Goal: Task Accomplishment & Management: Use online tool/utility

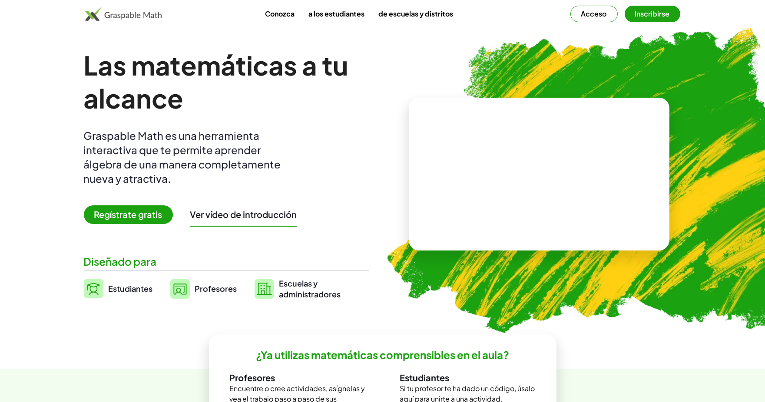
click at [596, 144] on video at bounding box center [539, 174] width 130 height 65
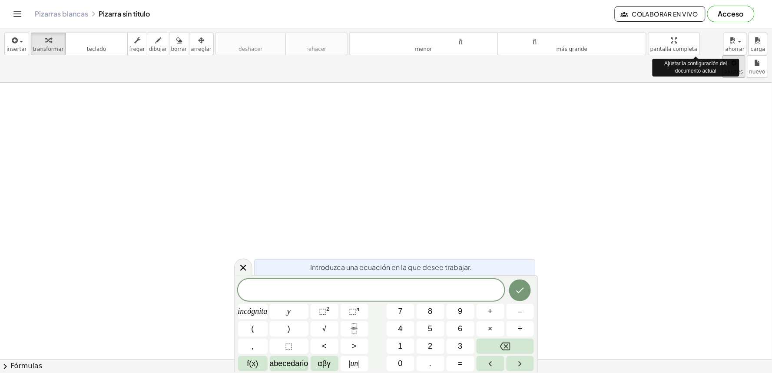
click at [690, 45] on body "Actividades matemáticas fáciles de comprender Empezar Banco de actividades Trab…" at bounding box center [386, 186] width 772 height 373
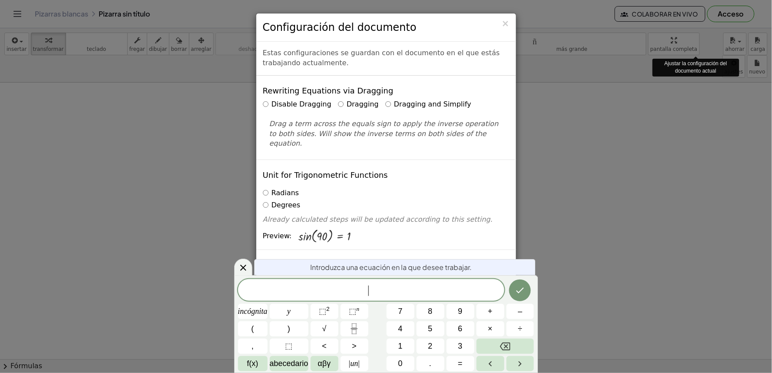
drag, startPoint x: 690, startPoint y: 45, endPoint x: 684, endPoint y: 72, distance: 27.5
click at [684, 72] on body "Actividades matemáticas fáciles de comprender Empezar Banco de actividades Trab…" at bounding box center [386, 186] width 772 height 373
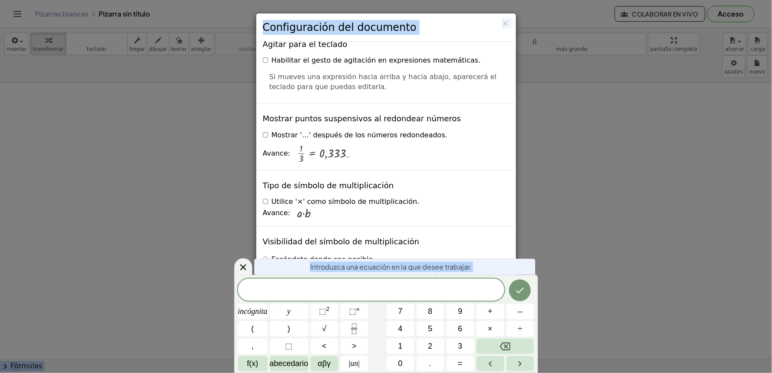
scroll to position [2092, 0]
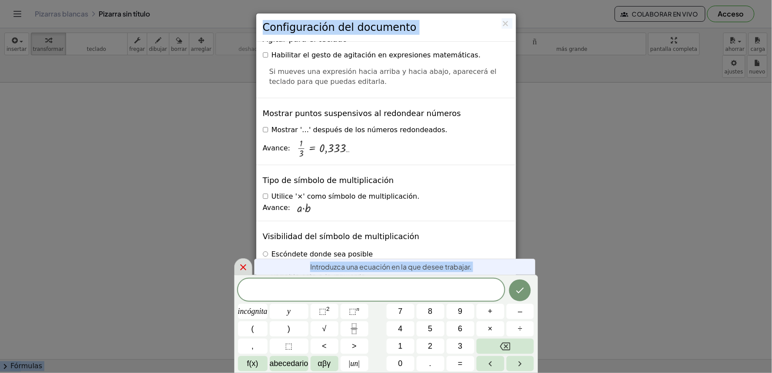
click at [245, 265] on icon at bounding box center [243, 267] width 10 height 10
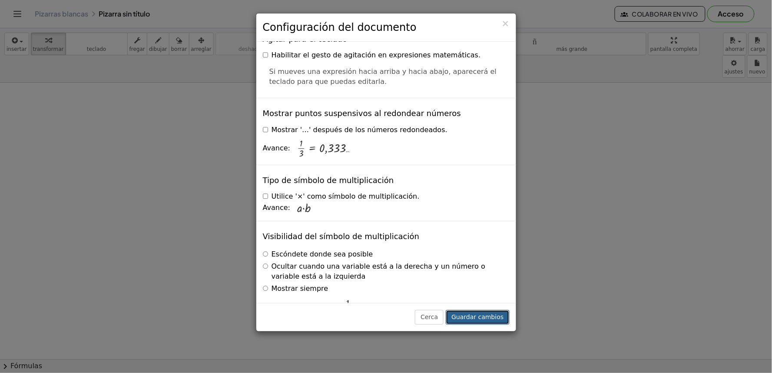
click at [496, 316] on font "Guardar cambios" at bounding box center [477, 316] width 52 height 7
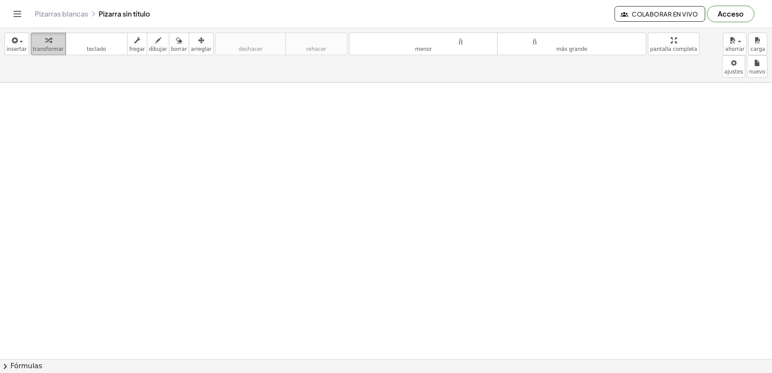
click at [39, 42] on div "button" at bounding box center [48, 40] width 31 height 10
click at [90, 52] on font "teclado" at bounding box center [96, 49] width 19 height 6
click at [458, 372] on html "Actividades matemáticas fáciles de comprender Empezar Banco de actividades Trab…" at bounding box center [386, 186] width 772 height 373
click at [35, 57] on div "insertar Seleccione uno: Expresión matemática Función Texto Vídeo de YouTube Gr…" at bounding box center [386, 55] width 772 height 54
click at [38, 50] on font "transformar" at bounding box center [48, 49] width 31 height 6
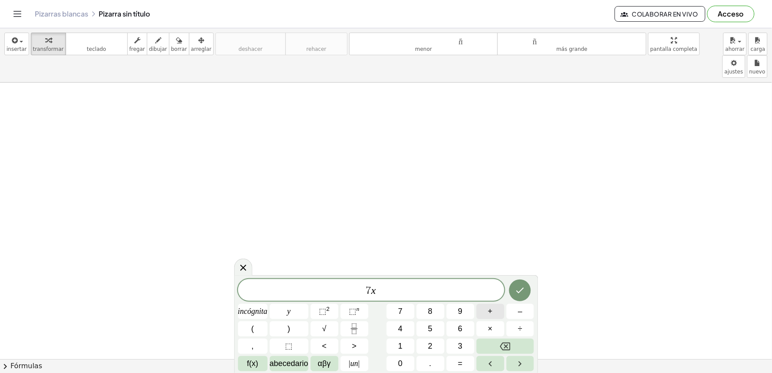
click at [493, 315] on button "+" at bounding box center [491, 311] width 28 height 15
click at [440, 328] on button "5" at bounding box center [431, 328] width 28 height 15
click at [463, 361] on button "=" at bounding box center [461, 363] width 28 height 15
click at [528, 310] on button "–" at bounding box center [521, 311] width 28 height 15
click at [431, 345] on font "2" at bounding box center [430, 346] width 4 height 9
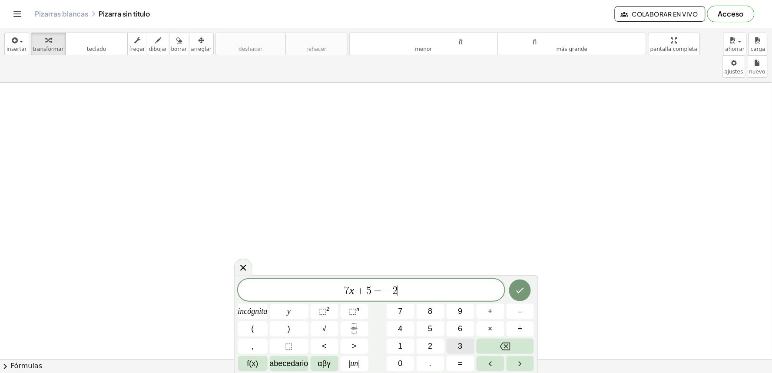
click at [448, 345] on button "3" at bounding box center [461, 345] width 28 height 15
click at [521, 290] on icon "Hecho" at bounding box center [520, 290] width 10 height 10
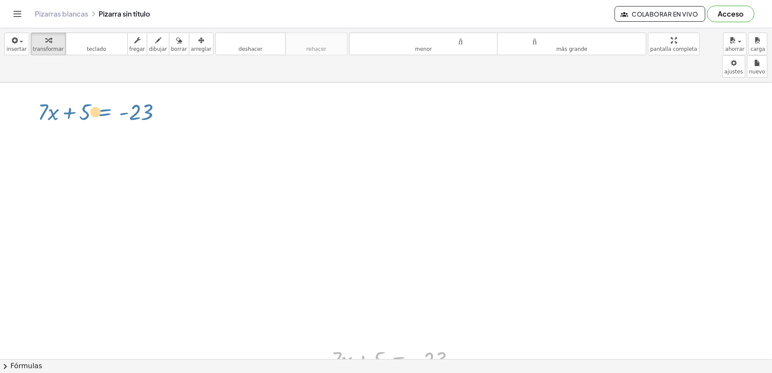
drag, startPoint x: 410, startPoint y: 333, endPoint x: 112, endPoint y: 87, distance: 386.7
drag, startPoint x: 458, startPoint y: 338, endPoint x: 89, endPoint y: 104, distance: 437.2
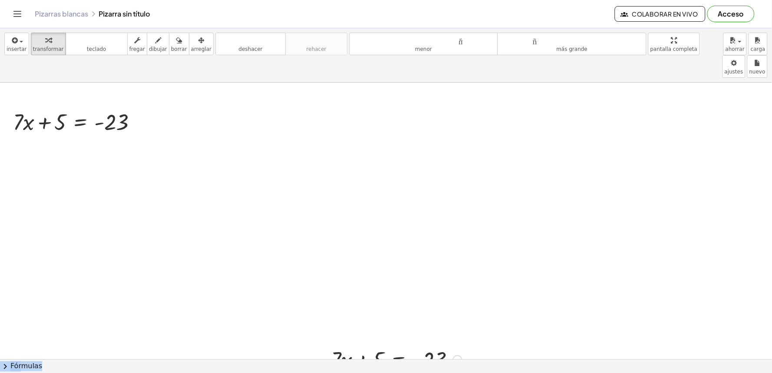
drag, startPoint x: 361, startPoint y: 320, endPoint x: 380, endPoint y: 336, distance: 24.7
click at [380, 342] on div "+ · 7 · x + 5 = - 23" at bounding box center [393, 359] width 150 height 34
click at [380, 344] on div at bounding box center [396, 359] width 139 height 30
drag, startPoint x: 46, startPoint y: 105, endPoint x: 141, endPoint y: 113, distance: 95.5
click at [141, 113] on div at bounding box center [78, 121] width 139 height 30
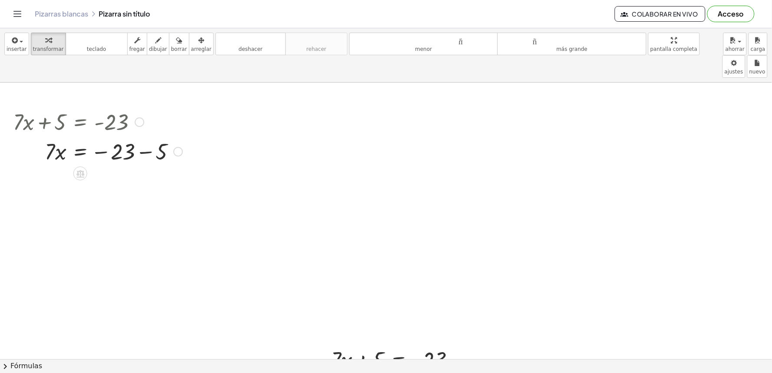
click at [131, 136] on div at bounding box center [98, 151] width 178 height 30
click at [142, 136] on div at bounding box center [98, 151] width 178 height 30
drag, startPoint x: 53, startPoint y: 161, endPoint x: 135, endPoint y: 202, distance: 91.9
drag, startPoint x: 46, startPoint y: 161, endPoint x: 107, endPoint y: 183, distance: 65.1
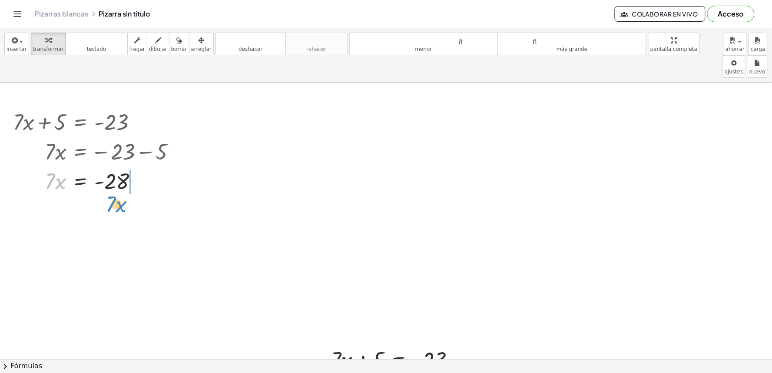
drag, startPoint x: 143, startPoint y: 187, endPoint x: 95, endPoint y: 203, distance: 51.2
click at [95, 203] on div "+ · 7 · x + 5 = - 23 · 7 · x = − 23 − 5 · 7 · x = - 28 − · 7 · x · 7 · x = − 28…" at bounding box center [99, 165] width 199 height 123
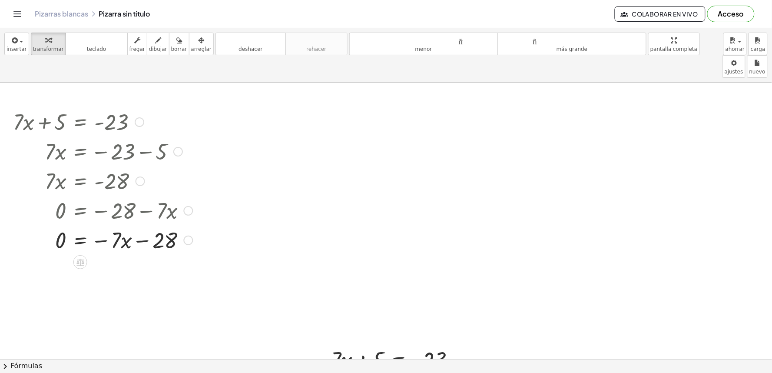
drag, startPoint x: 103, startPoint y: 185, endPoint x: 110, endPoint y: 210, distance: 26.5
click at [80, 122] on div "+ · 7 · x + 5 = - 23 · 7 · x = − 23 − 5 · 7 · x = - 28 0 = − 28 − · 7 · x · 7 ·…" at bounding box center [80, 122] width 0 height 0
drag, startPoint x: 146, startPoint y: 230, endPoint x: 352, endPoint y: 272, distance: 209.7
click at [166, 195] on div at bounding box center [103, 210] width 188 height 30
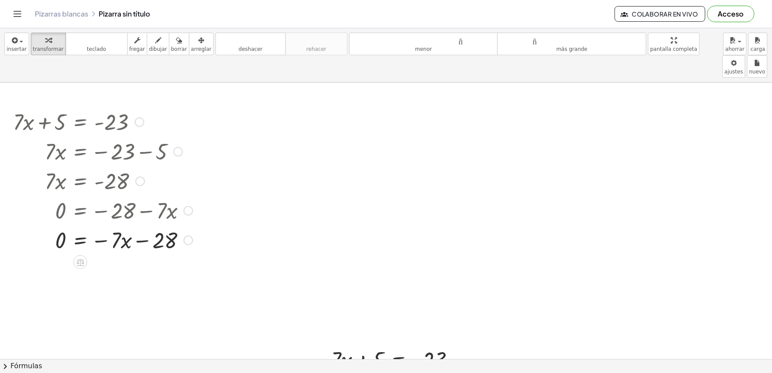
click at [190, 206] on div at bounding box center [188, 211] width 10 height 10
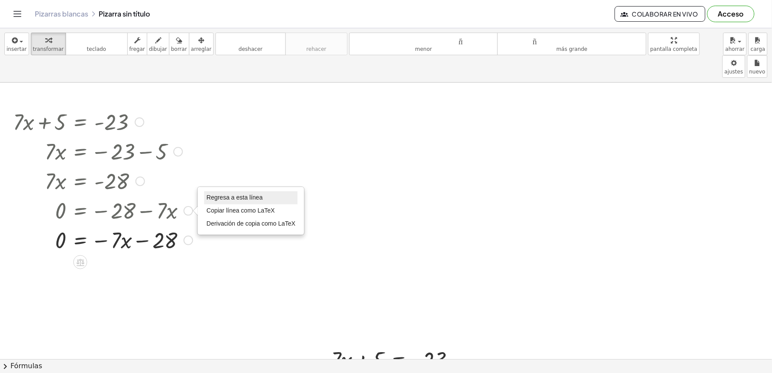
click at [211, 194] on font "Regresa a esta línea" at bounding box center [234, 197] width 56 height 7
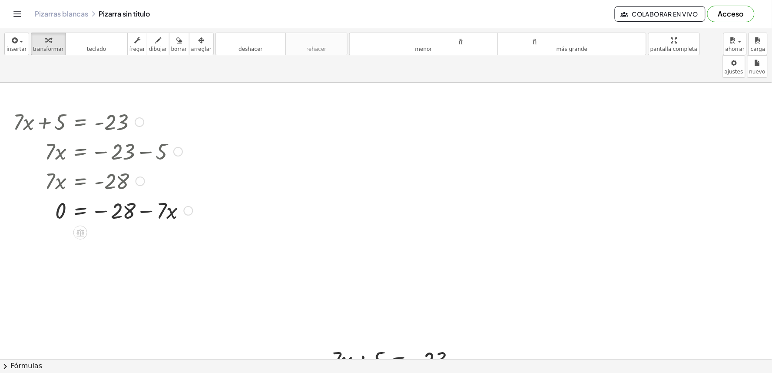
click at [141, 176] on div at bounding box center [141, 181] width 10 height 10
click at [161, 164] on font "Regresa a esta línea" at bounding box center [187, 167] width 56 height 7
drag, startPoint x: 49, startPoint y: 157, endPoint x: 116, endPoint y: 181, distance: 70.5
click at [121, 195] on div at bounding box center [98, 216] width 178 height 43
click at [110, 195] on div at bounding box center [98, 216] width 178 height 43
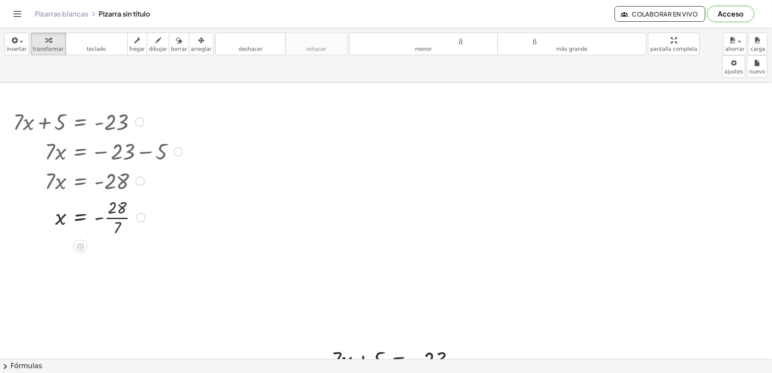
click at [117, 203] on div at bounding box center [98, 216] width 178 height 43
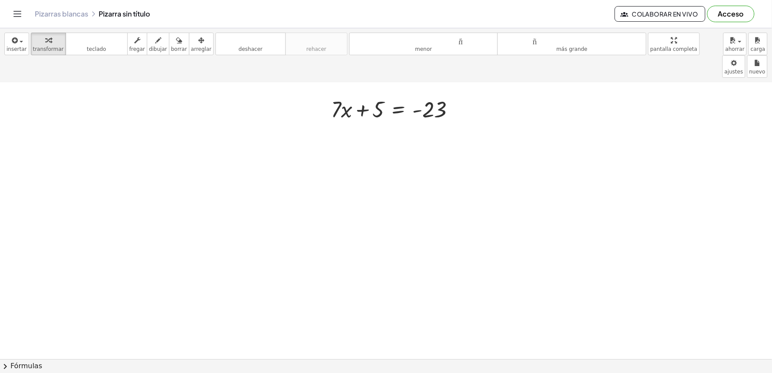
scroll to position [354, 0]
click at [398, 257] on div at bounding box center [386, 178] width 772 height 898
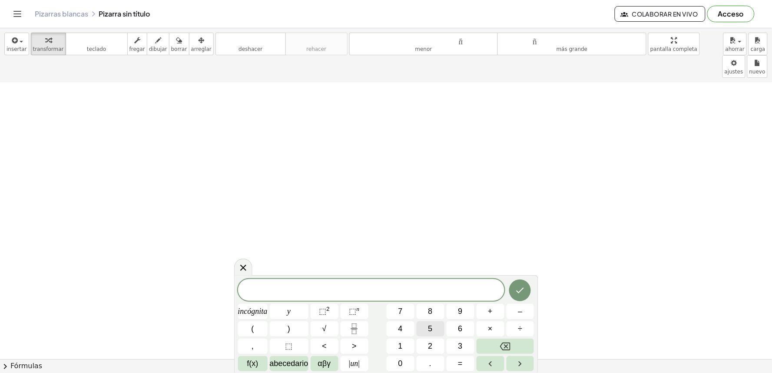
click at [441, 327] on button "5" at bounding box center [431, 328] width 28 height 15
click at [281, 316] on button "y" at bounding box center [289, 311] width 39 height 15
click at [525, 311] on button "–" at bounding box center [521, 311] width 28 height 15
click at [400, 341] on span "1" at bounding box center [400, 346] width 4 height 12
click at [401, 332] on font "4" at bounding box center [400, 328] width 4 height 9
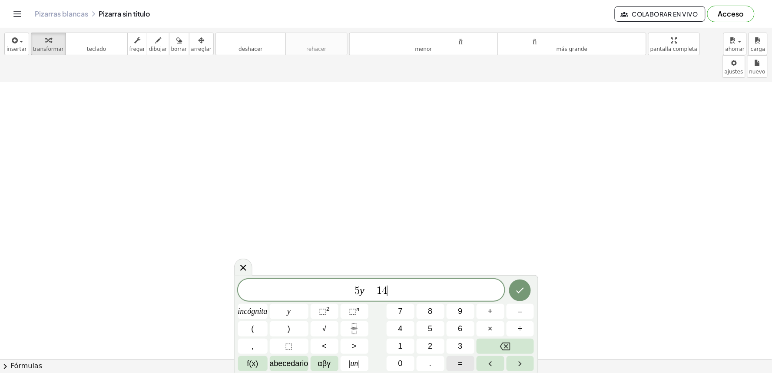
click at [458, 361] on font "=" at bounding box center [460, 363] width 5 height 9
click at [461, 328] on font "6" at bounding box center [460, 328] width 4 height 9
click at [521, 288] on icon "Hecho" at bounding box center [520, 290] width 10 height 10
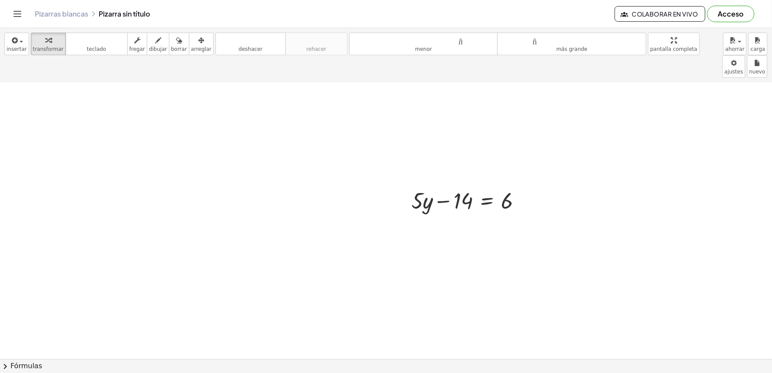
scroll to position [547, 0]
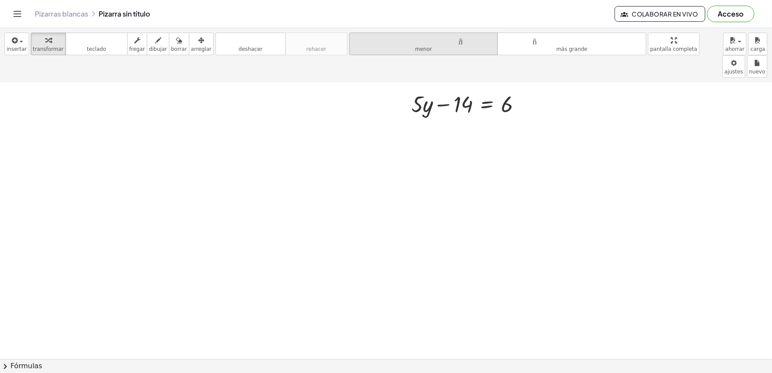
drag, startPoint x: 158, startPoint y: 206, endPoint x: 455, endPoint y: 43, distance: 338.5
drag, startPoint x: 432, startPoint y: 80, endPoint x: 457, endPoint y: 71, distance: 26.2
click at [457, 89] on div at bounding box center [470, 104] width 126 height 30
drag, startPoint x: 519, startPoint y: 80, endPoint x: 523, endPoint y: 96, distance: 16.7
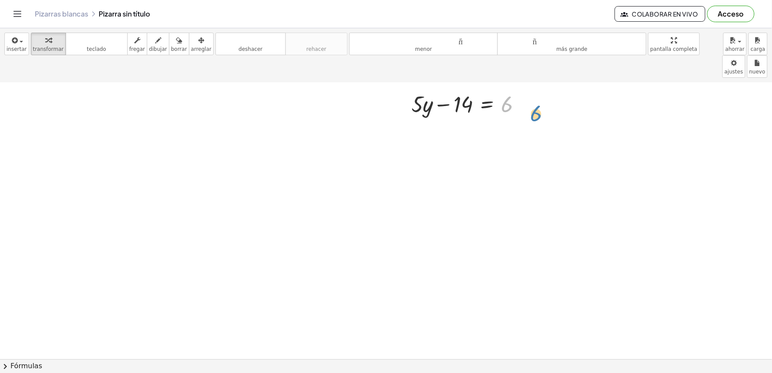
drag, startPoint x: 474, startPoint y: 79, endPoint x: 116, endPoint y: 96, distance: 358.9
drag, startPoint x: 468, startPoint y: 79, endPoint x: 570, endPoint y: 92, distance: 102.9
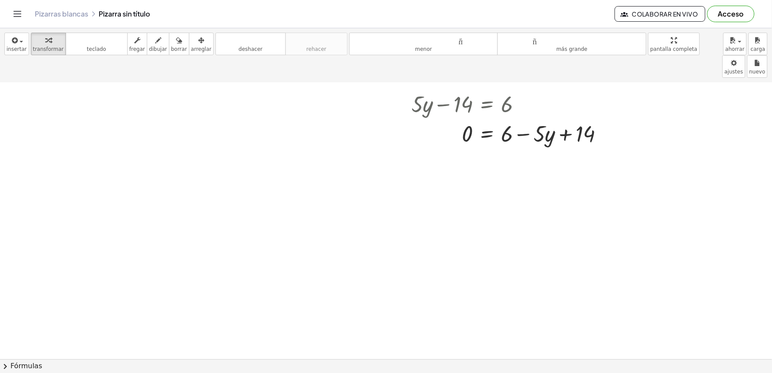
drag, startPoint x: 561, startPoint y: 84, endPoint x: 539, endPoint y: 166, distance: 84.1
click at [521, 89] on div at bounding box center [511, 104] width 208 height 30
click at [523, 100] on div at bounding box center [525, 105] width 10 height 10
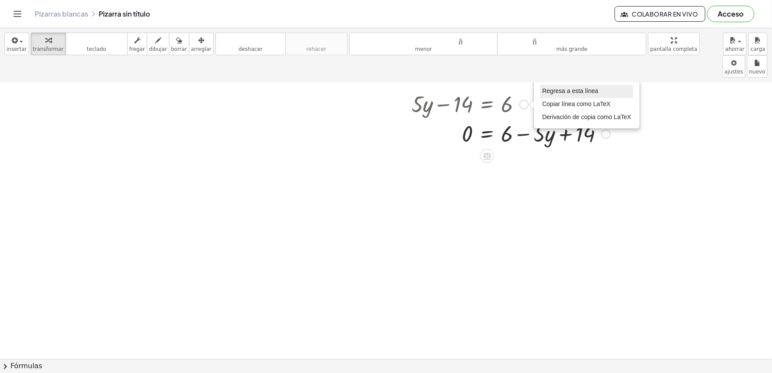
click at [547, 88] on font "Regresa a esta línea" at bounding box center [571, 91] width 56 height 7
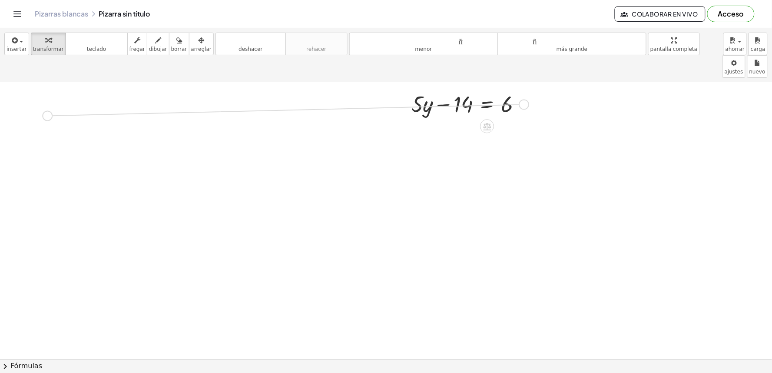
drag, startPoint x: 523, startPoint y: 80, endPoint x: 46, endPoint y: 95, distance: 476.8
drag, startPoint x: 62, startPoint y: 93, endPoint x: 139, endPoint y: 92, distance: 77.3
click at [123, 126] on div at bounding box center [92, 141] width 166 height 30
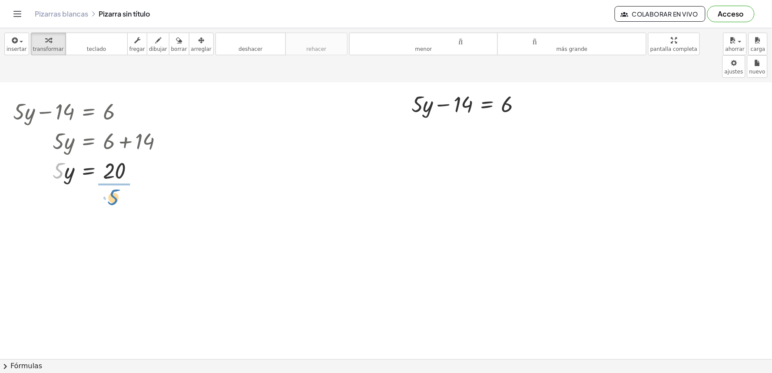
drag, startPoint x: 54, startPoint y: 151, endPoint x: 109, endPoint y: 177, distance: 60.6
click at [110, 185] on div at bounding box center [92, 206] width 166 height 43
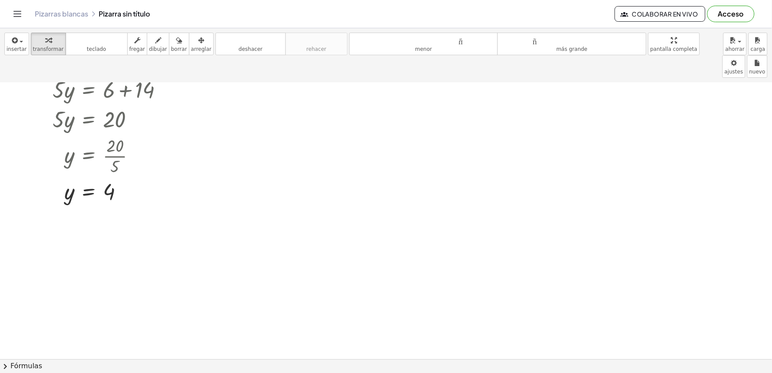
scroll to position [743, 0]
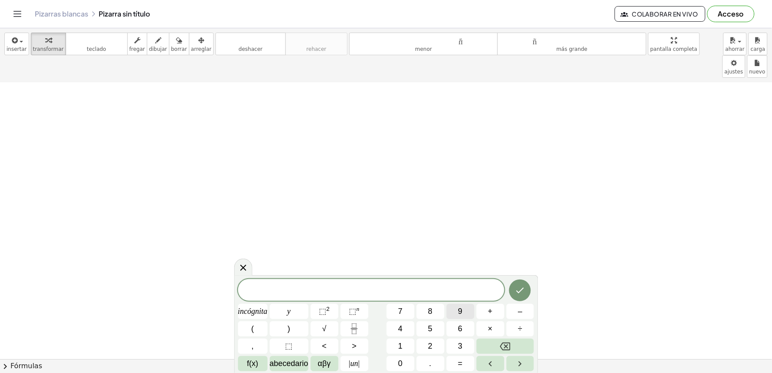
click at [463, 310] on button "9" at bounding box center [461, 311] width 28 height 15
click at [519, 310] on font "–" at bounding box center [520, 311] width 4 height 9
click at [424, 348] on button "2" at bounding box center [431, 345] width 28 height 15
click at [401, 366] on font "0" at bounding box center [400, 363] width 4 height 9
click at [465, 364] on button "=" at bounding box center [461, 363] width 28 height 15
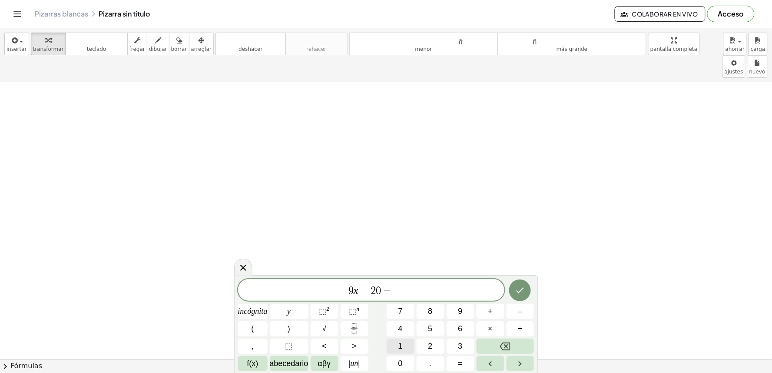
click at [401, 345] on font "1" at bounding box center [400, 346] width 4 height 9
click at [458, 327] on button "6" at bounding box center [461, 328] width 28 height 15
click at [524, 286] on icon "Hecho" at bounding box center [520, 290] width 10 height 10
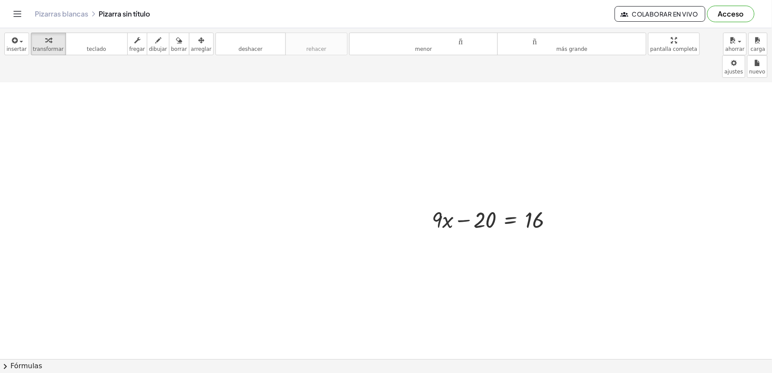
scroll to position [994, 0]
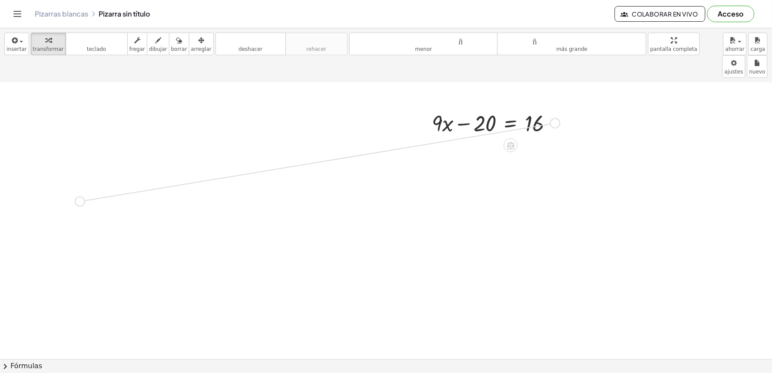
drag, startPoint x: 550, startPoint y: 98, endPoint x: 74, endPoint y: 176, distance: 482.6
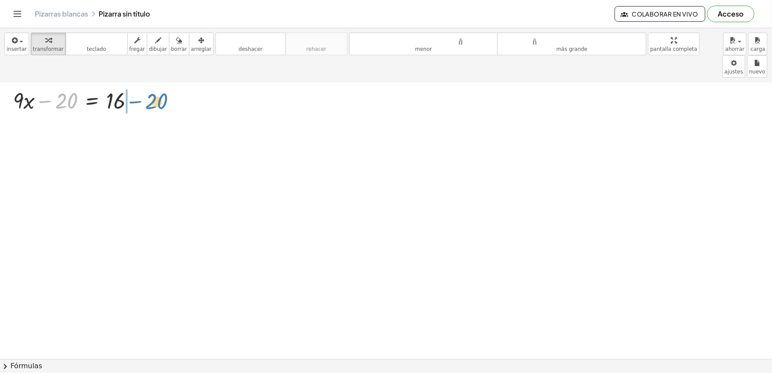
drag, startPoint x: 53, startPoint y: 80, endPoint x: 146, endPoint y: 74, distance: 92.7
click at [146, 83] on div "− 20 + · 9 · x − 20 = 16" at bounding box center [73, 100] width 147 height 34
click at [133, 115] on div at bounding box center [98, 130] width 179 height 30
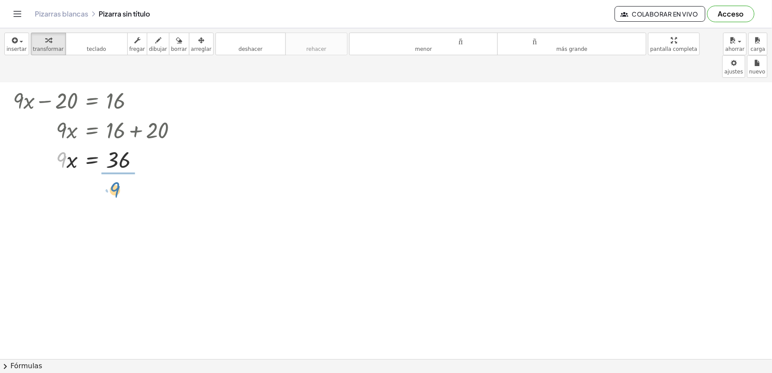
drag, startPoint x: 57, startPoint y: 131, endPoint x: 113, endPoint y: 157, distance: 61.6
click at [117, 174] on div at bounding box center [98, 195] width 179 height 43
click at [118, 174] on div at bounding box center [98, 195] width 179 height 43
drag, startPoint x: 232, startPoint y: 248, endPoint x: 244, endPoint y: 264, distance: 19.6
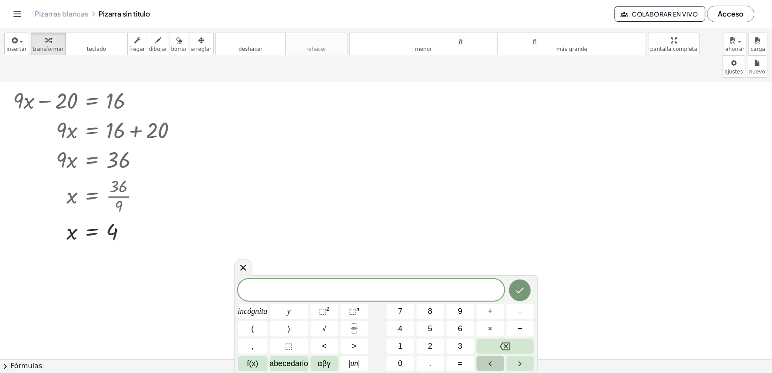
click at [255, 310] on font "incógnita" at bounding box center [253, 311] width 30 height 9
click at [257, 314] on font "incógnita" at bounding box center [253, 311] width 30 height 9
click at [503, 345] on icon "Retroceso" at bounding box center [505, 346] width 10 height 10
click at [285, 312] on button "y" at bounding box center [289, 311] width 39 height 15
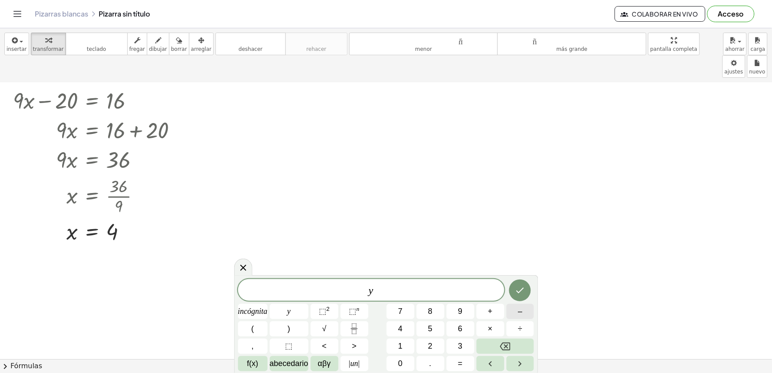
click at [522, 313] on font "–" at bounding box center [520, 311] width 4 height 9
click at [429, 342] on font "2" at bounding box center [430, 346] width 4 height 9
click at [250, 305] on button "incógnita" at bounding box center [253, 311] width 30 height 15
click at [464, 362] on button "=" at bounding box center [461, 363] width 28 height 15
click at [432, 328] on font "5" at bounding box center [430, 328] width 4 height 9
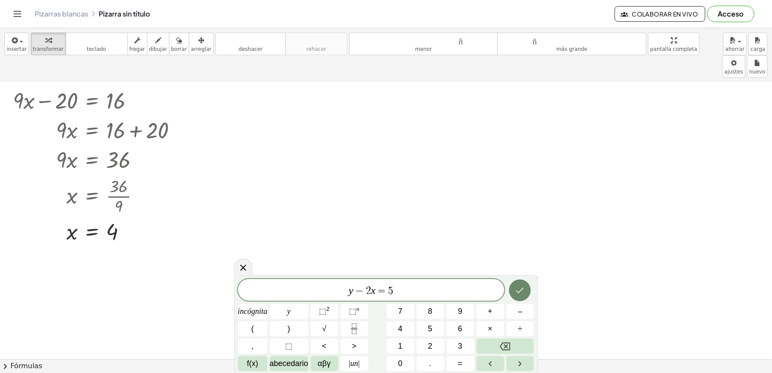
click at [521, 289] on icon "Hecho" at bounding box center [520, 290] width 10 height 10
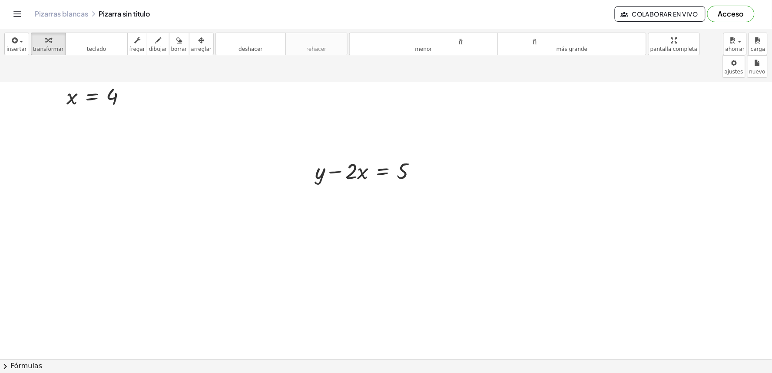
scroll to position [1293, 0]
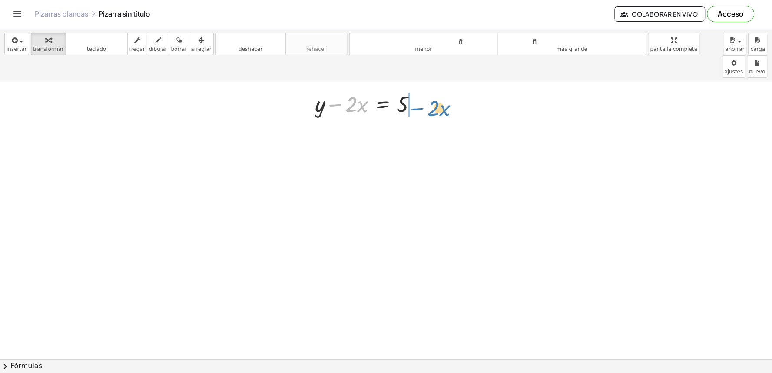
drag, startPoint x: 338, startPoint y: 81, endPoint x: 420, endPoint y: 85, distance: 82.2
click at [420, 89] on div at bounding box center [369, 104] width 117 height 30
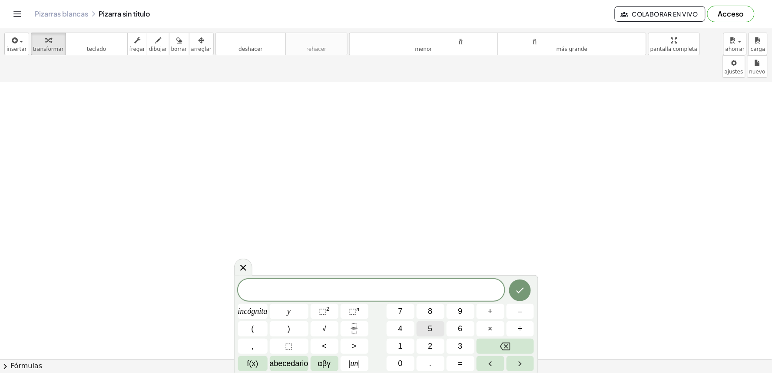
click at [432, 329] on font "5" at bounding box center [430, 328] width 4 height 9
click at [295, 309] on button "y" at bounding box center [289, 311] width 39 height 15
click at [490, 311] on font "+" at bounding box center [490, 311] width 5 height 9
click at [259, 313] on font "incógnita" at bounding box center [253, 311] width 30 height 9
click at [459, 356] on button "=" at bounding box center [461, 363] width 28 height 15
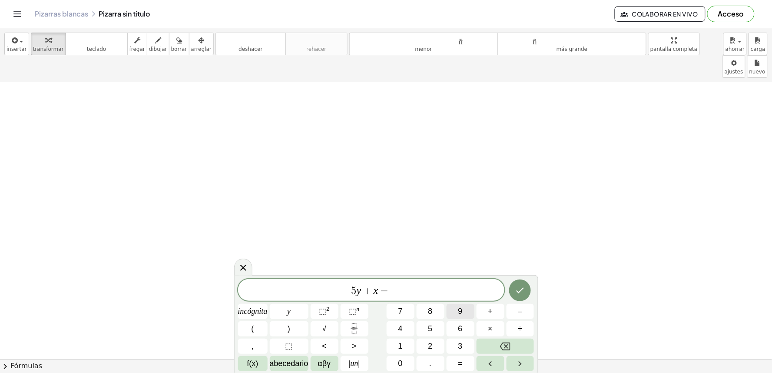
click at [455, 312] on button "9" at bounding box center [461, 311] width 28 height 15
click at [522, 289] on icon "Hecho" at bounding box center [520, 290] width 10 height 10
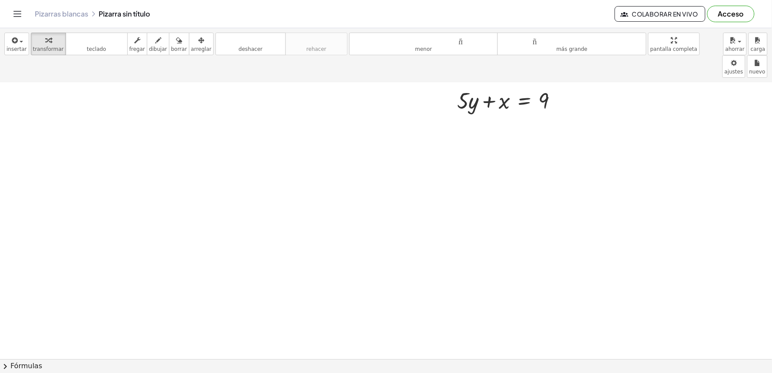
scroll to position [1688, 0]
drag, startPoint x: 470, startPoint y: 87, endPoint x: 587, endPoint y: 83, distance: 117.4
click at [149, 43] on div "button" at bounding box center [158, 40] width 18 height 10
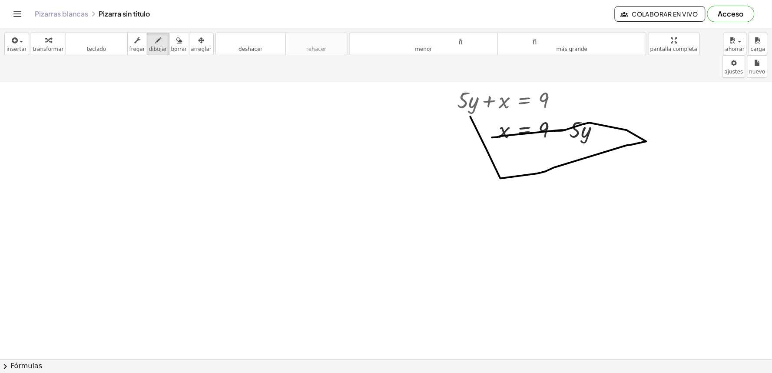
drag, startPoint x: 471, startPoint y: 94, endPoint x: 451, endPoint y: 143, distance: 53.4
click at [176, 43] on icon "button" at bounding box center [179, 40] width 6 height 10
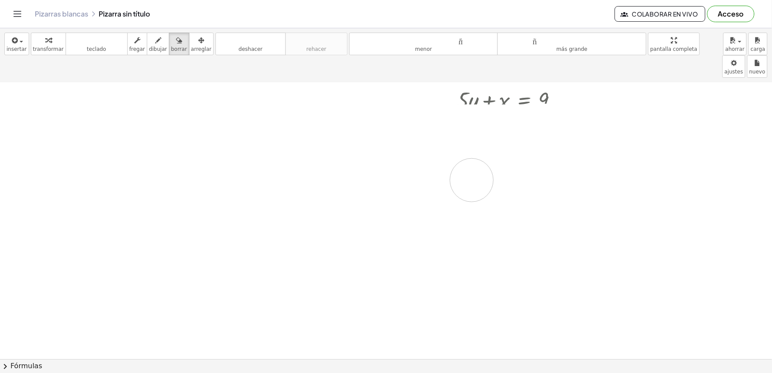
drag, startPoint x: 772, startPoint y: 84, endPoint x: 310, endPoint y: 53, distance: 462.9
click at [155, 44] on icon "button" at bounding box center [158, 40] width 6 height 10
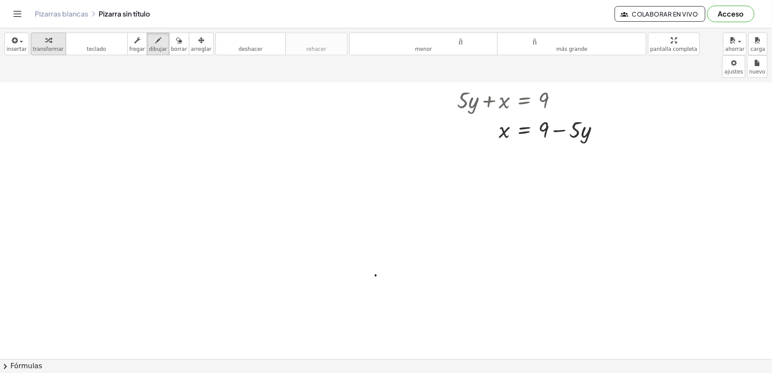
click at [39, 41] on div "button" at bounding box center [48, 40] width 31 height 10
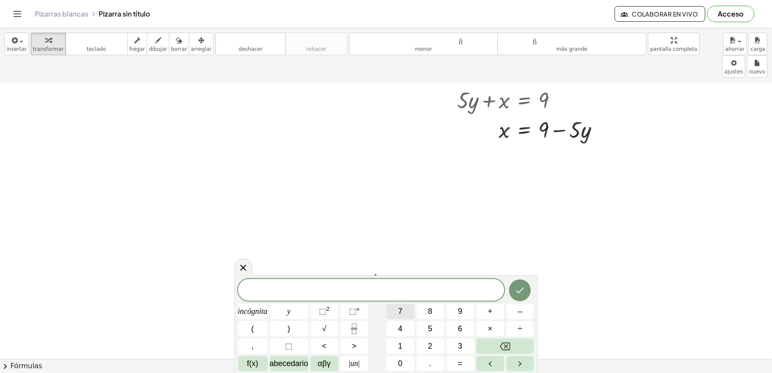
click at [403, 313] on button "7" at bounding box center [401, 311] width 28 height 15
click at [253, 309] on font "incógnita" at bounding box center [253, 311] width 30 height 9
click at [489, 310] on font "+" at bounding box center [490, 311] width 5 height 9
click at [292, 308] on button "y" at bounding box center [289, 311] width 39 height 15
click at [462, 362] on font "=" at bounding box center [460, 363] width 5 height 9
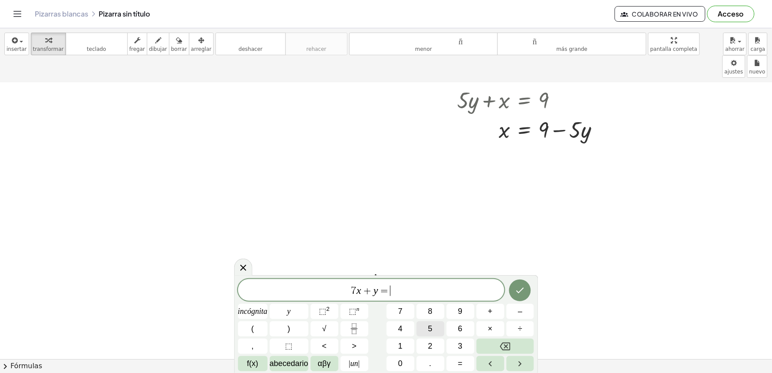
click at [430, 326] on font "5" at bounding box center [430, 328] width 4 height 9
click at [515, 290] on icon "Hecho" at bounding box center [520, 290] width 10 height 10
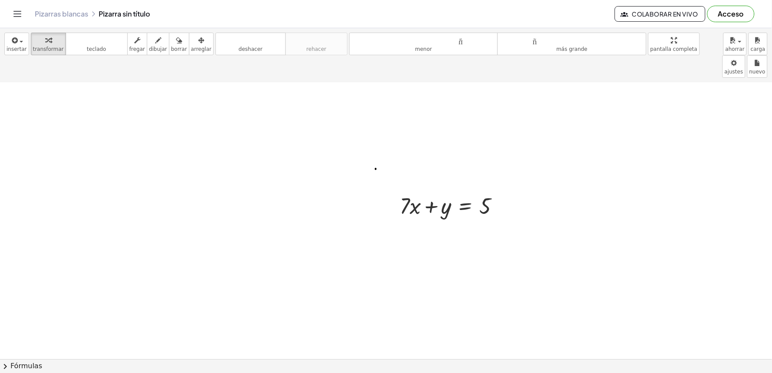
scroll to position [1891, 0]
drag, startPoint x: 412, startPoint y: 88, endPoint x: 411, endPoint y: 82, distance: 6.1
click at [411, 94] on div at bounding box center [453, 109] width 116 height 30
drag, startPoint x: 399, startPoint y: 92, endPoint x: 44, endPoint y: 101, distance: 354.6
click at [44, 101] on div at bounding box center [38, 117] width 13 height 34
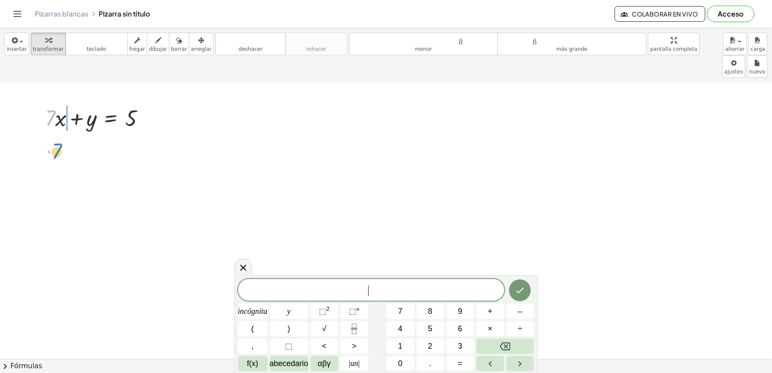
click at [50, 103] on div at bounding box center [99, 118] width 116 height 30
click at [59, 103] on div at bounding box center [99, 118] width 116 height 30
drag, startPoint x: 52, startPoint y: 90, endPoint x: 171, endPoint y: 93, distance: 118.7
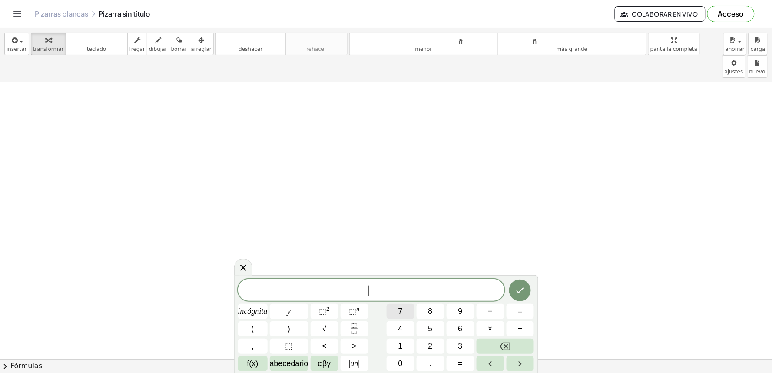
click at [397, 309] on button "7" at bounding box center [401, 311] width 28 height 15
click at [253, 309] on font "incógnita" at bounding box center [253, 311] width 30 height 9
click at [496, 311] on button "+" at bounding box center [491, 311] width 28 height 15
click at [456, 345] on button "3" at bounding box center [461, 345] width 28 height 15
click at [277, 308] on button "y" at bounding box center [289, 311] width 39 height 15
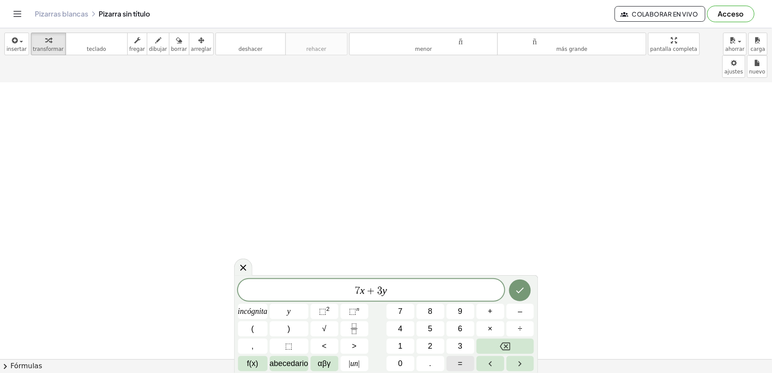
click at [455, 362] on button "=" at bounding box center [461, 363] width 28 height 15
click at [397, 344] on button "1" at bounding box center [401, 345] width 28 height 15
click at [400, 358] on span "0" at bounding box center [400, 364] width 4 height 12
click at [517, 287] on icon "Hecho" at bounding box center [520, 290] width 10 height 10
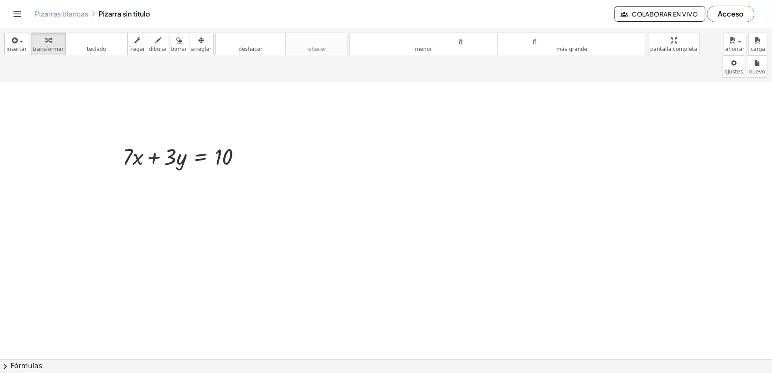
click at [162, 141] on div at bounding box center [185, 156] width 135 height 30
click at [119, 139] on div at bounding box center [115, 156] width 13 height 34
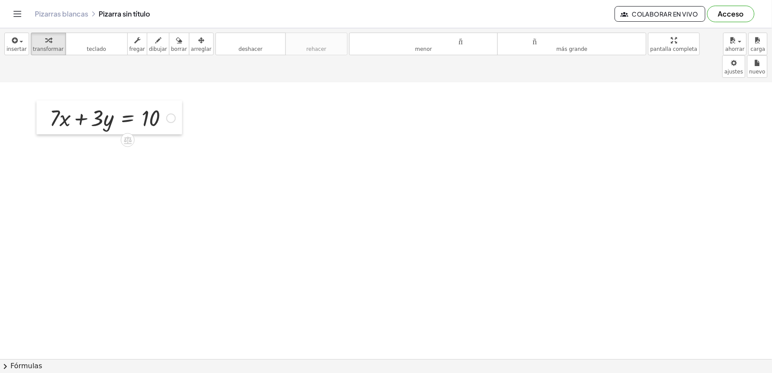
drag, startPoint x: 119, startPoint y: 136, endPoint x: 46, endPoint y: 97, distance: 82.6
click at [46, 100] on div at bounding box center [42, 117] width 13 height 34
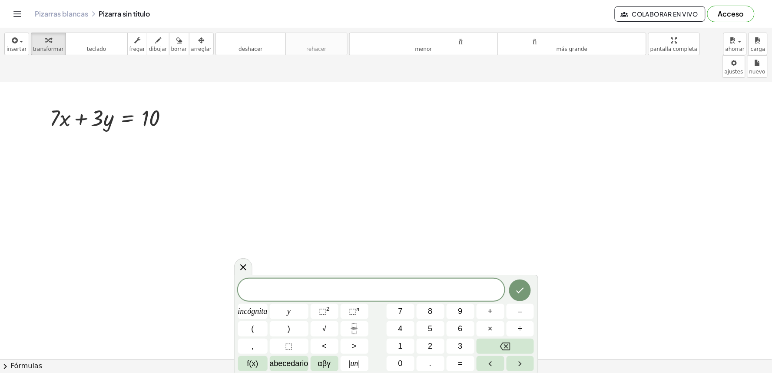
drag, startPoint x: 374, startPoint y: 242, endPoint x: 372, endPoint y: 262, distance: 20.1
drag, startPoint x: 372, startPoint y: 262, endPoint x: 265, endPoint y: 201, distance: 122.8
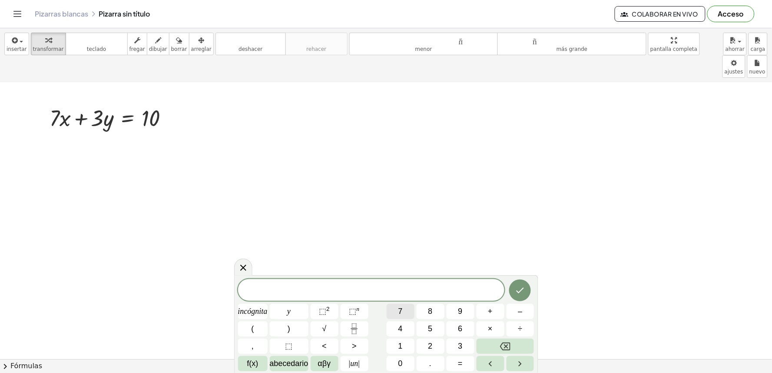
click at [406, 313] on button "7" at bounding box center [401, 311] width 28 height 15
click at [510, 348] on icon "Retroceso" at bounding box center [505, 346] width 10 height 8
click at [518, 311] on font "–" at bounding box center [520, 311] width 4 height 9
click at [402, 313] on font "7" at bounding box center [400, 311] width 4 height 9
click at [253, 309] on font "incógnita" at bounding box center [253, 311] width 30 height 9
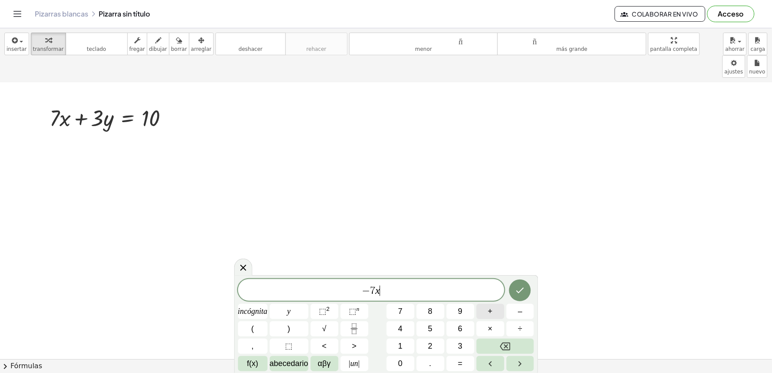
click at [493, 311] on button "+" at bounding box center [491, 311] width 28 height 15
click at [461, 341] on span "3" at bounding box center [460, 346] width 4 height 12
click at [293, 309] on button "y" at bounding box center [289, 311] width 39 height 15
click at [460, 360] on font "=" at bounding box center [460, 363] width 5 height 9
click at [401, 343] on font "1" at bounding box center [400, 346] width 4 height 9
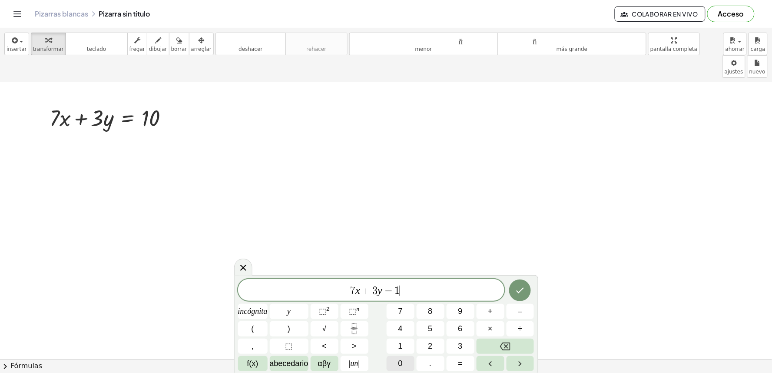
click at [400, 359] on font "0" at bounding box center [400, 363] width 4 height 9
click at [517, 281] on button "Hecho" at bounding box center [520, 290] width 22 height 22
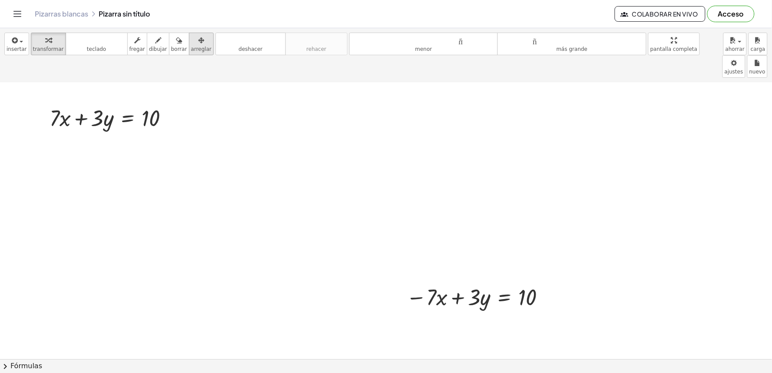
click at [191, 49] on font "arreglar" at bounding box center [201, 49] width 20 height 6
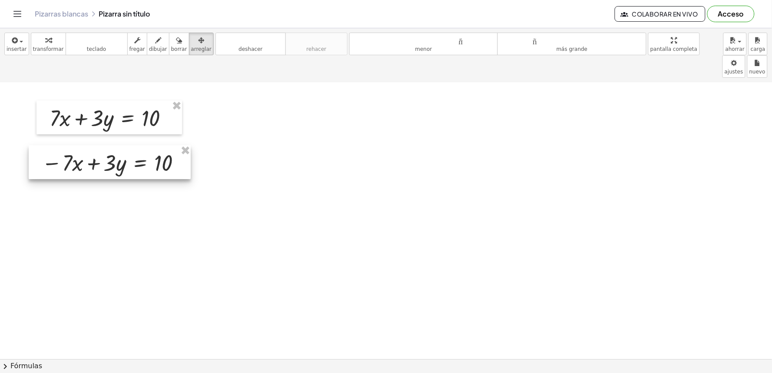
drag, startPoint x: 411, startPoint y: 280, endPoint x: 47, endPoint y: 146, distance: 388.5
click at [47, 146] on div at bounding box center [110, 162] width 162 height 34
click at [191, 47] on font "arreglar" at bounding box center [201, 49] width 20 height 6
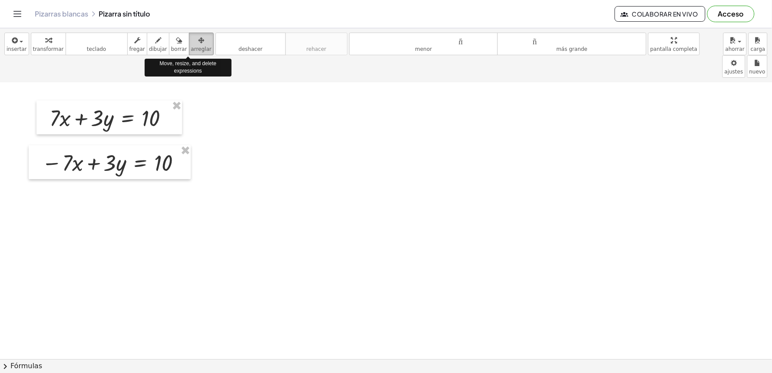
click at [198, 44] on icon "button" at bounding box center [201, 40] width 6 height 10
click at [45, 43] on icon "button" at bounding box center [48, 40] width 6 height 10
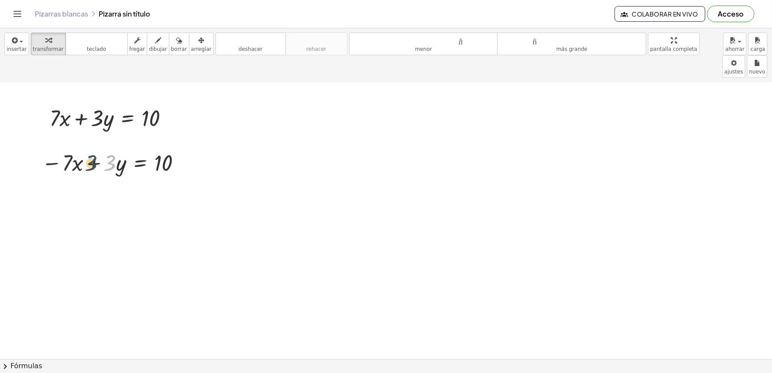
drag, startPoint x: 109, startPoint y: 139, endPoint x: 89, endPoint y: 139, distance: 20.4
click at [89, 147] on div at bounding box center [112, 162] width 151 height 30
click at [191, 47] on font "arreglar" at bounding box center [201, 49] width 20 height 6
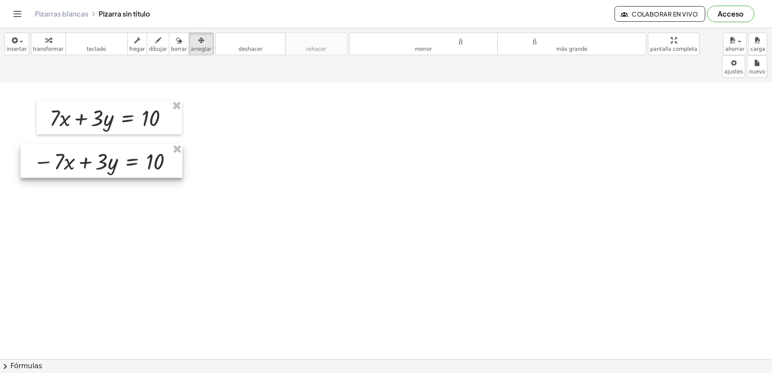
drag, startPoint x: 166, startPoint y: 136, endPoint x: 157, endPoint y: 135, distance: 8.4
click at [157, 144] on div at bounding box center [101, 161] width 162 height 34
click at [55, 50] on font "transformar" at bounding box center [48, 49] width 31 height 6
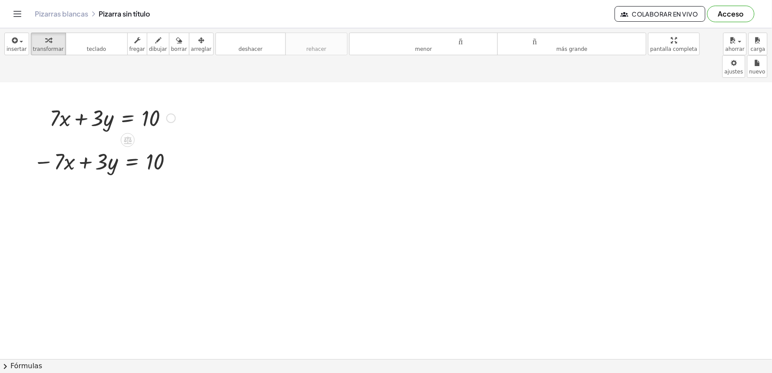
click at [62, 103] on div at bounding box center [112, 118] width 135 height 30
click at [155, 39] on div "button" at bounding box center [158, 40] width 18 height 10
drag, startPoint x: 67, startPoint y: 145, endPoint x: 64, endPoint y: 75, distance: 70.0
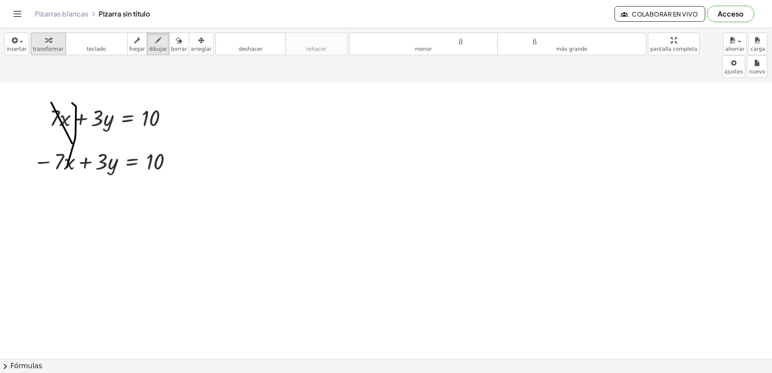
click at [55, 40] on div "button" at bounding box center [48, 40] width 31 height 10
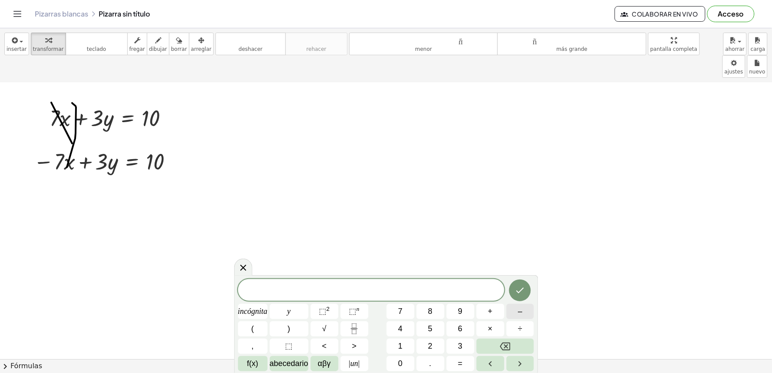
click at [521, 305] on span "–" at bounding box center [520, 311] width 4 height 12
click at [431, 342] on font "2" at bounding box center [430, 346] width 4 height 9
click at [291, 307] on button "y" at bounding box center [289, 311] width 39 height 15
click at [466, 358] on button "=" at bounding box center [461, 363] width 28 height 15
click at [517, 309] on button "–" at bounding box center [521, 311] width 28 height 15
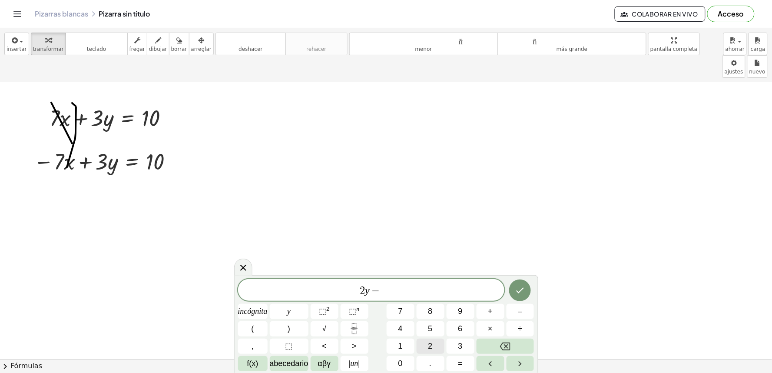
click at [438, 345] on button "2" at bounding box center [431, 345] width 28 height 15
click at [518, 291] on icon "Hecho" at bounding box center [520, 290] width 10 height 10
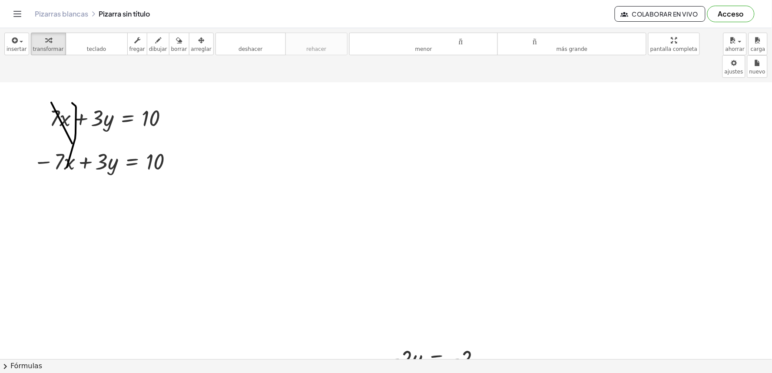
click at [191, 48] on font "arreglar" at bounding box center [201, 49] width 20 height 6
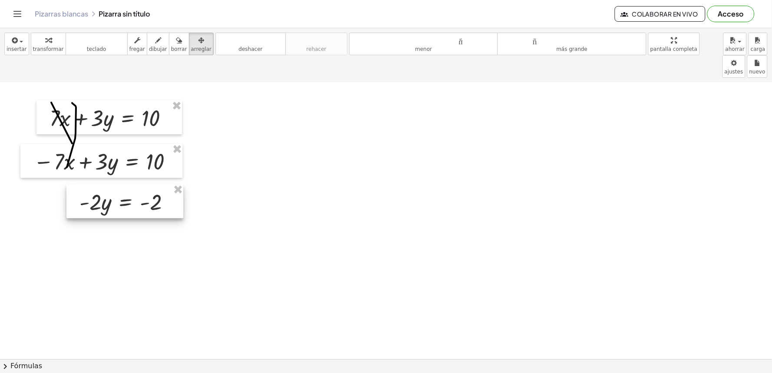
drag, startPoint x: 448, startPoint y: 332, endPoint x: 137, endPoint y: 175, distance: 347.8
click at [137, 184] on div at bounding box center [124, 201] width 117 height 34
click at [37, 46] on font "transformar" at bounding box center [48, 49] width 31 height 6
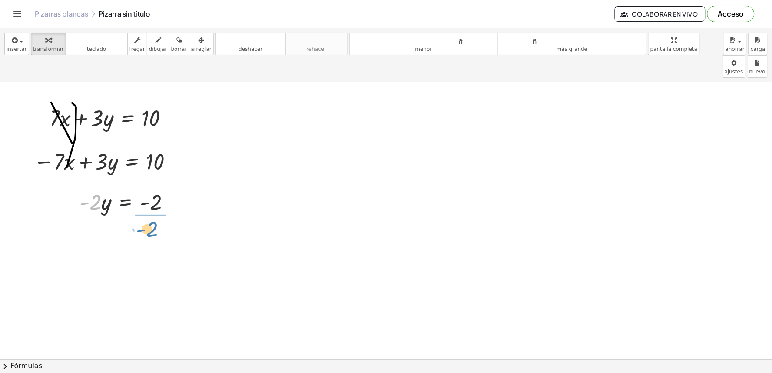
drag, startPoint x: 97, startPoint y: 179, endPoint x: 154, endPoint y: 206, distance: 62.6
click at [158, 216] on div at bounding box center [134, 237] width 118 height 43
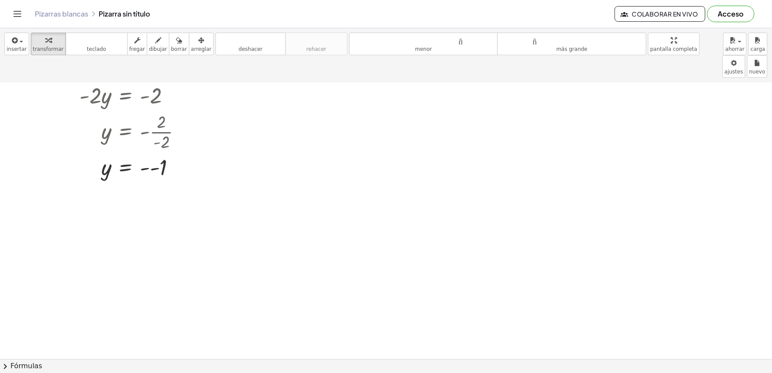
scroll to position [2287, 0]
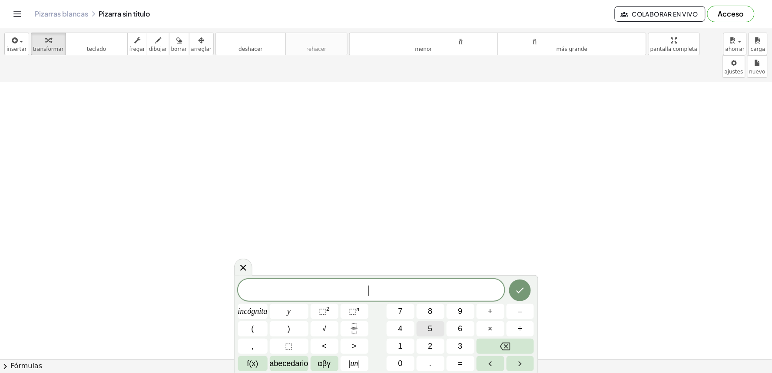
click at [437, 326] on button "5" at bounding box center [431, 328] width 28 height 15
click at [255, 310] on font "incógnita" at bounding box center [253, 311] width 30 height 9
click at [517, 310] on button "–" at bounding box center [521, 311] width 28 height 15
click at [463, 342] on button "3" at bounding box center [461, 345] width 28 height 15
click at [281, 305] on button "y" at bounding box center [289, 311] width 39 height 15
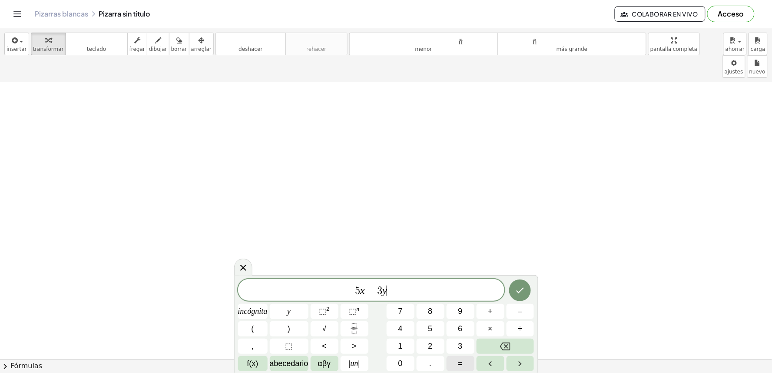
click at [467, 362] on button "=" at bounding box center [461, 363] width 28 height 15
click at [402, 311] on font "7" at bounding box center [400, 311] width 4 height 9
click at [522, 295] on icon "Hecho" at bounding box center [520, 290] width 10 height 10
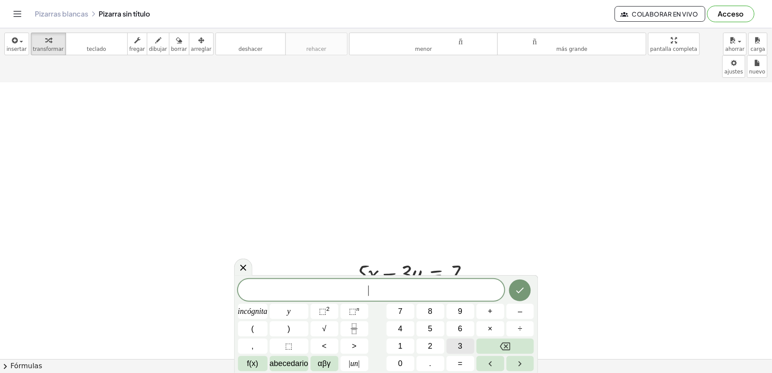
click at [462, 348] on font "3" at bounding box center [460, 346] width 4 height 9
click at [258, 308] on font "incógnita" at bounding box center [253, 311] width 30 height 9
click at [489, 314] on font "+" at bounding box center [490, 311] width 5 height 9
click at [460, 346] on font "3" at bounding box center [460, 346] width 4 height 9
click at [296, 310] on button "y" at bounding box center [289, 311] width 39 height 15
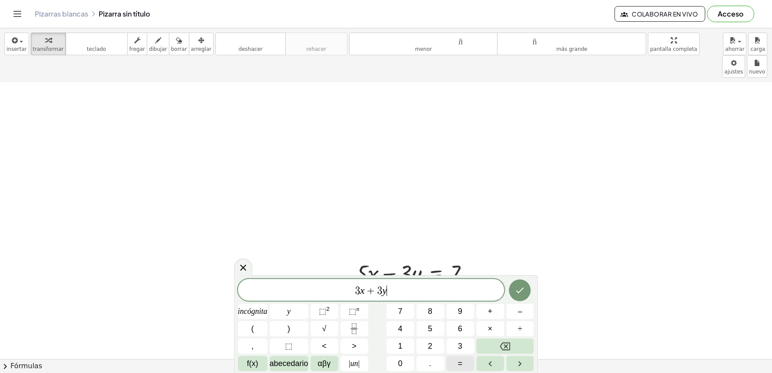
click at [467, 360] on button "=" at bounding box center [461, 363] width 28 height 15
click at [461, 315] on font "9" at bounding box center [460, 311] width 4 height 9
click at [530, 286] on button "Hecho" at bounding box center [520, 290] width 22 height 22
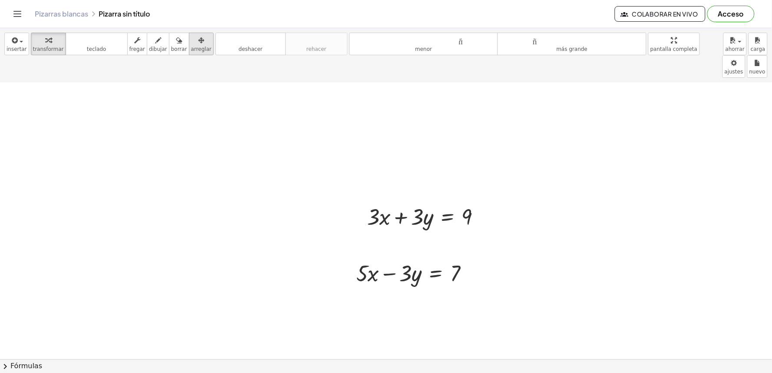
click at [191, 44] on div "button" at bounding box center [201, 40] width 20 height 10
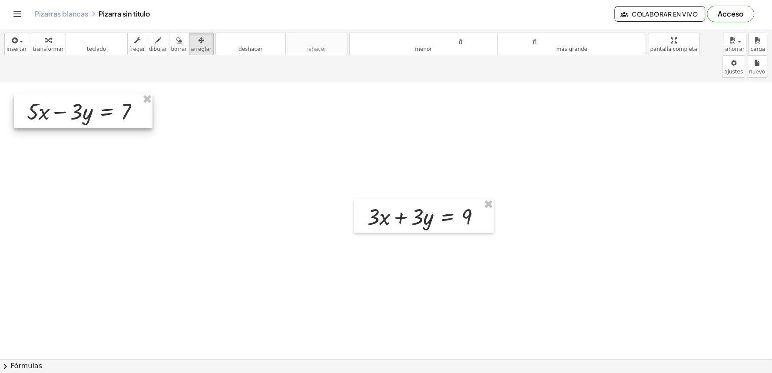
drag, startPoint x: 453, startPoint y: 251, endPoint x: 124, endPoint y: 89, distance: 367.1
click at [124, 94] on div at bounding box center [83, 111] width 139 height 34
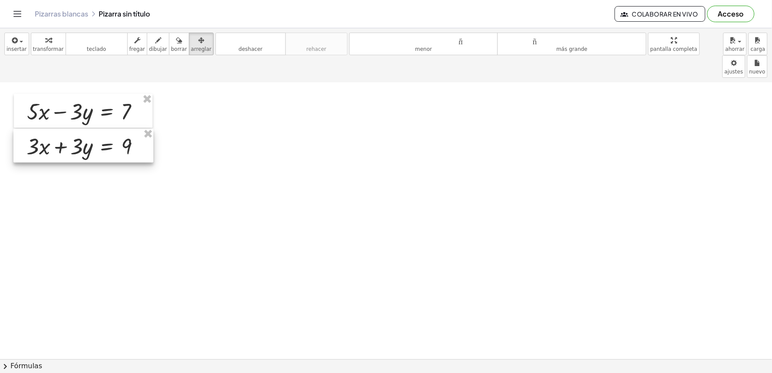
drag, startPoint x: 419, startPoint y: 189, endPoint x: 78, endPoint y: 119, distance: 347.8
click at [78, 129] on div at bounding box center [83, 146] width 140 height 34
drag, startPoint x: 268, startPoint y: 98, endPoint x: 0, endPoint y: 51, distance: 272.2
click at [38, 43] on div "button" at bounding box center [48, 40] width 31 height 10
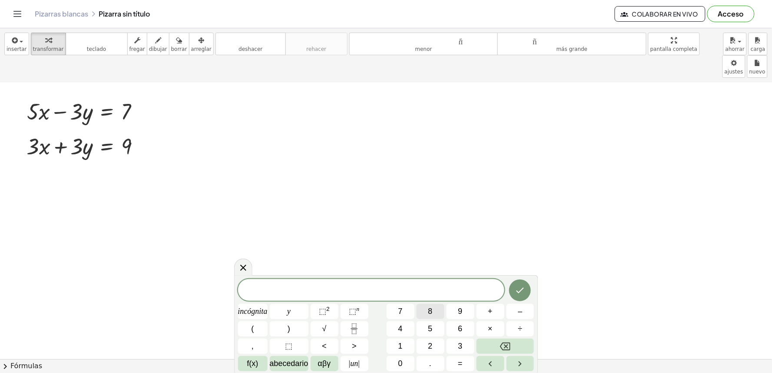
click at [425, 313] on button "8" at bounding box center [431, 311] width 28 height 15
click at [263, 310] on font "incógnita" at bounding box center [253, 311] width 30 height 9
click at [466, 362] on button "=" at bounding box center [461, 363] width 28 height 15
click at [405, 348] on button "1" at bounding box center [401, 345] width 28 height 15
click at [466, 328] on button "6" at bounding box center [461, 328] width 28 height 15
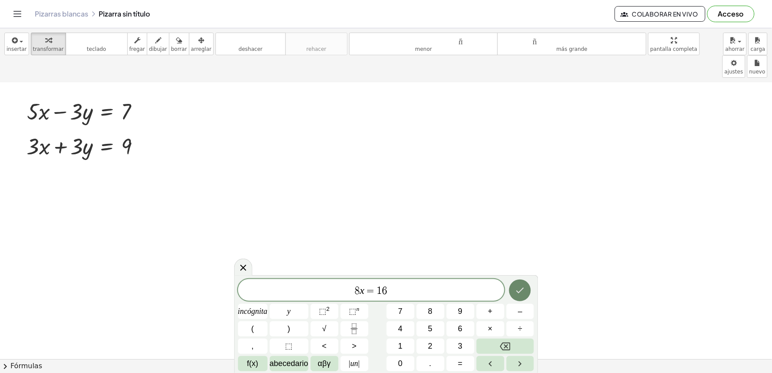
click at [513, 282] on button "Hecho" at bounding box center [520, 290] width 22 height 22
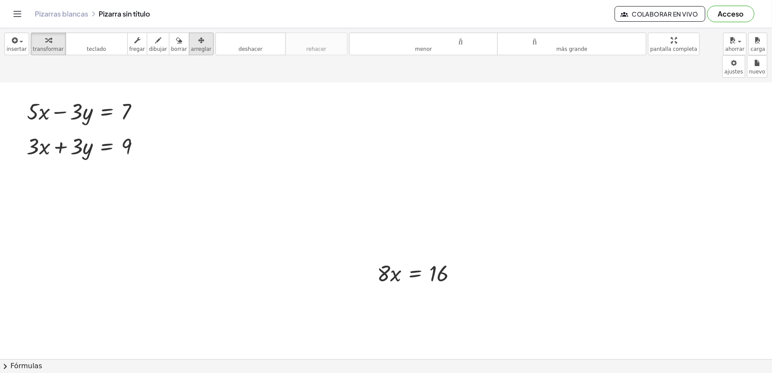
click at [191, 44] on div "button" at bounding box center [201, 40] width 20 height 10
click at [364, 256] on div at bounding box center [417, 273] width 107 height 34
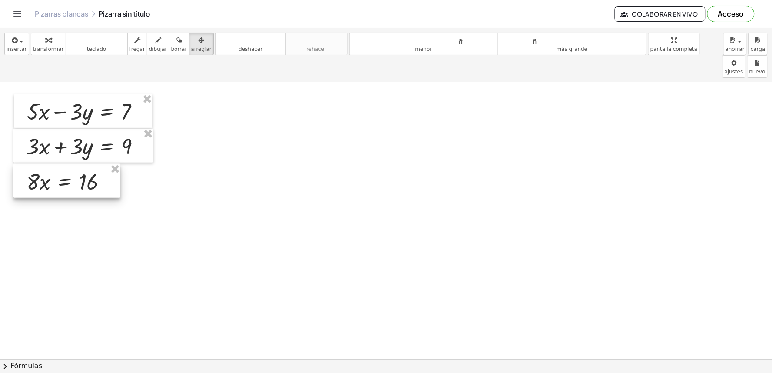
drag, startPoint x: 94, startPoint y: 218, endPoint x: 68, endPoint y: 164, distance: 60.0
click at [68, 164] on div at bounding box center [66, 181] width 107 height 34
click at [35, 40] on div "button" at bounding box center [48, 40] width 31 height 10
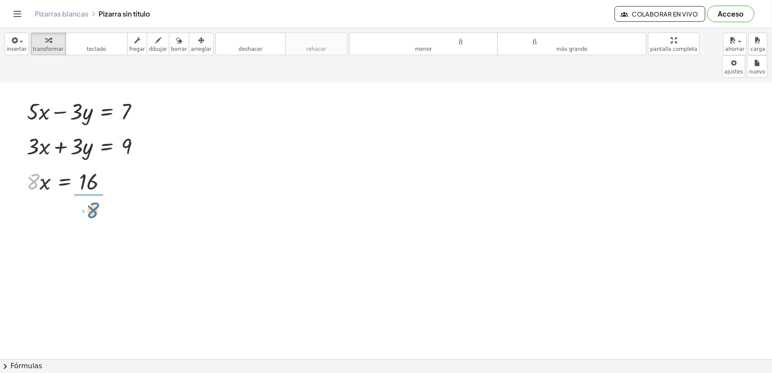
drag, startPoint x: 35, startPoint y: 158, endPoint x: 100, endPoint y: 189, distance: 72.3
click at [86, 196] on div at bounding box center [71, 217] width 98 height 43
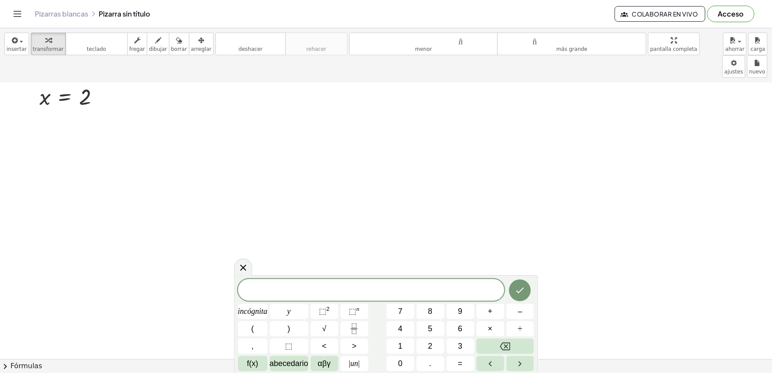
scroll to position [2538, 0]
click at [463, 308] on button "9" at bounding box center [461, 311] width 28 height 15
click at [254, 306] on span "incógnita" at bounding box center [253, 311] width 30 height 12
click at [507, 305] on button "–" at bounding box center [521, 311] width 28 height 15
click at [298, 312] on button "y" at bounding box center [289, 311] width 39 height 15
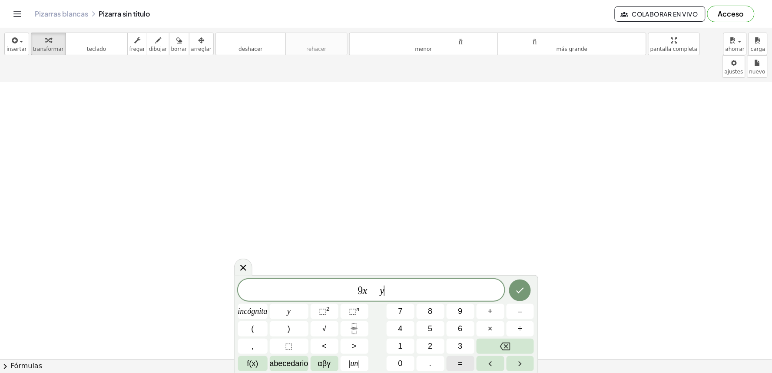
click at [461, 365] on font "=" at bounding box center [460, 363] width 5 height 9
click at [406, 344] on button "1" at bounding box center [401, 345] width 28 height 15
click at [402, 307] on font "7" at bounding box center [400, 311] width 4 height 9
click at [520, 286] on icon "Hecho" at bounding box center [520, 290] width 10 height 10
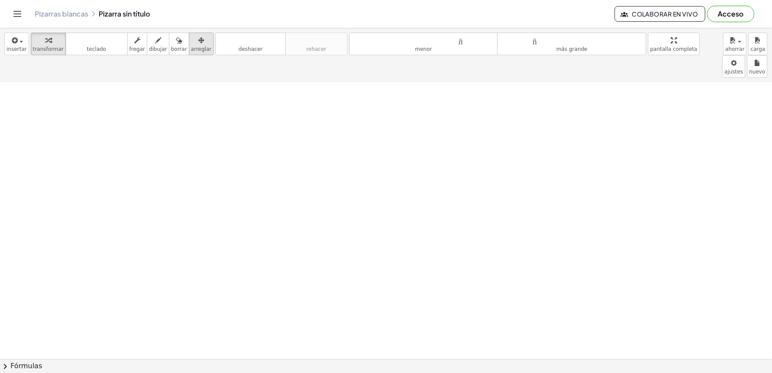
click at [191, 48] on font "arreglar" at bounding box center [201, 49] width 20 height 6
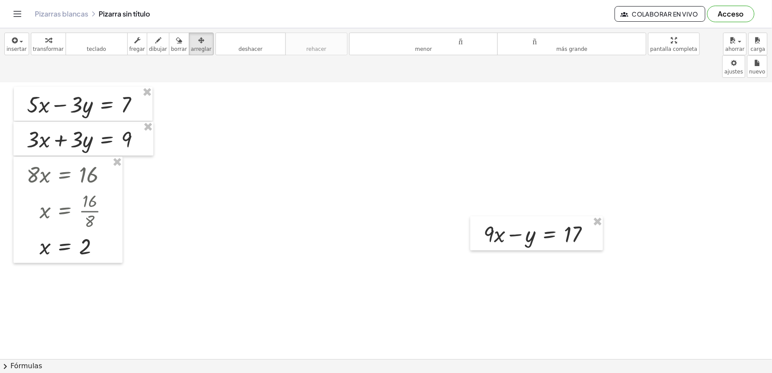
scroll to position [2296, 0]
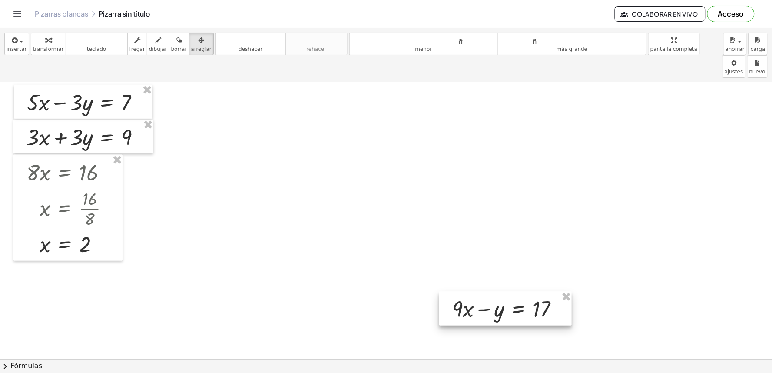
drag, startPoint x: 512, startPoint y: 201, endPoint x: 465, endPoint y: 269, distance: 82.2
click at [470, 292] on div at bounding box center [505, 309] width 133 height 34
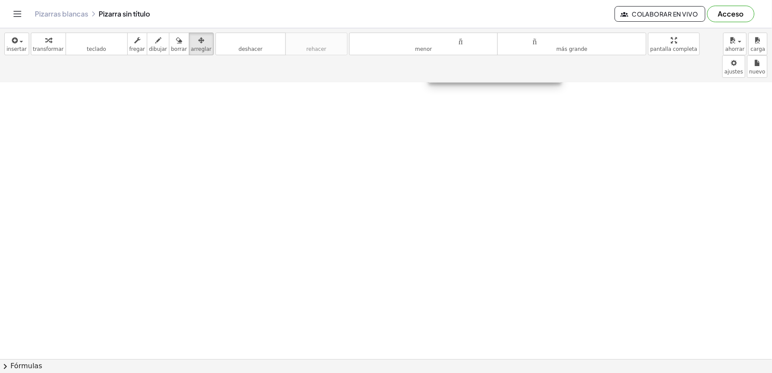
scroll to position [2441, 0]
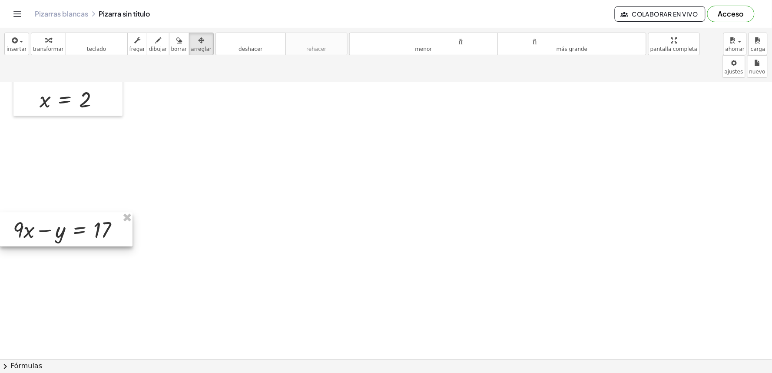
drag, startPoint x: 224, startPoint y: 237, endPoint x: 16, endPoint y: 182, distance: 215.8
click at [10, 212] on div at bounding box center [66, 229] width 133 height 34
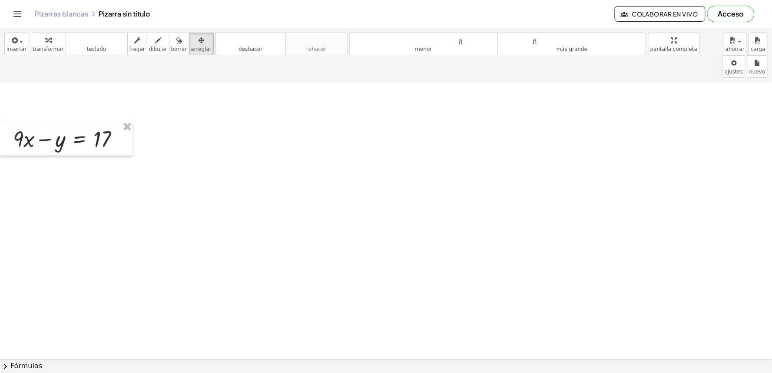
scroll to position [2538, 0]
drag, startPoint x: 62, startPoint y: 100, endPoint x: 85, endPoint y: 89, distance: 25.6
click at [85, 103] on div at bounding box center [89, 120] width 133 height 34
click at [49, 46] on font "transformar" at bounding box center [48, 49] width 31 height 6
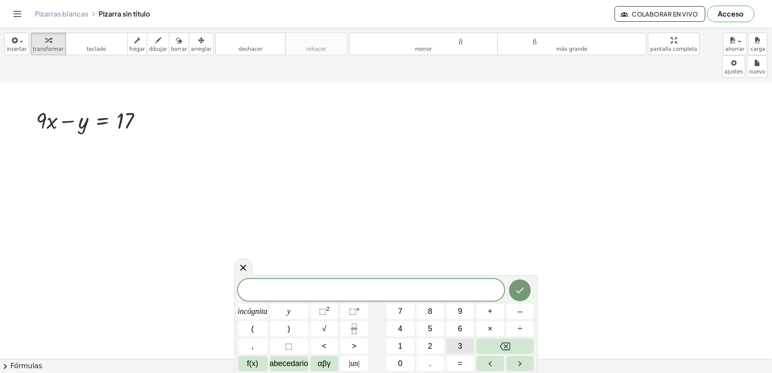
click at [454, 344] on button "3" at bounding box center [461, 345] width 28 height 15
click at [257, 313] on font "incógnita" at bounding box center [253, 311] width 30 height 9
click at [489, 308] on font "+" at bounding box center [490, 311] width 5 height 9
click at [288, 311] on font "y" at bounding box center [288, 311] width 3 height 9
click at [461, 364] on font "=" at bounding box center [460, 363] width 5 height 9
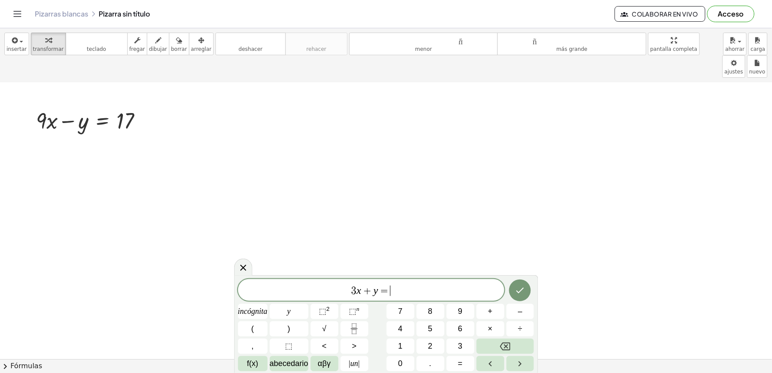
click at [398, 302] on div "3 x + y = ​ incógnita y ⬚ 2 ⬚ n 7 8 9 + – ( ) √ 4 5 6 × ÷ , ⬚ < > 1 2 3 f(x) ab…" at bounding box center [386, 325] width 296 height 92
click at [400, 318] on button "7" at bounding box center [401, 311] width 28 height 15
click at [523, 290] on icon "Hecho" at bounding box center [520, 290] width 10 height 10
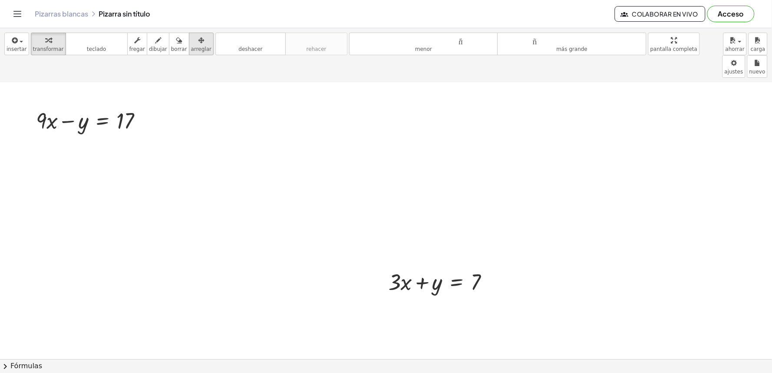
click at [197, 53] on button "arreglar" at bounding box center [201, 44] width 25 height 23
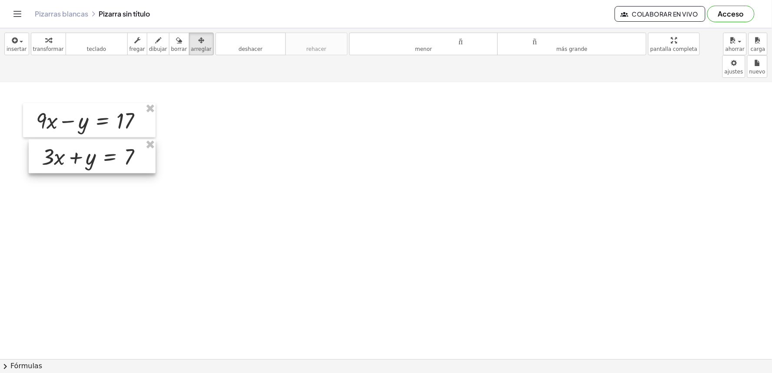
drag, startPoint x: 451, startPoint y: 270, endPoint x: 103, endPoint y: 145, distance: 369.2
click at [103, 145] on div at bounding box center [92, 156] width 127 height 34
click at [49, 54] on button "transformar" at bounding box center [48, 44] width 35 height 23
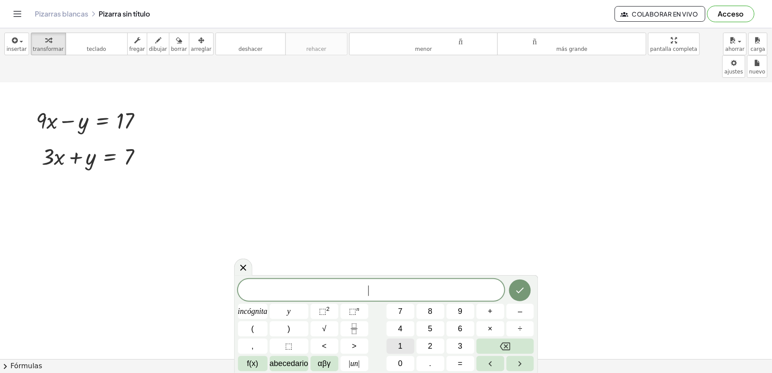
click at [409, 346] on button "1" at bounding box center [401, 345] width 28 height 15
click at [433, 341] on button "2" at bounding box center [431, 345] width 28 height 15
click at [255, 306] on span "incógnita" at bounding box center [253, 311] width 30 height 12
click at [461, 363] on font "=" at bounding box center [460, 363] width 5 height 9
click at [435, 347] on button "2" at bounding box center [431, 345] width 28 height 15
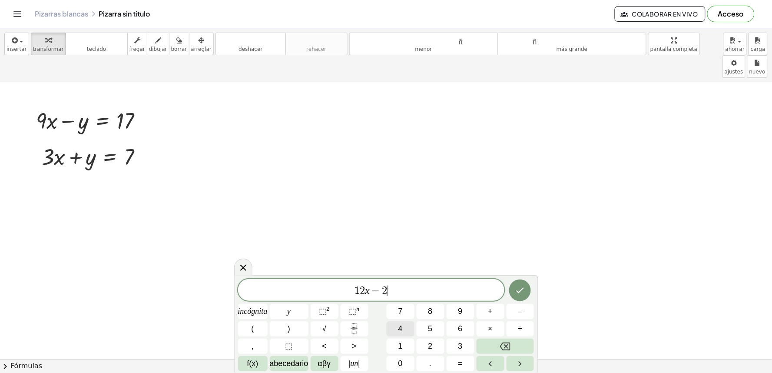
click at [395, 329] on button "4" at bounding box center [401, 328] width 28 height 15
click at [516, 286] on icon "Hecho" at bounding box center [520, 290] width 10 height 10
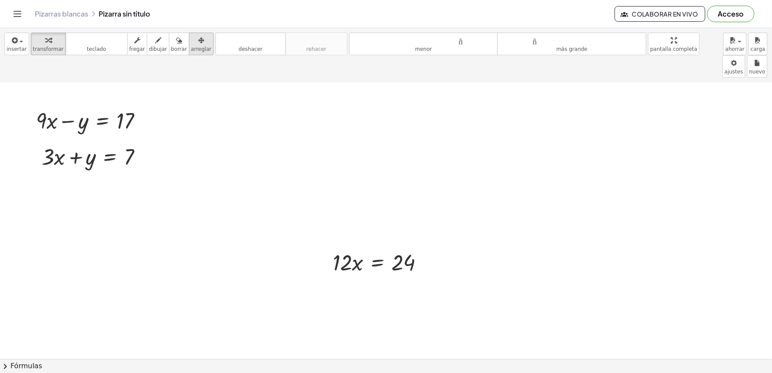
click at [191, 47] on font "arreglar" at bounding box center [201, 49] width 20 height 6
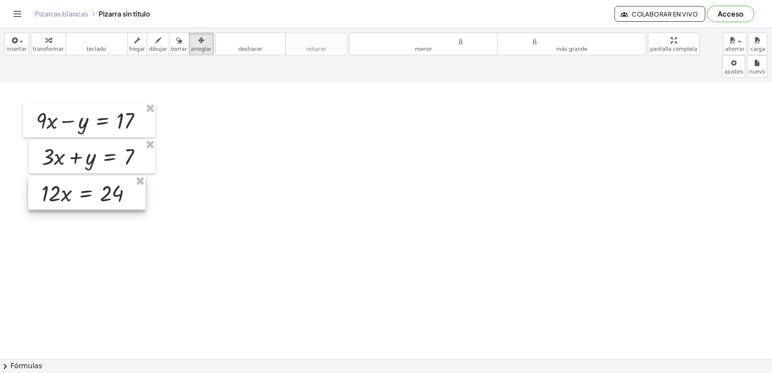
drag, startPoint x: 374, startPoint y: 242, endPoint x: 82, endPoint y: 172, distance: 300.7
click at [82, 176] on div at bounding box center [86, 193] width 117 height 34
click at [49, 42] on div "button" at bounding box center [48, 40] width 31 height 10
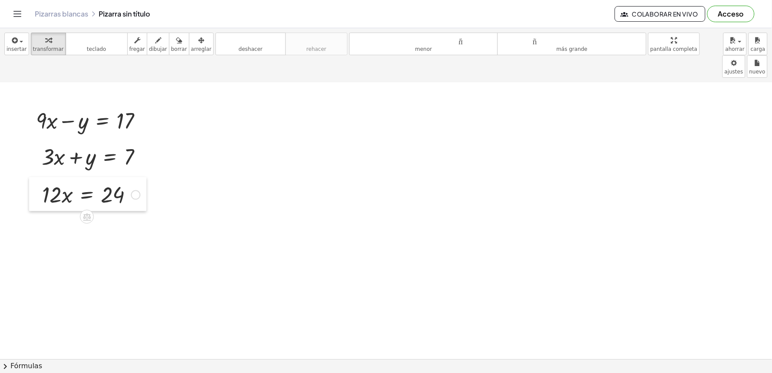
click at [37, 177] on div at bounding box center [35, 194] width 13 height 34
click at [51, 40] on div "button" at bounding box center [48, 40] width 31 height 10
drag, startPoint x: 53, startPoint y: 188, endPoint x: 117, endPoint y: 215, distance: 69.5
click at [115, 213] on div at bounding box center [92, 230] width 108 height 43
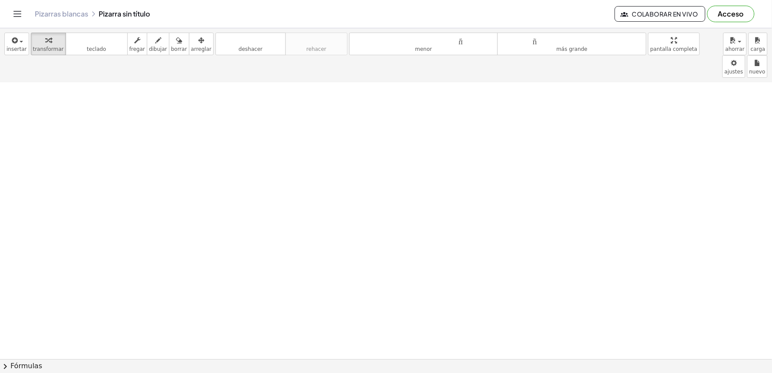
scroll to position [2837, 0]
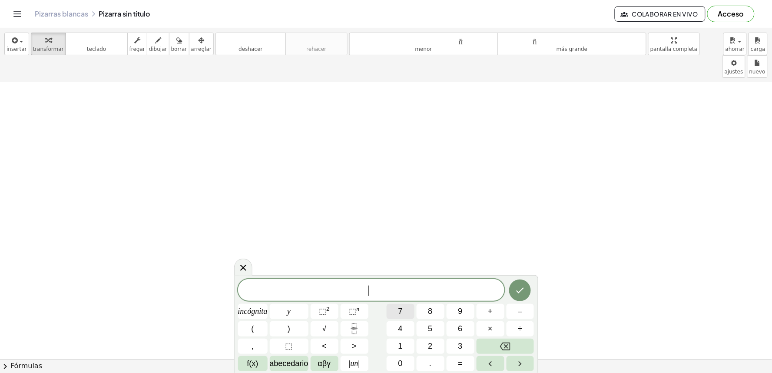
click at [402, 311] on font "7" at bounding box center [400, 311] width 4 height 9
click at [259, 311] on font "incógnita" at bounding box center [253, 311] width 30 height 9
click at [487, 318] on button "+" at bounding box center [491, 311] width 28 height 15
click at [455, 348] on button "3" at bounding box center [461, 345] width 28 height 15
click at [296, 309] on button "y" at bounding box center [289, 311] width 39 height 15
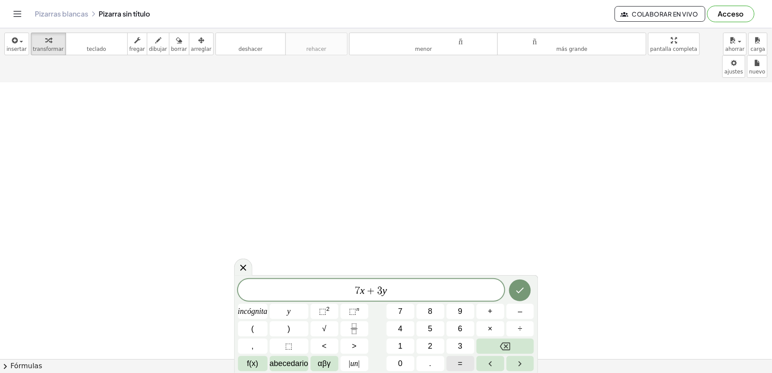
click at [467, 358] on button "=" at bounding box center [461, 363] width 28 height 15
click at [400, 345] on font "1" at bounding box center [400, 346] width 4 height 9
click at [402, 332] on font "4" at bounding box center [400, 328] width 4 height 9
click at [521, 291] on icon "Hecho" at bounding box center [521, 291] width 8 height 6
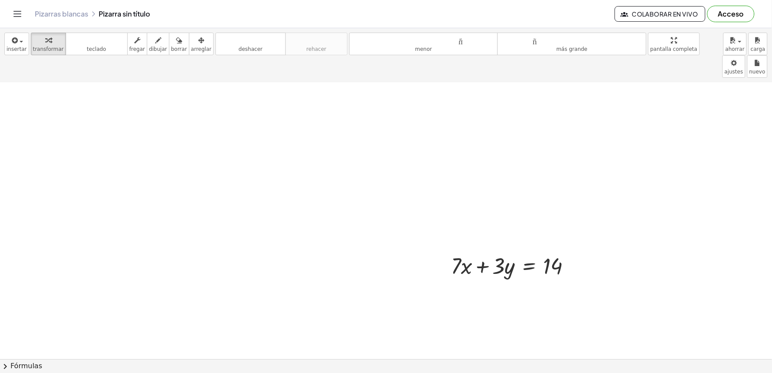
scroll to position [2934, 0]
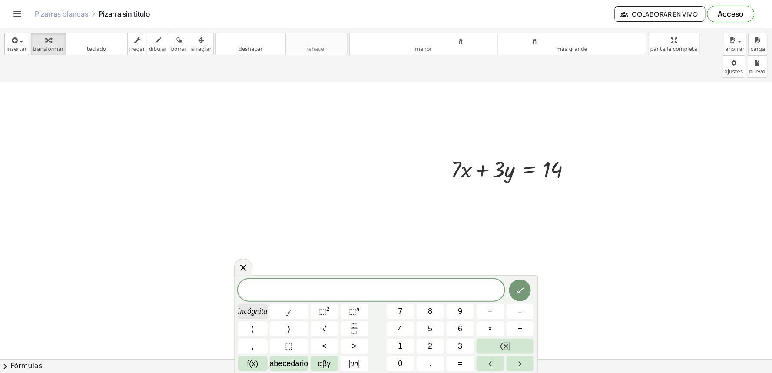
click at [258, 313] on font "incógnita" at bounding box center [253, 311] width 30 height 9
click at [462, 361] on font "=" at bounding box center [460, 363] width 5 height 9
click at [408, 346] on button "1" at bounding box center [401, 345] width 28 height 15
click at [519, 295] on icon "Hecho" at bounding box center [520, 290] width 10 height 10
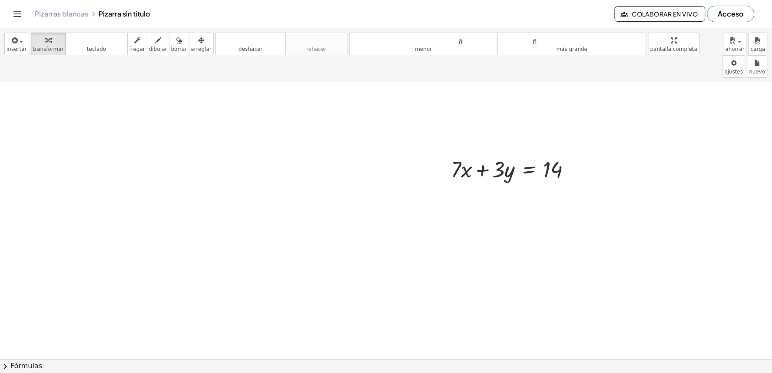
click at [194, 46] on font "arreglar" at bounding box center [201, 49] width 20 height 6
drag, startPoint x: 516, startPoint y: 277, endPoint x: 485, endPoint y: 199, distance: 84.5
click at [480, 221] on div at bounding box center [493, 237] width 82 height 33
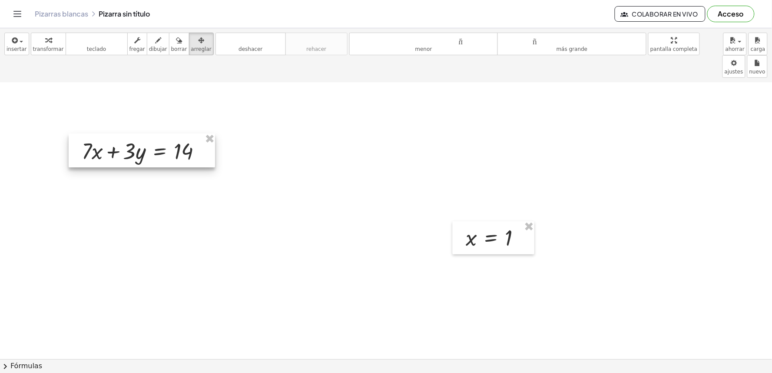
drag, startPoint x: 492, startPoint y: 141, endPoint x: 243, endPoint y: 246, distance: 270.1
click at [126, 133] on div at bounding box center [142, 150] width 146 height 34
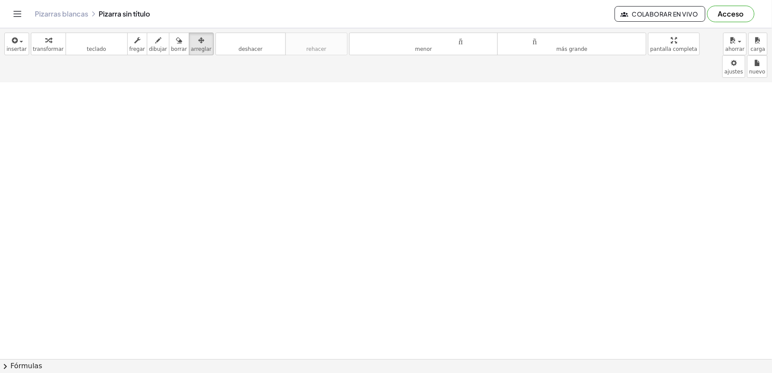
scroll to position [3233, 0]
drag, startPoint x: 357, startPoint y: 328, endPoint x: 288, endPoint y: 322, distance: 68.5
click at [38, 34] on button "transformar" at bounding box center [48, 44] width 35 height 23
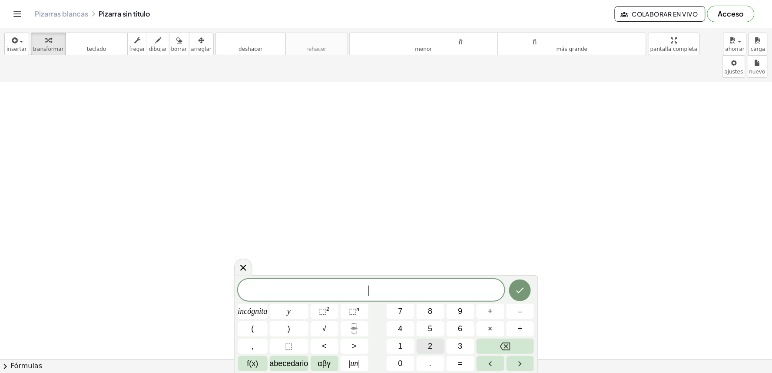
click at [429, 344] on font "2" at bounding box center [430, 346] width 4 height 9
click at [249, 307] on font "incógnita" at bounding box center [253, 311] width 30 height 9
click at [517, 311] on button "–" at bounding box center [521, 311] width 28 height 15
click at [393, 347] on button "1" at bounding box center [401, 345] width 28 height 15
click at [400, 360] on font "0" at bounding box center [400, 363] width 4 height 9
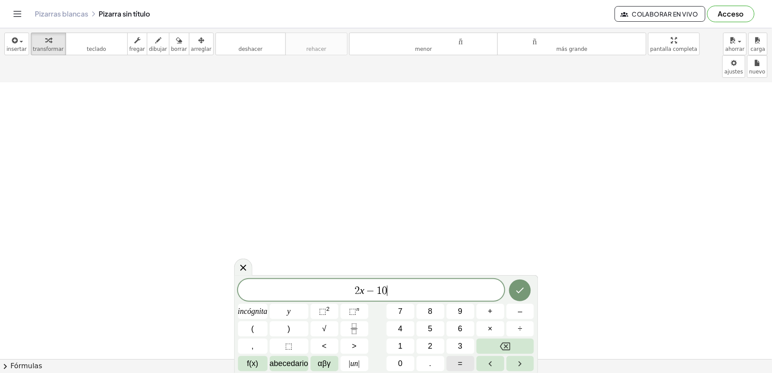
click at [464, 366] on button "=" at bounding box center [461, 363] width 28 height 15
click at [465, 329] on button "6" at bounding box center [461, 328] width 28 height 15
click at [518, 288] on icon "Hecho" at bounding box center [520, 290] width 10 height 10
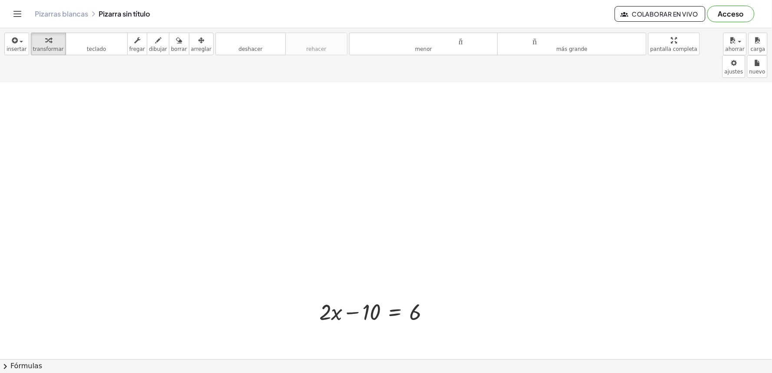
scroll to position [3435, 0]
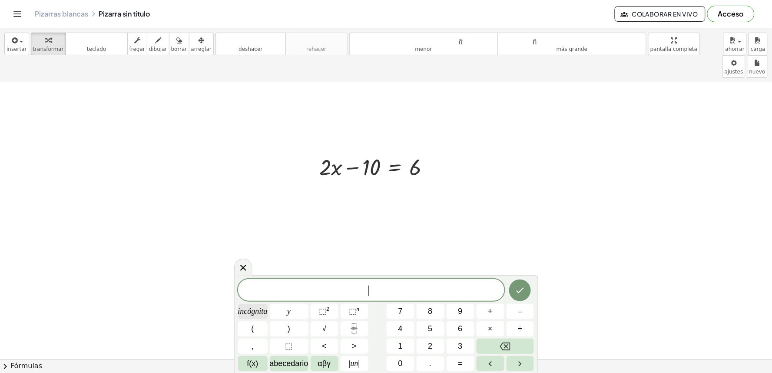
click at [242, 315] on font "incógnita" at bounding box center [253, 311] width 30 height 9
click at [461, 362] on font "=" at bounding box center [460, 363] width 5 height 9
click at [459, 346] on font "3" at bounding box center [460, 346] width 4 height 9
click at [519, 286] on icon "Hecho" at bounding box center [520, 290] width 10 height 10
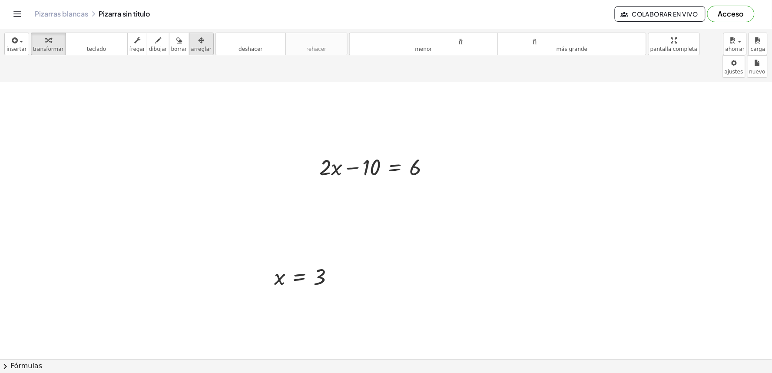
click at [193, 42] on div "button" at bounding box center [201, 40] width 20 height 10
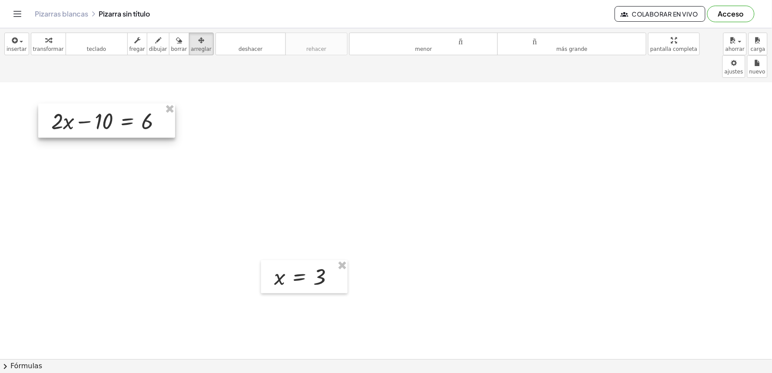
drag, startPoint x: 331, startPoint y: 149, endPoint x: 63, endPoint y: 103, distance: 272.0
click at [63, 104] on div at bounding box center [106, 121] width 137 height 34
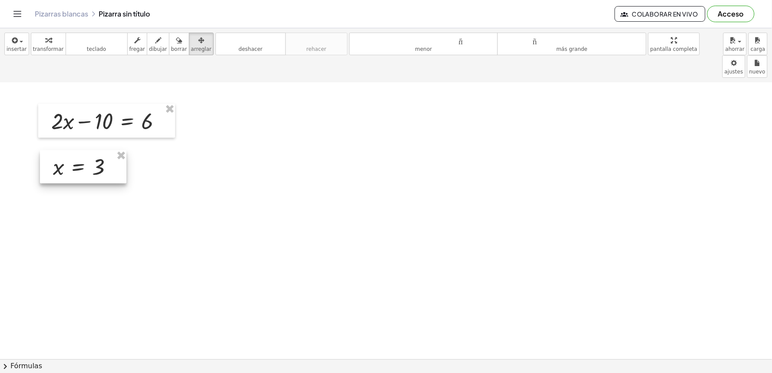
drag, startPoint x: 295, startPoint y: 254, endPoint x: 74, endPoint y: 144, distance: 247.0
click at [74, 150] on div at bounding box center [83, 166] width 86 height 33
click at [46, 46] on font "transformar" at bounding box center [48, 49] width 31 height 6
drag, startPoint x: 61, startPoint y: 140, endPoint x: 74, endPoint y: 82, distance: 59.8
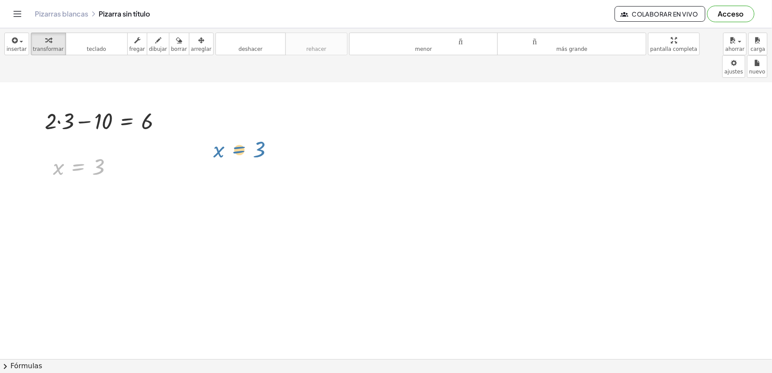
drag, startPoint x: 76, startPoint y: 142, endPoint x: 277, endPoint y: 84, distance: 209.0
click at [198, 45] on icon "button" at bounding box center [201, 40] width 6 height 10
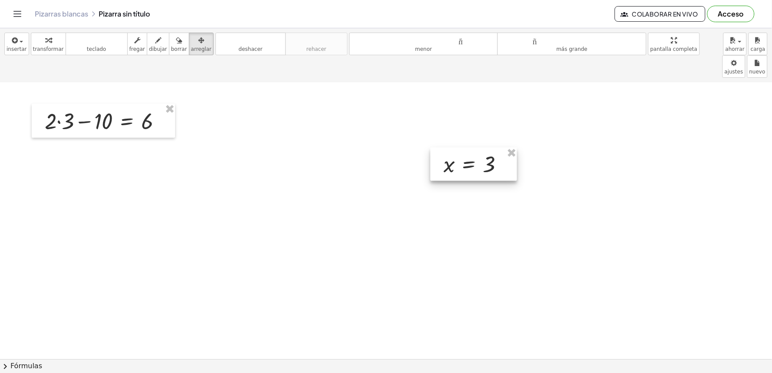
drag, startPoint x: 81, startPoint y: 133, endPoint x: 472, endPoint y: 130, distance: 390.6
click at [472, 148] on div at bounding box center [474, 164] width 86 height 33
click at [191, 48] on font "arreglar" at bounding box center [201, 49] width 20 height 6
click at [49, 49] on font "transformar" at bounding box center [48, 49] width 31 height 6
click at [48, 50] on font "transformar" at bounding box center [48, 49] width 31 height 6
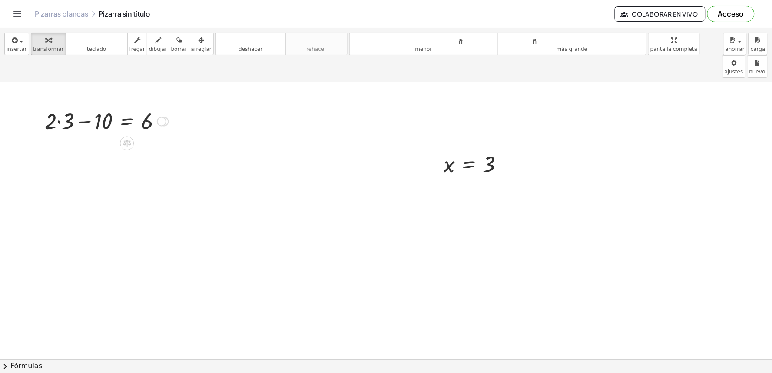
click at [57, 106] on div at bounding box center [106, 121] width 133 height 30
click at [97, 136] on div at bounding box center [106, 151] width 133 height 30
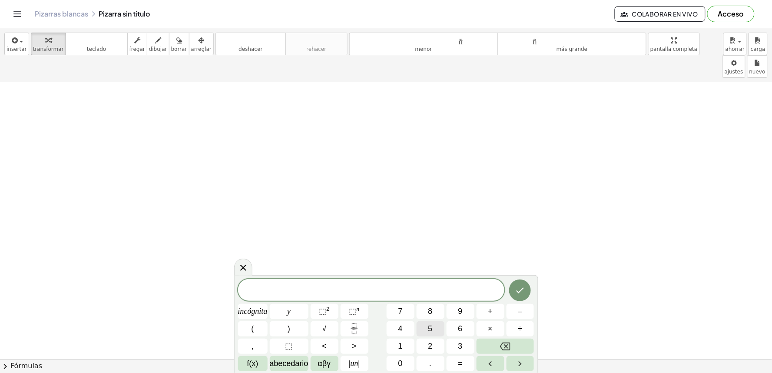
click at [431, 327] on font "5" at bounding box center [430, 328] width 4 height 9
click at [257, 314] on font "incógnita" at bounding box center [253, 311] width 30 height 9
click at [494, 308] on button "+" at bounding box center [491, 311] width 28 height 15
click at [434, 344] on button "2" at bounding box center [431, 345] width 28 height 15
click at [272, 315] on button "y" at bounding box center [289, 311] width 39 height 15
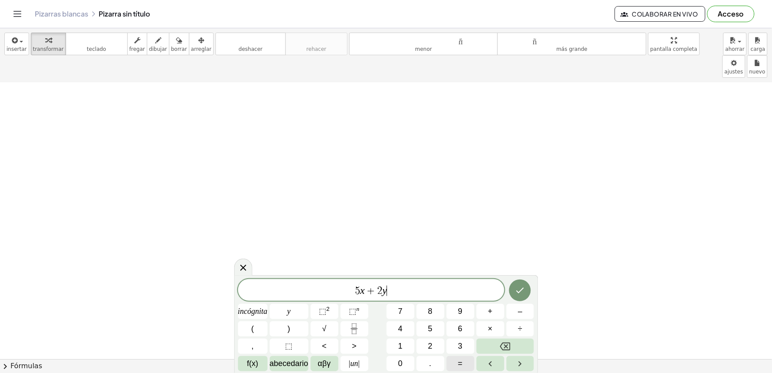
click at [464, 359] on button "=" at bounding box center [461, 363] width 28 height 15
click at [402, 348] on font "1" at bounding box center [400, 346] width 4 height 9
click at [433, 345] on button "2" at bounding box center [431, 345] width 28 height 15
click at [519, 285] on button "Hecho" at bounding box center [520, 290] width 22 height 22
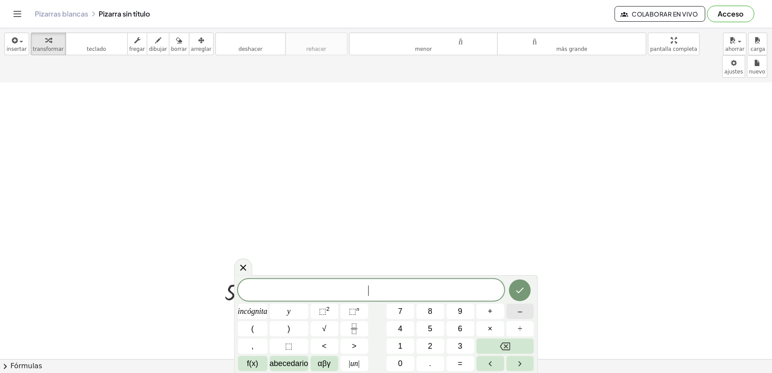
click at [527, 313] on button "–" at bounding box center [521, 311] width 28 height 15
click at [432, 335] on button "5" at bounding box center [431, 328] width 28 height 15
click at [254, 305] on button "incógnita" at bounding box center [253, 311] width 30 height 15
click at [484, 312] on button "+" at bounding box center [491, 311] width 28 height 15
click at [401, 333] on font "4" at bounding box center [400, 328] width 4 height 9
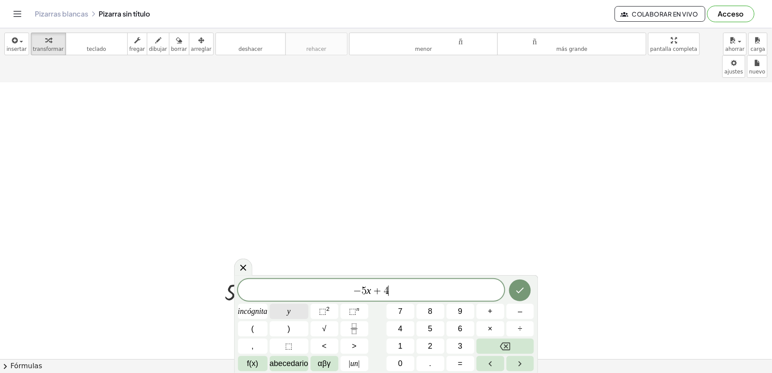
click at [288, 305] on button "y" at bounding box center [289, 311] width 39 height 15
click at [464, 365] on button "=" at bounding box center [461, 363] width 28 height 15
click at [518, 307] on font "–" at bounding box center [520, 311] width 4 height 9
click at [462, 328] on font "6" at bounding box center [460, 328] width 4 height 9
click at [515, 292] on icon "Hecho" at bounding box center [520, 290] width 10 height 10
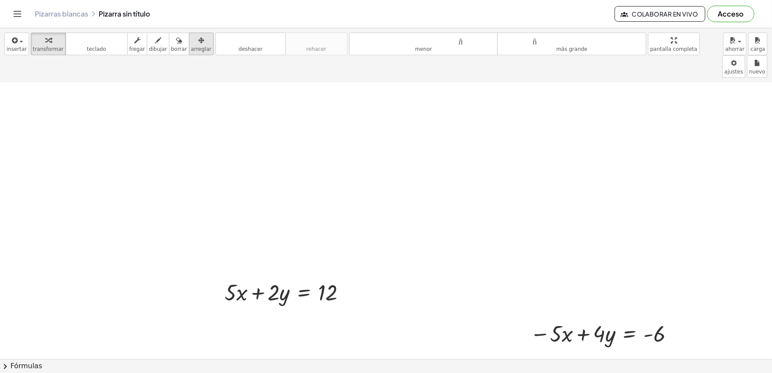
click at [191, 48] on font "arreglar" at bounding box center [201, 49] width 20 height 6
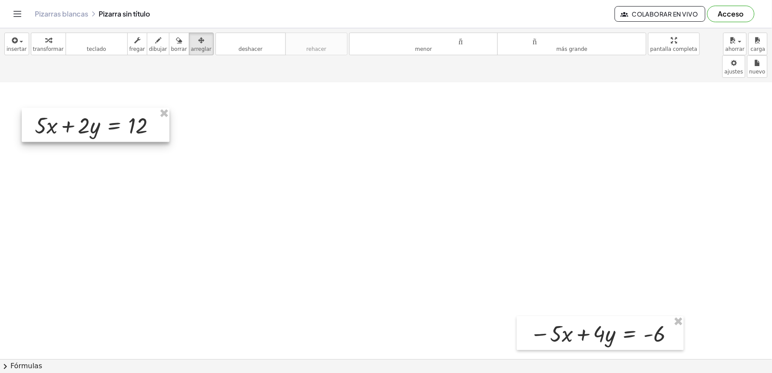
drag, startPoint x: 119, startPoint y: 53, endPoint x: 105, endPoint y: 96, distance: 45.5
click at [105, 108] on div at bounding box center [96, 125] width 148 height 34
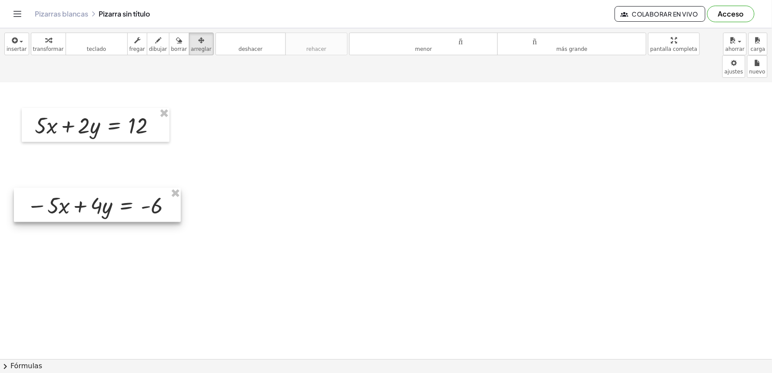
drag, startPoint x: 592, startPoint y: 315, endPoint x: 88, endPoint y: 187, distance: 520.0
click at [88, 188] on div at bounding box center [97, 205] width 167 height 34
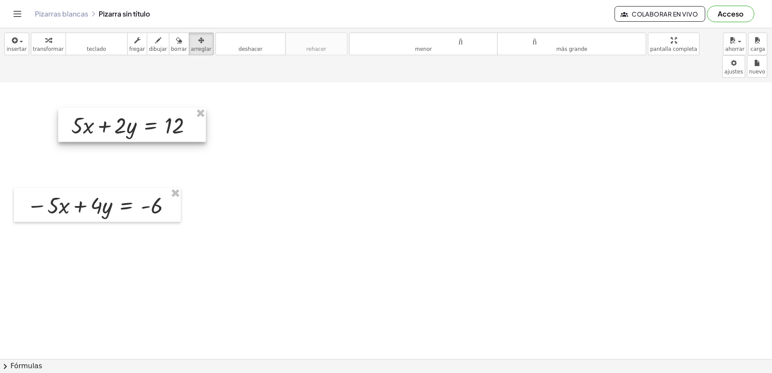
drag, startPoint x: 84, startPoint y: 98, endPoint x: 120, endPoint y: 98, distance: 36.5
click at [120, 108] on div at bounding box center [132, 125] width 148 height 34
click at [181, 188] on div at bounding box center [97, 205] width 167 height 34
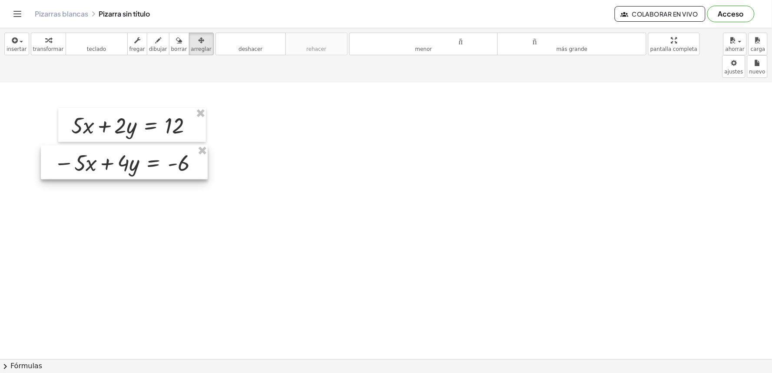
drag, startPoint x: 181, startPoint y: 127, endPoint x: 131, endPoint y: 138, distance: 51.1
click at [131, 145] on div at bounding box center [124, 162] width 167 height 34
click at [49, 50] on font "transformar" at bounding box center [48, 49] width 31 height 6
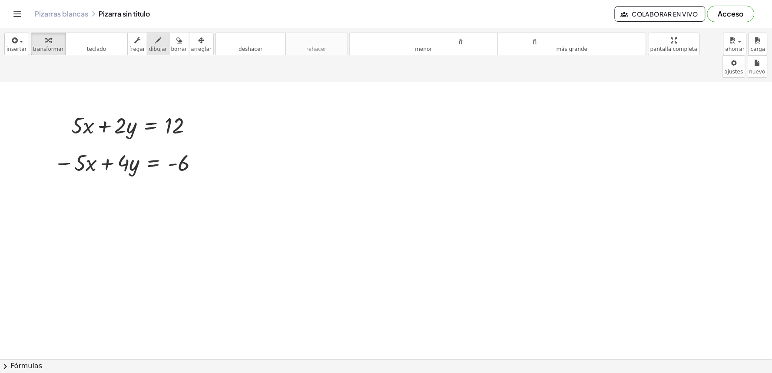
click at [149, 50] on font "dibujar" at bounding box center [158, 49] width 18 height 6
drag, startPoint x: 55, startPoint y: 163, endPoint x: 223, endPoint y: 168, distance: 168.2
click at [46, 53] on button "transformar" at bounding box center [48, 44] width 35 height 23
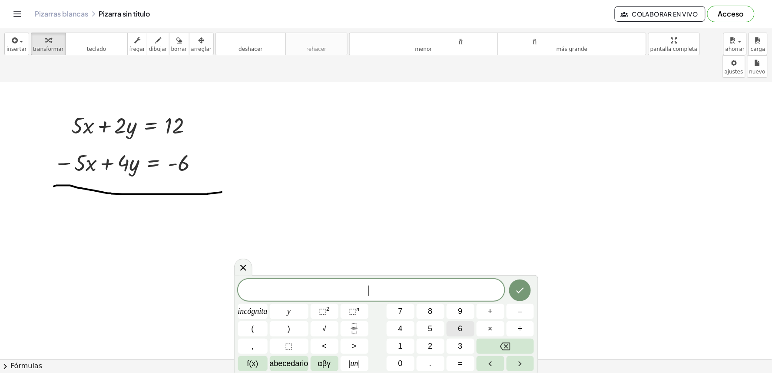
click at [457, 329] on button "6" at bounding box center [461, 328] width 28 height 15
click at [305, 318] on button "y" at bounding box center [289, 311] width 39 height 15
click at [473, 368] on button "=" at bounding box center [461, 363] width 28 height 15
click at [467, 325] on button "6" at bounding box center [461, 328] width 28 height 15
click at [522, 293] on icon "Hecho" at bounding box center [520, 290] width 10 height 10
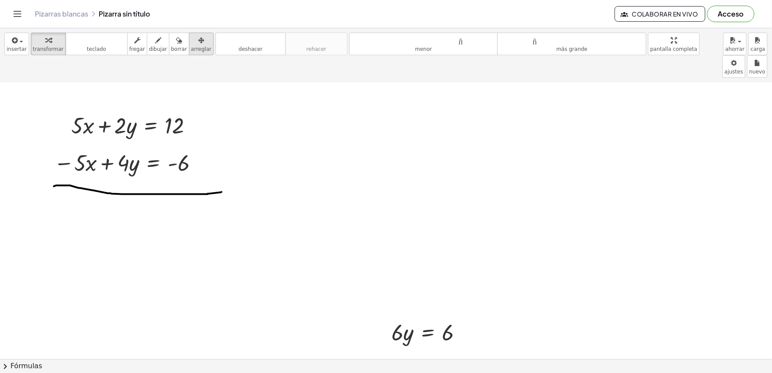
click at [198, 43] on icon "button" at bounding box center [201, 40] width 6 height 10
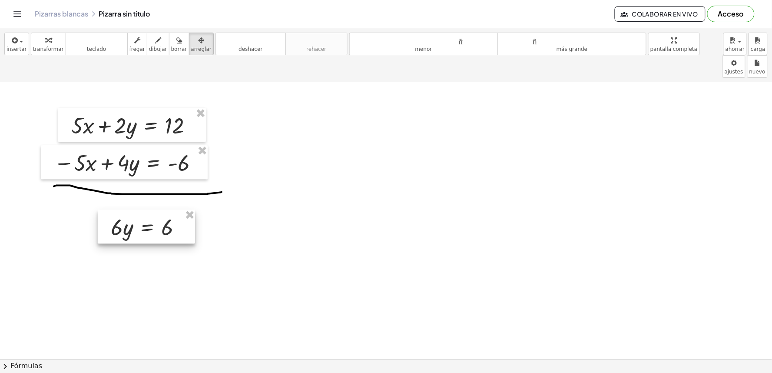
drag, startPoint x: 384, startPoint y: 372, endPoint x: 167, endPoint y: 203, distance: 274.6
click at [167, 209] on div at bounding box center [146, 226] width 97 height 34
click at [42, 48] on font "transformar" at bounding box center [48, 49] width 31 height 6
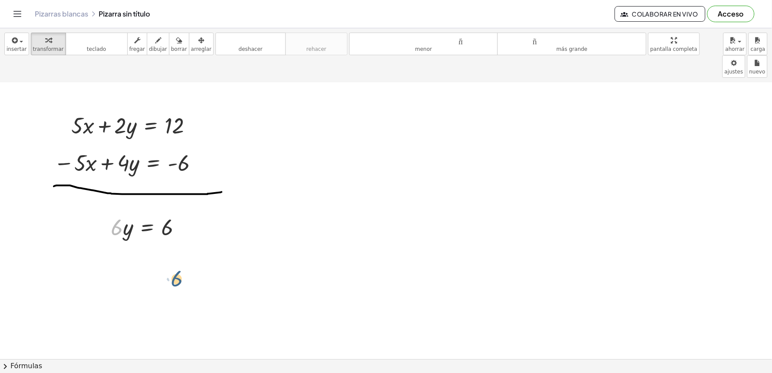
drag, startPoint x: 116, startPoint y: 209, endPoint x: 189, endPoint y: 238, distance: 77.8
drag, startPoint x: 116, startPoint y: 211, endPoint x: 168, endPoint y: 235, distance: 56.6
click at [169, 241] on div at bounding box center [151, 262] width 90 height 43
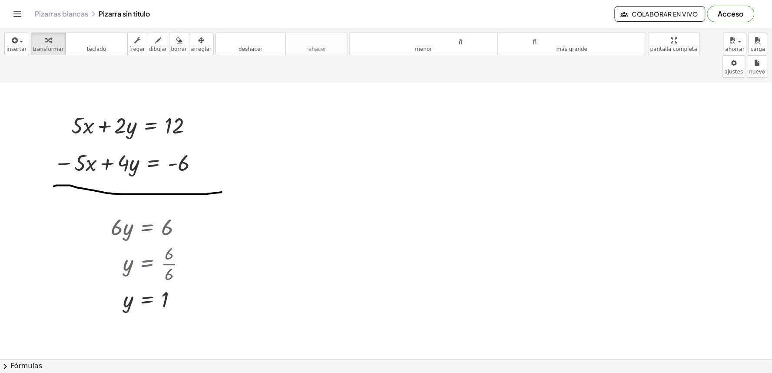
scroll to position [3851, 0]
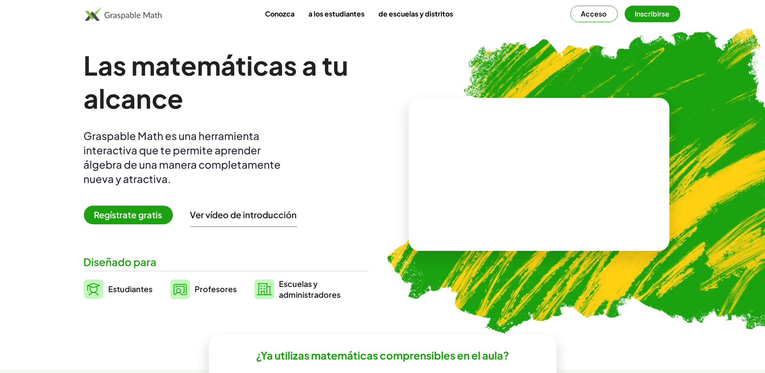
click at [569, 207] on video at bounding box center [539, 174] width 130 height 65
click at [129, 289] on font "Estudiantes" at bounding box center [131, 289] width 44 height 10
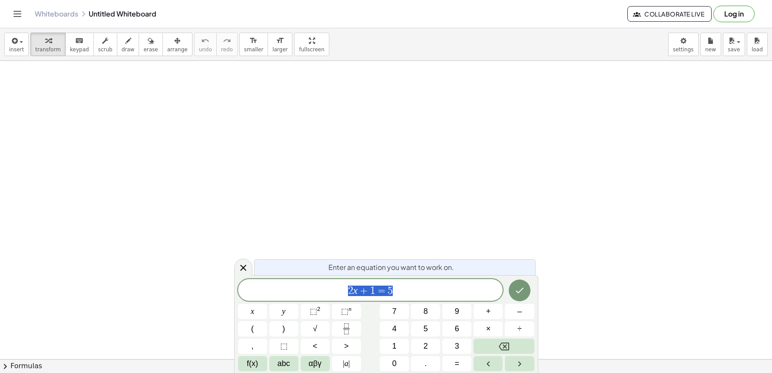
click at [524, 345] on button "Backspace" at bounding box center [504, 345] width 60 height 15
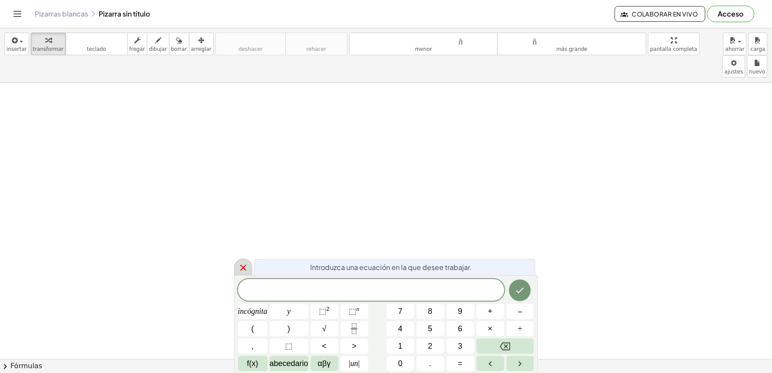
click at [239, 264] on icon at bounding box center [243, 267] width 10 height 10
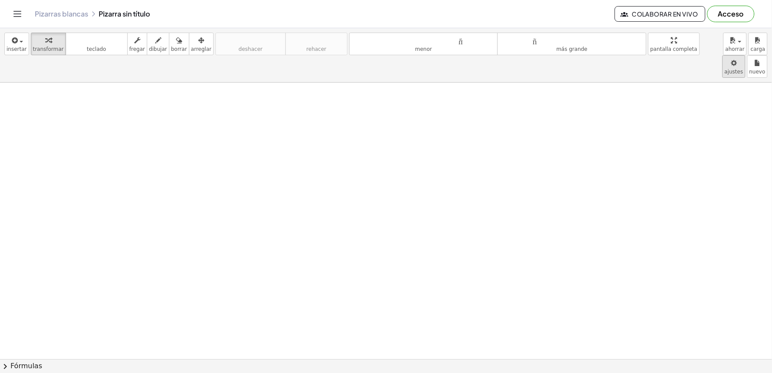
click at [701, 40] on body "Actividades matemáticas fáciles de comprender Empezar Banco de actividades Trab…" at bounding box center [386, 186] width 772 height 373
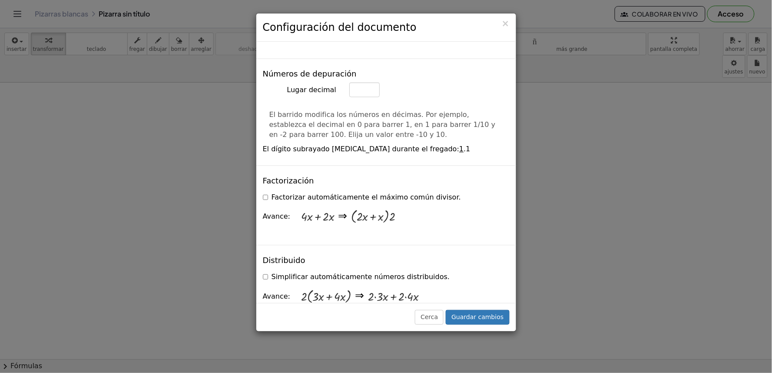
scroll to position [627, 0]
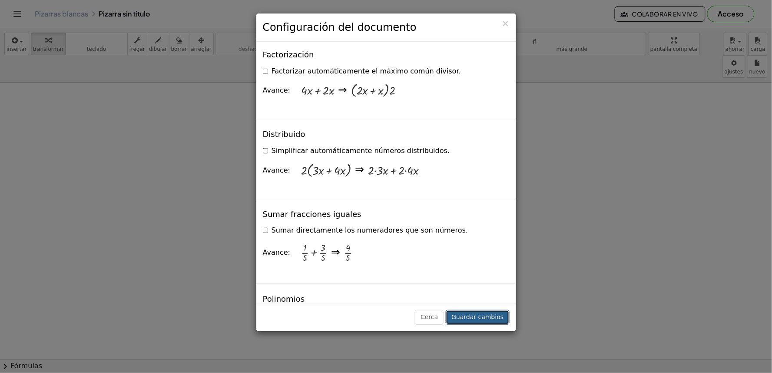
click at [468, 317] on font "Guardar cambios" at bounding box center [477, 316] width 52 height 7
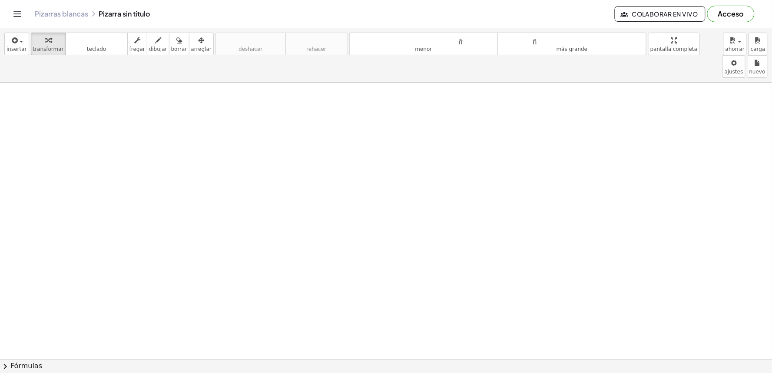
click at [37, 40] on div "button" at bounding box center [48, 40] width 31 height 10
click at [68, 36] on icon "teclado" at bounding box center [97, 40] width 58 height 10
click at [76, 43] on font "teclado" at bounding box center [97, 40] width 58 height 8
click at [33, 41] on div "button" at bounding box center [48, 40] width 31 height 10
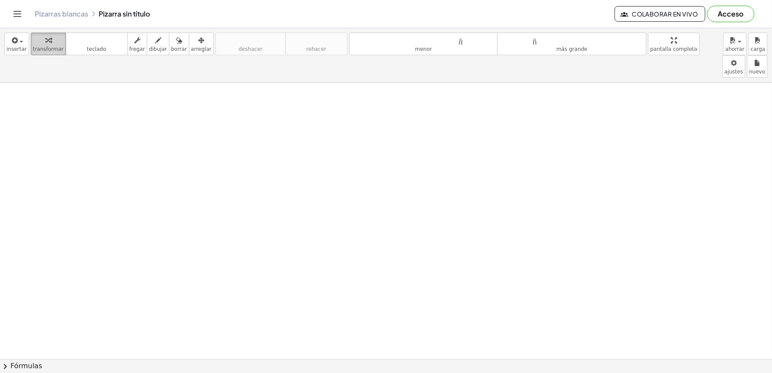
click at [45, 43] on icon "button" at bounding box center [48, 40] width 6 height 10
drag, startPoint x: 42, startPoint y: 43, endPoint x: 379, endPoint y: 210, distance: 376.4
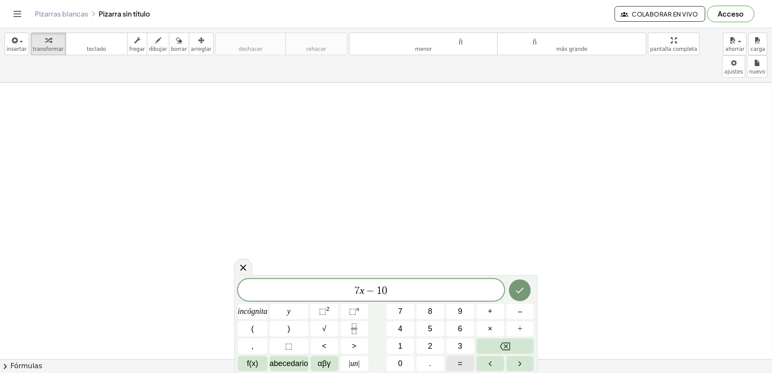
click at [459, 363] on font "=" at bounding box center [460, 363] width 5 height 9
click at [527, 290] on button "Hecho" at bounding box center [520, 290] width 22 height 22
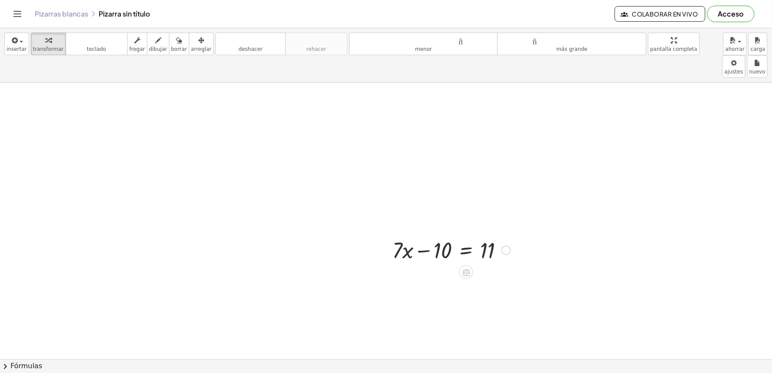
click at [460, 235] on div at bounding box center [451, 250] width 127 height 30
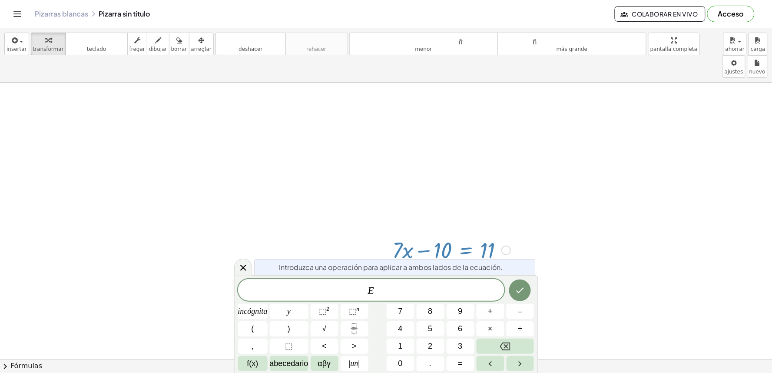
click at [420, 235] on div at bounding box center [451, 250] width 127 height 30
click at [241, 263] on icon at bounding box center [243, 267] width 10 height 10
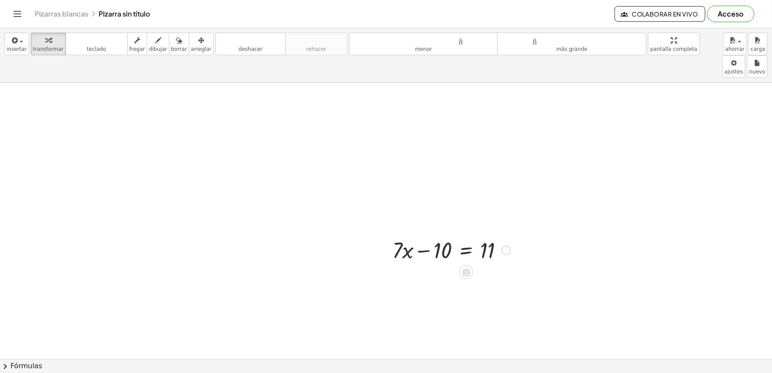
click at [424, 235] on div at bounding box center [451, 250] width 127 height 30
click at [505, 245] on div at bounding box center [506, 250] width 10 height 10
drag, startPoint x: 418, startPoint y: 223, endPoint x: 514, endPoint y: 216, distance: 96.3
click at [513, 235] on div at bounding box center [451, 250] width 127 height 30
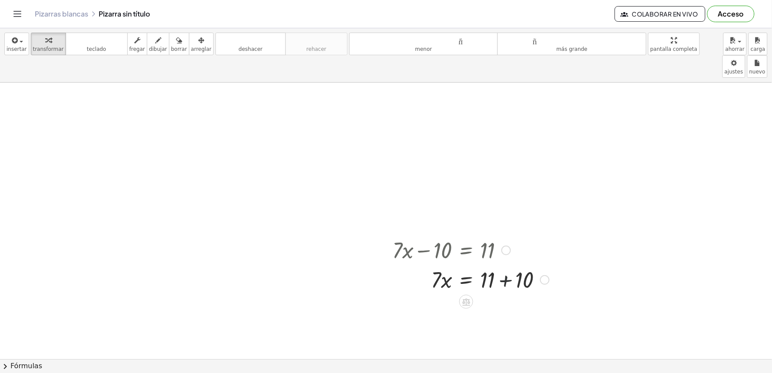
click at [509, 265] on div at bounding box center [471, 279] width 166 height 30
click at [466, 294] on div at bounding box center [471, 309] width 166 height 30
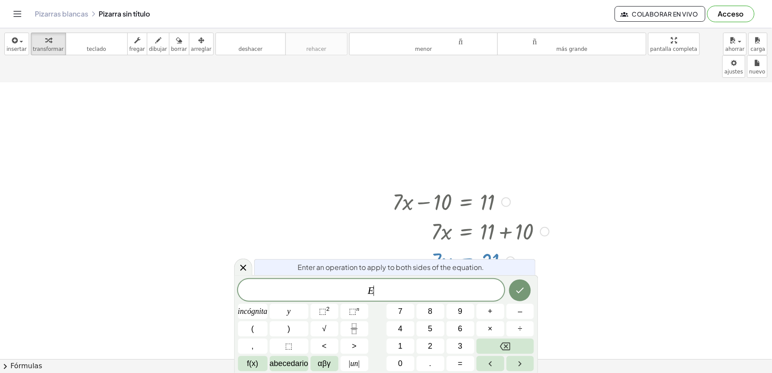
scroll to position [50, 0]
click at [245, 263] on icon at bounding box center [243, 267] width 10 height 10
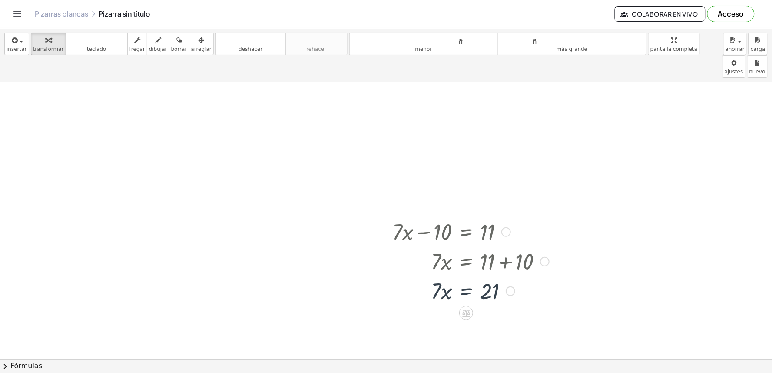
scroll to position [0, 0]
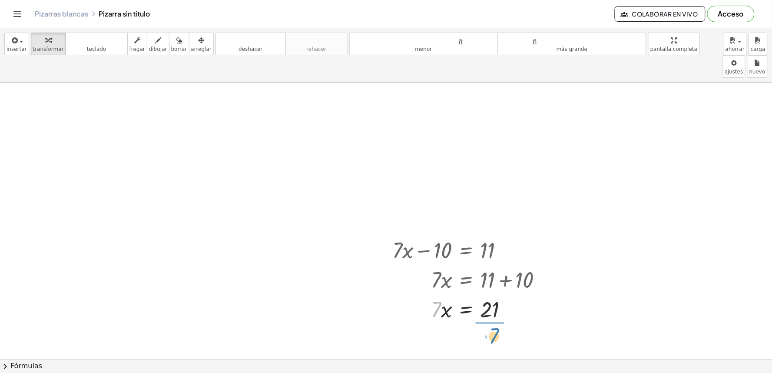
drag, startPoint x: 436, startPoint y: 280, endPoint x: 494, endPoint y: 306, distance: 63.8
click at [489, 323] on div at bounding box center [471, 344] width 166 height 43
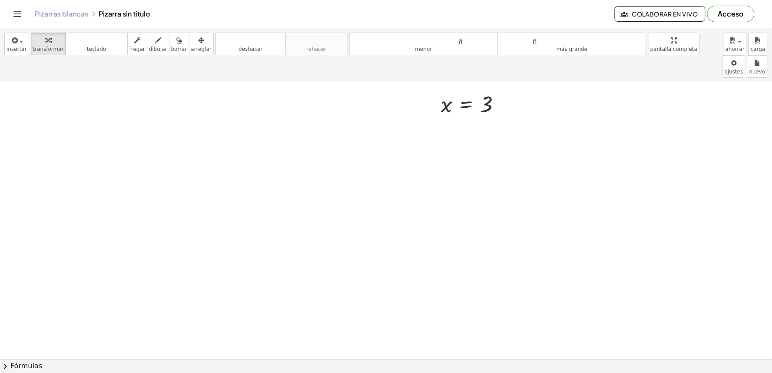
scroll to position [289, 0]
click at [31, 44] on button "transformar" at bounding box center [48, 44] width 35 height 23
drag, startPoint x: 433, startPoint y: 194, endPoint x: 429, endPoint y: 231, distance: 37.6
click at [429, 231] on div at bounding box center [386, 119] width 772 height 653
click at [444, 313] on div at bounding box center [386, 119] width 772 height 653
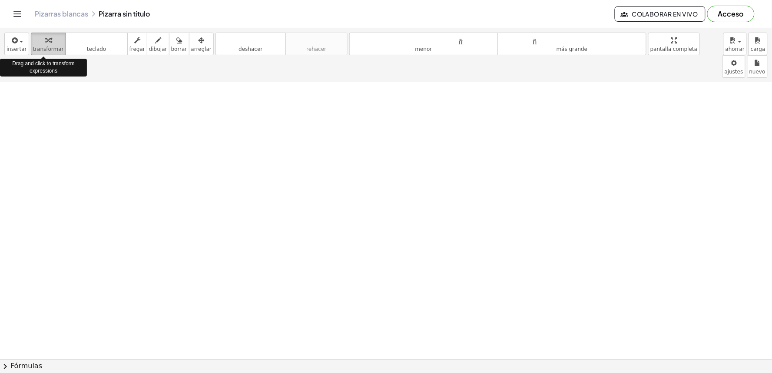
click at [33, 46] on font "transformar" at bounding box center [48, 49] width 31 height 6
drag, startPoint x: 33, startPoint y: 45, endPoint x: 275, endPoint y: 153, distance: 265.1
drag, startPoint x: 275, startPoint y: 153, endPoint x: 502, endPoint y: 188, distance: 229.4
drag, startPoint x: 502, startPoint y: 188, endPoint x: 341, endPoint y: 253, distance: 173.6
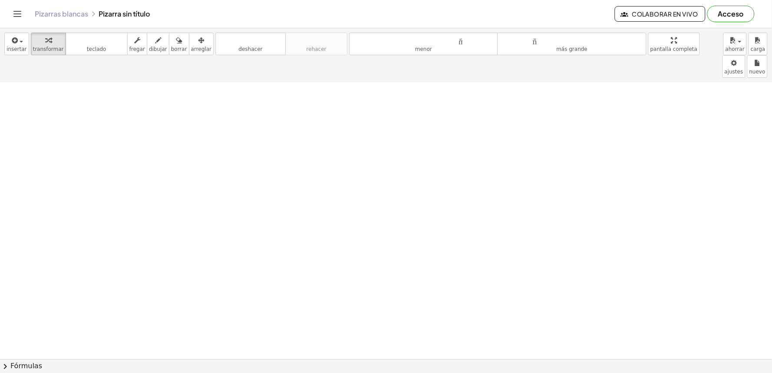
click at [341, 253] on div at bounding box center [386, 119] width 772 height 653
click at [395, 294] on div at bounding box center [386, 119] width 772 height 653
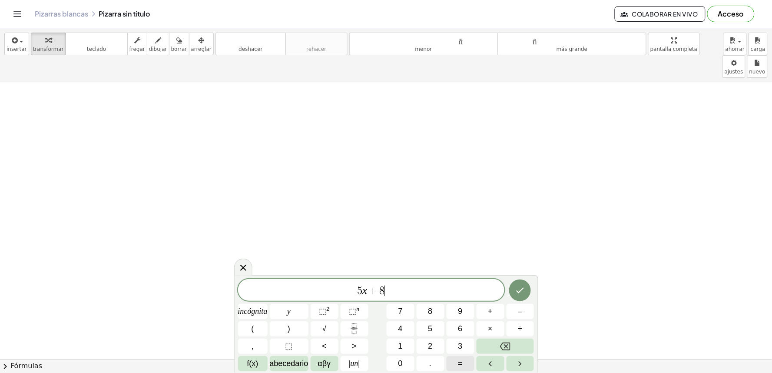
click at [465, 359] on button "=" at bounding box center [461, 363] width 28 height 15
click at [410, 343] on button "1" at bounding box center [401, 345] width 28 height 15
click at [424, 346] on button "2" at bounding box center [431, 345] width 28 height 15
click at [518, 289] on icon "Hecho" at bounding box center [520, 290] width 10 height 10
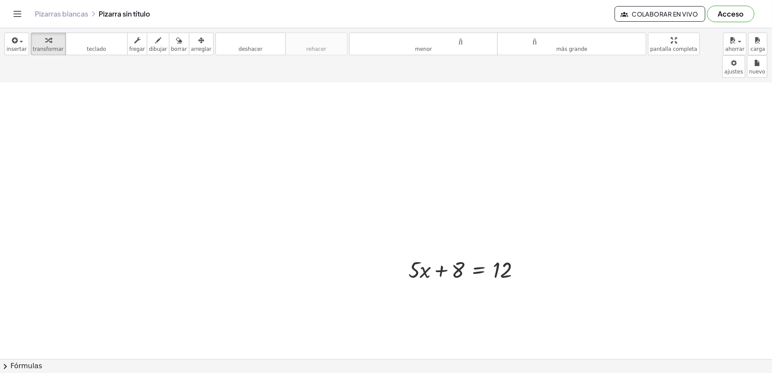
scroll to position [402, 0]
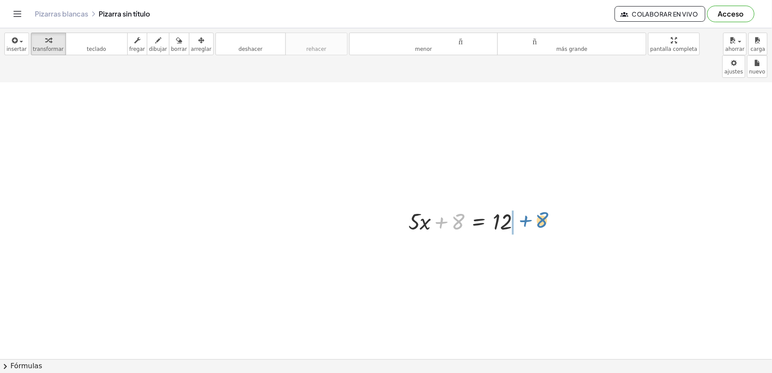
drag, startPoint x: 444, startPoint y: 201, endPoint x: 523, endPoint y: 197, distance: 79.6
click at [523, 206] on div at bounding box center [468, 221] width 128 height 30
click at [526, 236] on div at bounding box center [484, 251] width 161 height 30
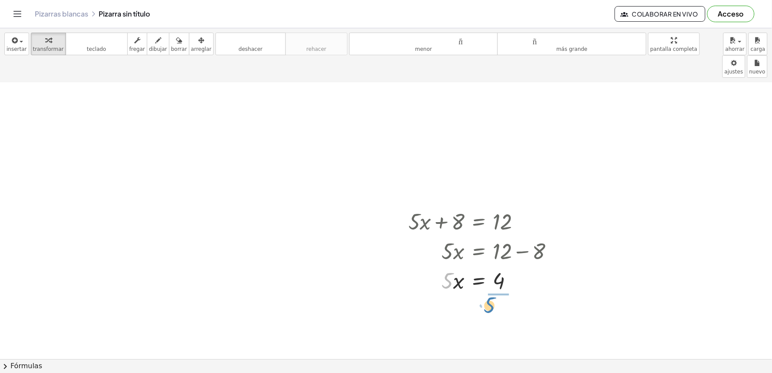
drag, startPoint x: 441, startPoint y: 265, endPoint x: 491, endPoint y: 288, distance: 55.2
click at [491, 288] on div "+ · 7 · x − 10 = 11 · 7 · x = + 11 + 10 · 7 · x = 21 x = · 21 · 7 x = 3 Fix a m…" at bounding box center [386, 130] width 772 height 898
click at [497, 295] on div at bounding box center [484, 316] width 161 height 43
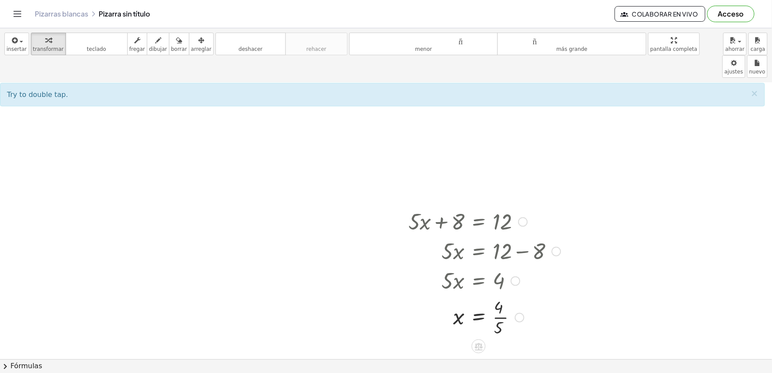
click at [496, 296] on div at bounding box center [484, 316] width 161 height 43
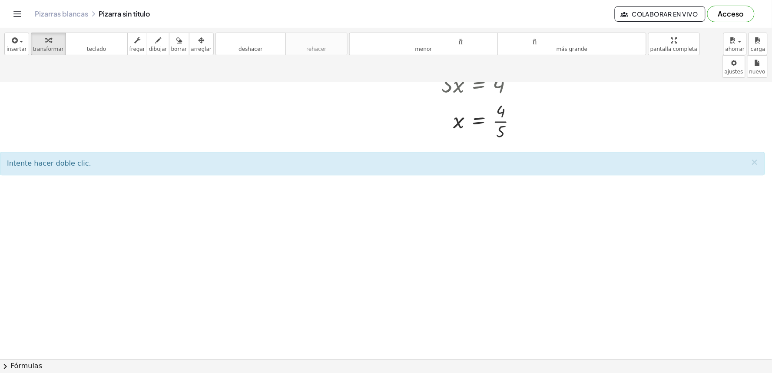
scroll to position [695, 0]
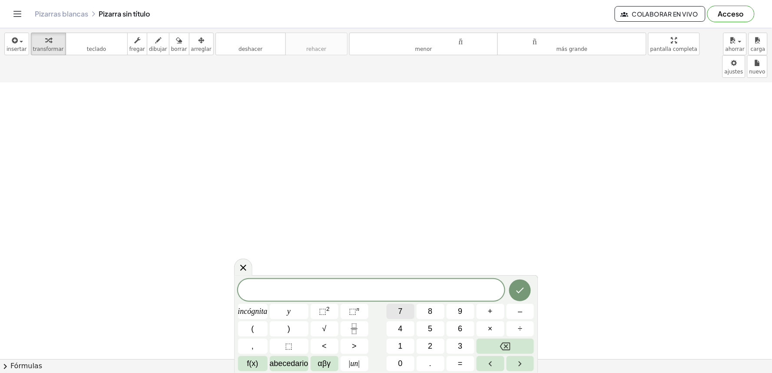
click at [392, 310] on button "7" at bounding box center [401, 311] width 28 height 15
click at [462, 357] on button "=" at bounding box center [461, 363] width 28 height 15
click at [511, 295] on button "Hecho" at bounding box center [520, 290] width 22 height 22
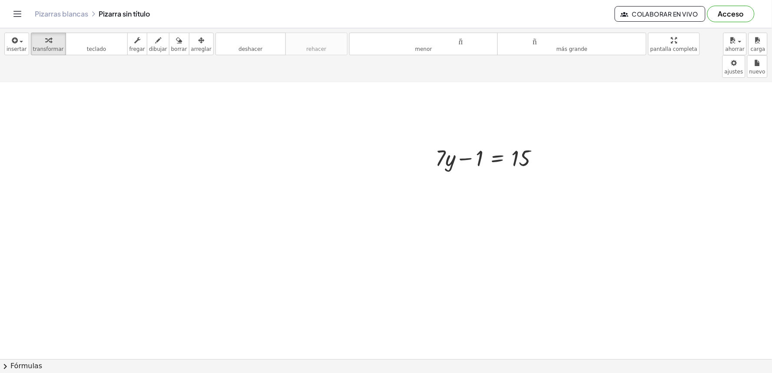
scroll to position [888, 0]
drag, startPoint x: 463, startPoint y: 129, endPoint x: 546, endPoint y: 124, distance: 83.6
click at [546, 137] on div at bounding box center [490, 152] width 119 height 30
click at [541, 167] on div at bounding box center [504, 182] width 147 height 30
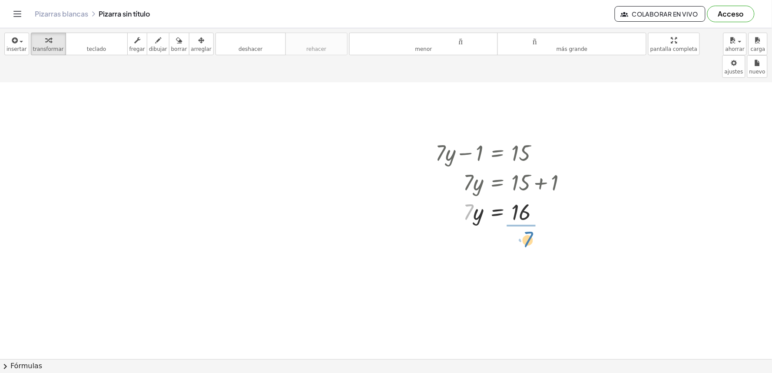
drag, startPoint x: 470, startPoint y: 190, endPoint x: 529, endPoint y: 218, distance: 65.3
click at [515, 226] on div at bounding box center [504, 247] width 147 height 43
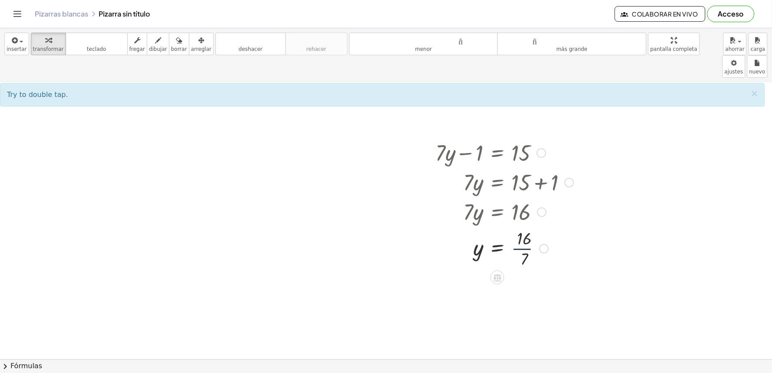
click at [515, 226] on div at bounding box center [504, 247] width 147 height 43
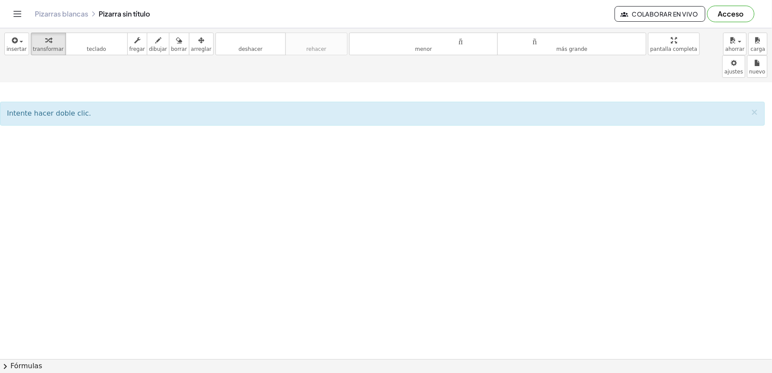
scroll to position [1091, 0]
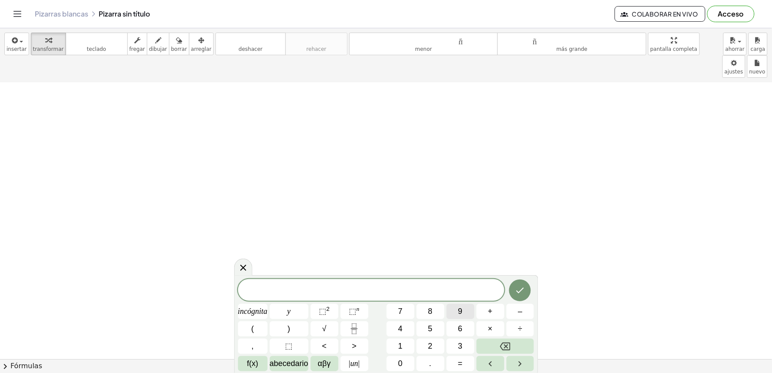
click at [466, 314] on button "9" at bounding box center [461, 311] width 28 height 15
click at [466, 359] on button "=" at bounding box center [461, 363] width 28 height 15
click at [515, 308] on button "–" at bounding box center [521, 311] width 28 height 15
click at [421, 348] on button "2" at bounding box center [431, 345] width 28 height 15
click at [408, 343] on button "1" at bounding box center [401, 345] width 28 height 15
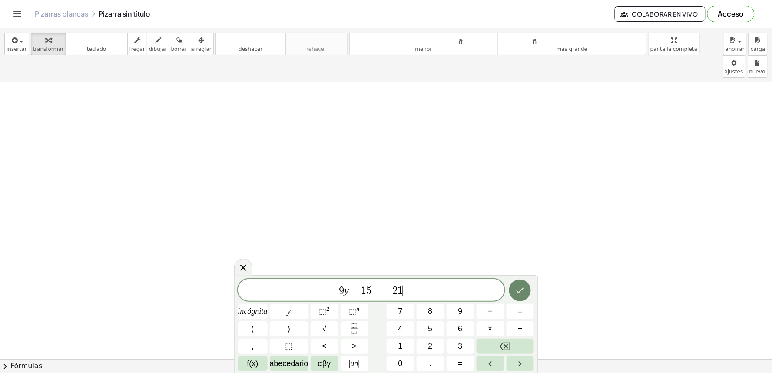
click at [528, 288] on button "Hecho" at bounding box center [520, 290] width 22 height 22
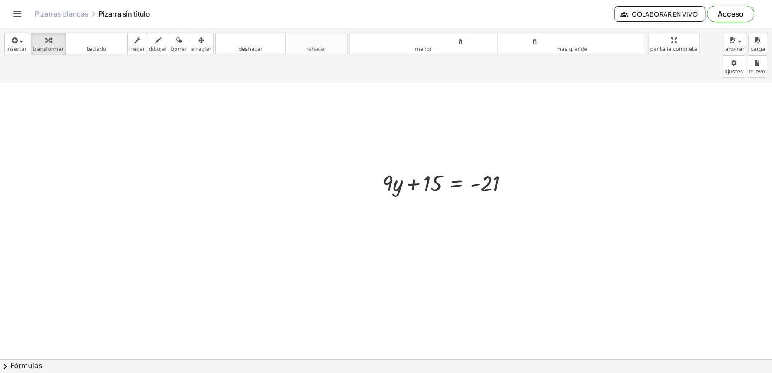
scroll to position [1293, 0]
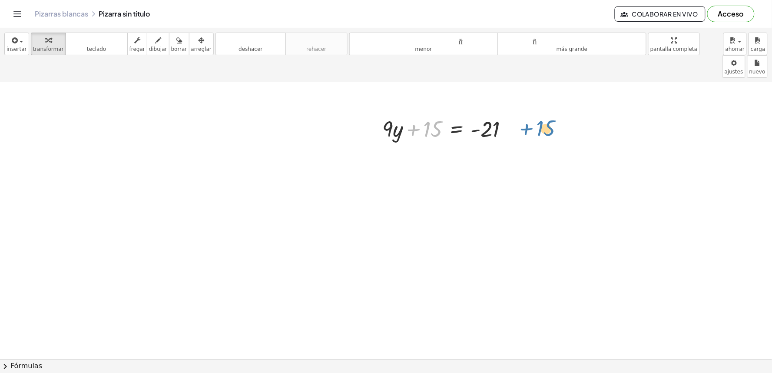
drag, startPoint x: 412, startPoint y: 107, endPoint x: 524, endPoint y: 106, distance: 112.1
drag, startPoint x: 418, startPoint y: 115, endPoint x: 518, endPoint y: 123, distance: 100.7
click at [521, 113] on div "+ 15 + · 9 · y + 15 = - 21" at bounding box center [445, 128] width 153 height 34
click at [522, 143] on div at bounding box center [472, 158] width 188 height 30
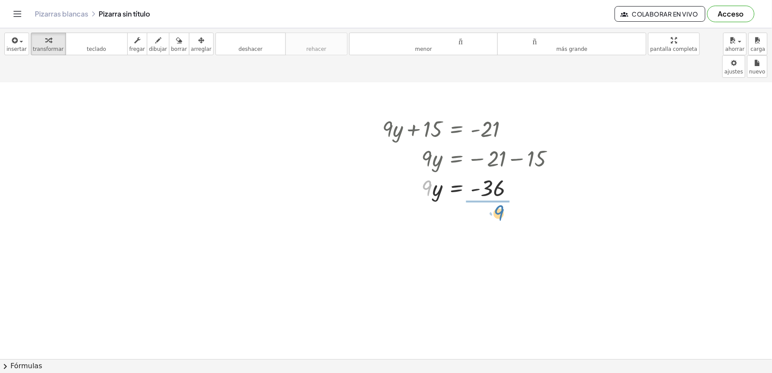
drag, startPoint x: 428, startPoint y: 164, endPoint x: 482, endPoint y: 177, distance: 55.9
click at [494, 202] on div at bounding box center [472, 223] width 188 height 43
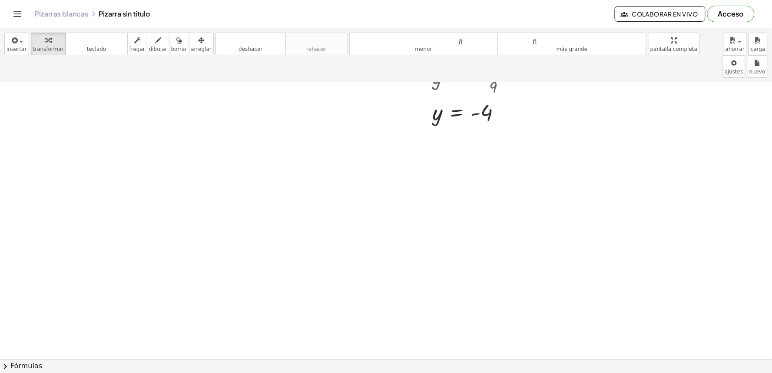
scroll to position [1486, 0]
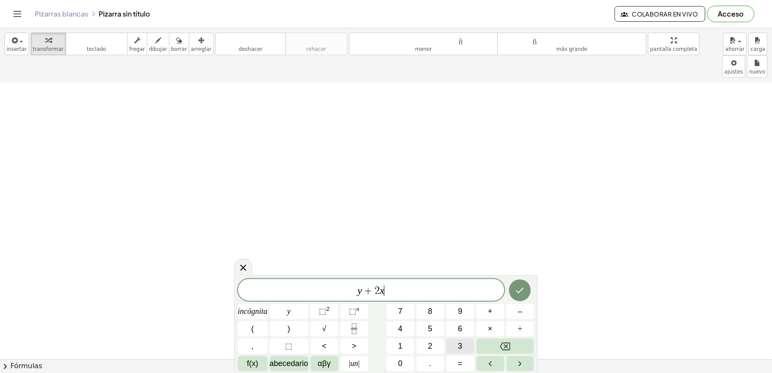
click at [453, 362] on button "=" at bounding box center [461, 363] width 28 height 15
click at [455, 357] on button "=" at bounding box center [461, 363] width 28 height 15
click at [497, 339] on button "Retroceso" at bounding box center [506, 345] width 58 height 15
click at [391, 358] on div "y + 2 x = ​ incógnita y ⬚ 2 ⬚ n 7 8 9 + – ( ) √ 4 5 6 × ÷ , ⬚ < > 1 2 3 f(x) ab…" at bounding box center [386, 325] width 296 height 92
click at [391, 358] on button "0" at bounding box center [401, 363] width 28 height 15
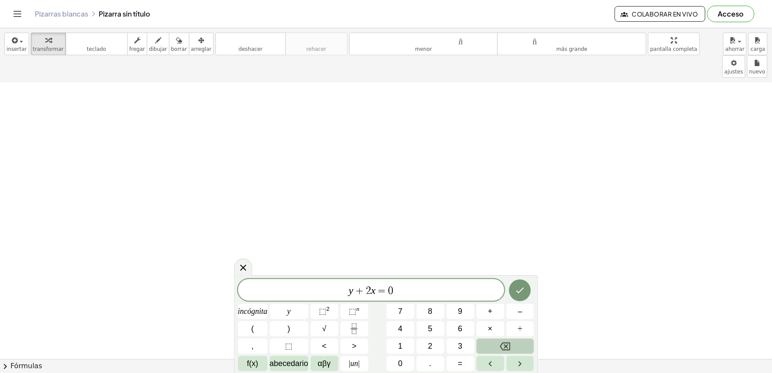
click at [480, 347] on button "Retroceso" at bounding box center [506, 345] width 58 height 15
click at [408, 349] on button "1" at bounding box center [401, 345] width 28 height 15
click at [408, 357] on button "0" at bounding box center [401, 363] width 28 height 15
click at [512, 288] on button "Hecho" at bounding box center [520, 290] width 22 height 22
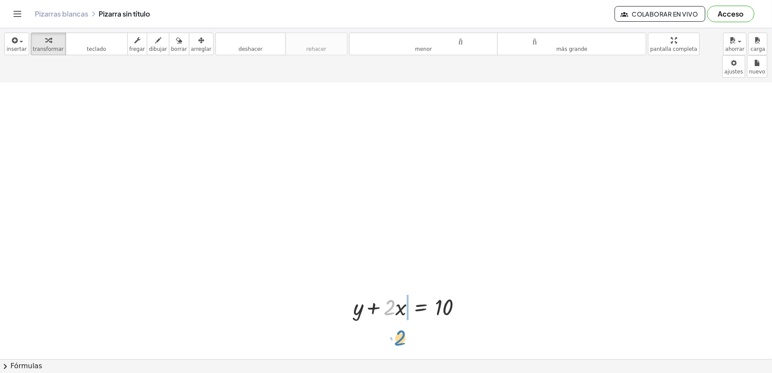
drag, startPoint x: 375, startPoint y: 285, endPoint x: 396, endPoint y: 296, distance: 23.9
drag, startPoint x: 402, startPoint y: 292, endPoint x: 402, endPoint y: 297, distance: 4.8
click at [402, 295] on div at bounding box center [411, 307] width 124 height 30
drag, startPoint x: 388, startPoint y: 319, endPoint x: 414, endPoint y: 311, distance: 26.9
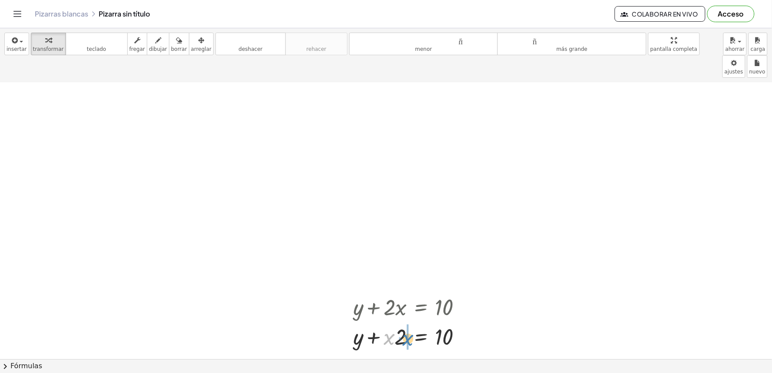
click at [408, 322] on div at bounding box center [411, 337] width 124 height 30
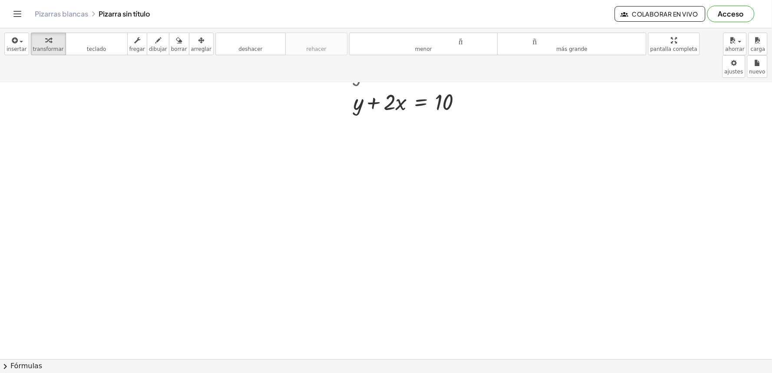
scroll to position [1737, 0]
drag, startPoint x: 395, startPoint y: 66, endPoint x: 401, endPoint y: 63, distance: 7.0
click at [401, 71] on div at bounding box center [411, 86] width 124 height 30
drag, startPoint x: 401, startPoint y: 63, endPoint x: 409, endPoint y: 80, distance: 18.3
drag, startPoint x: 393, startPoint y: 60, endPoint x: 472, endPoint y: 62, distance: 79.1
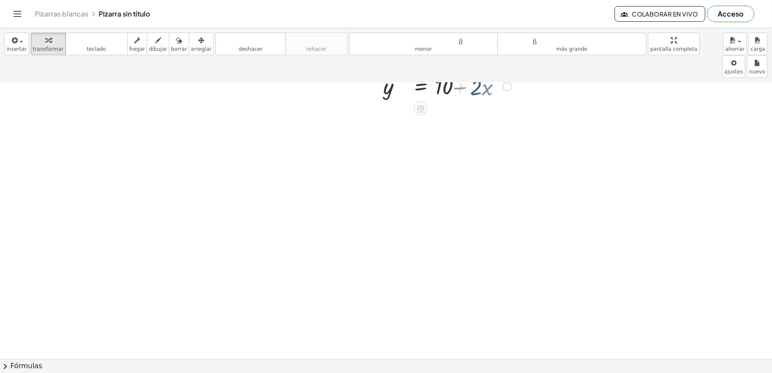
scroll to position [1691, 0]
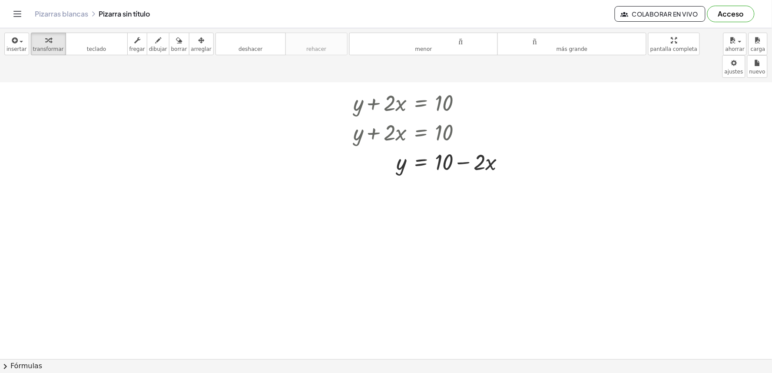
drag, startPoint x: 472, startPoint y: 63, endPoint x: 423, endPoint y: 206, distance: 151.4
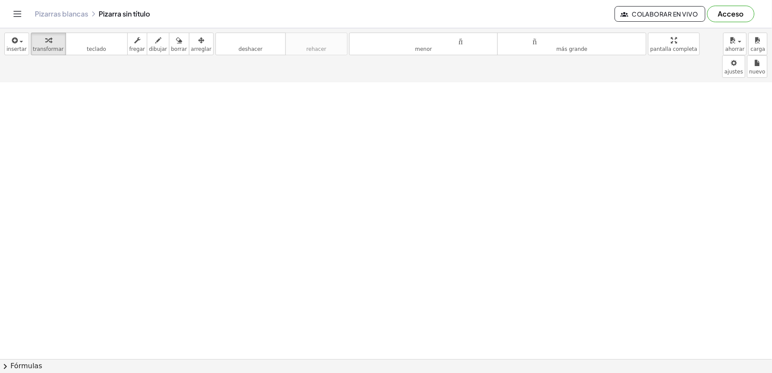
scroll to position [1795, 0]
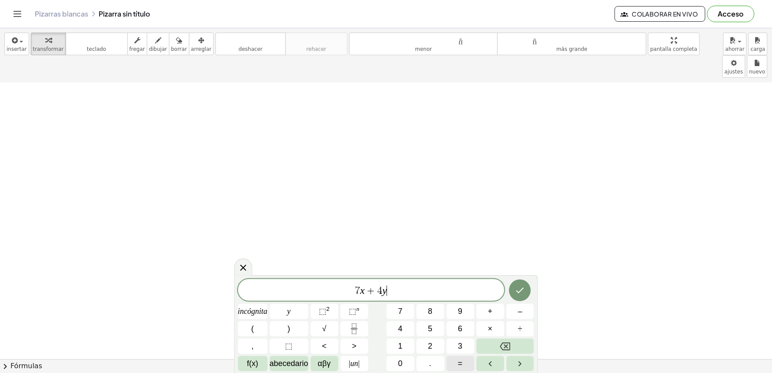
click at [464, 359] on button "=" at bounding box center [461, 363] width 28 height 15
click at [400, 344] on font "1" at bounding box center [400, 346] width 4 height 9
click at [401, 342] on font "1" at bounding box center [400, 346] width 4 height 9
click at [519, 282] on button "Hecho" at bounding box center [520, 290] width 22 height 22
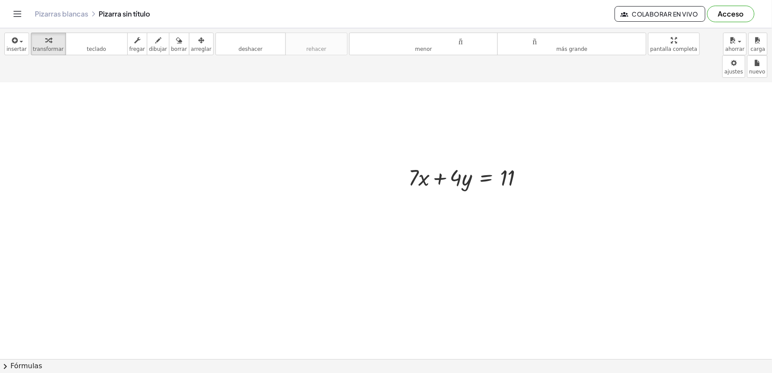
scroll to position [1988, 0]
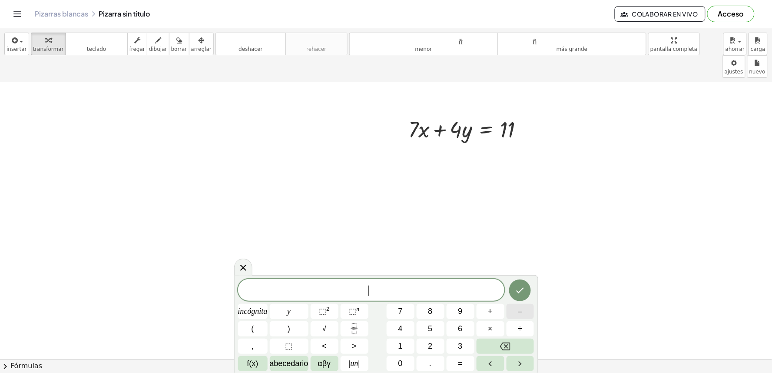
click at [532, 303] on div "​ incógnita y ⬚ 2 ⬚ n 7 8 9 + – ( ) √ 4 5 6 × ÷ , ⬚ < > 1 2 3 f(x) abecedario α…" at bounding box center [386, 325] width 296 height 92
click at [454, 363] on button "=" at bounding box center [461, 363] width 28 height 15
click at [513, 306] on button "–" at bounding box center [521, 311] width 28 height 15
click at [427, 344] on button "2" at bounding box center [431, 345] width 28 height 15
click at [518, 288] on icon "Hecho" at bounding box center [520, 290] width 10 height 10
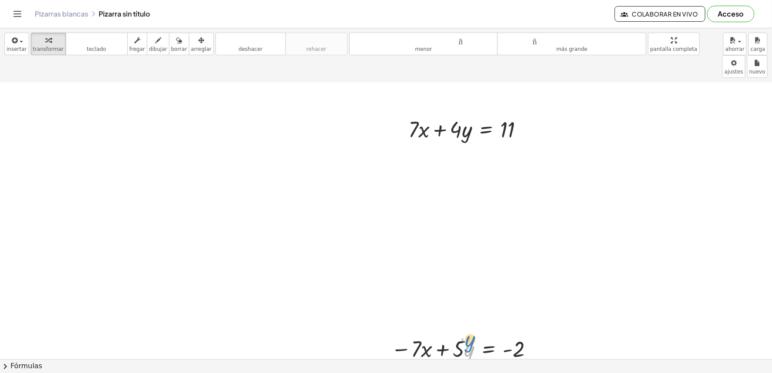
drag, startPoint x: 474, startPoint y: 324, endPoint x: 475, endPoint y: 318, distance: 6.6
click at [475, 333] on div at bounding box center [464, 348] width 154 height 30
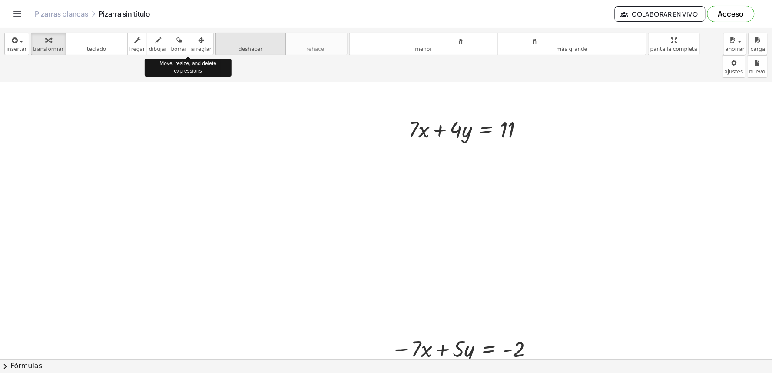
click at [199, 50] on button "arreglar" at bounding box center [201, 44] width 25 height 23
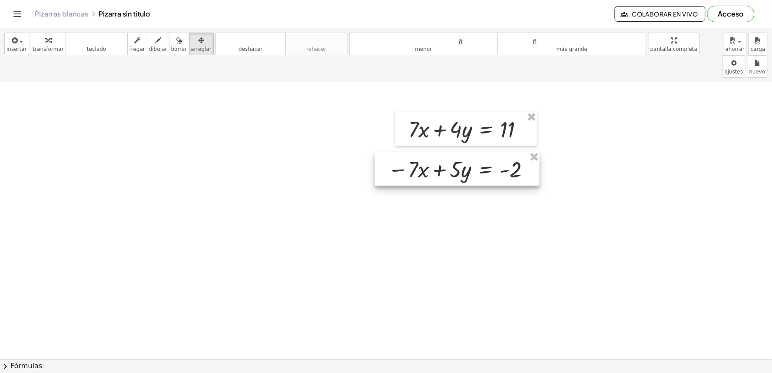
drag, startPoint x: 461, startPoint y: 310, endPoint x: 458, endPoint y: 131, distance: 179.5
click at [458, 152] on div at bounding box center [457, 169] width 165 height 34
click at [36, 46] on font "transformar" at bounding box center [48, 49] width 31 height 6
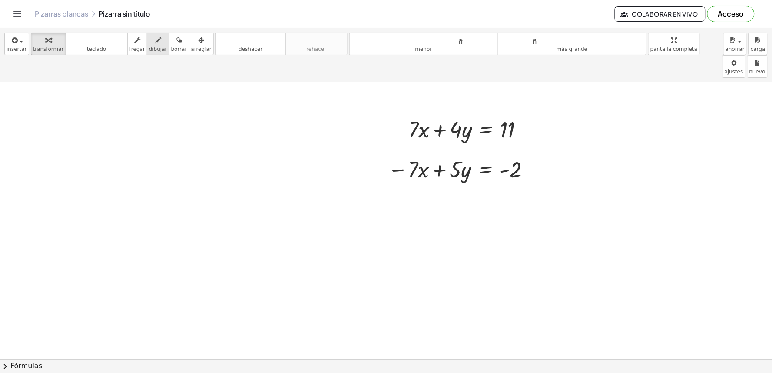
click at [155, 44] on icon "button" at bounding box center [158, 40] width 6 height 10
drag, startPoint x: 365, startPoint y: 167, endPoint x: 541, endPoint y: 166, distance: 175.5
click at [37, 50] on font "transformar" at bounding box center [48, 49] width 31 height 6
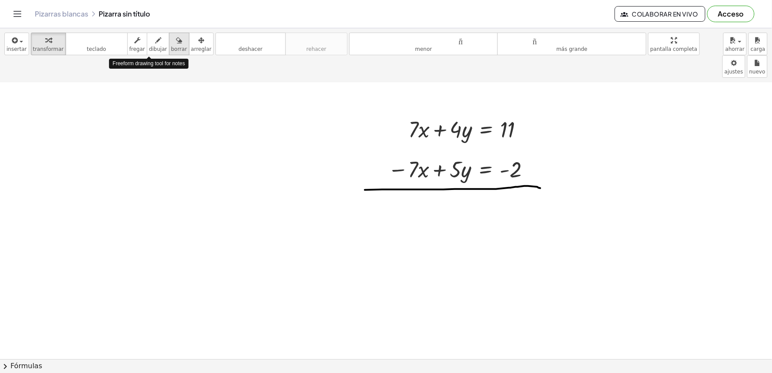
click at [171, 46] on font "borrar" at bounding box center [179, 49] width 16 height 6
click at [149, 43] on div "button" at bounding box center [158, 40] width 18 height 10
drag, startPoint x: 436, startPoint y: 95, endPoint x: 404, endPoint y: 118, distance: 39.5
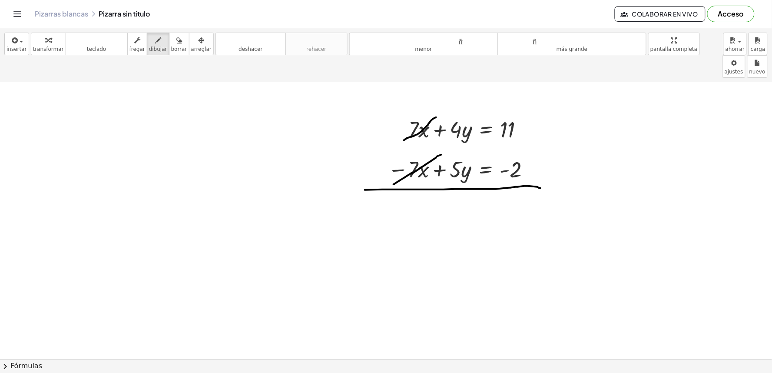
drag, startPoint x: 441, startPoint y: 132, endPoint x: 392, endPoint y: 163, distance: 58.4
drag, startPoint x: 31, startPoint y: 40, endPoint x: 234, endPoint y: 122, distance: 218.5
click at [55, 56] on div "insertar Seleccione uno: Expresión matemática Función Texto Vídeo de YouTube Gr…" at bounding box center [386, 55] width 772 height 54
click at [483, 154] on div at bounding box center [461, 169] width 154 height 30
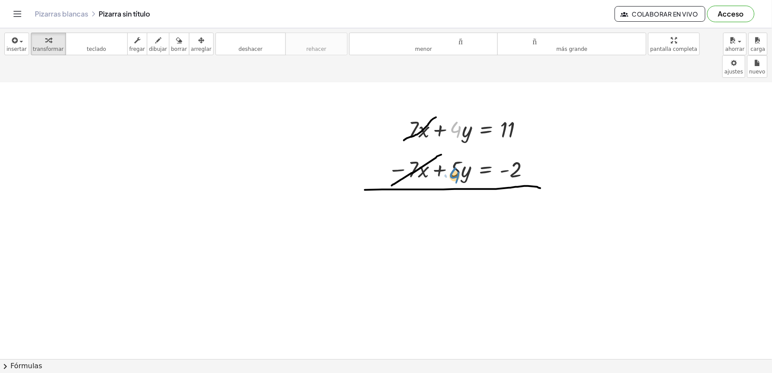
drag, startPoint x: 452, startPoint y: 107, endPoint x: 451, endPoint y: 156, distance: 49.1
drag, startPoint x: 460, startPoint y: 100, endPoint x: 457, endPoint y: 140, distance: 40.1
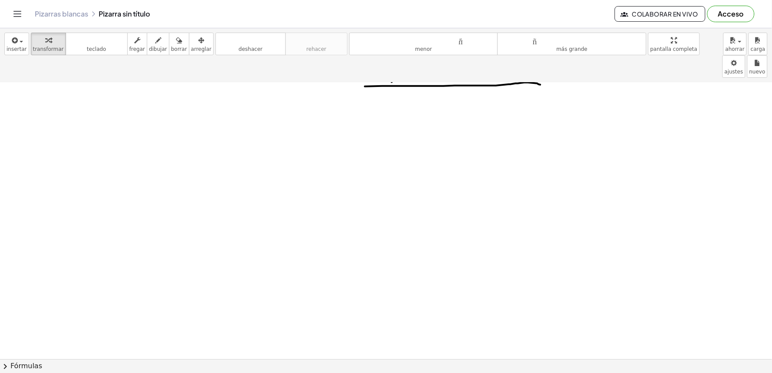
scroll to position [2142, 0]
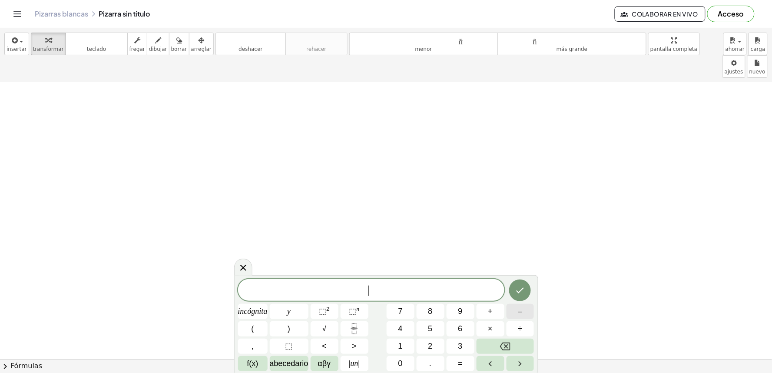
click at [509, 317] on button "–" at bounding box center [521, 311] width 28 height 15
click at [433, 329] on button "5" at bounding box center [431, 328] width 28 height 15
click at [488, 322] on button "×" at bounding box center [491, 328] width 28 height 15
click at [479, 308] on button "+" at bounding box center [491, 311] width 28 height 15
click at [523, 339] on button "Retroceso" at bounding box center [506, 345] width 58 height 15
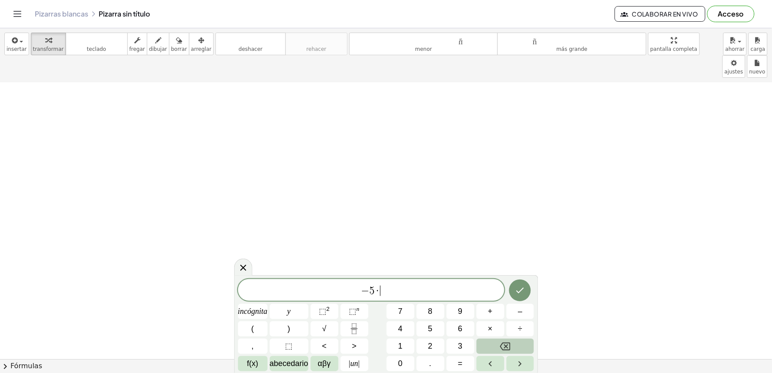
click at [523, 339] on button "Retroceso" at bounding box center [506, 345] width 58 height 15
click at [488, 310] on font "+" at bounding box center [490, 311] width 5 height 9
click at [462, 325] on font "6" at bounding box center [460, 328] width 4 height 9
click at [297, 310] on button "y" at bounding box center [289, 311] width 39 height 15
click at [498, 338] on button "Retroceso" at bounding box center [506, 345] width 58 height 15
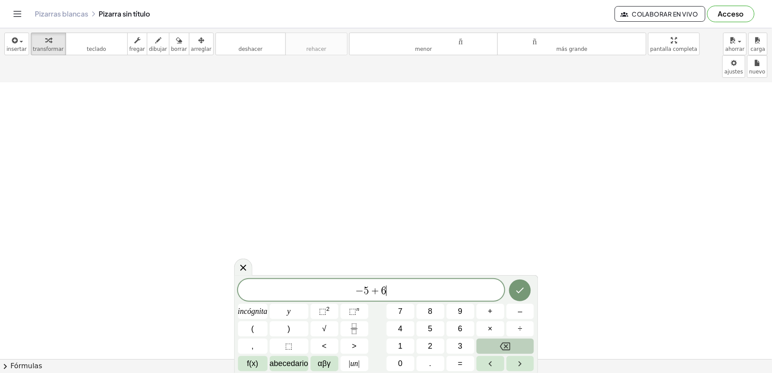
click at [498, 338] on button "Retroceso" at bounding box center [506, 345] width 58 height 15
click at [499, 338] on button "Retroceso" at bounding box center [506, 345] width 58 height 15
click at [465, 358] on button "=" at bounding box center [461, 363] width 28 height 15
click at [401, 339] on button "1" at bounding box center [401, 345] width 28 height 15
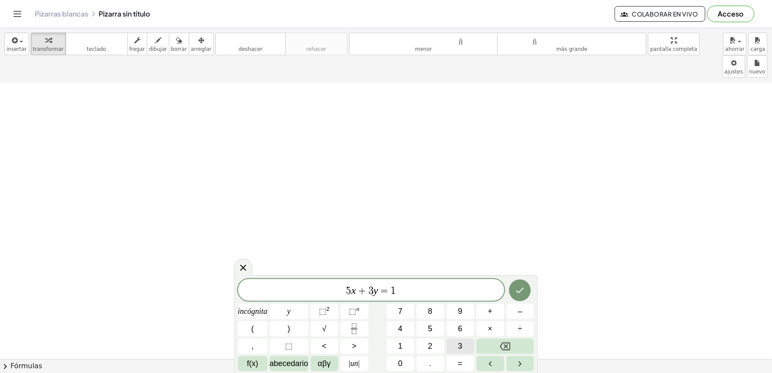
click at [448, 345] on button "3" at bounding box center [461, 345] width 28 height 15
click at [523, 292] on icon "Hecho" at bounding box center [520, 290] width 10 height 10
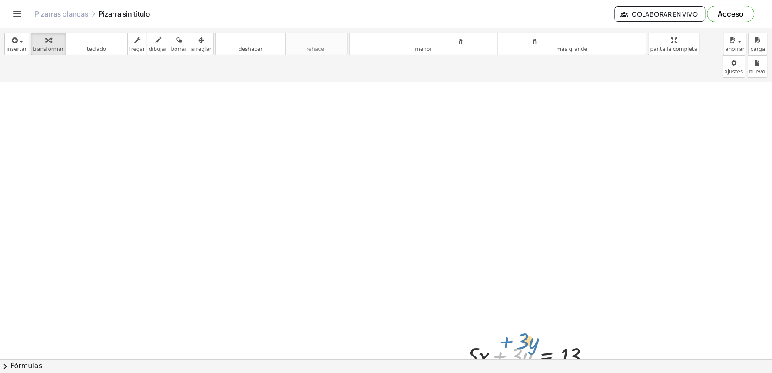
drag, startPoint x: 491, startPoint y: 333, endPoint x: 495, endPoint y: 321, distance: 12.8
click at [495, 340] on div at bounding box center [532, 355] width 138 height 30
drag, startPoint x: 179, startPoint y: 46, endPoint x: 195, endPoint y: 56, distance: 18.6
click at [195, 56] on div "insertar Seleccione uno: Expresión matemática Función Texto Vídeo de YouTube Gr…" at bounding box center [386, 55] width 772 height 54
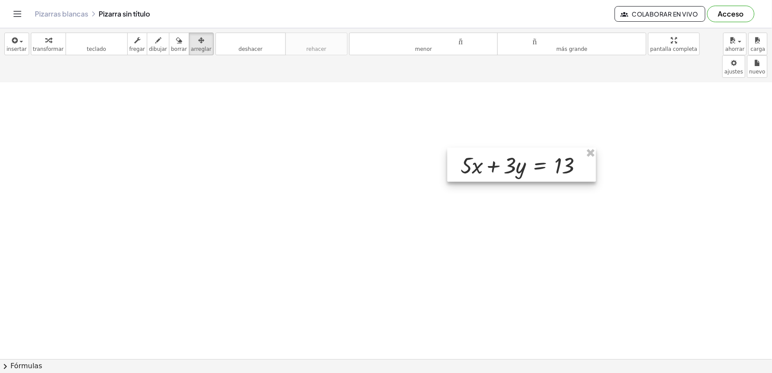
drag, startPoint x: 536, startPoint y: 315, endPoint x: 546, endPoint y: 224, distance: 91.8
click at [536, 148] on div at bounding box center [522, 165] width 149 height 34
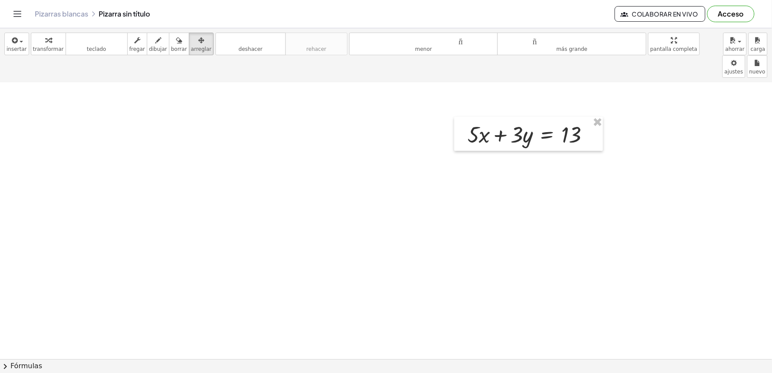
drag, startPoint x: 50, startPoint y: 36, endPoint x: 123, endPoint y: 117, distance: 109.8
click at [49, 37] on div "button" at bounding box center [48, 40] width 31 height 10
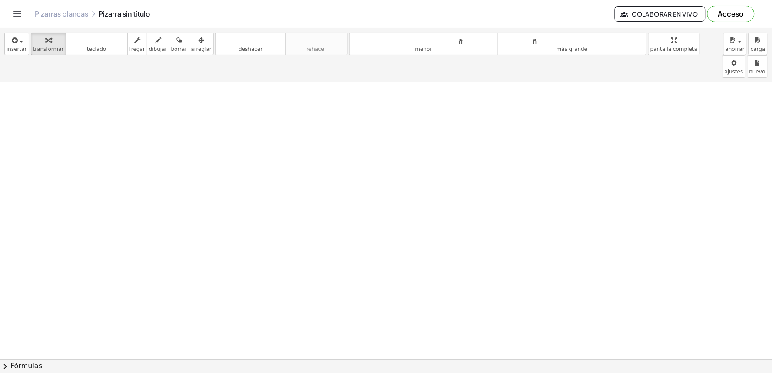
scroll to position [2287, 0]
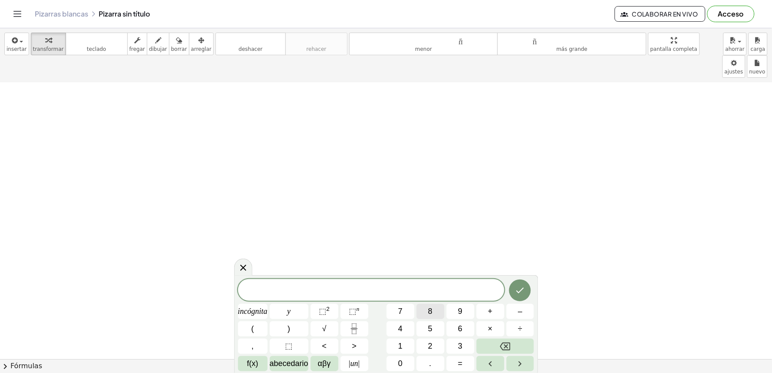
click at [424, 315] on button "8" at bounding box center [431, 311] width 28 height 15
click at [456, 363] on button "=" at bounding box center [461, 363] width 28 height 15
click at [403, 342] on button "1" at bounding box center [401, 345] width 28 height 15
click at [422, 305] on button "8" at bounding box center [431, 311] width 28 height 15
click at [515, 285] on icon "Hecho" at bounding box center [520, 290] width 10 height 10
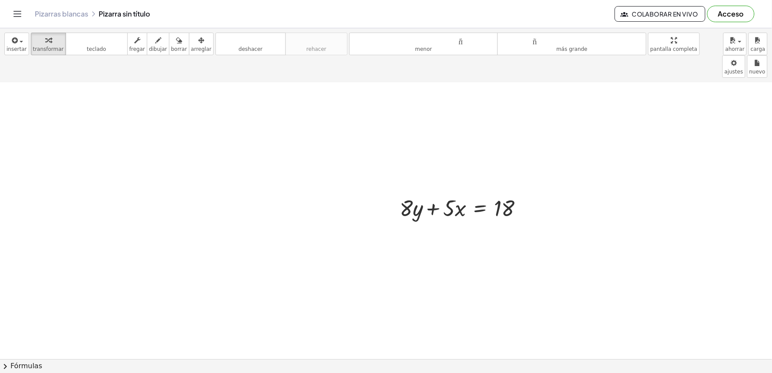
scroll to position [2538, 0]
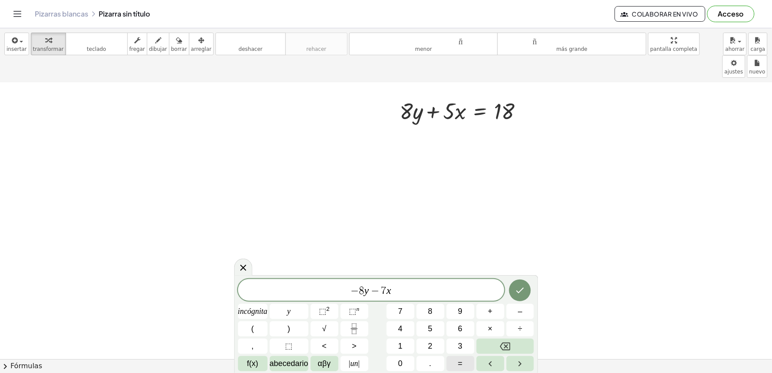
click at [449, 366] on button "=" at bounding box center [461, 363] width 28 height 15
click at [523, 304] on button "–" at bounding box center [521, 311] width 28 height 15
click at [419, 343] on button "2" at bounding box center [431, 345] width 28 height 15
click at [524, 283] on button "Hecho" at bounding box center [520, 290] width 22 height 22
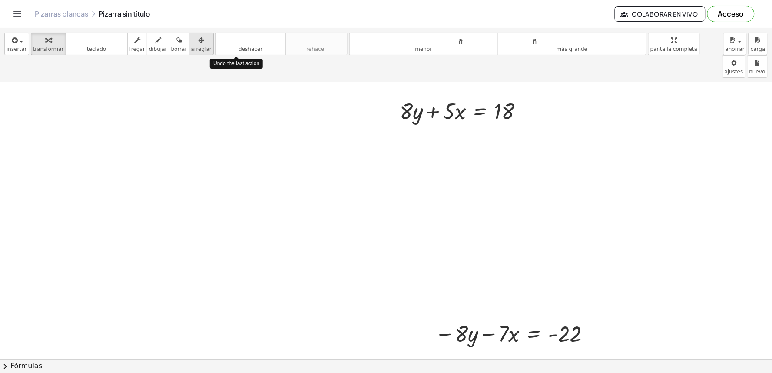
click at [191, 40] on div "button" at bounding box center [201, 40] width 20 height 10
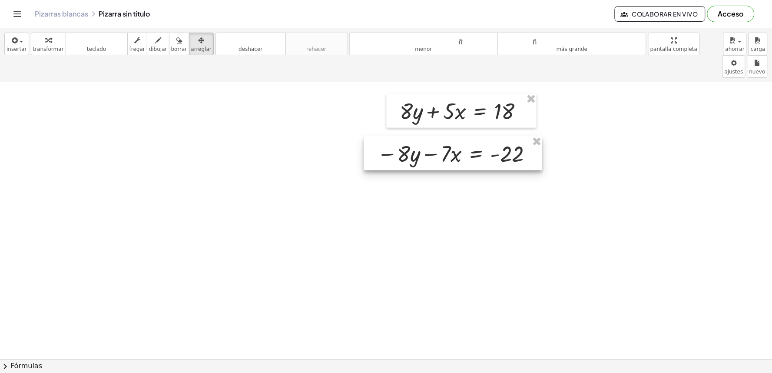
drag, startPoint x: 498, startPoint y: 294, endPoint x: 440, endPoint y: 114, distance: 188.9
click at [440, 136] on div at bounding box center [453, 153] width 178 height 34
click at [33, 40] on div "button" at bounding box center [48, 40] width 31 height 10
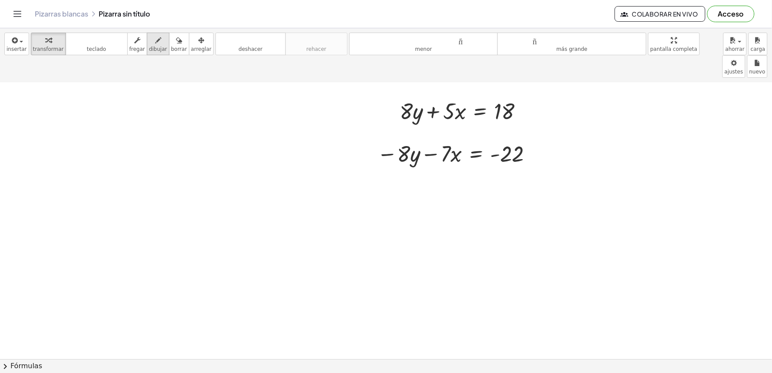
click at [155, 45] on icon "button" at bounding box center [158, 40] width 6 height 10
drag, startPoint x: 367, startPoint y: 143, endPoint x: 554, endPoint y: 148, distance: 186.5
drag, startPoint x: 414, startPoint y: 79, endPoint x: 389, endPoint y: 144, distance: 69.2
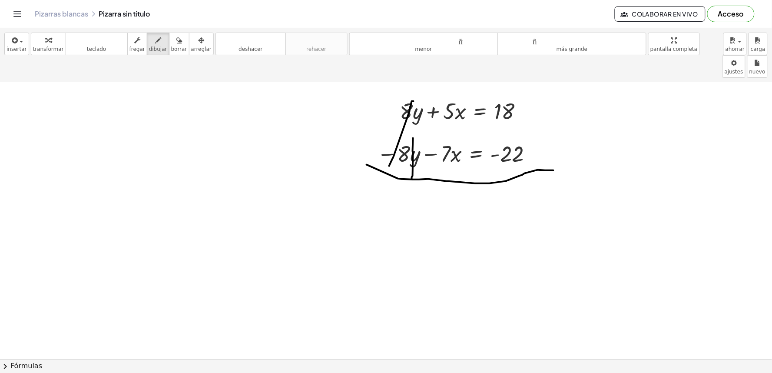
drag, startPoint x: 413, startPoint y: 116, endPoint x: 412, endPoint y: 157, distance: 40.9
drag, startPoint x: 45, startPoint y: 47, endPoint x: 477, endPoint y: 341, distance: 522.9
click at [72, 60] on div "insertar Seleccione uno: Expresión matemática Función Texto Vídeo de YouTube Gr…" at bounding box center [386, 55] width 772 height 54
drag, startPoint x: 408, startPoint y: 326, endPoint x: 418, endPoint y: 305, distance: 23.3
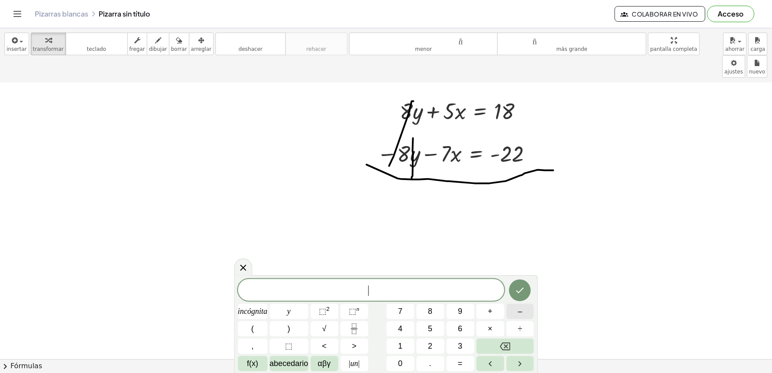
click at [512, 306] on button "–" at bounding box center [521, 311] width 28 height 15
click at [429, 339] on button "2" at bounding box center [431, 345] width 28 height 15
click at [463, 357] on button "=" at bounding box center [461, 363] width 28 height 15
click at [514, 313] on button "–" at bounding box center [521, 311] width 28 height 15
click at [405, 326] on button "4" at bounding box center [401, 328] width 28 height 15
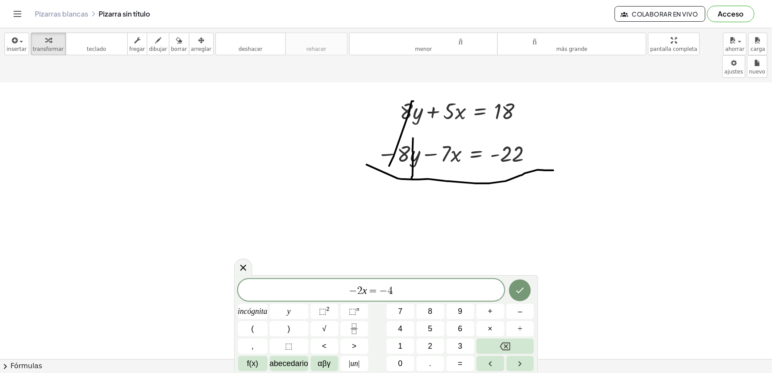
click at [268, 304] on div at bounding box center [253, 311] width 30 height 15
click at [521, 279] on div "− 2 x = − 4 incógnita y ⬚ 2 ⬚ n 7 8 9 + – ( ) √ 4 5 6 × ÷ , ⬚ < > 1 2 3 f(x) ab…" at bounding box center [386, 324] width 304 height 98
click at [513, 285] on button "Hecho" at bounding box center [520, 290] width 22 height 22
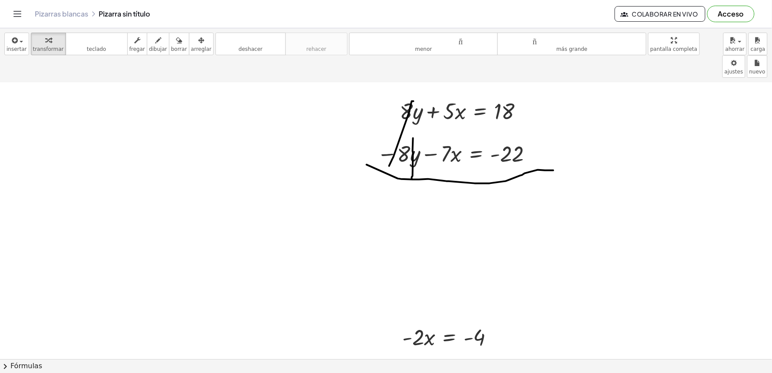
click at [198, 40] on icon "button" at bounding box center [201, 40] width 6 height 10
drag, startPoint x: 438, startPoint y: 294, endPoint x: 463, endPoint y: 282, distance: 28.2
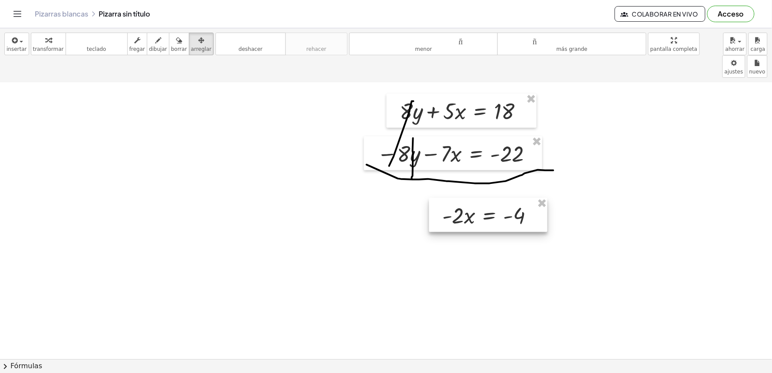
drag, startPoint x: 461, startPoint y: 302, endPoint x: 501, endPoint y: 179, distance: 128.5
click at [501, 198] on div at bounding box center [488, 215] width 118 height 34
drag, startPoint x: 36, startPoint y: 33, endPoint x: 116, endPoint y: 75, distance: 89.4
click at [40, 34] on button "transformar" at bounding box center [48, 44] width 35 height 23
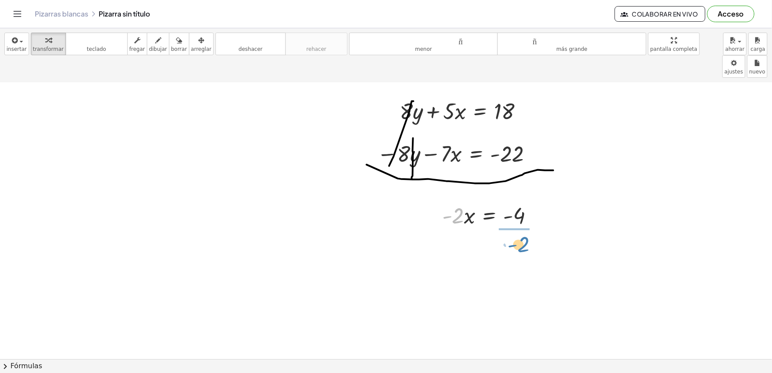
drag, startPoint x: 458, startPoint y: 196, endPoint x: 524, endPoint y: 225, distance: 71.6
click at [524, 230] on div at bounding box center [497, 251] width 119 height 43
click at [514, 273] on div at bounding box center [497, 287] width 119 height 29
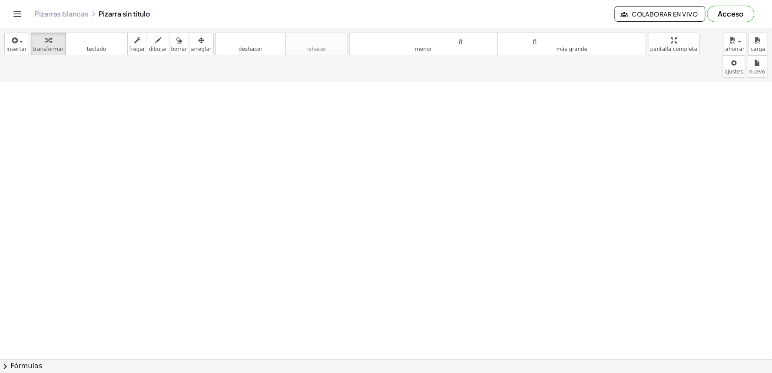
scroll to position [2837, 0]
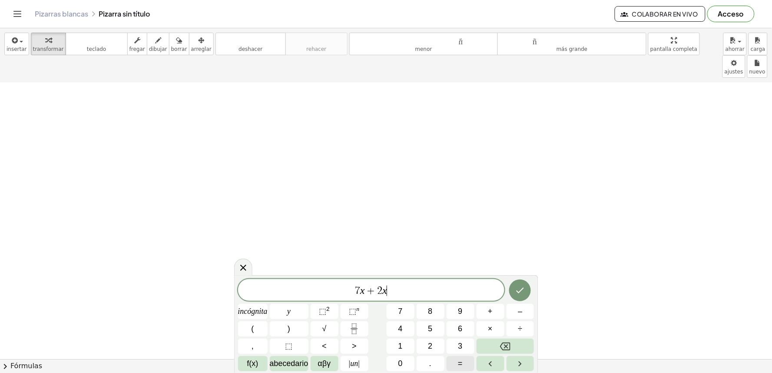
click at [466, 363] on button "=" at bounding box center [461, 363] width 28 height 15
click at [515, 305] on button "–" at bounding box center [521, 311] width 28 height 15
click at [397, 349] on button "1" at bounding box center [401, 345] width 28 height 15
click at [400, 364] on font "0" at bounding box center [400, 363] width 4 height 9
click at [518, 283] on button "Hecho" at bounding box center [520, 290] width 22 height 22
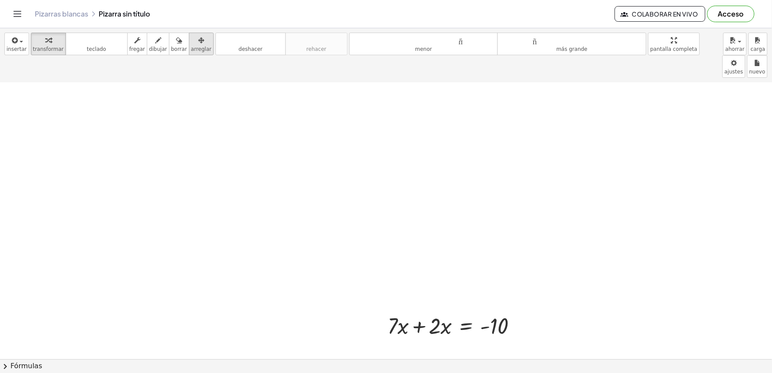
click at [198, 43] on icon "button" at bounding box center [201, 40] width 6 height 10
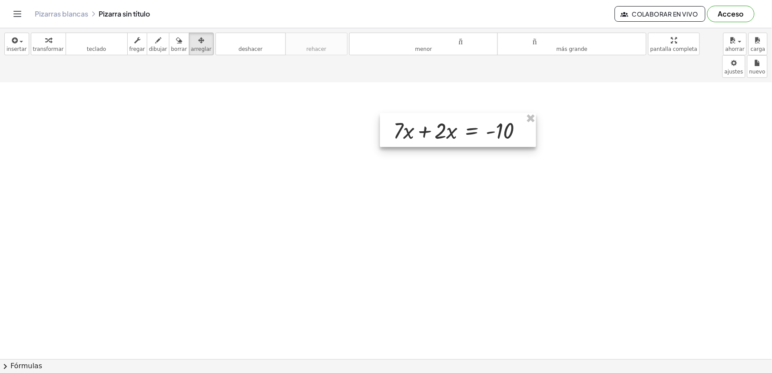
drag, startPoint x: 458, startPoint y: 293, endPoint x: 464, endPoint y: 98, distance: 195.2
click at [464, 113] on div at bounding box center [458, 130] width 156 height 34
click at [36, 39] on div "button" at bounding box center [48, 40] width 31 height 10
click at [455, 115] on div at bounding box center [461, 130] width 145 height 30
click at [452, 115] on div at bounding box center [461, 130] width 145 height 30
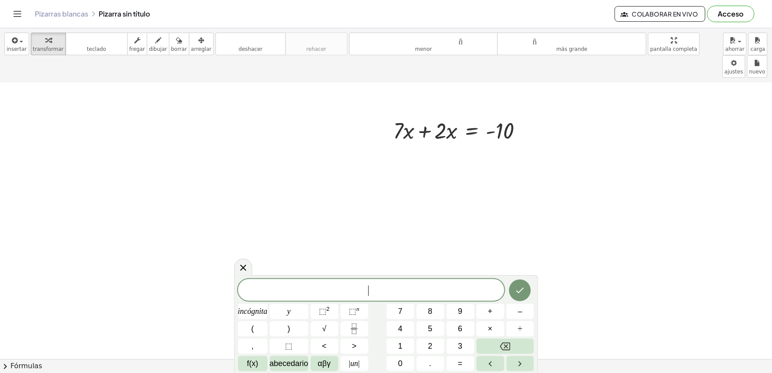
scroll to position [2991, 0]
click at [462, 363] on font "=" at bounding box center [460, 363] width 5 height 9
click at [397, 344] on button "1" at bounding box center [401, 345] width 28 height 15
click at [439, 305] on button "8" at bounding box center [431, 311] width 28 height 15
click at [523, 285] on button "Hecho" at bounding box center [520, 290] width 22 height 22
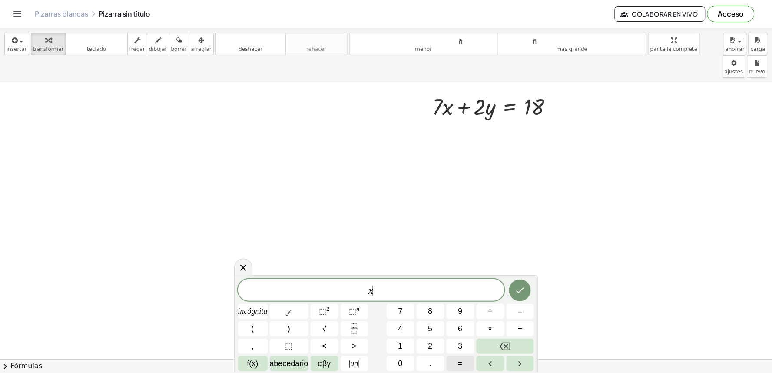
click at [455, 363] on button "=" at bounding box center [461, 363] width 28 height 15
click at [421, 342] on button "2" at bounding box center [431, 345] width 28 height 15
click at [523, 285] on icon "Hecho" at bounding box center [520, 290] width 10 height 10
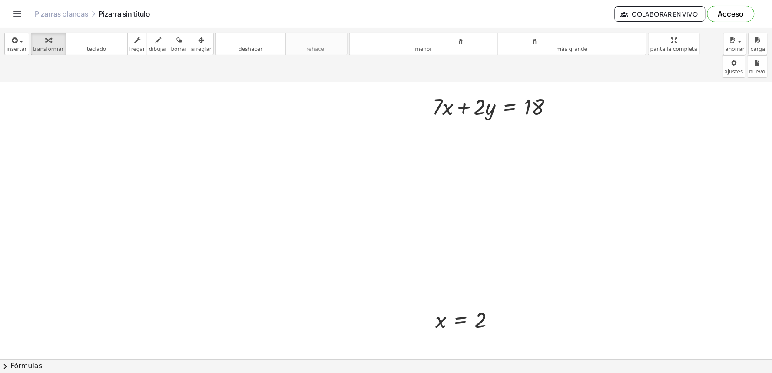
click at [191, 50] on font "arreglar" at bounding box center [201, 49] width 20 height 6
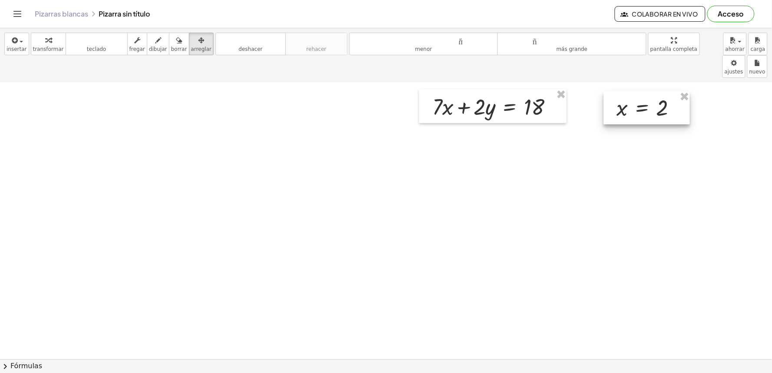
drag, startPoint x: 451, startPoint y: 284, endPoint x: 633, endPoint y: 72, distance: 279.2
click at [633, 91] on div at bounding box center [647, 107] width 86 height 33
click at [37, 36] on div "button" at bounding box center [48, 40] width 31 height 10
drag, startPoint x: 623, startPoint y: 89, endPoint x: 446, endPoint y: 89, distance: 176.8
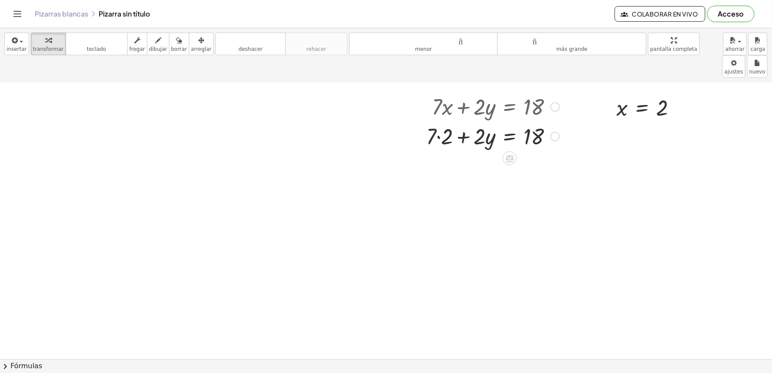
click at [439, 121] on div at bounding box center [493, 136] width 142 height 30
drag, startPoint x: 442, startPoint y: 142, endPoint x: 567, endPoint y: 141, distance: 124.3
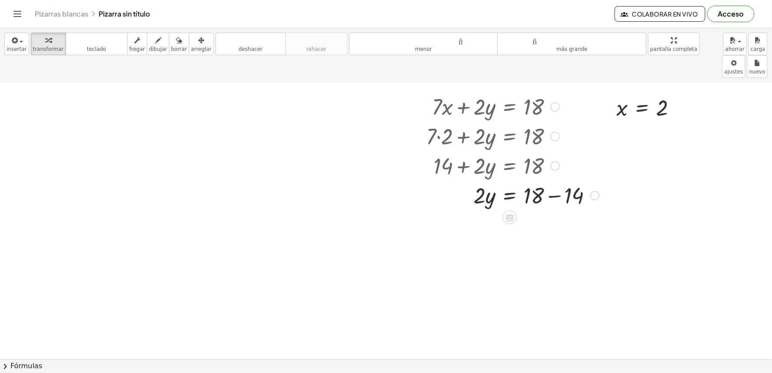
click at [550, 180] on div at bounding box center [513, 195] width 182 height 30
drag, startPoint x: 481, startPoint y: 202, endPoint x: 539, endPoint y: 223, distance: 61.3
click at [529, 240] on div at bounding box center [513, 260] width 182 height 43
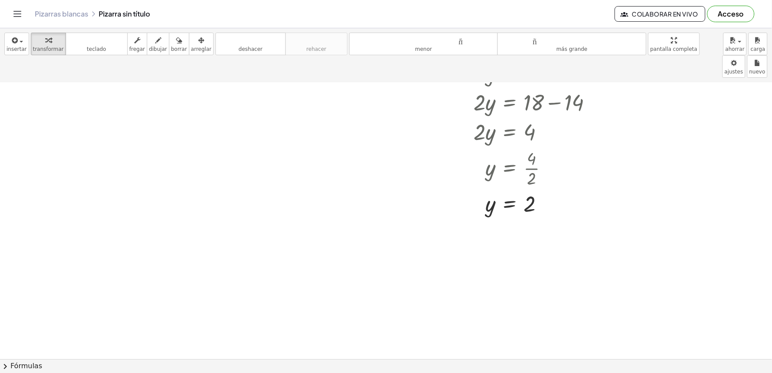
scroll to position [3233, 0]
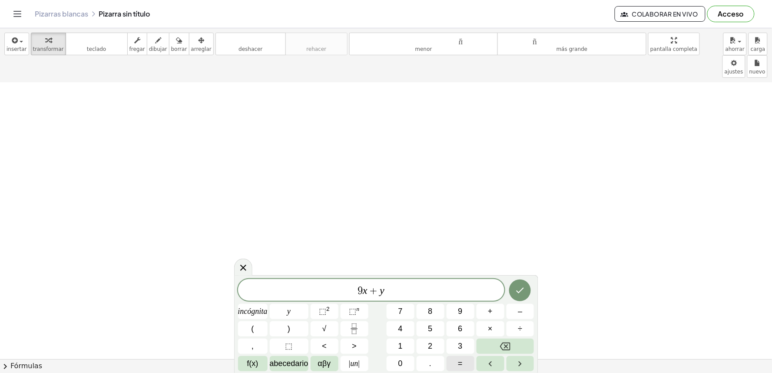
click at [464, 353] on div "9 x + y ​ incógnita y ⬚ 2 ⬚ n 7 8 9 + – ( ) √ 4 5 6 × ÷ , ⬚ < > 1 2 3 f(x) abec…" at bounding box center [386, 325] width 296 height 92
click at [466, 362] on button "=" at bounding box center [461, 363] width 28 height 15
click at [397, 324] on button "4" at bounding box center [401, 328] width 28 height 15
click at [452, 332] on button "6" at bounding box center [461, 328] width 28 height 15
click at [526, 291] on button "Hecho" at bounding box center [520, 290] width 22 height 22
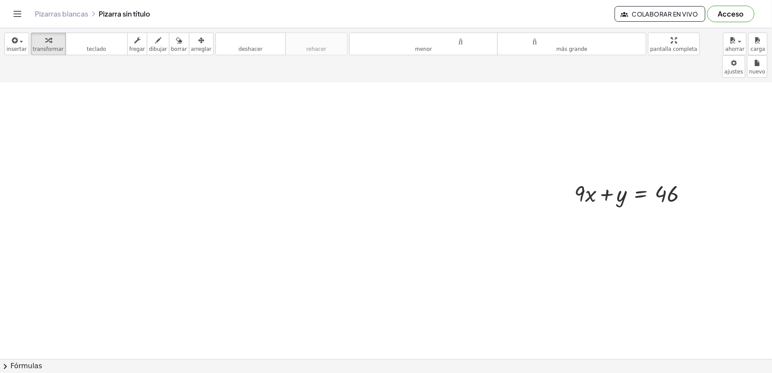
drag, startPoint x: 180, startPoint y: 33, endPoint x: 548, endPoint y: 150, distance: 386.3
click at [195, 42] on button "arreglar" at bounding box center [201, 44] width 25 height 23
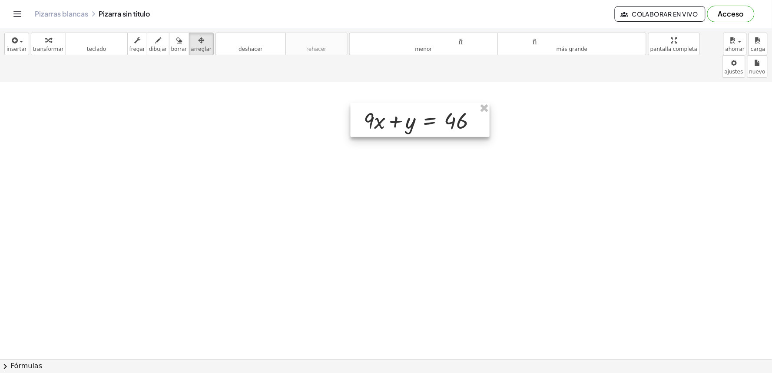
drag, startPoint x: 588, startPoint y: 158, endPoint x: 377, endPoint y: 85, distance: 223.8
click at [377, 103] on div at bounding box center [420, 120] width 139 height 34
click at [48, 34] on button "transformar" at bounding box center [48, 44] width 35 height 23
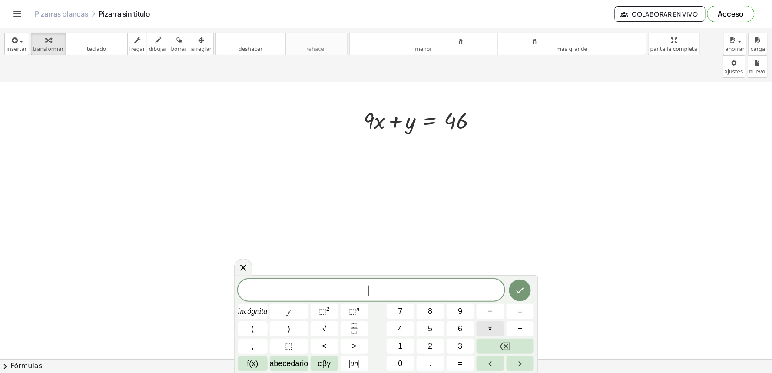
click at [481, 329] on button "×" at bounding box center [491, 328] width 28 height 15
click at [463, 361] on button "=" at bounding box center [461, 363] width 28 height 15
click at [528, 292] on button "Hecho" at bounding box center [520, 290] width 22 height 22
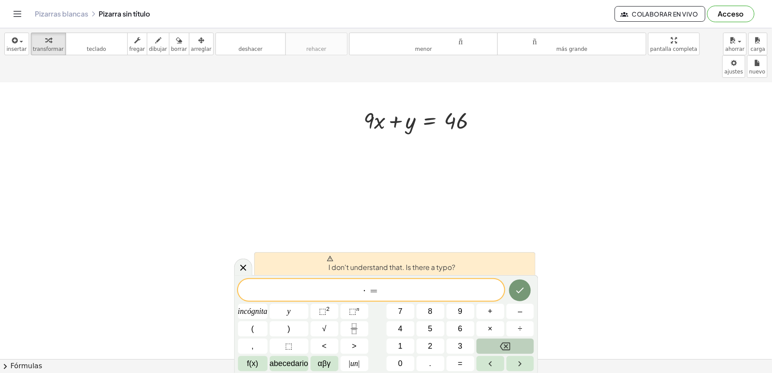
click at [485, 341] on button "Retroceso" at bounding box center [506, 345] width 58 height 15
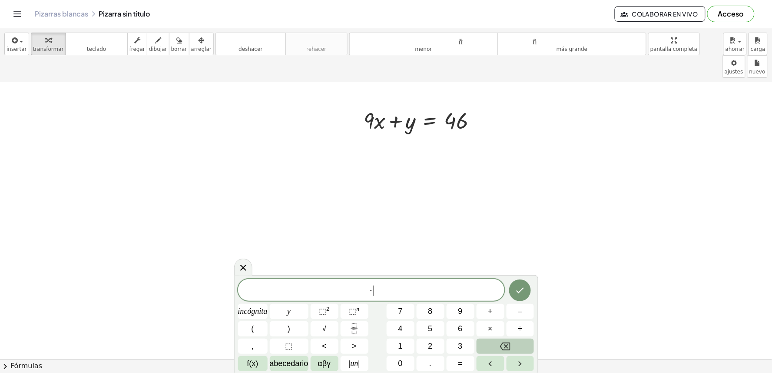
click at [485, 341] on button "Retroceso" at bounding box center [506, 345] width 58 height 15
click at [487, 324] on button "×" at bounding box center [491, 328] width 28 height 15
click at [499, 342] on button "Retroceso" at bounding box center [506, 345] width 58 height 15
click at [458, 364] on font "=" at bounding box center [460, 363] width 5 height 9
click at [429, 324] on span "5" at bounding box center [430, 329] width 4 height 12
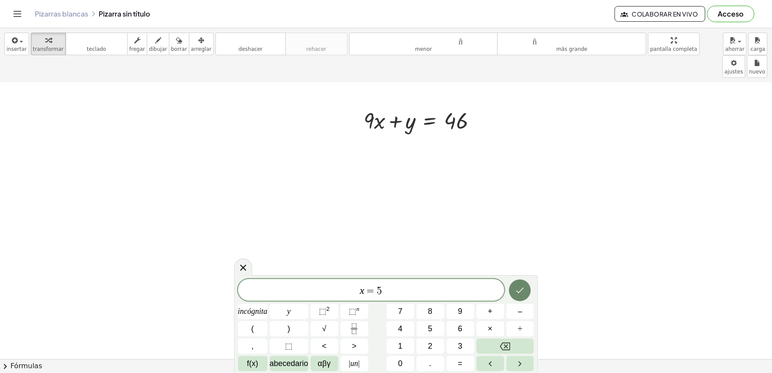
click at [523, 288] on icon "Hecho" at bounding box center [520, 290] width 10 height 10
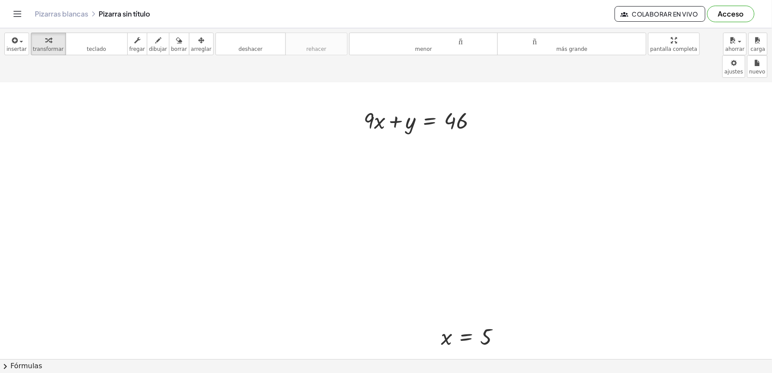
drag, startPoint x: 193, startPoint y: 42, endPoint x: 441, endPoint y: 270, distance: 336.7
click at [441, 270] on div "insertar Seleccione uno: Expresión matemática Función Texto Vídeo de YouTube Gr…" at bounding box center [386, 200] width 772 height 345
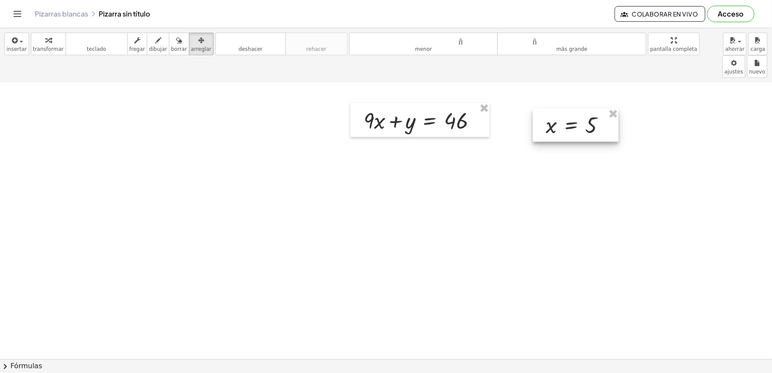
drag, startPoint x: 464, startPoint y: 302, endPoint x: 570, endPoint y: 90, distance: 236.9
click at [570, 109] on div at bounding box center [576, 125] width 86 height 33
drag, startPoint x: 569, startPoint y: 90, endPoint x: 572, endPoint y: 87, distance: 4.6
click at [572, 105] on div at bounding box center [579, 121] width 86 height 33
drag, startPoint x: 49, startPoint y: 49, endPoint x: 479, endPoint y: 127, distance: 436.7
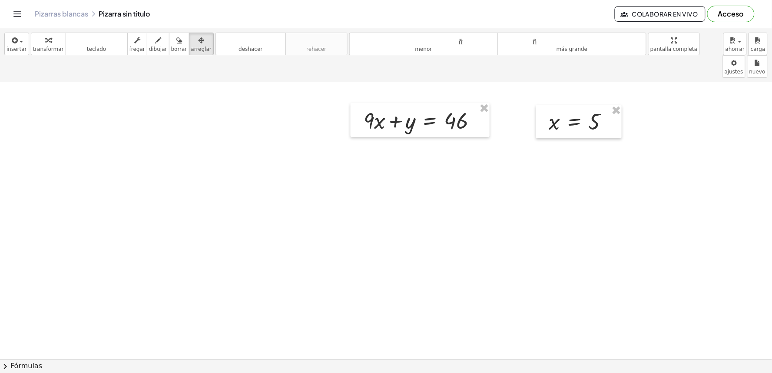
click at [194, 111] on div "insertar Seleccione uno: Expresión matemática Función Texto Vídeo de YouTube Gr…" at bounding box center [386, 200] width 772 height 345
drag, startPoint x: 560, startPoint y: 106, endPoint x: 383, endPoint y: 107, distance: 176.8
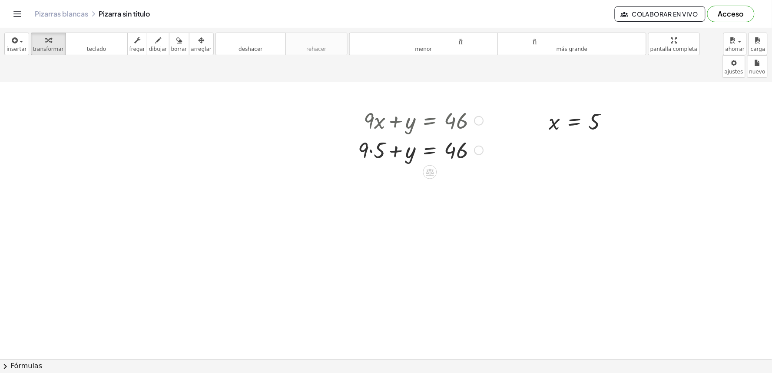
click at [371, 135] on div at bounding box center [421, 150] width 134 height 30
drag, startPoint x: 369, startPoint y: 133, endPoint x: 378, endPoint y: 146, distance: 15.6
click at [430, 121] on div "+ · 9 · x + y = 46 + · 9 · 5 + y = 46 + + y = 46 45" at bounding box center [430, 121] width 0 height 0
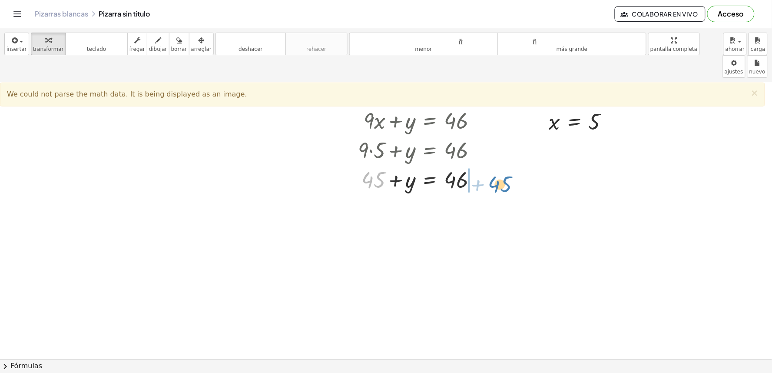
drag, startPoint x: 369, startPoint y: 164, endPoint x: 498, endPoint y: 165, distance: 128.6
click at [480, 194] on div at bounding box center [443, 209] width 178 height 30
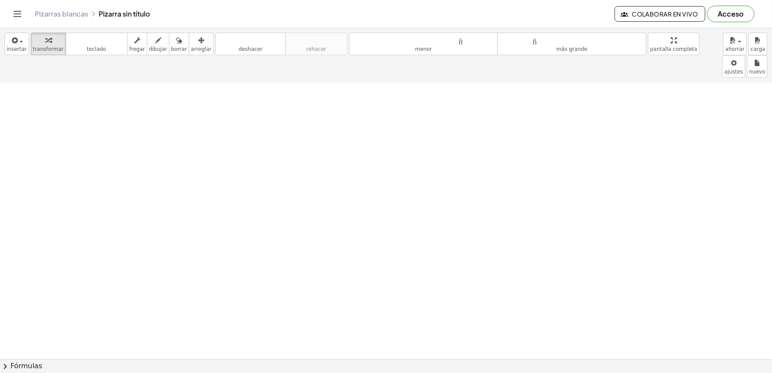
scroll to position [3483, 0]
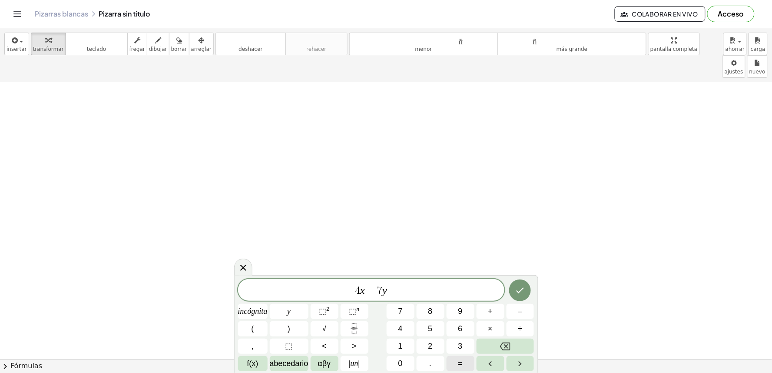
click at [457, 360] on button "=" at bounding box center [461, 363] width 28 height 15
click at [393, 345] on button "1" at bounding box center [401, 345] width 28 height 15
click at [517, 286] on icon "Hecho" at bounding box center [520, 290] width 10 height 10
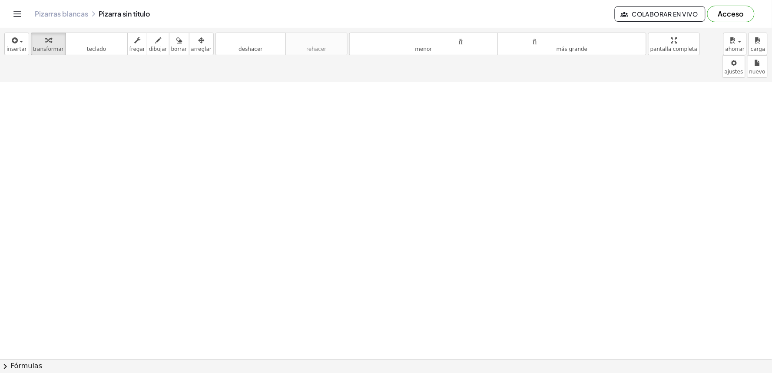
scroll to position [3686, 0]
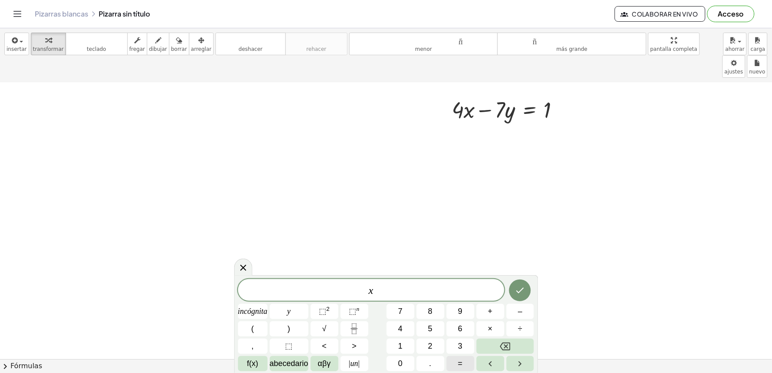
click at [462, 364] on font "=" at bounding box center [460, 363] width 5 height 9
click at [435, 340] on button "2" at bounding box center [431, 345] width 28 height 15
click at [516, 287] on icon "Hecho" at bounding box center [520, 290] width 10 height 10
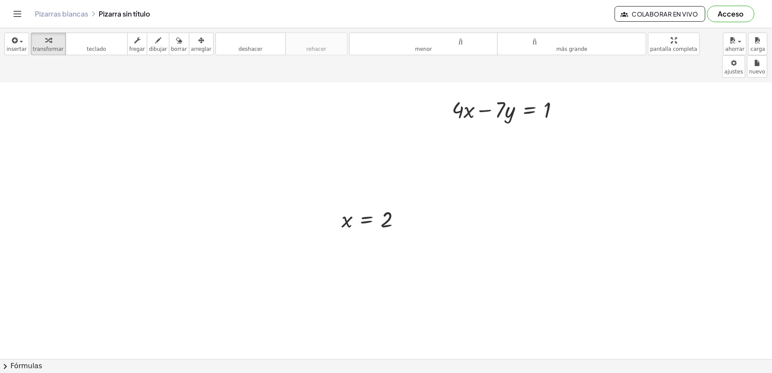
drag, startPoint x: 177, startPoint y: 41, endPoint x: 337, endPoint y: 227, distance: 245.6
click at [189, 41] on button "arreglar" at bounding box center [201, 44] width 25 height 23
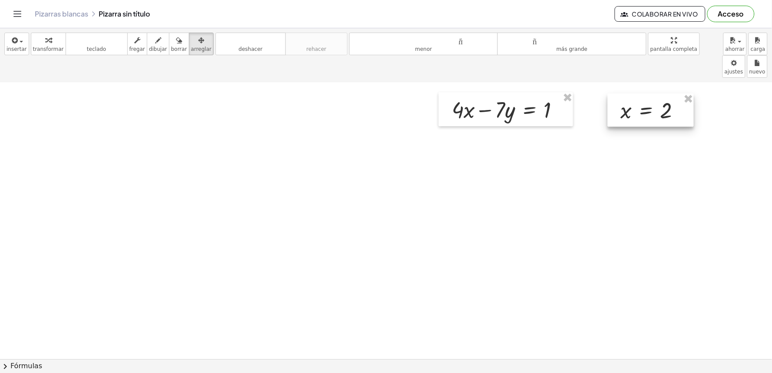
drag, startPoint x: 383, startPoint y: 183, endPoint x: 663, endPoint y: 76, distance: 299.3
click at [663, 93] on div at bounding box center [651, 109] width 86 height 33
click at [46, 39] on icon "button" at bounding box center [48, 40] width 6 height 10
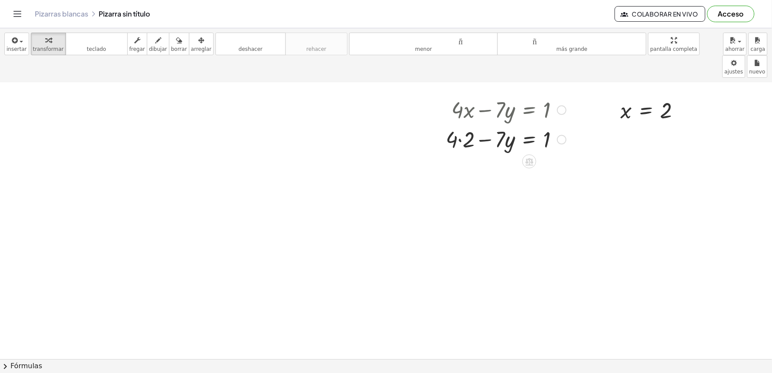
click at [458, 124] on div at bounding box center [505, 139] width 129 height 30
drag, startPoint x: 500, startPoint y: 157, endPoint x: 558, endPoint y: 129, distance: 65.1
click at [529, 110] on div "+ · 4 · x − · 7 · y = 1 + · 4 · 2 − · 7 · y = 1 + 8 + − · 7 · y = 1 8" at bounding box center [529, 110] width 0 height 0
click at [564, 183] on div at bounding box center [522, 198] width 162 height 30
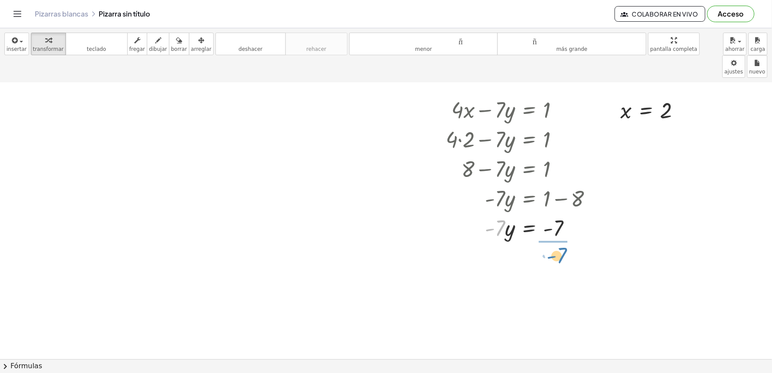
drag, startPoint x: 488, startPoint y: 203, endPoint x: 550, endPoint y: 231, distance: 67.5
click at [560, 242] on div at bounding box center [522, 263] width 162 height 43
click at [554, 285] on div at bounding box center [522, 299] width 162 height 29
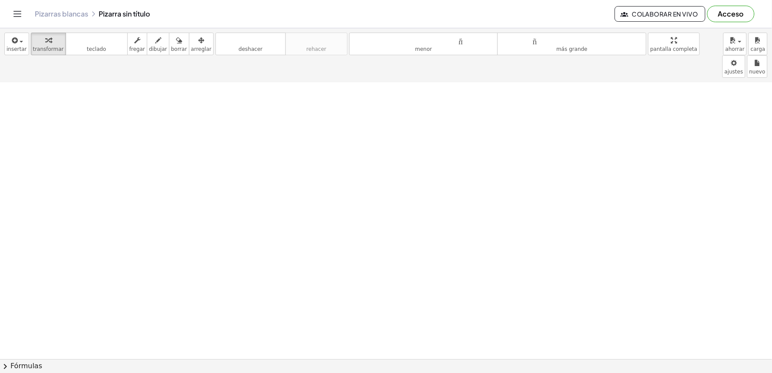
scroll to position [4082, 0]
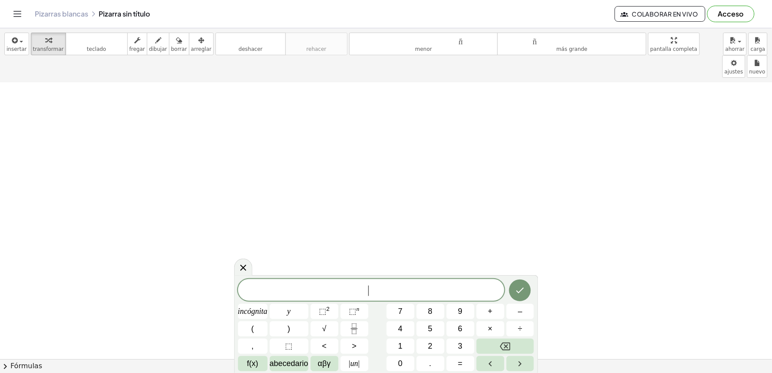
drag, startPoint x: 348, startPoint y: 124, endPoint x: 388, endPoint y: 165, distance: 56.8
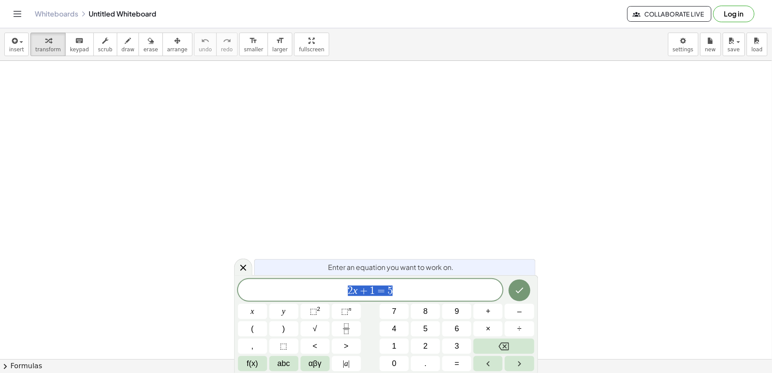
click at [708, 48] on button "new" at bounding box center [710, 44] width 21 height 23
click at [707, 46] on span "new" at bounding box center [710, 49] width 11 height 6
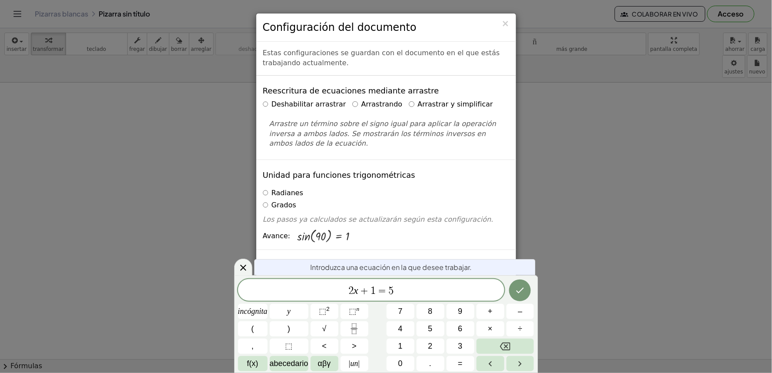
click at [418, 102] on font "Arrastrar y simplificar" at bounding box center [456, 104] width 76 height 8
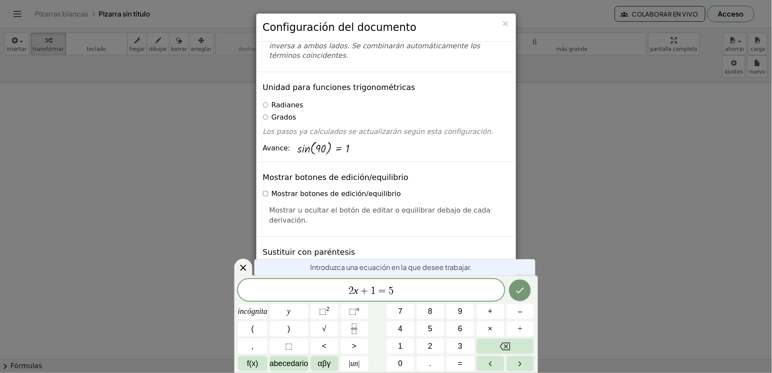
scroll to position [145, 0]
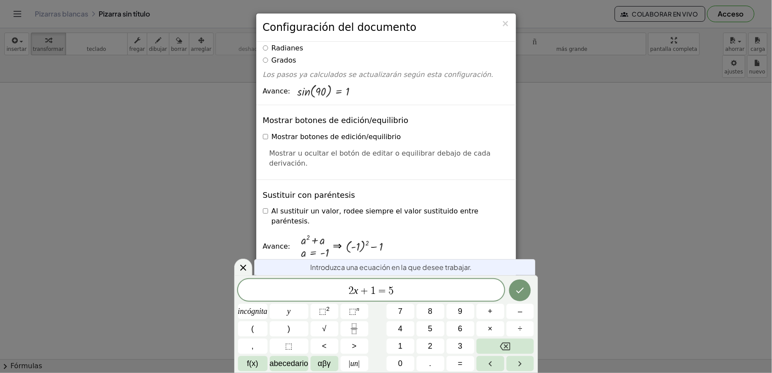
click at [542, 201] on div "× Configuración del documento Estas configuraciones se guardan con el documento…" at bounding box center [386, 186] width 772 height 373
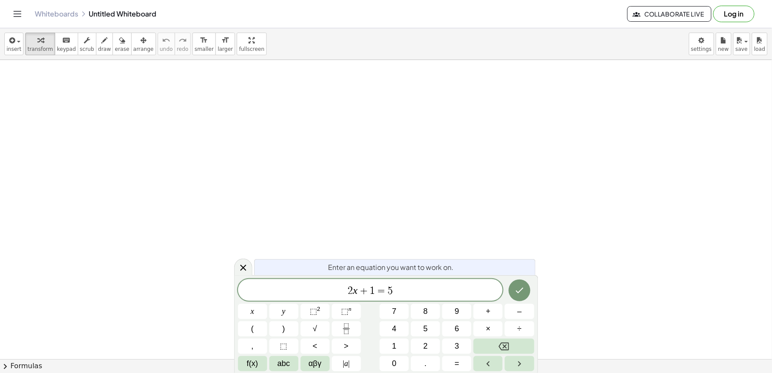
drag, startPoint x: 531, startPoint y: 116, endPoint x: 530, endPoint y: 122, distance: 6.1
click at [491, 340] on button "Backspace" at bounding box center [504, 345] width 60 height 15
click at [492, 339] on button "Backspace" at bounding box center [504, 345] width 60 height 15
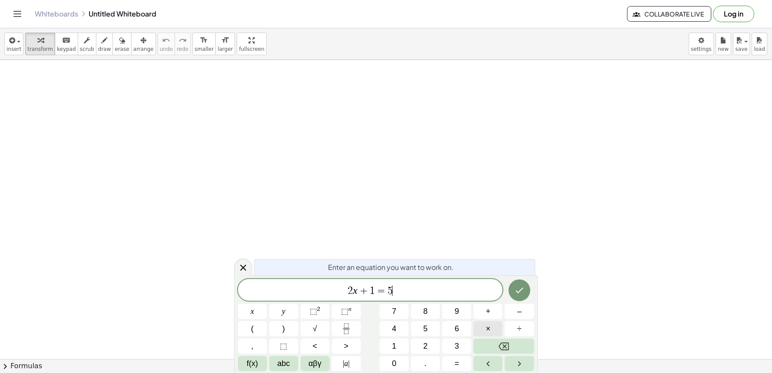
drag, startPoint x: 405, startPoint y: 290, endPoint x: 484, endPoint y: 327, distance: 86.7
click at [438, 297] on span "2 x + 1 = 5 ​" at bounding box center [370, 291] width 265 height 12
click at [500, 342] on icon "Backspace" at bounding box center [504, 346] width 10 height 10
click at [503, 340] on button "Backspace" at bounding box center [504, 345] width 60 height 15
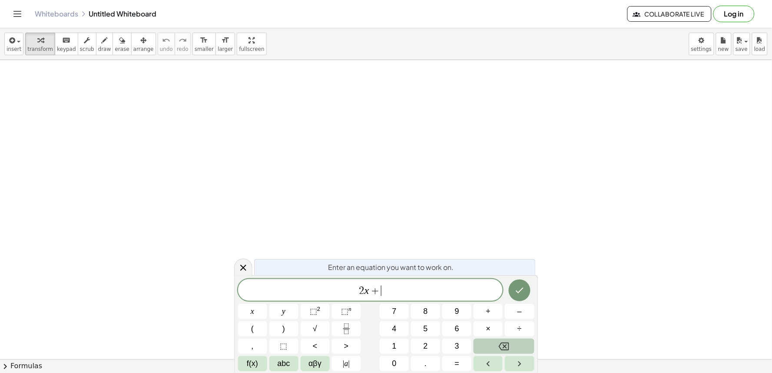
click at [502, 338] on div "2 x + ​ x y ⬚ 2 ⬚ n 7 8 9 + – ( ) √ 4 5 6 × ÷ , ⬚ < > 1 2 3 f(x) abc αβγ | a | …" at bounding box center [386, 325] width 296 height 92
click at [503, 338] on div "2 x + x y ⬚ 2 ⬚ n 7 8 9 + – ( ) √ 4 5 6 × ÷ , ⬚ < > 1 2 3 f(x) abc αβγ | a | 0 …" at bounding box center [386, 325] width 296 height 92
click at [504, 335] on div "2 x + x y ⬚ 2 ⬚ n 7 8 9 + – ( ) √ 4 5 6 × ÷ , ⬚ < > 1 2 3 f(x) abc αβγ | a | 0 …" at bounding box center [386, 325] width 296 height 92
click at [504, 336] on div "2 x + x y ⬚ 2 ⬚ n 7 8 9 + – ( ) √ 4 5 6 × ÷ , ⬚ < > 1 2 3 f(x) abc αβγ | a | 0 …" at bounding box center [386, 325] width 296 height 92
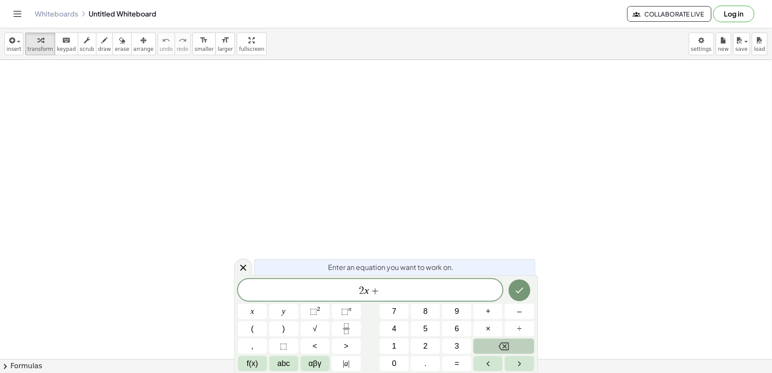
click at [505, 339] on div "2 x + x y ⬚ 2 ⬚ n 7 8 9 + – ( ) √ 4 5 6 × ÷ , ⬚ < > 1 2 3 f(x) abc αβγ | a | 0 …" at bounding box center [386, 325] width 296 height 92
click at [505, 342] on button "Backspace" at bounding box center [504, 345] width 60 height 15
click at [505, 345] on icon "Backspace" at bounding box center [504, 346] width 10 height 10
click at [503, 342] on icon "Backspace" at bounding box center [504, 346] width 10 height 10
click at [503, 340] on button "Backspace" at bounding box center [504, 345] width 60 height 15
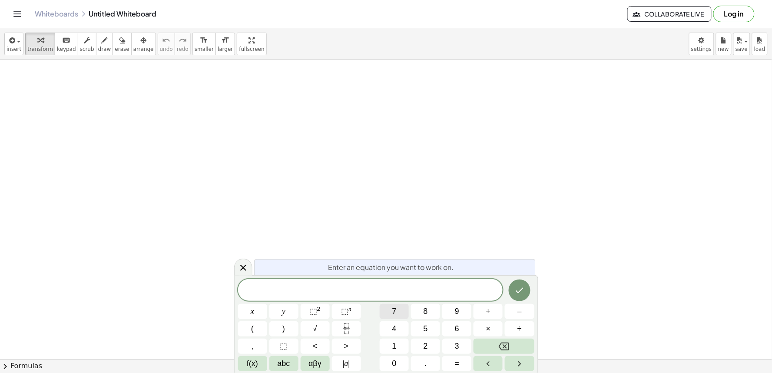
click at [396, 309] on span "7" at bounding box center [394, 311] width 4 height 12
click at [490, 335] on span "×" at bounding box center [488, 329] width 5 height 12
click at [468, 355] on div "7 · ​ x y ⬚ 2 ⬚ n 7 8 9 + – ( ) √ 4 5 6 × ÷ , ⬚ < > 1 2 3 f(x) abc αβγ | a | 0 …" at bounding box center [386, 325] width 296 height 92
click at [284, 361] on span "abc" at bounding box center [284, 364] width 13 height 12
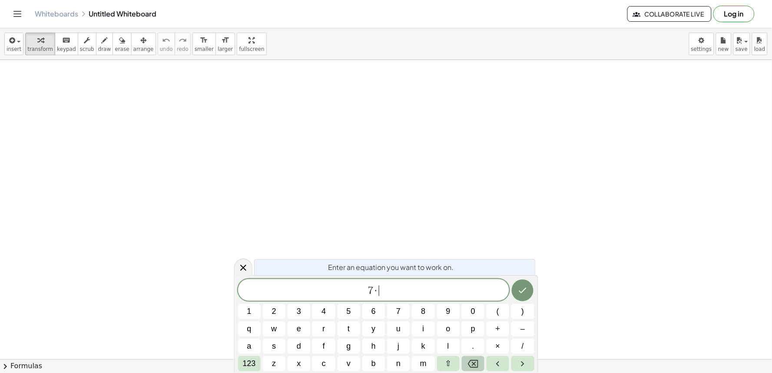
click at [471, 363] on icon "Backspace" at bounding box center [473, 363] width 10 height 10
click at [399, 310] on span "7" at bounding box center [398, 311] width 4 height 12
click at [306, 354] on div "7 ​ 1 2 3 4 5 6 7 8 9 0 ( ) q w e r t y u i o p + – a s d f g h j k l . × / 123…" at bounding box center [386, 325] width 296 height 92
click at [305, 363] on button "x" at bounding box center [299, 363] width 23 height 15
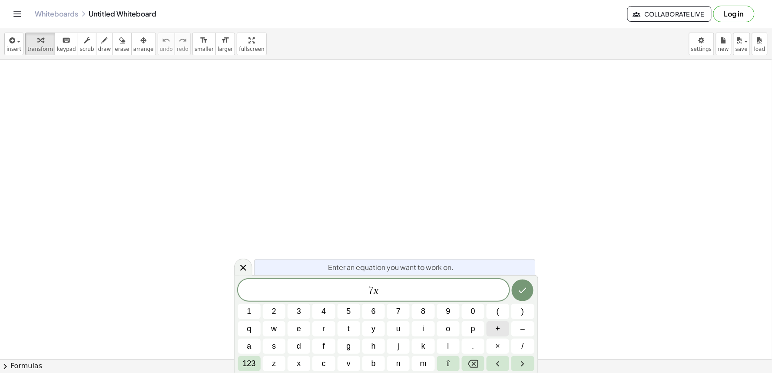
click at [501, 331] on button "+" at bounding box center [498, 328] width 23 height 15
click at [447, 306] on span "9" at bounding box center [448, 311] width 4 height 12
click at [257, 361] on button "123" at bounding box center [249, 363] width 23 height 15
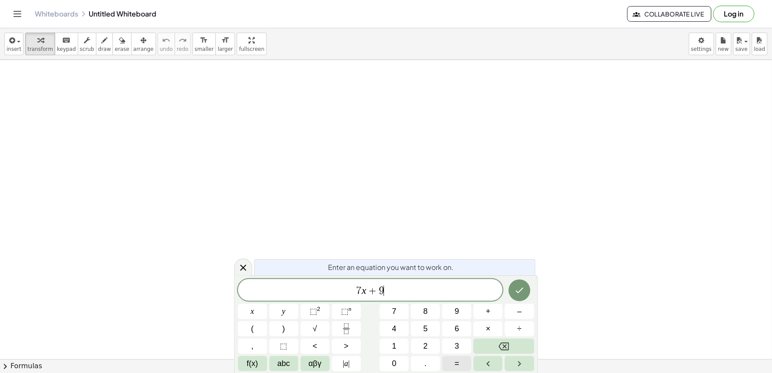
click at [454, 366] on button "=" at bounding box center [456, 363] width 29 height 15
click at [520, 314] on span "–" at bounding box center [519, 311] width 4 height 12
click at [397, 342] on button "1" at bounding box center [394, 345] width 29 height 15
click at [421, 341] on button "2" at bounding box center [425, 345] width 29 height 15
click at [518, 287] on icon "Done" at bounding box center [519, 290] width 10 height 10
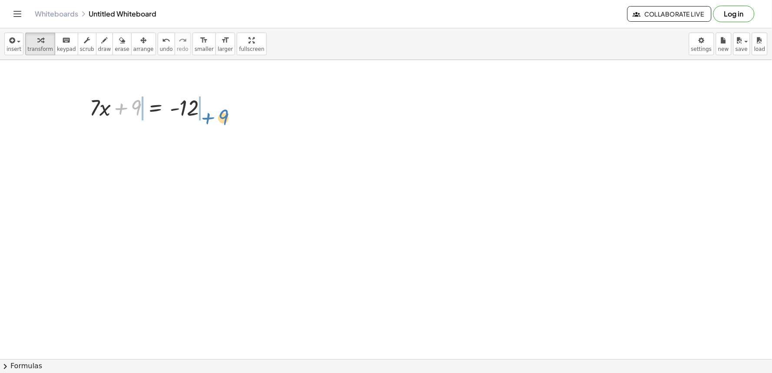
drag, startPoint x: 135, startPoint y: 108, endPoint x: 222, endPoint y: 110, distance: 87.4
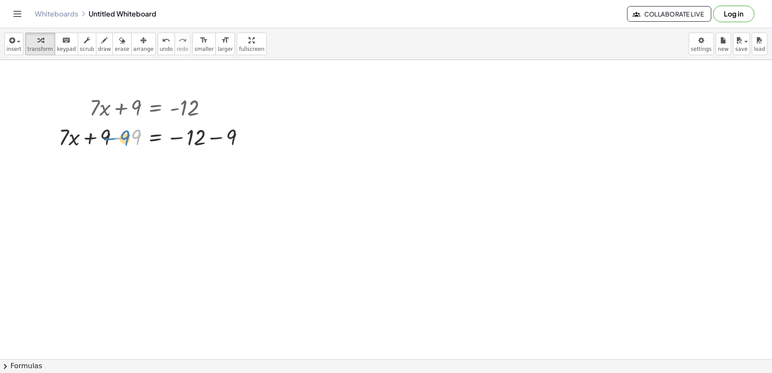
drag, startPoint x: 128, startPoint y: 144, endPoint x: 116, endPoint y: 145, distance: 12.2
click at [116, 145] on div at bounding box center [155, 137] width 202 height 30
drag, startPoint x: 127, startPoint y: 103, endPoint x: 143, endPoint y: 115, distance: 19.6
click at [154, 112] on div at bounding box center [155, 107] width 202 height 30
drag, startPoint x: 129, startPoint y: 118, endPoint x: 131, endPoint y: 106, distance: 12.0
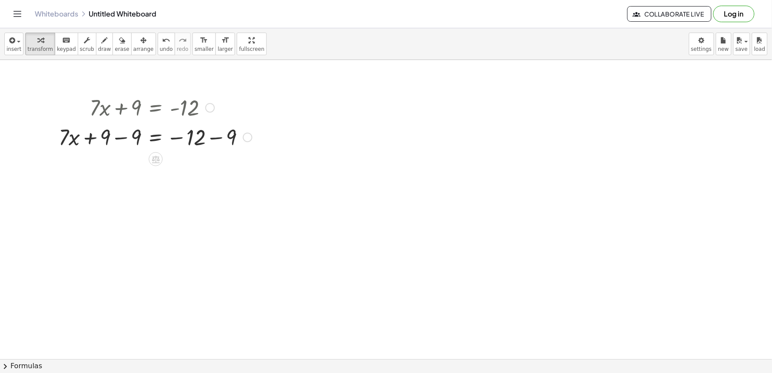
click at [131, 106] on div at bounding box center [155, 107] width 202 height 30
drag, startPoint x: 131, startPoint y: 106, endPoint x: 129, endPoint y: 136, distance: 30.1
click at [156, 108] on div "+ · 7 · x + 9 = - 12 + · 7 · x = − 12 + 9 − 9 − 9" at bounding box center [156, 108] width 0 height 0
click at [129, 144] on div at bounding box center [155, 137] width 202 height 30
click at [198, 164] on div at bounding box center [155, 166] width 202 height 30
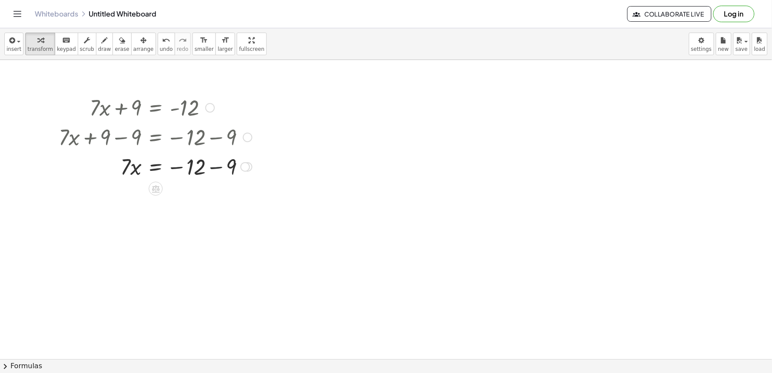
click at [207, 166] on div at bounding box center [155, 166] width 202 height 30
drag, startPoint x: 121, startPoint y: 191, endPoint x: 183, endPoint y: 214, distance: 66.1
drag, startPoint x: 127, startPoint y: 242, endPoint x: 127, endPoint y: 235, distance: 7.4
click at [127, 238] on div at bounding box center [155, 231] width 202 height 43
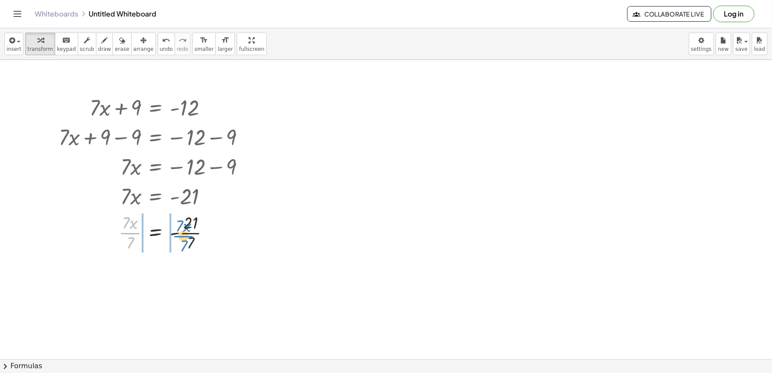
drag, startPoint x: 131, startPoint y: 229, endPoint x: 184, endPoint y: 232, distance: 52.7
click at [184, 232] on div at bounding box center [155, 231] width 202 height 43
click at [184, 231] on div at bounding box center [162, 231] width 216 height 43
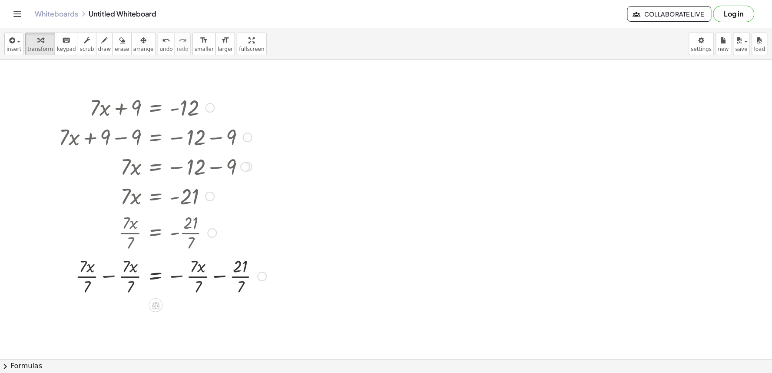
click at [145, 219] on div at bounding box center [162, 231] width 216 height 43
drag, startPoint x: 144, startPoint y: 219, endPoint x: 172, endPoint y: 235, distance: 32.3
click at [171, 232] on div at bounding box center [162, 231] width 216 height 43
drag, startPoint x: 193, startPoint y: 245, endPoint x: 180, endPoint y: 243, distance: 13.1
click at [191, 244] on div at bounding box center [162, 231] width 216 height 43
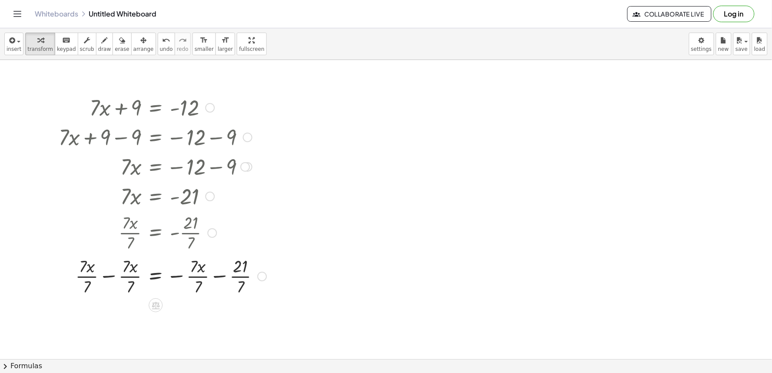
drag, startPoint x: 180, startPoint y: 243, endPoint x: 155, endPoint y: 251, distance: 26.4
click at [156, 108] on div "+ · 7 · x + 9 = - 12 + · 7 · x + 9 − 9 = − 12 − 9 + · 7 · x + 0 = − 12 − 9 · 7 …" at bounding box center [156, 108] width 0 height 0
drag, startPoint x: 134, startPoint y: 201, endPoint x: 163, endPoint y: 201, distance: 29.1
click at [163, 201] on div at bounding box center [162, 196] width 216 height 30
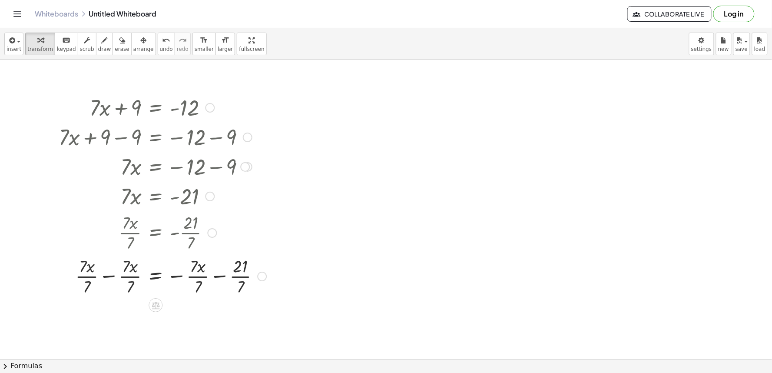
drag, startPoint x: 166, startPoint y: 201, endPoint x: 172, endPoint y: 196, distance: 7.4
click at [172, 196] on div at bounding box center [162, 196] width 216 height 30
drag, startPoint x: 172, startPoint y: 196, endPoint x: 170, endPoint y: 239, distance: 43.1
click at [156, 108] on div "+ · 7 · x + 9 = - 12 + · 7 · x + 9 − 9 = − 12 − 9 + · 7 · x + 0 = − 12 − 9 · 7 …" at bounding box center [156, 108] width 0 height 0
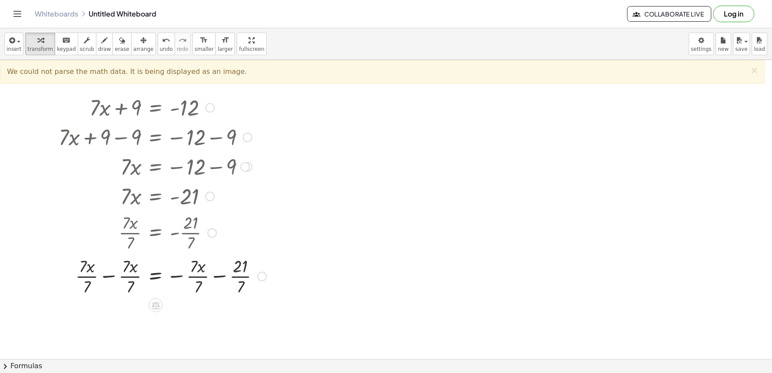
click at [200, 232] on div at bounding box center [162, 231] width 216 height 43
drag, startPoint x: 194, startPoint y: 293, endPoint x: 193, endPoint y: 279, distance: 14.4
click at [195, 290] on div at bounding box center [162, 275] width 216 height 43
click at [196, 285] on div at bounding box center [162, 275] width 216 height 43
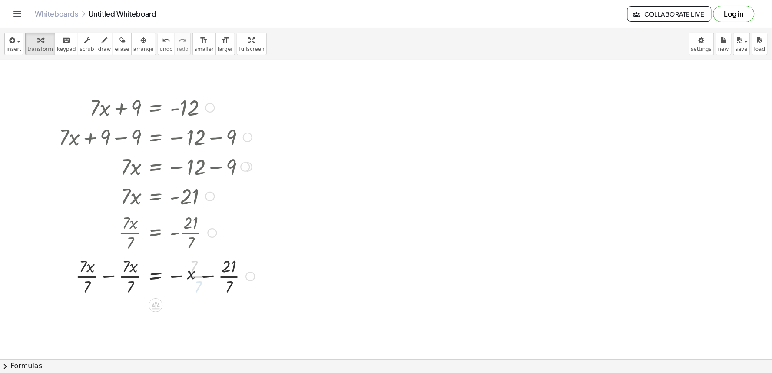
click at [165, 271] on div at bounding box center [162, 275] width 216 height 43
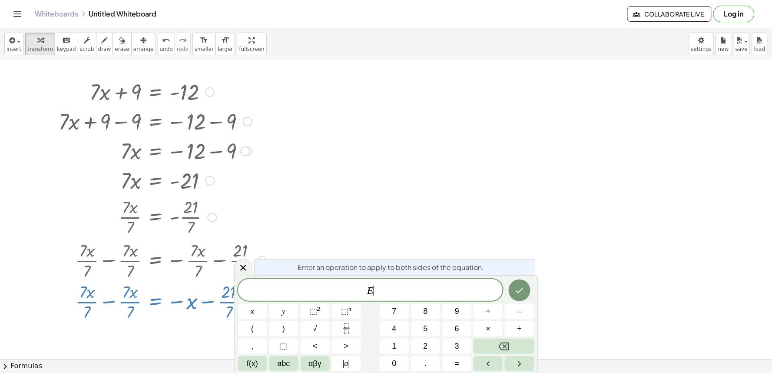
drag, startPoint x: 159, startPoint y: 269, endPoint x: 147, endPoint y: 263, distance: 13.6
click at [156, 92] on div "+ · 7 · x + 9 = - 12 + · 7 · x + 9 − 9 = − 12 − 9 + · 7 · x + 0 = − 12 − 9 · 7 …" at bounding box center [156, 92] width 0 height 0
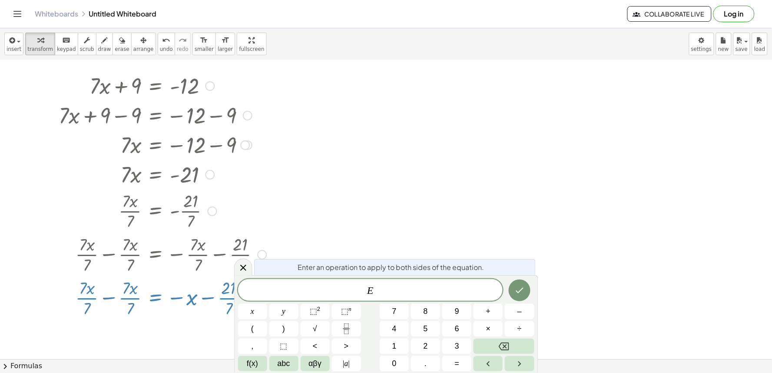
scroll to position [25, 0]
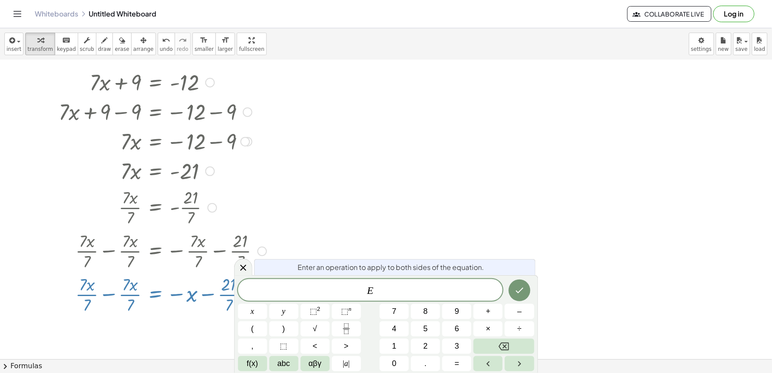
drag, startPoint x: 141, startPoint y: 267, endPoint x: 124, endPoint y: 260, distance: 17.9
click at [139, 267] on div at bounding box center [162, 250] width 216 height 43
drag, startPoint x: 124, startPoint y: 260, endPoint x: 92, endPoint y: 262, distance: 32.7
click at [92, 262] on div at bounding box center [162, 250] width 216 height 43
drag, startPoint x: 92, startPoint y: 262, endPoint x: 116, endPoint y: 271, distance: 25.4
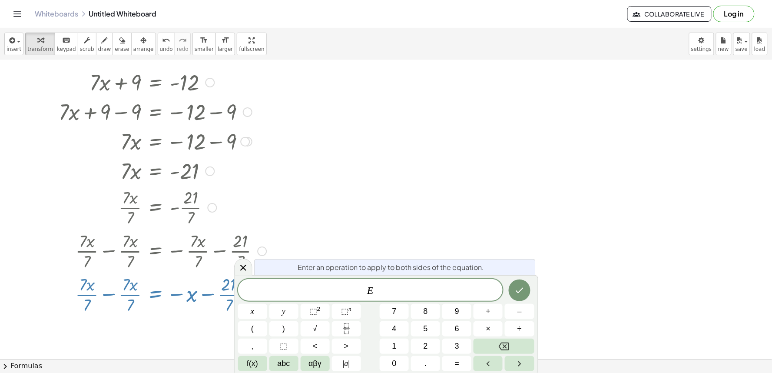
click at [156, 83] on div "+ · 7 · x + 9 = - 12 + · 7 · x + 9 − 9 = − 12 − 9 + · 7 · x + 0 = − 12 − 9 · 7 …" at bounding box center [156, 83] width 0 height 0
drag, startPoint x: 173, startPoint y: 292, endPoint x: 207, endPoint y: 281, distance: 35.5
click at [192, 287] on div at bounding box center [162, 293] width 216 height 43
drag, startPoint x: 219, startPoint y: 285, endPoint x: 287, endPoint y: 279, distance: 68.5
click at [275, 281] on body "Graspable Math Activities Get Started Activity Bank Assigned Work Classes White…" at bounding box center [386, 186] width 772 height 373
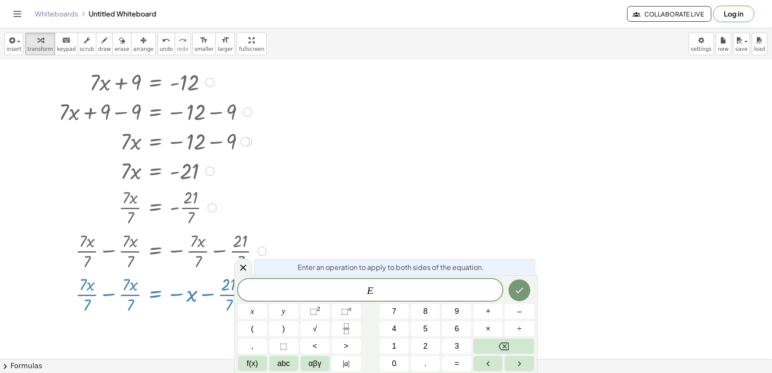
click at [349, 240] on div at bounding box center [386, 361] width 772 height 653
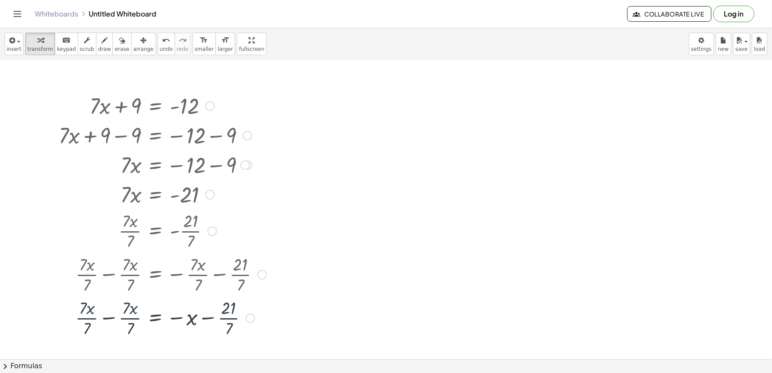
scroll to position [0, 0]
drag, startPoint x: 336, startPoint y: 268, endPoint x: 0, endPoint y: 123, distance: 365.9
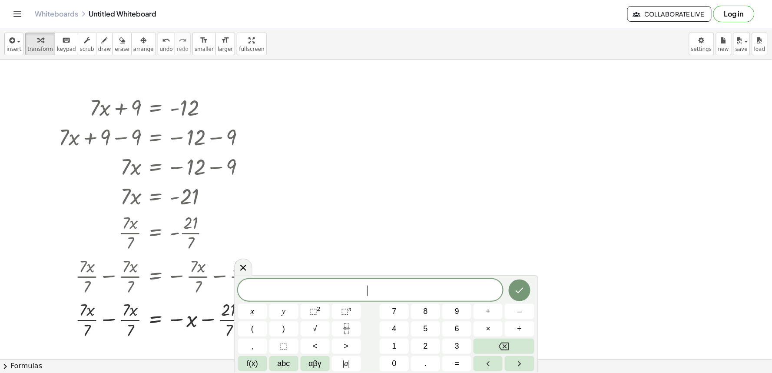
drag, startPoint x: 548, startPoint y: 278, endPoint x: 160, endPoint y: 137, distance: 413.3
drag, startPoint x: 438, startPoint y: 244, endPoint x: 419, endPoint y: 236, distance: 20.0
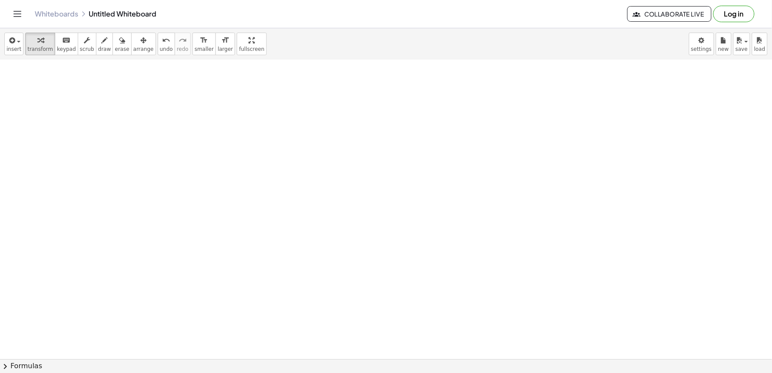
scroll to position [299, 0]
click at [459, 301] on div at bounding box center [386, 210] width 772 height 898
click at [254, 242] on div at bounding box center [386, 210] width 772 height 898
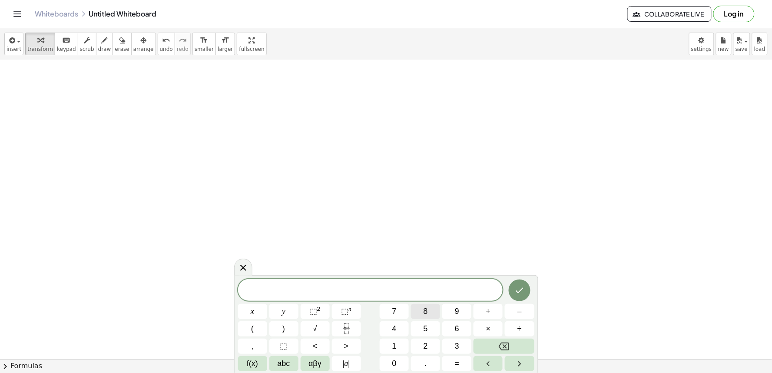
click at [433, 313] on button "8" at bounding box center [425, 311] width 29 height 15
click at [283, 362] on span "abc" at bounding box center [284, 364] width 13 height 12
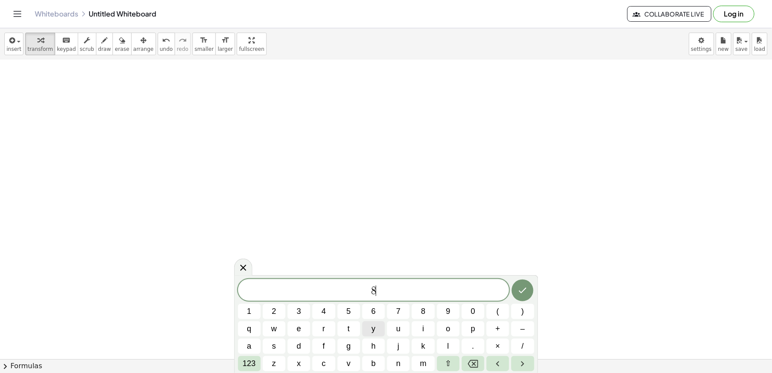
click at [370, 332] on button "y" at bounding box center [373, 328] width 23 height 15
click at [247, 358] on span "123" at bounding box center [249, 364] width 13 height 12
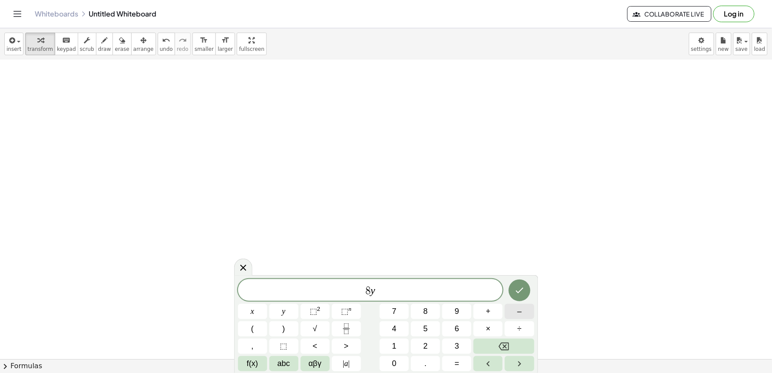
click at [514, 313] on button "–" at bounding box center [519, 311] width 29 height 15
click at [424, 328] on span "5" at bounding box center [426, 329] width 4 height 12
click at [450, 367] on button "=" at bounding box center [456, 363] width 29 height 15
click at [395, 336] on button "4" at bounding box center [394, 328] width 29 height 15
click at [464, 347] on div "8 y − 5 = 4 ​ x y ⬚ 2 ⬚ n 7 8 9 + – ( ) √ 4 5 6 × ÷ , ⬚ < > 1 2 3 f(x) abc αβγ …" at bounding box center [386, 325] width 296 height 92
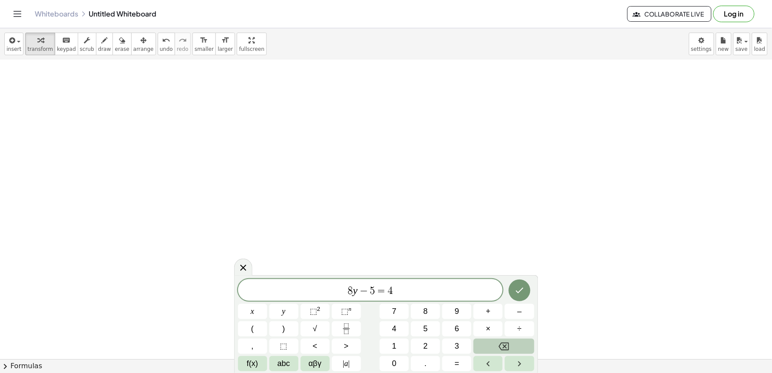
click at [484, 340] on button "Backspace" at bounding box center [504, 345] width 60 height 15
click at [400, 342] on button "1" at bounding box center [394, 345] width 29 height 15
click at [522, 288] on icon "Done" at bounding box center [519, 290] width 10 height 10
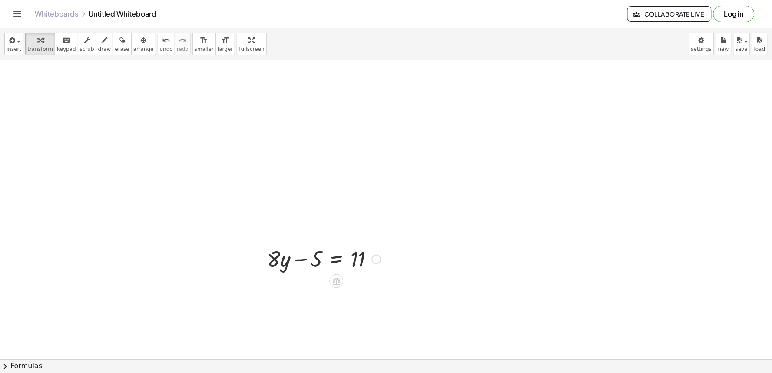
click at [308, 253] on div at bounding box center [324, 259] width 123 height 30
drag, startPoint x: 310, startPoint y: 259, endPoint x: 374, endPoint y: 264, distance: 63.6
click at [374, 264] on div at bounding box center [324, 259] width 123 height 30
click at [335, 305] on div at bounding box center [336, 311] width 14 height 14
click at [322, 314] on div "−" at bounding box center [319, 311] width 14 height 14
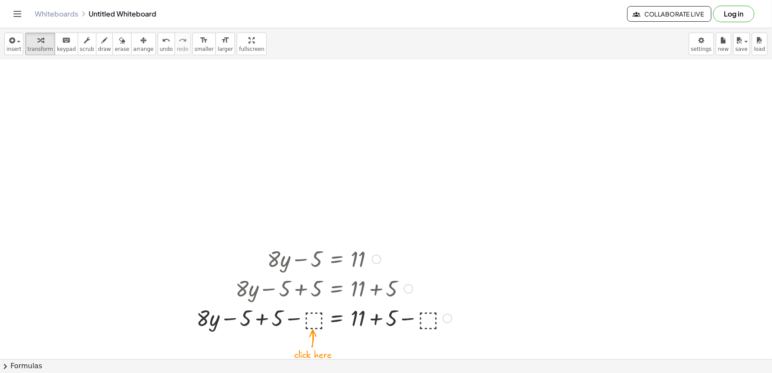
click at [313, 310] on div at bounding box center [324, 318] width 264 height 30
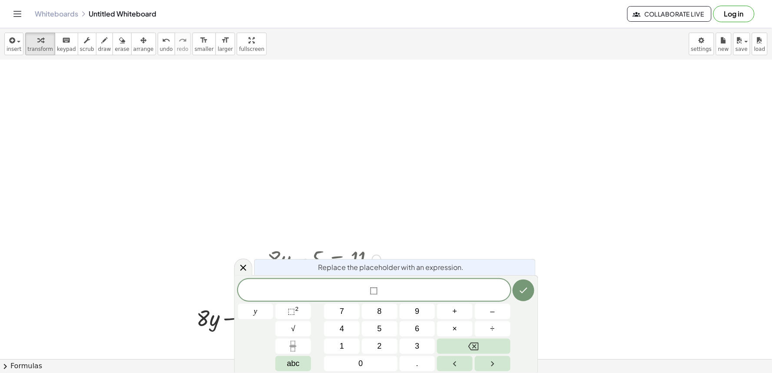
click at [316, 313] on div "⬚ y 7 8 9 + – 4 5 6 × ÷ ⬚ 2 √ abc 1 2 3 0 ." at bounding box center [386, 325] width 296 height 92
drag, startPoint x: 479, startPoint y: 219, endPoint x: 479, endPoint y: 227, distance: 8.3
click at [479, 221] on div at bounding box center [386, 210] width 772 height 898
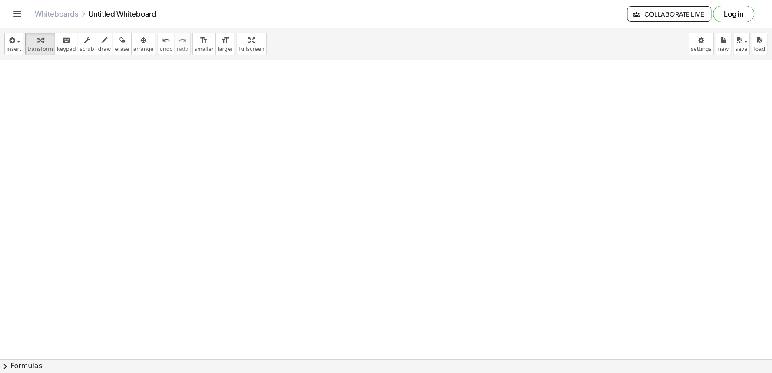
scroll to position [598, 0]
click at [355, 308] on div at bounding box center [386, 60] width 772 height 1197
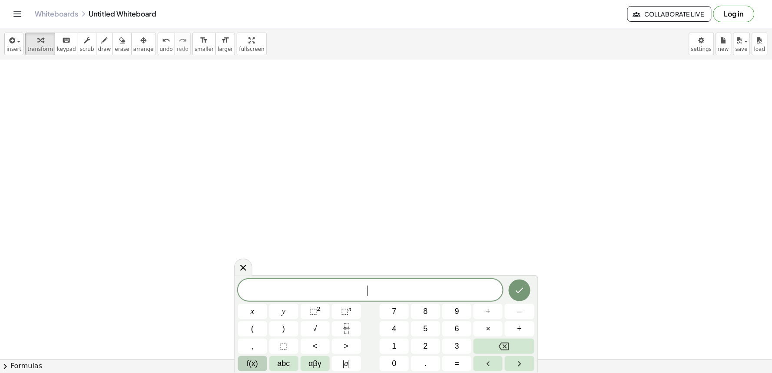
click at [258, 364] on span "f(x)" at bounding box center [252, 364] width 11 height 12
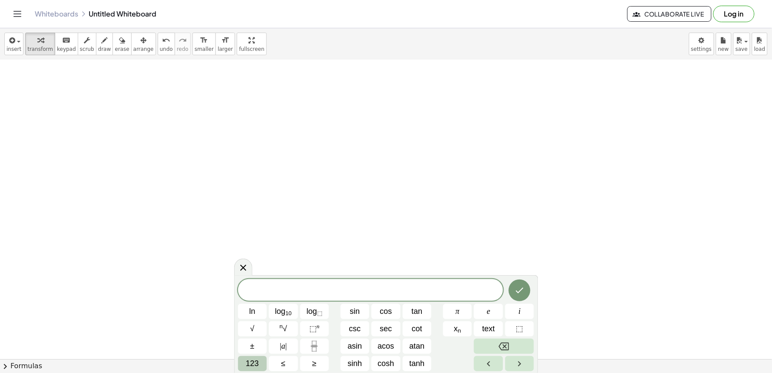
click at [262, 361] on button "123" at bounding box center [252, 363] width 29 height 15
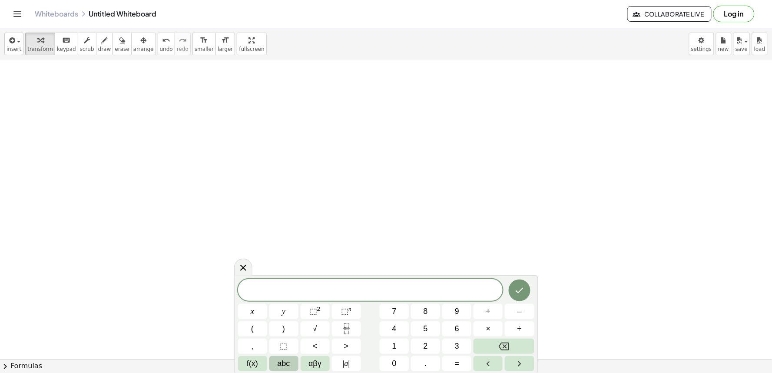
click at [283, 359] on span "abc" at bounding box center [284, 364] width 13 height 12
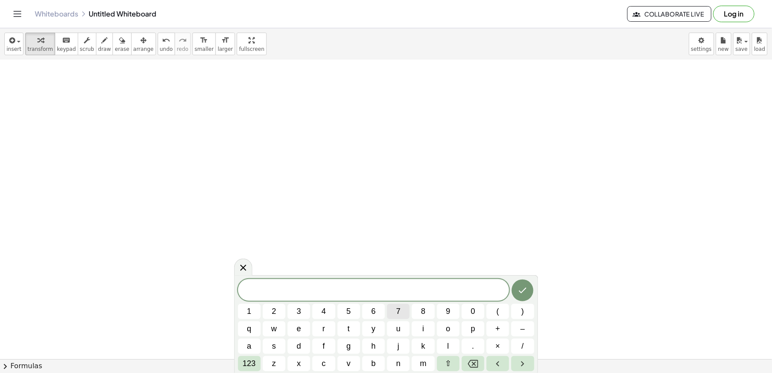
click at [395, 309] on button "7" at bounding box center [398, 311] width 23 height 15
click at [299, 363] on span "x" at bounding box center [299, 364] width 4 height 12
click at [253, 362] on span "123" at bounding box center [249, 364] width 13 height 12
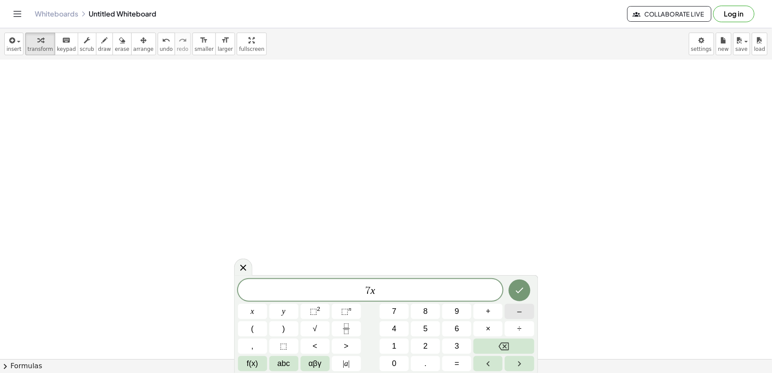
click at [501, 324] on div "7 x ​ x y ⬚ 2 ⬚ n 7 8 9 + – ( ) √ 4 5 6 × ÷ , ⬚ < > 1 2 3 f(x) abc αβγ | a | 0 …" at bounding box center [386, 325] width 296 height 92
click at [518, 314] on span "–" at bounding box center [519, 311] width 4 height 12
click at [393, 345] on span "1" at bounding box center [394, 346] width 4 height 12
click at [457, 366] on span "=" at bounding box center [457, 364] width 5 height 12
click at [384, 339] on button "1" at bounding box center [394, 345] width 29 height 15
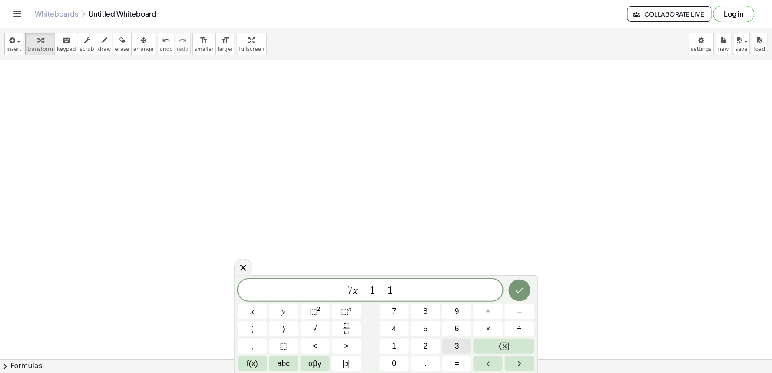
click at [453, 343] on button "3" at bounding box center [456, 345] width 29 height 15
click at [513, 295] on button "Done" at bounding box center [520, 290] width 22 height 22
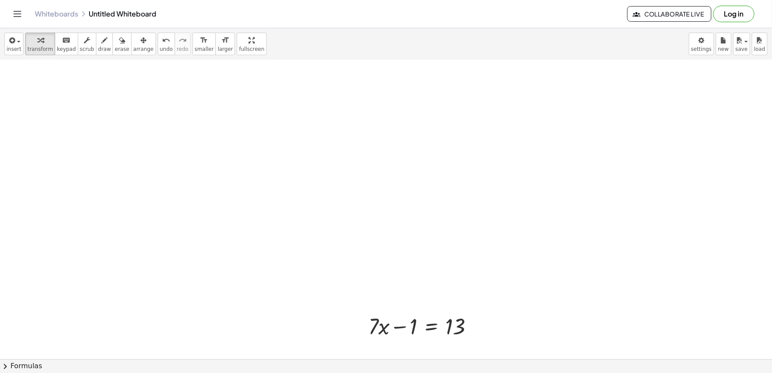
scroll to position [695, 0]
drag, startPoint x: 410, startPoint y: 227, endPoint x: 467, endPoint y: 237, distance: 57.9
click at [467, 237] on div at bounding box center [424, 229] width 121 height 30
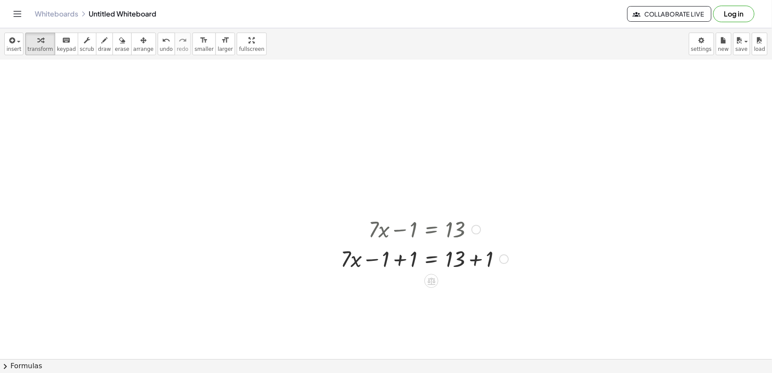
drag, startPoint x: 471, startPoint y: 251, endPoint x: 471, endPoint y: 260, distance: 9.1
click at [471, 254] on div at bounding box center [424, 258] width 176 height 30
click at [400, 285] on div at bounding box center [424, 288] width 176 height 30
click at [368, 285] on div at bounding box center [424, 288] width 176 height 30
drag, startPoint x: 397, startPoint y: 288, endPoint x: 454, endPoint y: 314, distance: 63.2
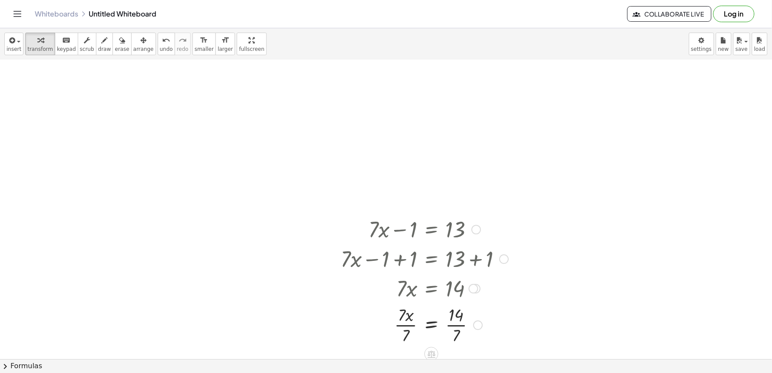
click at [454, 326] on div at bounding box center [424, 323] width 176 height 43
click at [411, 323] on div at bounding box center [424, 323] width 176 height 43
click at [431, 229] on div "+ · 7 · x − 1 = 13 + · 7 · x − 1 + 1 = + 13 + 1 + · 7 · x − 1 + 1 = 14 + · 7 · …" at bounding box center [431, 229] width 0 height 0
click at [370, 268] on div at bounding box center [424, 258] width 176 height 30
click at [369, 264] on div at bounding box center [424, 258] width 176 height 30
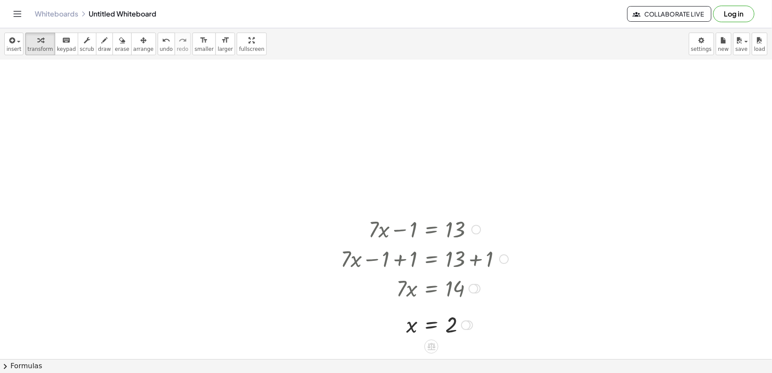
drag, startPoint x: 369, startPoint y: 262, endPoint x: 380, endPoint y: 257, distance: 11.3
click at [376, 259] on div at bounding box center [424, 258] width 176 height 30
click at [397, 251] on div at bounding box center [424, 258] width 176 height 30
click at [398, 251] on div at bounding box center [424, 258] width 176 height 30
click at [400, 237] on div at bounding box center [424, 229] width 176 height 30
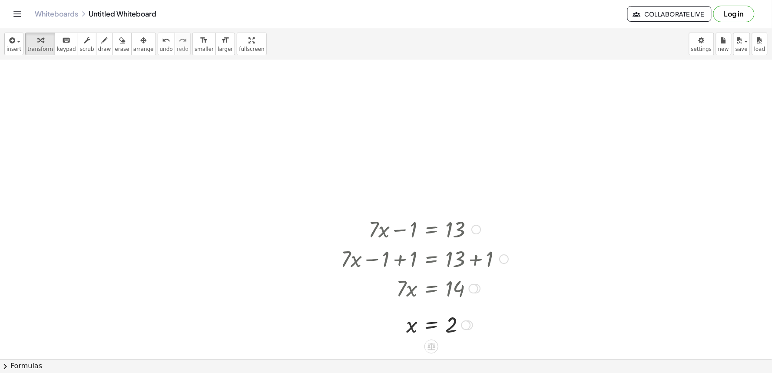
drag, startPoint x: 400, startPoint y: 236, endPoint x: 419, endPoint y: 244, distance: 21.2
click at [400, 235] on div at bounding box center [424, 229] width 176 height 30
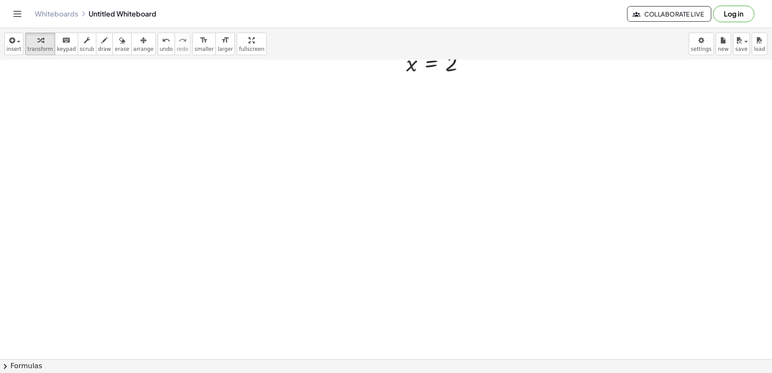
scroll to position [1091, 0]
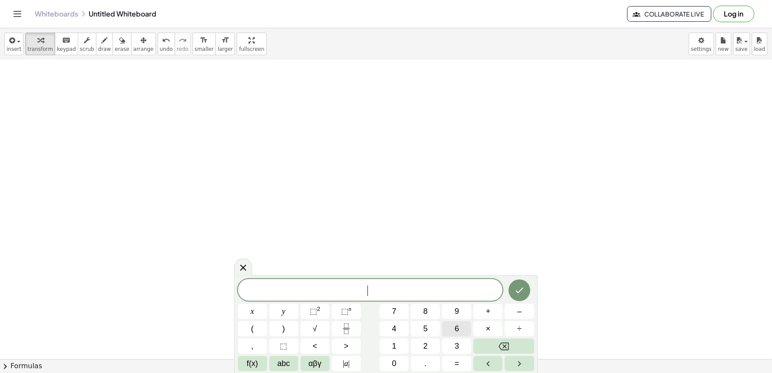
click at [457, 330] on span "6" at bounding box center [457, 329] width 4 height 12
click at [289, 362] on span "abc" at bounding box center [284, 364] width 13 height 12
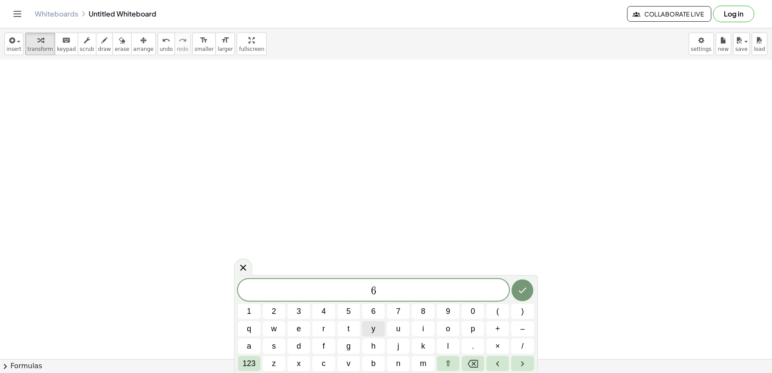
click at [375, 322] on button "y" at bounding box center [373, 328] width 23 height 15
click at [240, 358] on button "123" at bounding box center [249, 363] width 23 height 15
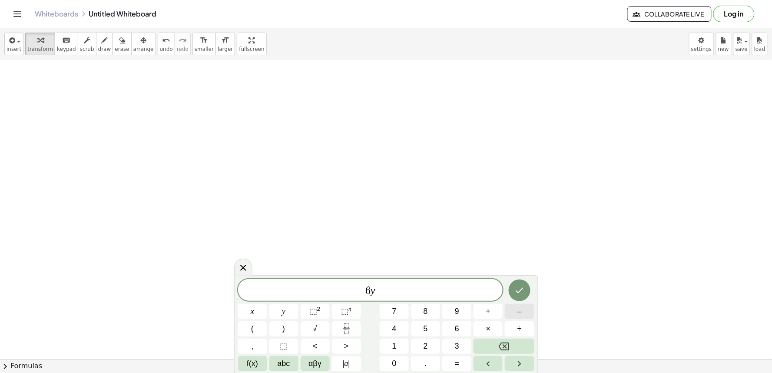
click at [515, 316] on button "–" at bounding box center [519, 311] width 29 height 15
click at [380, 323] on div "6 y − ​ x y ⬚ 2 ⬚ n 7 8 9 + – ( ) √ 4 5 6 × ÷ , ⬚ < > 1 2 3 f(x) abc αβγ | a | …" at bounding box center [386, 325] width 296 height 92
click at [400, 305] on button "7" at bounding box center [394, 311] width 29 height 15
click at [493, 345] on button "Backspace" at bounding box center [504, 345] width 60 height 15
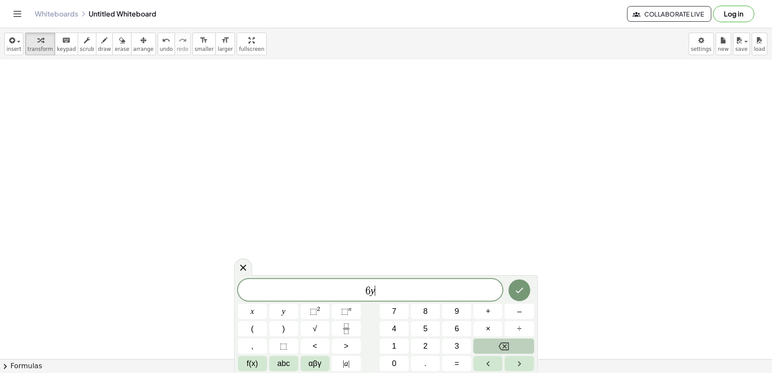
click at [493, 345] on button "Backspace" at bounding box center [504, 345] width 60 height 15
click at [396, 305] on button "7" at bounding box center [394, 311] width 29 height 15
click at [258, 358] on span "f(x)" at bounding box center [252, 364] width 11 height 12
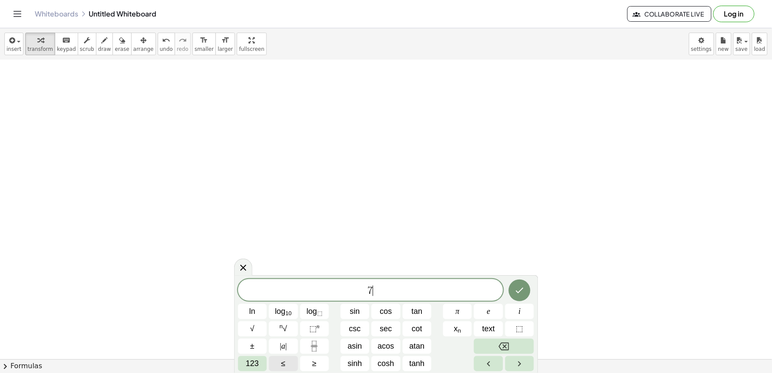
click at [261, 354] on div "7 ​ ln log 10 log ⬚ sin cos tan π e i √ n √ ⬚ n csc sec cot x n text ⬚ ± | a | …" at bounding box center [386, 325] width 296 height 92
click at [259, 365] on button "123" at bounding box center [252, 363] width 29 height 15
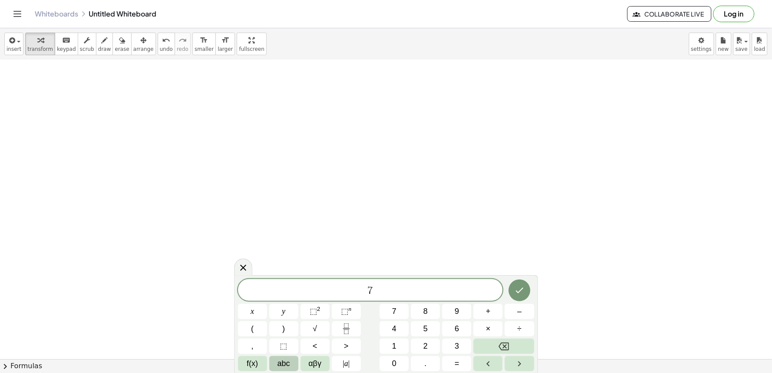
click at [275, 365] on button "abc" at bounding box center [283, 363] width 29 height 15
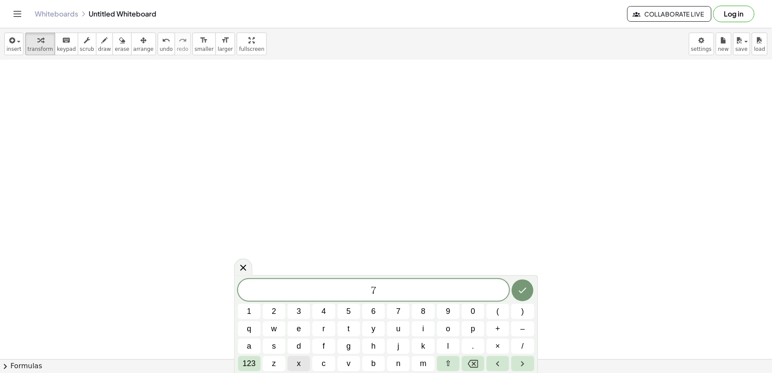
click at [302, 359] on button "x" at bounding box center [299, 363] width 23 height 15
click at [494, 332] on button "+" at bounding box center [498, 328] width 23 height 15
click at [371, 327] on button "y" at bounding box center [373, 328] width 23 height 15
click at [241, 361] on button "123" at bounding box center [249, 363] width 23 height 15
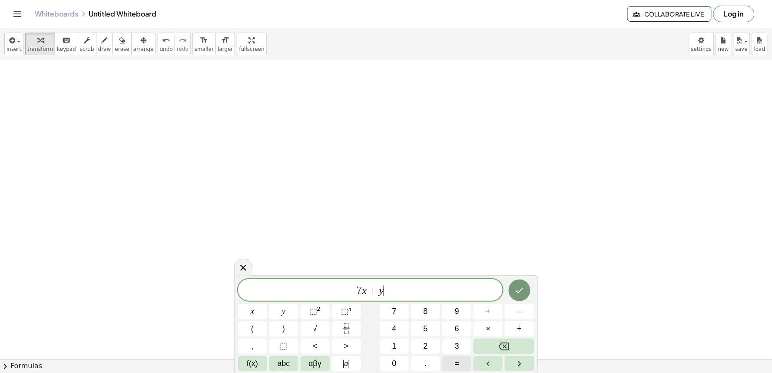
click at [457, 359] on button "=" at bounding box center [456, 363] width 29 height 15
click at [389, 342] on button "1" at bounding box center [394, 345] width 29 height 15
click at [395, 364] on span "0" at bounding box center [394, 364] width 4 height 12
click at [515, 296] on button "Done" at bounding box center [520, 290] width 22 height 22
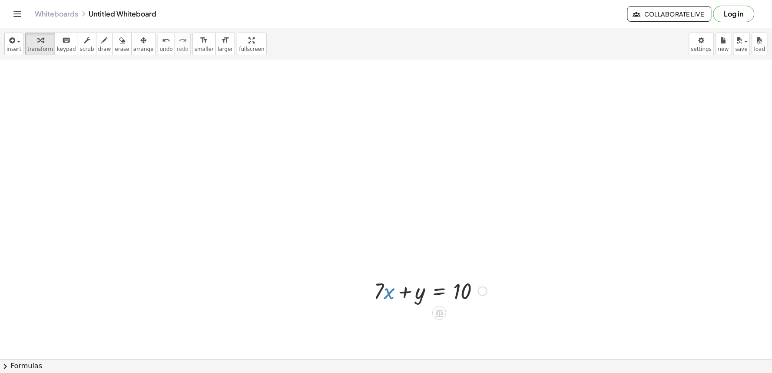
click at [387, 292] on div at bounding box center [430, 290] width 122 height 30
click at [383, 293] on div at bounding box center [430, 290] width 122 height 30
drag, startPoint x: 384, startPoint y: 292, endPoint x: 497, endPoint y: 288, distance: 112.6
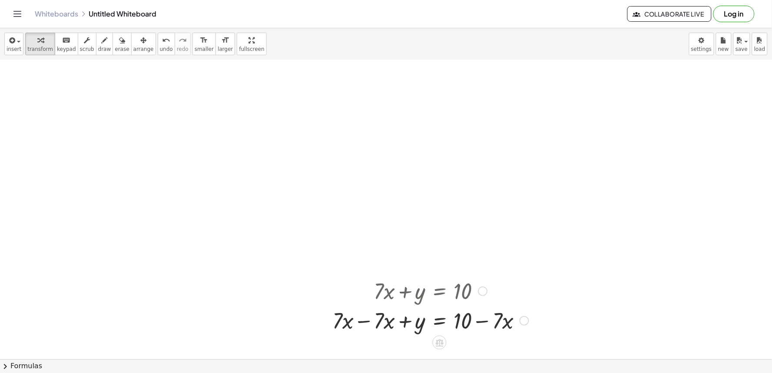
scroll to position [1139, 0]
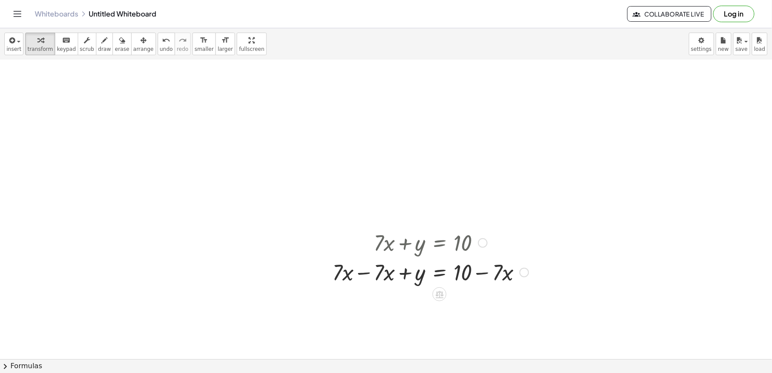
click at [481, 270] on div at bounding box center [430, 272] width 205 height 30
click at [405, 276] on div at bounding box center [430, 272] width 205 height 30
click at [370, 274] on div at bounding box center [430, 272] width 205 height 30
click at [332, 274] on div at bounding box center [325, 256] width 13 height 63
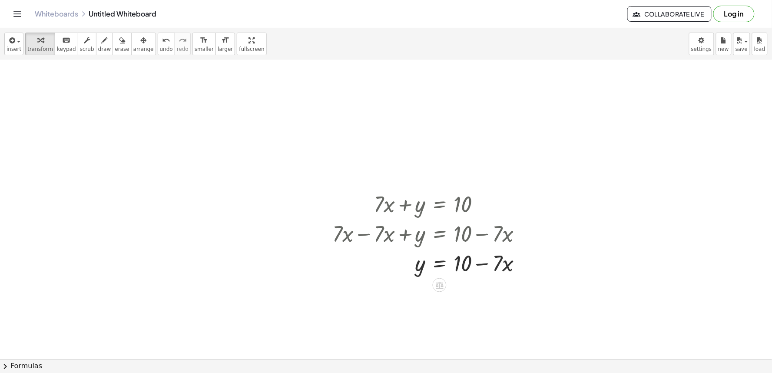
scroll to position [1187, 0]
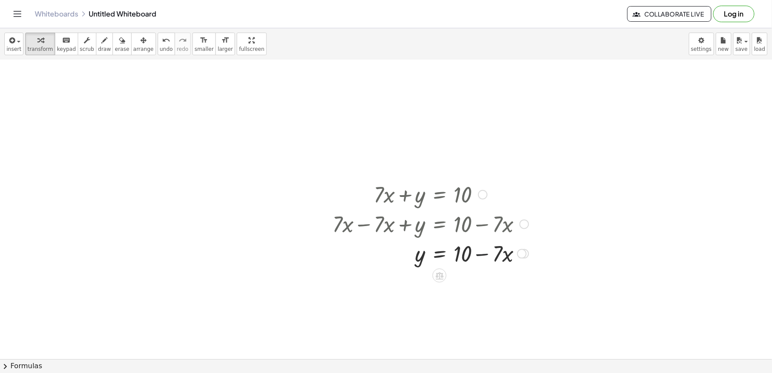
click at [476, 252] on div at bounding box center [430, 253] width 205 height 30
drag, startPoint x: 503, startPoint y: 254, endPoint x: 393, endPoint y: 260, distance: 109.6
click at [393, 260] on div at bounding box center [430, 253] width 205 height 30
drag, startPoint x: 448, startPoint y: 264, endPoint x: 451, endPoint y: 282, distance: 17.6
click at [440, 195] on div "+ · 7 · x + y = 10 + · 7 · x − · 7 · x + y = + 10 − · 7 · x + 0 + y = + 10 − · …" at bounding box center [440, 195] width 0 height 0
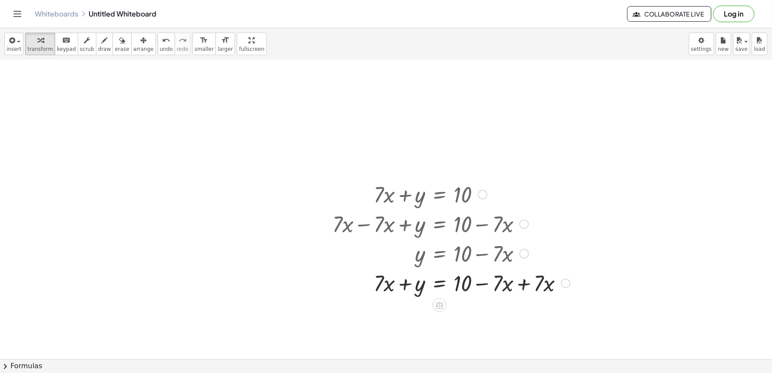
click at [500, 294] on div at bounding box center [451, 283] width 246 height 30
click at [504, 290] on div at bounding box center [451, 283] width 246 height 30
drag, startPoint x: 504, startPoint y: 290, endPoint x: 517, endPoint y: 284, distance: 14.4
click at [507, 289] on div at bounding box center [451, 283] width 246 height 30
click at [517, 284] on div at bounding box center [451, 283] width 246 height 30
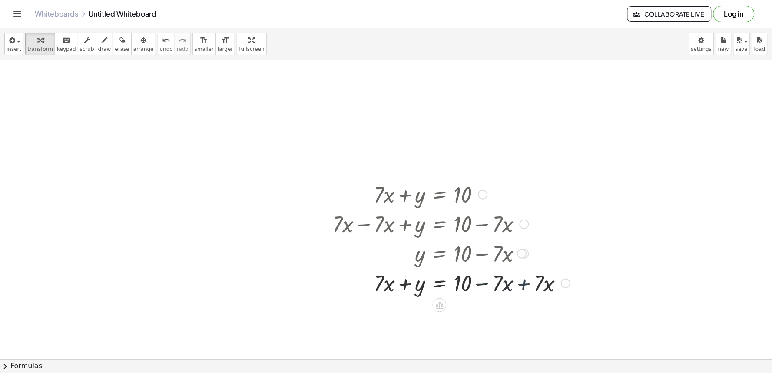
click at [517, 284] on div at bounding box center [451, 283] width 246 height 30
click at [458, 290] on div at bounding box center [451, 283] width 246 height 30
click at [444, 289] on div at bounding box center [451, 283] width 246 height 30
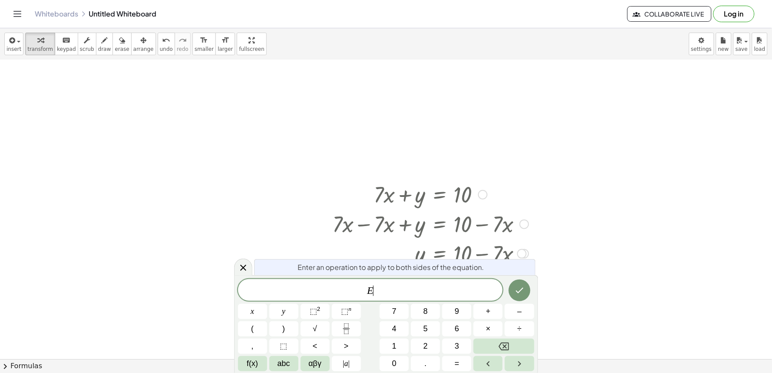
click at [411, 286] on span "E ​" at bounding box center [370, 291] width 265 height 12
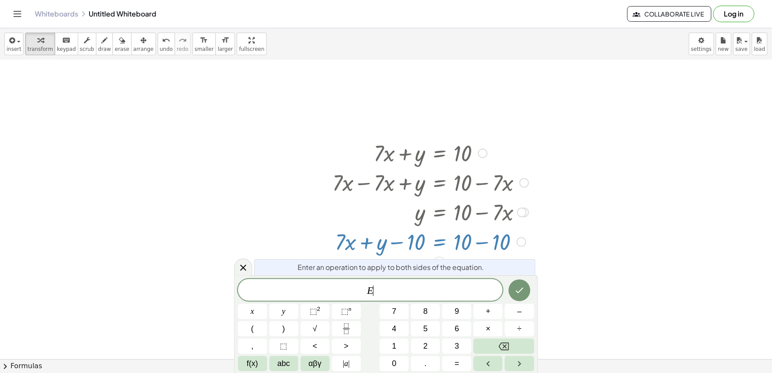
drag, startPoint x: 411, startPoint y: 286, endPoint x: 491, endPoint y: 267, distance: 82.5
click at [416, 285] on span "E ​" at bounding box center [370, 291] width 265 height 12
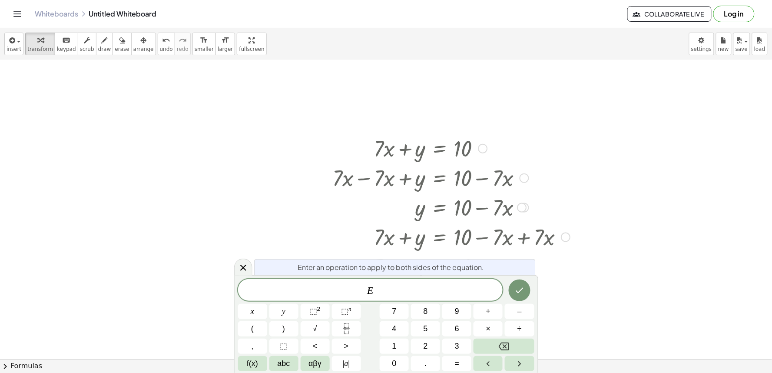
click at [525, 333] on div "E ​ x y ⬚ 2 ⬚ n 7 8 9 + – ( ) √ 4 5 6 × ÷ , ⬚ < > 1 2 3 f(x) abc αβγ | a | 0 . =" at bounding box center [386, 325] width 296 height 92
drag, startPoint x: 567, startPoint y: 307, endPoint x: 536, endPoint y: 318, distance: 32.3
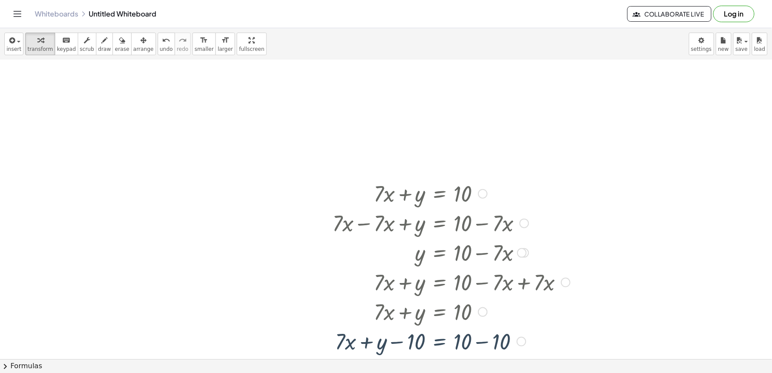
scroll to position [1187, 0]
drag, startPoint x: 281, startPoint y: 330, endPoint x: 374, endPoint y: 329, distance: 92.6
click at [398, 332] on div at bounding box center [451, 342] width 246 height 30
drag, startPoint x: 407, startPoint y: 328, endPoint x: 419, endPoint y: 332, distance: 13.0
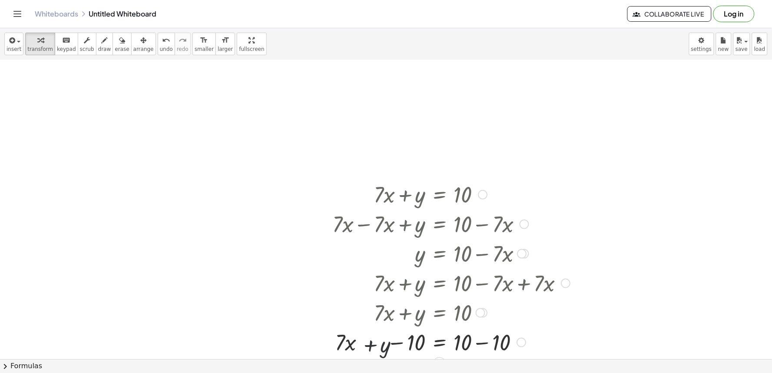
click at [414, 332] on div at bounding box center [451, 342] width 246 height 30
click at [419, 332] on div at bounding box center [451, 342] width 246 height 30
drag, startPoint x: 426, startPoint y: 332, endPoint x: 478, endPoint y: 342, distance: 52.9
click at [439, 333] on div at bounding box center [451, 342] width 246 height 30
click at [478, 342] on div at bounding box center [451, 342] width 246 height 30
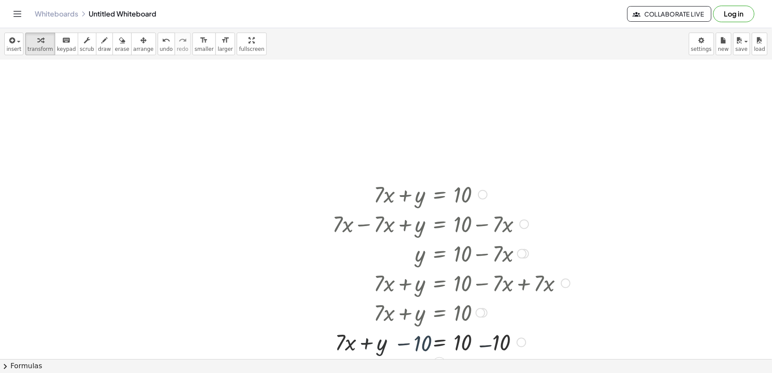
click at [480, 340] on div at bounding box center [451, 342] width 246 height 30
click at [481, 339] on div at bounding box center [451, 342] width 246 height 30
drag, startPoint x: 424, startPoint y: 370, endPoint x: 440, endPoint y: 335, distance: 37.9
click at [424, 365] on button "chevron_right Formulas" at bounding box center [386, 366] width 772 height 14
click at [0, 0] on div "Quadratic Formula + · a · x 2 + · b · x + c = 0 ⇔ x = · ( − b ± 2 √ ( + b 2 − ·…" at bounding box center [0, 0] width 0 height 0
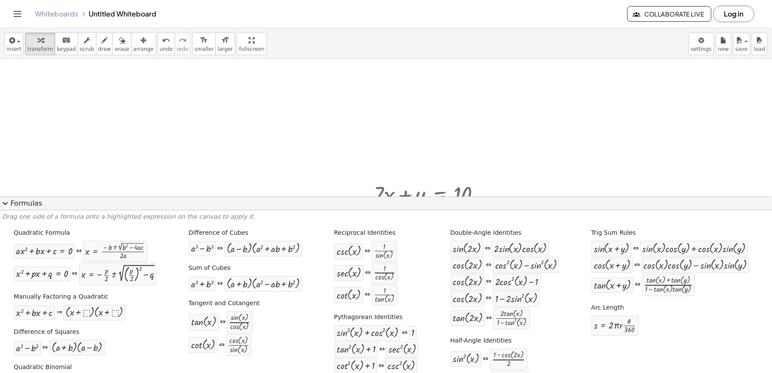
scroll to position [26, 0]
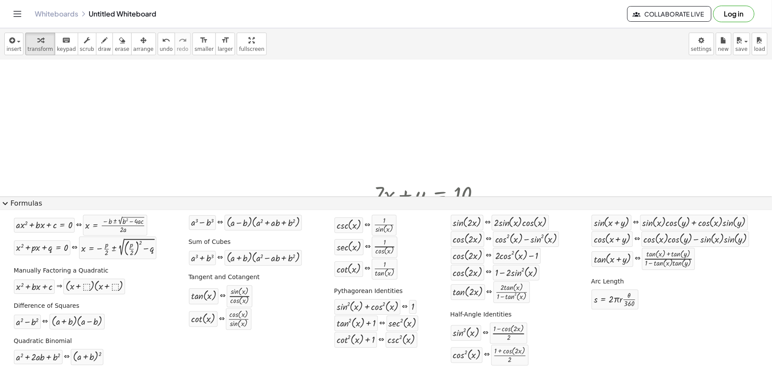
drag, startPoint x: 583, startPoint y: 159, endPoint x: 576, endPoint y: 162, distance: 8.4
drag, startPoint x: 133, startPoint y: 244, endPoint x: 235, endPoint y: 159, distance: 132.7
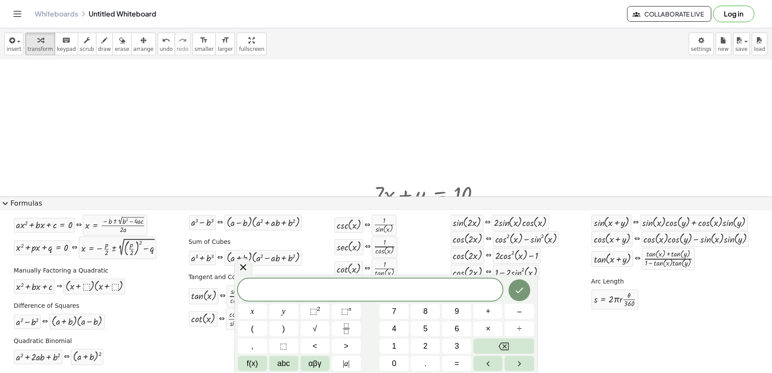
drag, startPoint x: 213, startPoint y: 174, endPoint x: 187, endPoint y: 167, distance: 27.4
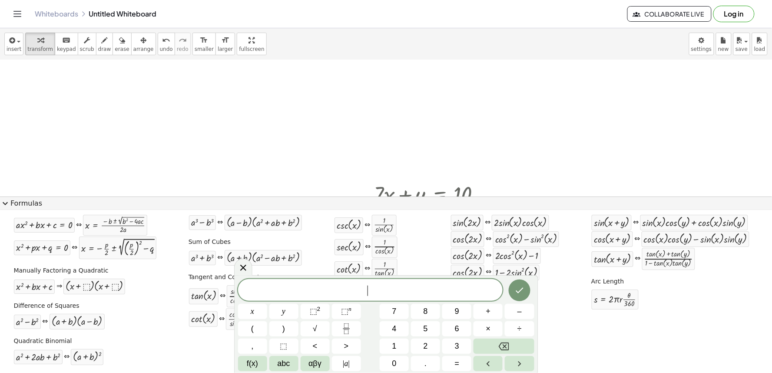
drag, startPoint x: 157, startPoint y: 188, endPoint x: 91, endPoint y: 214, distance: 70.8
click at [91, 214] on div "insert select one: Math Expression Function Text Youtube Video Graphing Geometr…" at bounding box center [386, 200] width 772 height 345
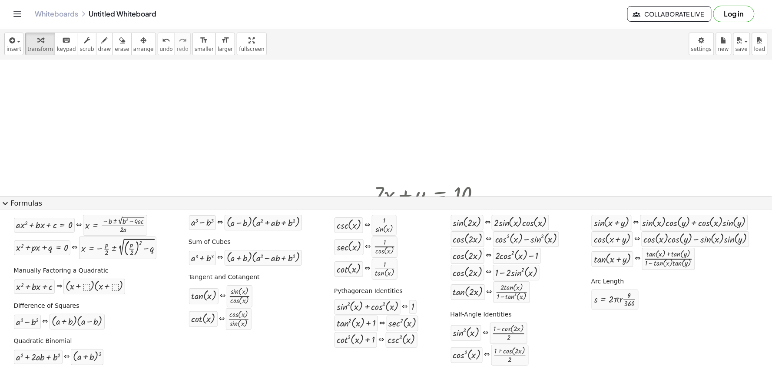
click at [6, 198] on span "expand_more" at bounding box center [5, 203] width 10 height 10
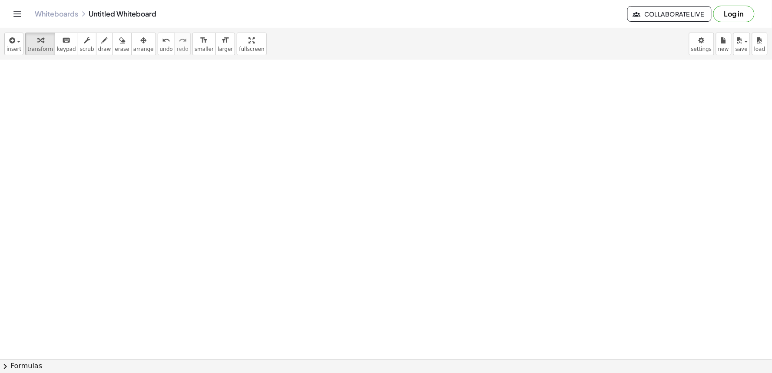
scroll to position [1496, 0]
click at [113, 50] on button "erase" at bounding box center [122, 44] width 19 height 23
click at [99, 50] on span "draw" at bounding box center [104, 49] width 13 height 6
click at [44, 52] on span "transform" at bounding box center [40, 49] width 26 height 6
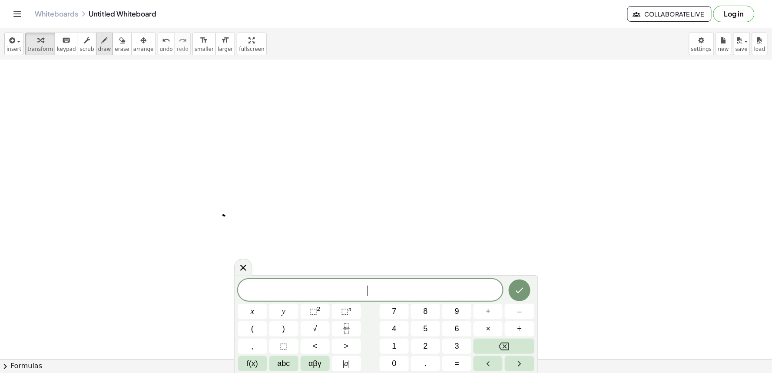
click at [98, 46] on span "draw" at bounding box center [104, 49] width 13 height 6
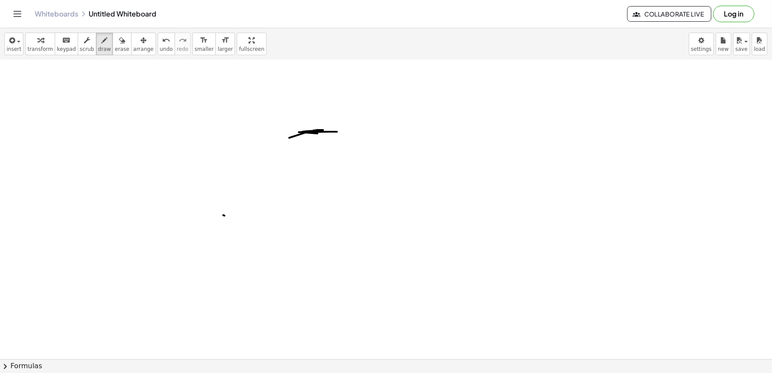
drag, startPoint x: 289, startPoint y: 138, endPoint x: 285, endPoint y: 135, distance: 5.2
click at [46, 46] on span "transform" at bounding box center [40, 49] width 26 height 6
drag, startPoint x: 105, startPoint y: 31, endPoint x: 110, endPoint y: 30, distance: 5.5
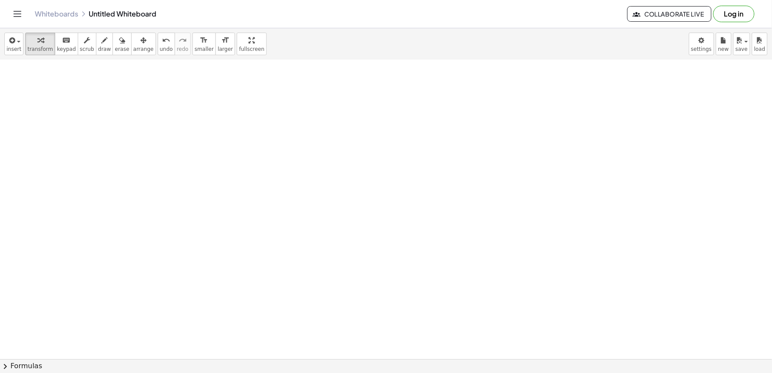
click at [110, 30] on div "insert select one: Math Expression Function Text Youtube Video Graphing Geometr…" at bounding box center [386, 200] width 772 height 345
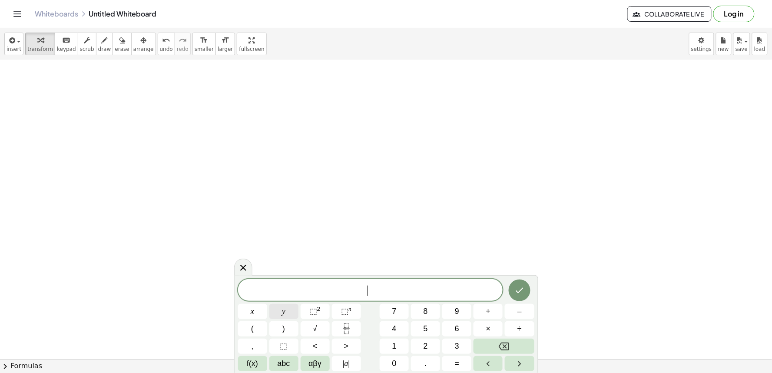
click at [288, 349] on div "​ x y ⬚ 2 ⬚ n 7 8 9 + – ( ) √ 4 5 6 × ÷ , ⬚ < > 1 2 3 f(x) abc αβγ | a | 0 . =" at bounding box center [386, 325] width 296 height 92
click at [285, 361] on span "abc" at bounding box center [284, 364] width 13 height 12
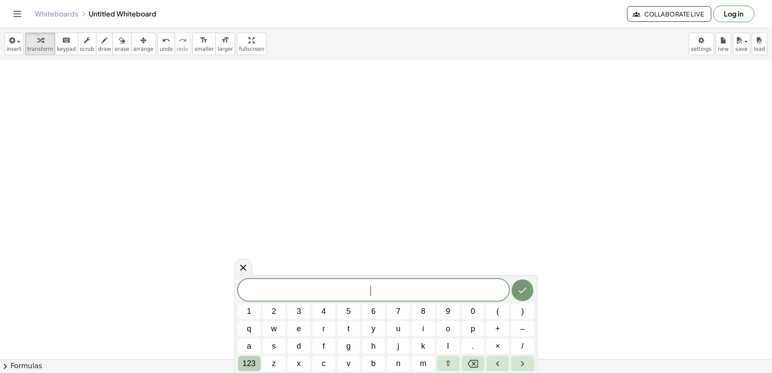
click at [257, 361] on button "123" at bounding box center [249, 363] width 23 height 15
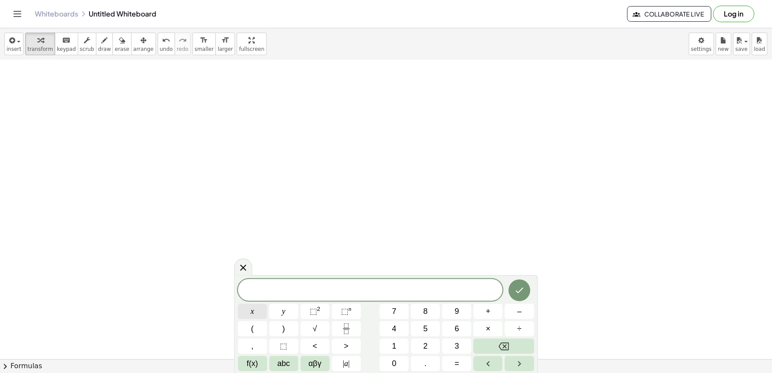
click at [250, 308] on button "x" at bounding box center [252, 311] width 29 height 15
click at [505, 345] on icon "Backspace" at bounding box center [504, 346] width 10 height 10
click at [383, 306] on div "​ x y ⬚ 2 ⬚ n 7 8 9 + – ( ) √ 4 5 6 × ÷ , ⬚ < > 1 2 3 f(x) abc αβγ | a | 0 . =" at bounding box center [386, 325] width 296 height 92
click at [264, 287] on div "​ x y ⬚ 2 ⬚ n 7 8 9 + – ( ) √ 4 5 6 × ÷ , ⬚ < > 1 2 3 f(x) abc αβγ | a | 0 . =" at bounding box center [386, 325] width 296 height 92
click at [262, 285] on span "​" at bounding box center [370, 291] width 265 height 12
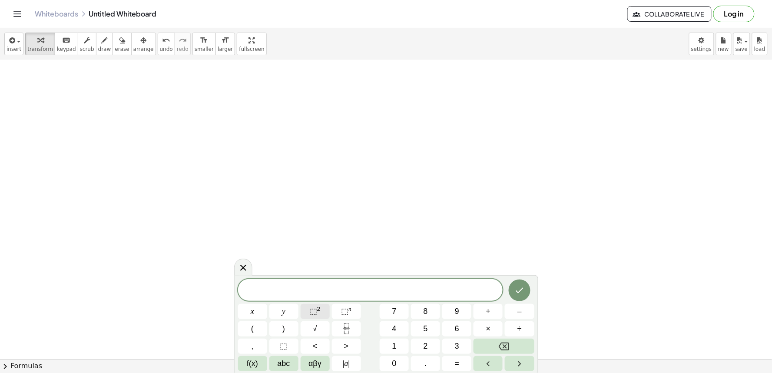
click at [324, 318] on button "⬚ 2" at bounding box center [315, 311] width 29 height 15
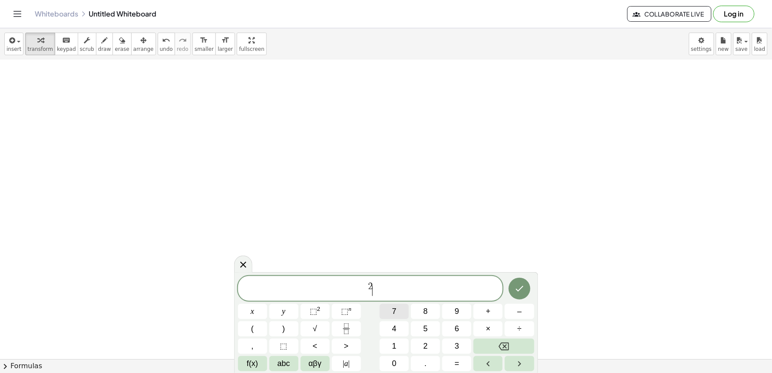
click at [411, 322] on div "2 ​ x y ⬚ 2 ⬚ n 7 8 9 + – ( ) √ 4 5 6 × ÷ , ⬚ < > 1 2 3 f(x) abc αβγ | a | 0 . =" at bounding box center [386, 323] width 296 height 95
click at [394, 322] on button "4" at bounding box center [394, 328] width 29 height 15
click at [396, 316] on span "7" at bounding box center [394, 311] width 4 height 12
click at [426, 328] on div "2 4 7 ​ x y ⬚ 2 ⬚ n 7 8 9 + – ( ) √ 4 5 6 × ÷ , ⬚ < > 1 2 3 f(x) abc αβγ | a | …" at bounding box center [386, 323] width 296 height 95
click at [520, 335] on div "2 4 7 ​ x y ⬚ 2 ⬚ n 7 8 9 + – ( ) √ 4 5 6 × ÷ , ⬚ < > 1 2 3 f(x) abc αβγ | a | …" at bounding box center [386, 323] width 296 height 95
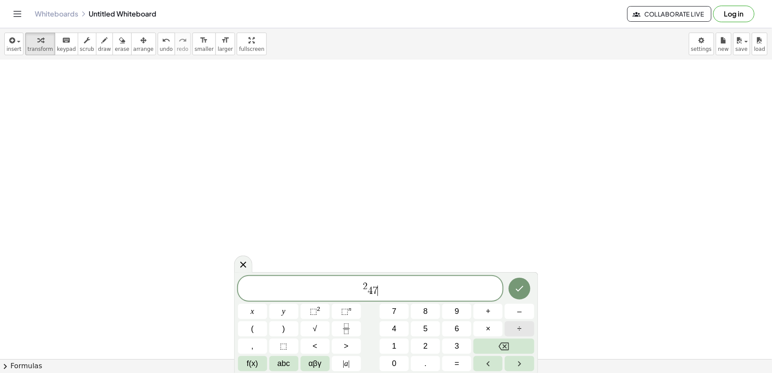
click at [520, 335] on span "÷" at bounding box center [519, 329] width 4 height 12
click at [517, 341] on div "2 4 7 ÷ ÷ ​ x y ⬚ 2 ⬚ n 7 8 9 + – ( ) √ 4 5 6 × ÷ , ⬚ < > 1 2 3 f(x) abc αβγ | …" at bounding box center [386, 323] width 296 height 95
click at [514, 345] on button "Backspace" at bounding box center [504, 345] width 60 height 15
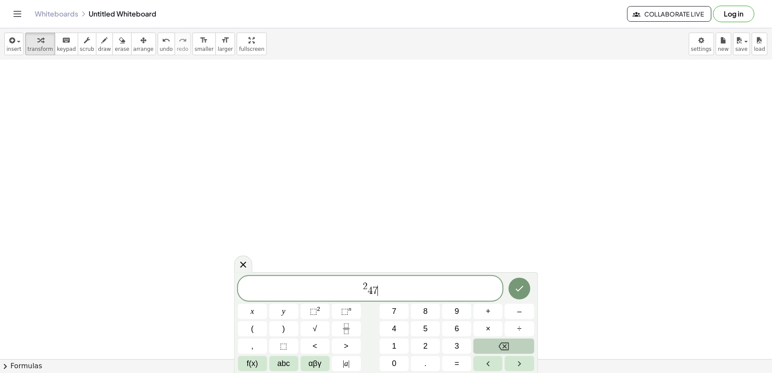
click at [514, 345] on button "Backspace" at bounding box center [504, 345] width 60 height 15
click at [521, 321] on div "2 ​ x y ⬚ 2 ⬚ n 7 8 9 + – ( ) √ 4 5 6 × ÷ , ⬚ < > 1 2 3 f(x) abc αβγ | a | 0 . =" at bounding box center [386, 323] width 296 height 95
click at [521, 321] on div "÷" at bounding box center [519, 328] width 29 height 15
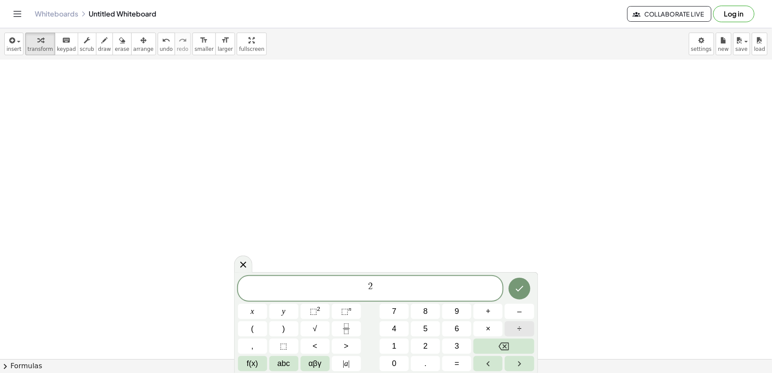
click at [505, 335] on div "2 x y ⬚ 2 ⬚ n 7 8 9 + – ( ) √ 4 5 6 × ÷ , ⬚ < > 1 2 3 f(x) abc αβγ | a | 0 . =" at bounding box center [386, 323] width 296 height 95
click at [505, 327] on button "÷" at bounding box center [519, 328] width 29 height 15
click at [505, 329] on button "÷" at bounding box center [519, 328] width 29 height 15
click at [504, 328] on div "2 ÷ ÷ x y ⬚ 2 ⬚ n 7 8 9 + – ( ) √ 4 5 6 × ÷ , ⬚ < > 1 2 3 f(x) abc αβγ | a | 0 …" at bounding box center [386, 323] width 296 height 95
click at [505, 324] on div "2 ÷ ÷ x y ⬚ 2 ⬚ n 7 8 9 + – ( ) √ 4 5 6 × ÷ , ⬚ < > 1 2 3 f(x) abc αβγ | a | 0 …" at bounding box center [386, 323] width 296 height 95
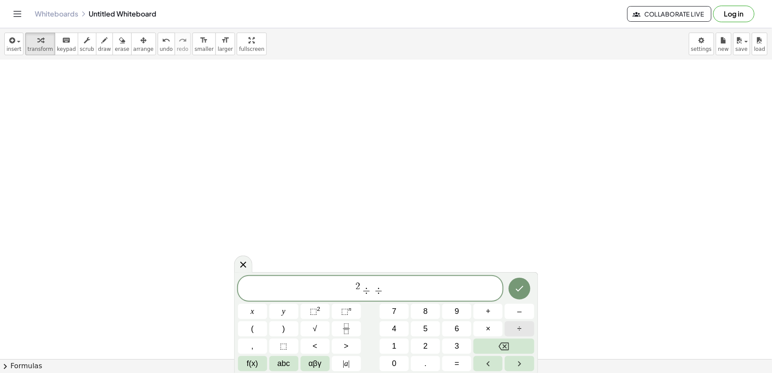
click at [506, 322] on button "÷" at bounding box center [519, 328] width 29 height 15
click at [506, 319] on div "2 ÷ ÷ ÷ ​ x y ⬚ 2 ⬚ n 7 8 9 + – ( ) √ 4 5 6 × ÷ , ⬚ < > 1 2 3 f(x) abc αβγ | a …" at bounding box center [386, 323] width 296 height 95
click at [506, 318] on button "–" at bounding box center [519, 311] width 29 height 15
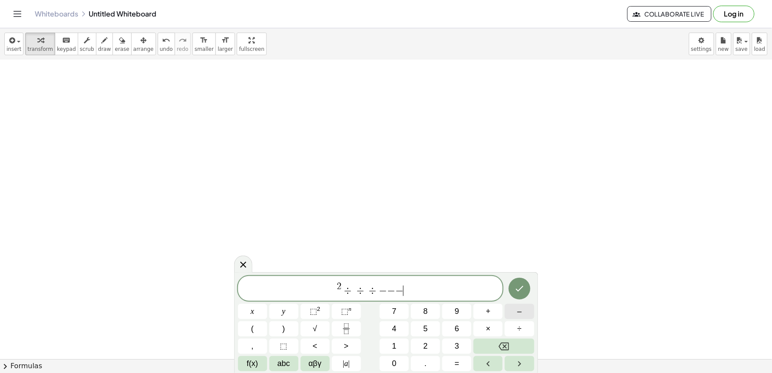
click at [502, 323] on div "2 ÷ ÷ ÷ − − − ​ x y ⬚ 2 ⬚ n 7 8 9 + – ( ) √ 4 5 6 × ÷ , ⬚ < > 1 2 3 f(x) abc αβ…" at bounding box center [386, 323] width 296 height 95
click at [501, 326] on button "×" at bounding box center [488, 328] width 29 height 15
click at [500, 327] on button "×" at bounding box center [488, 328] width 29 height 15
click at [493, 337] on div "2 ÷ ÷ ÷ − − − · · · ​ x y ⬚ 2 ⬚ n 7 8 9 + – ( ) √ 4 5 6 × ÷ , ⬚ < > 1 2 3 f(x) …" at bounding box center [386, 323] width 296 height 95
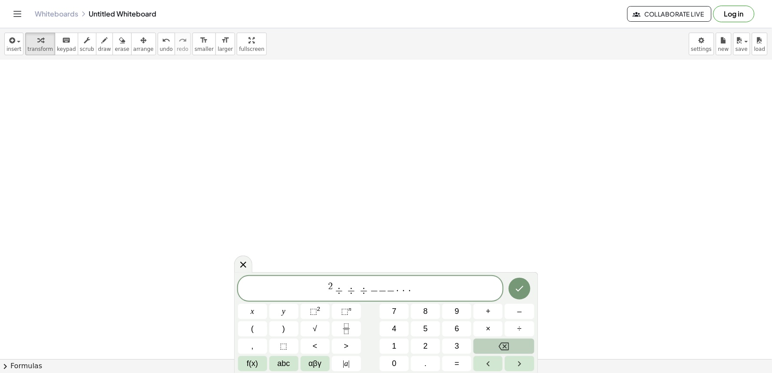
click at [489, 345] on button "Backspace" at bounding box center [504, 345] width 60 height 15
click at [491, 344] on button "Backspace" at bounding box center [504, 345] width 60 height 15
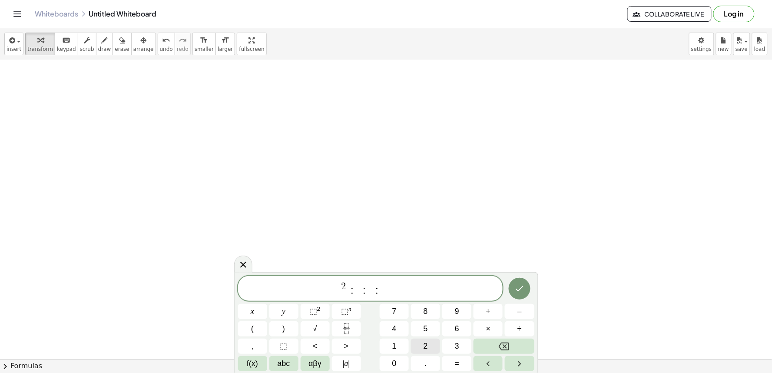
click at [492, 337] on div "2 ÷ ÷ ÷ − − ​ x y ⬚ 2 ⬚ n 7 8 9 + – ( ) √ 4 5 6 × ÷ , ⬚ < > 1 2 3 f(x) abc αβγ …" at bounding box center [386, 323] width 296 height 95
click at [492, 335] on button "×" at bounding box center [488, 328] width 29 height 15
click at [488, 341] on div "2 ÷ ÷ ÷ − − ​ x y ⬚ 2 ⬚ n 7 8 9 + – ( ) √ 4 5 6 × ÷ , ⬚ < > 1 2 3 f(x) abc αβγ …" at bounding box center [386, 323] width 296 height 95
click at [486, 345] on button "Backspace" at bounding box center [504, 345] width 60 height 15
click at [486, 342] on button "Backspace" at bounding box center [504, 345] width 60 height 15
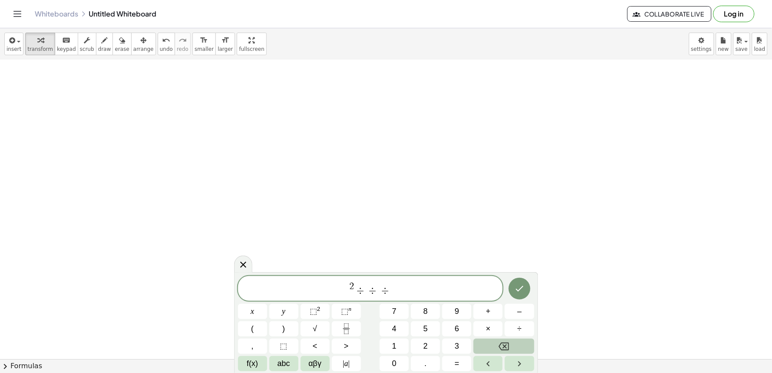
click at [497, 346] on button "Backspace" at bounding box center [504, 345] width 60 height 15
click at [497, 339] on button "Backspace" at bounding box center [504, 345] width 60 height 15
click at [496, 338] on div "2 ÷ ​ x y ⬚ 2 ⬚ n 7 8 9 + – ( ) √ 4 5 6 × ÷ , ⬚ < > 1 2 3 f(x) abc αβγ | a | 0 …" at bounding box center [386, 323] width 296 height 95
click at [496, 335] on button "×" at bounding box center [488, 328] width 29 height 15
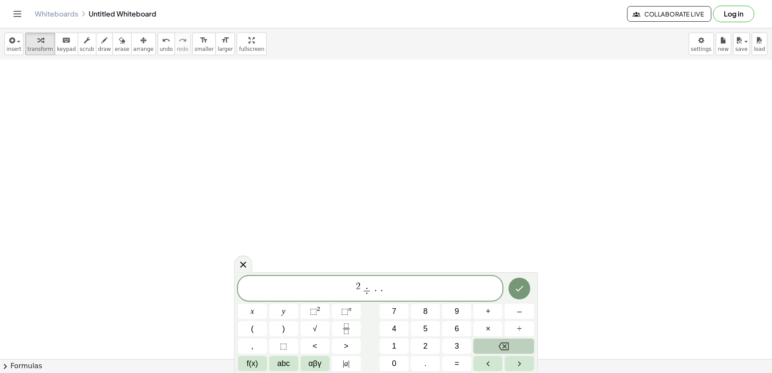
click at [497, 343] on button "Backspace" at bounding box center [504, 345] width 60 height 15
click at [501, 318] on button "+" at bounding box center [488, 311] width 29 height 15
click at [505, 345] on icon "Backspace" at bounding box center [504, 346] width 10 height 10
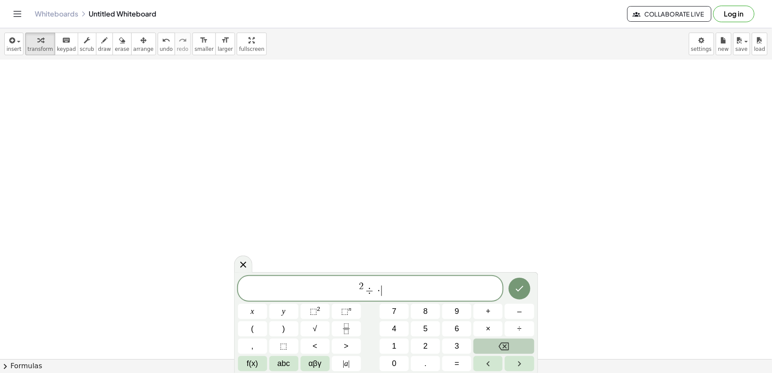
click at [504, 345] on icon "Backspace" at bounding box center [504, 346] width 10 height 10
click at [509, 335] on button "÷" at bounding box center [519, 328] width 29 height 15
click at [509, 330] on button "÷" at bounding box center [519, 328] width 29 height 15
click at [504, 356] on div "2 ÷ ÷ ÷ ​ x y ⬚ 2 ⬚ n 7 8 9 + – ( ) √ 4 5 6 × ÷ , ⬚ < > 1 2 3 f(x) abc αβγ | a …" at bounding box center [386, 323] width 296 height 95
click at [507, 346] on icon "Backspace" at bounding box center [504, 346] width 10 height 10
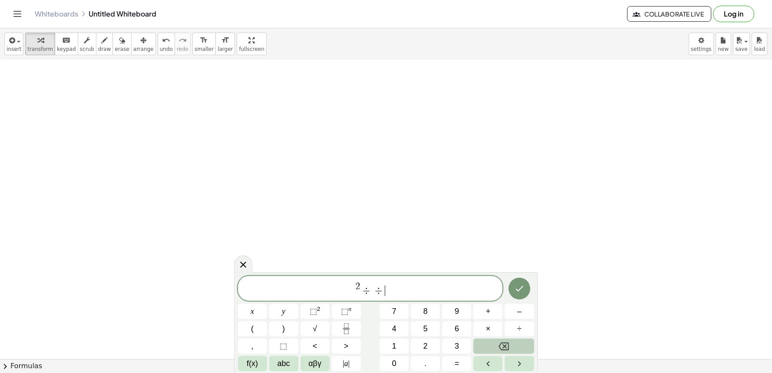
click at [507, 346] on icon "Backspace" at bounding box center [504, 346] width 10 height 10
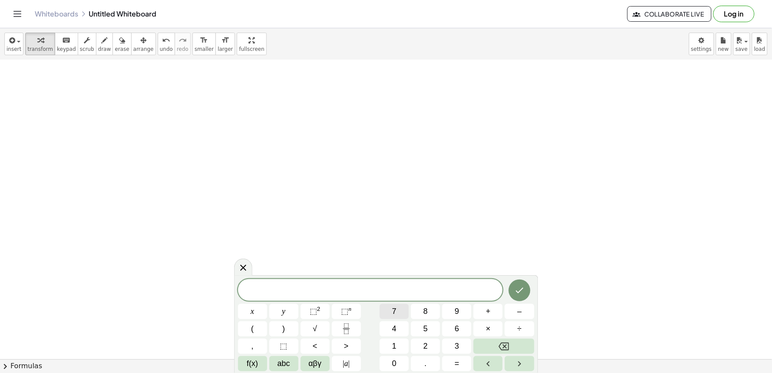
click at [400, 306] on button "7" at bounding box center [394, 311] width 29 height 15
click at [252, 315] on span "x" at bounding box center [252, 311] width 3 height 12
click at [514, 327] on button "÷" at bounding box center [519, 328] width 29 height 15
click at [521, 350] on button "Backspace" at bounding box center [504, 345] width 60 height 15
click at [491, 312] on button "+" at bounding box center [488, 311] width 29 height 15
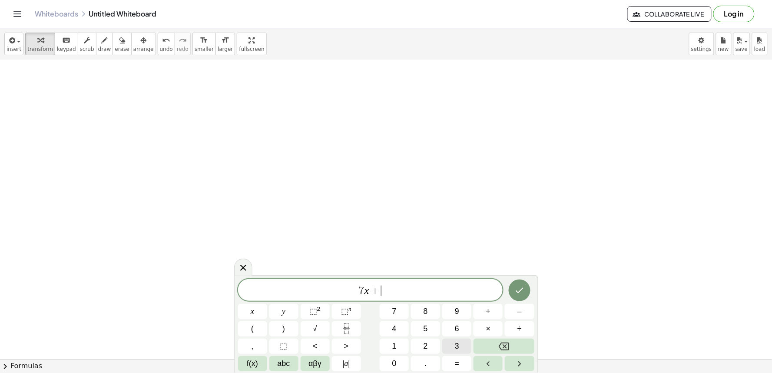
click at [454, 344] on button "3" at bounding box center [456, 345] width 29 height 15
click at [294, 315] on button "y" at bounding box center [283, 311] width 29 height 15
click at [452, 362] on button "=" at bounding box center [456, 363] width 29 height 15
click at [399, 342] on button "1" at bounding box center [394, 345] width 29 height 15
click at [398, 362] on button "0" at bounding box center [394, 363] width 29 height 15
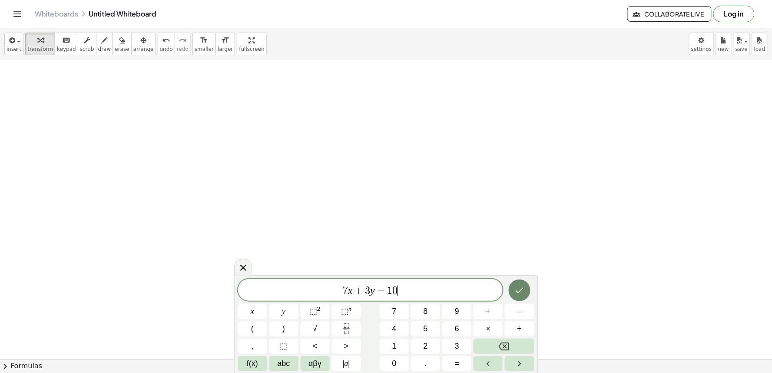
click at [518, 286] on icon "Done" at bounding box center [519, 290] width 10 height 10
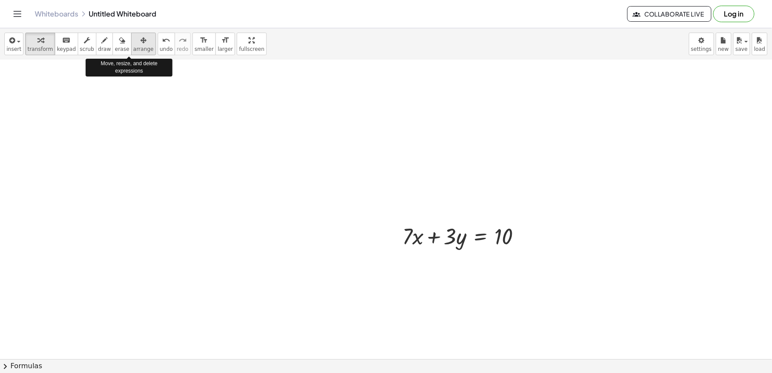
click at [134, 40] on div "button" at bounding box center [143, 40] width 20 height 10
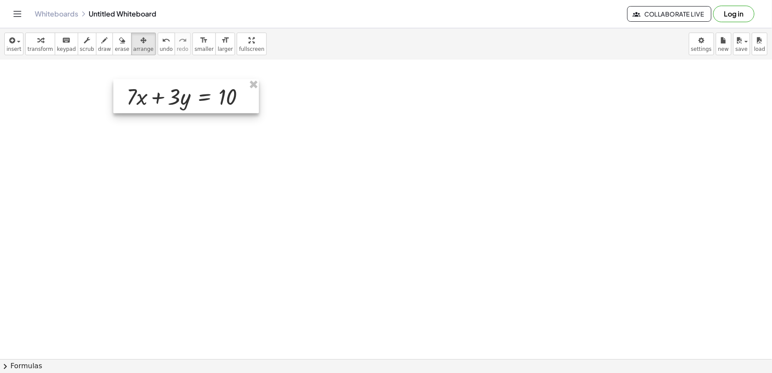
click at [192, 99] on div at bounding box center [186, 96] width 146 height 34
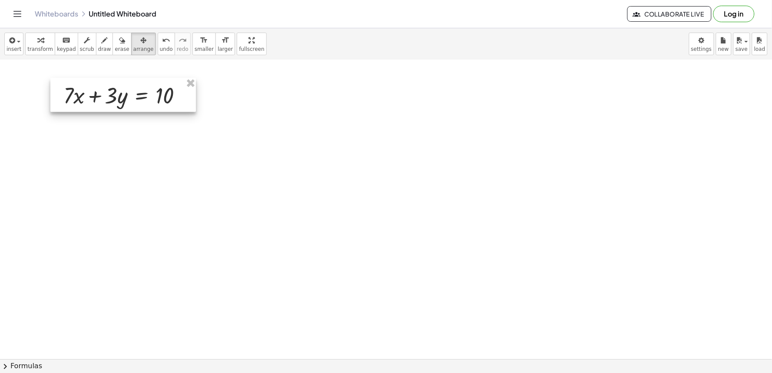
drag, startPoint x: 179, startPoint y: 102, endPoint x: 131, endPoint y: 98, distance: 48.4
click at [131, 98] on div at bounding box center [123, 95] width 146 height 34
click at [33, 46] on span "transform" at bounding box center [40, 49] width 26 height 6
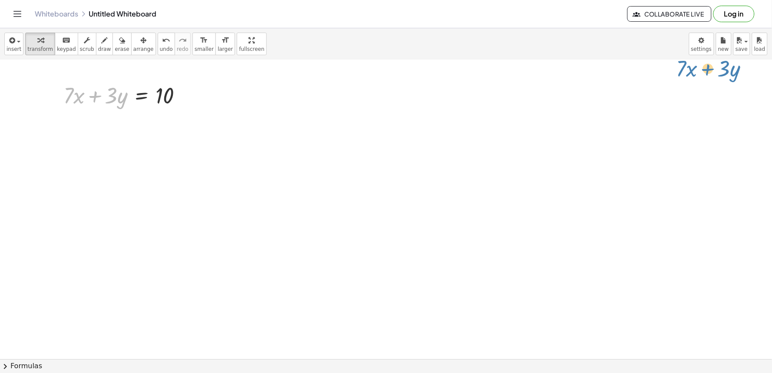
drag, startPoint x: 105, startPoint y: 102, endPoint x: 717, endPoint y: 75, distance: 612.8
click at [93, 91] on div at bounding box center [126, 95] width 135 height 30
drag, startPoint x: 116, startPoint y: 107, endPoint x: 206, endPoint y: 106, distance: 89.9
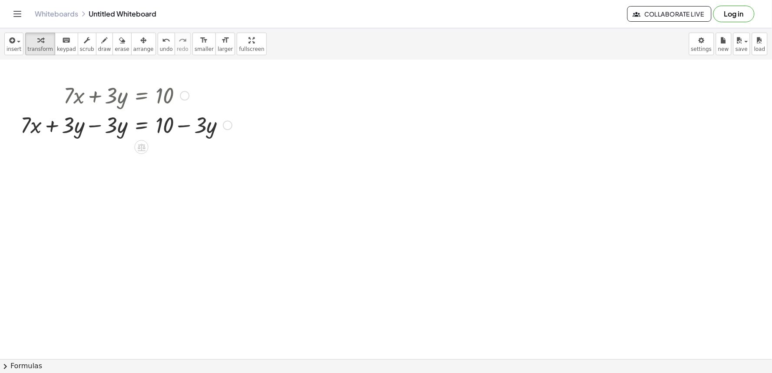
click at [98, 125] on div at bounding box center [126, 124] width 220 height 30
click at [93, 129] on div at bounding box center [126, 124] width 220 height 30
click at [184, 154] on div at bounding box center [126, 154] width 220 height 30
drag, startPoint x: 111, startPoint y: 159, endPoint x: 192, endPoint y: 185, distance: 84.4
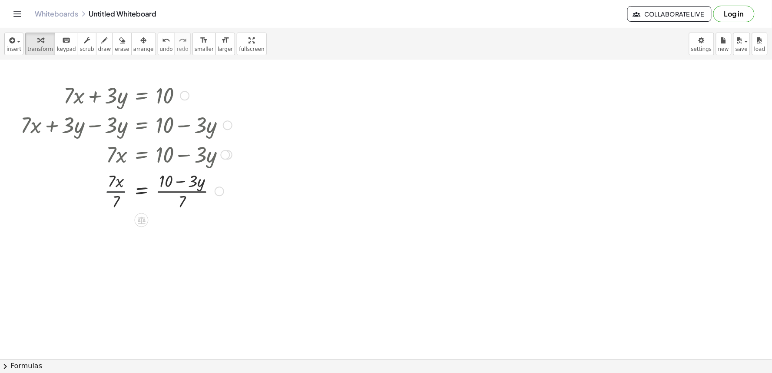
click at [109, 191] on div at bounding box center [126, 190] width 220 height 43
click at [168, 237] on div at bounding box center [126, 233] width 220 height 43
click at [172, 223] on div at bounding box center [126, 233] width 220 height 43
click at [177, 222] on div at bounding box center [126, 233] width 220 height 43
click at [179, 224] on div at bounding box center [126, 233] width 220 height 43
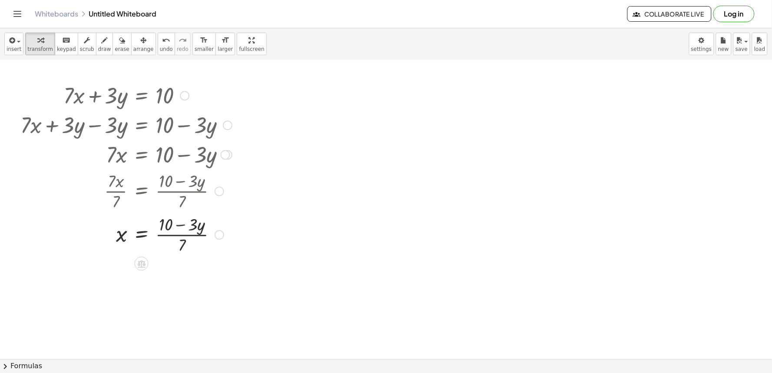
click at [180, 245] on div at bounding box center [126, 233] width 220 height 43
drag, startPoint x: 179, startPoint y: 245, endPoint x: 151, endPoint y: 223, distance: 35.4
click at [179, 244] on div at bounding box center [126, 233] width 220 height 43
drag, startPoint x: 151, startPoint y: 223, endPoint x: 169, endPoint y: 232, distance: 21.0
click at [164, 225] on div at bounding box center [126, 233] width 220 height 43
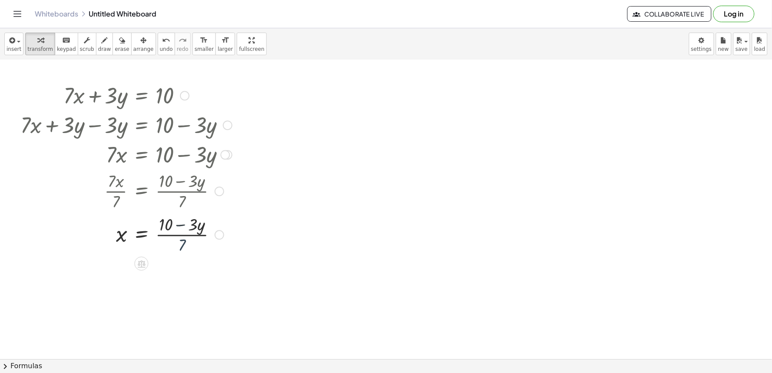
click at [157, 226] on div at bounding box center [126, 233] width 220 height 43
click at [166, 233] on div at bounding box center [126, 233] width 220 height 43
click at [169, 232] on div at bounding box center [134, 233] width 237 height 43
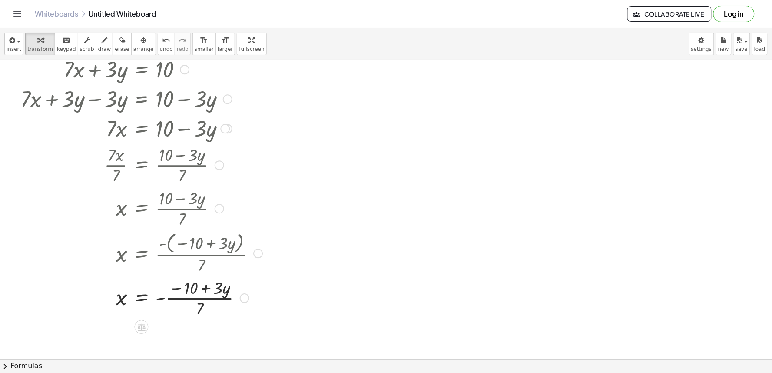
scroll to position [1737, 0]
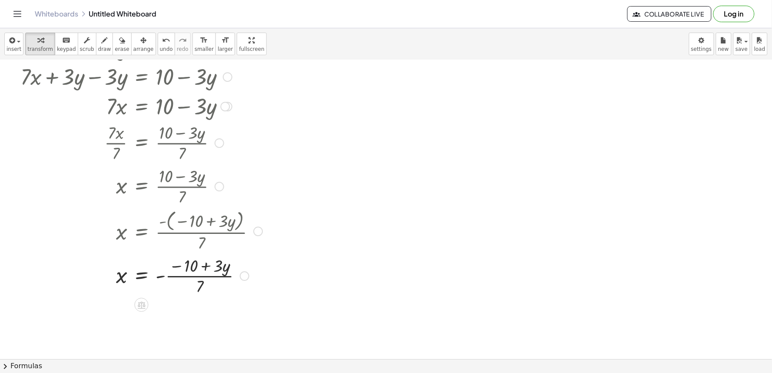
click at [215, 275] on div at bounding box center [141, 274] width 251 height 43
drag, startPoint x: 172, startPoint y: 273, endPoint x: 218, endPoint y: 275, distance: 45.2
click at [217, 275] on div at bounding box center [141, 274] width 251 height 43
click at [193, 279] on div at bounding box center [141, 274] width 251 height 43
drag, startPoint x: 207, startPoint y: 279, endPoint x: 211, endPoint y: 274, distance: 7.1
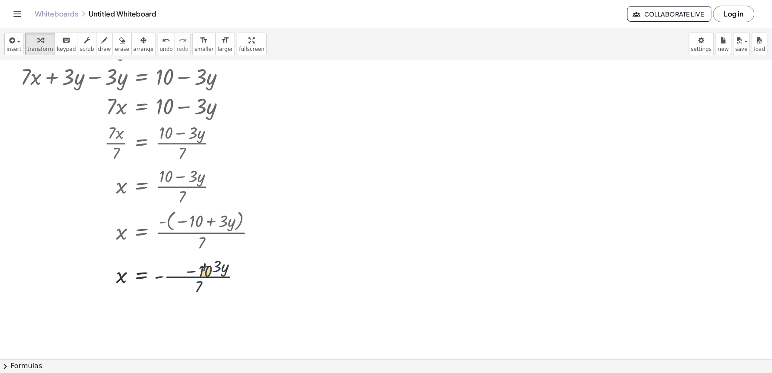
click at [211, 279] on div at bounding box center [141, 274] width 251 height 43
click at [211, 274] on div at bounding box center [141, 274] width 251 height 43
click at [209, 269] on div at bounding box center [141, 274] width 251 height 43
click at [207, 266] on div at bounding box center [141, 274] width 251 height 43
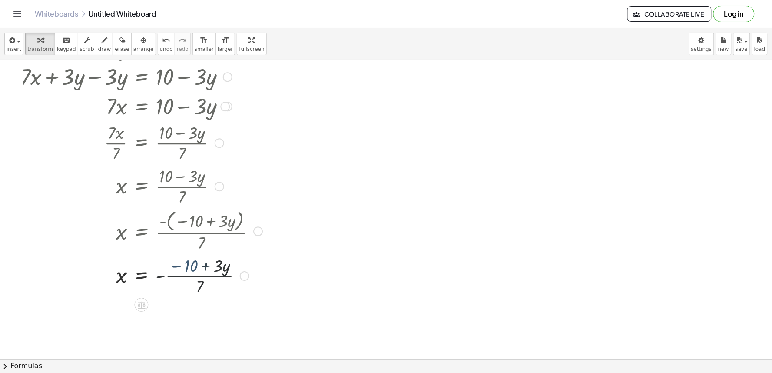
click at [198, 279] on div at bounding box center [141, 274] width 251 height 43
click at [148, 268] on div at bounding box center [141, 274] width 251 height 43
click at [149, 268] on div at bounding box center [141, 274] width 251 height 43
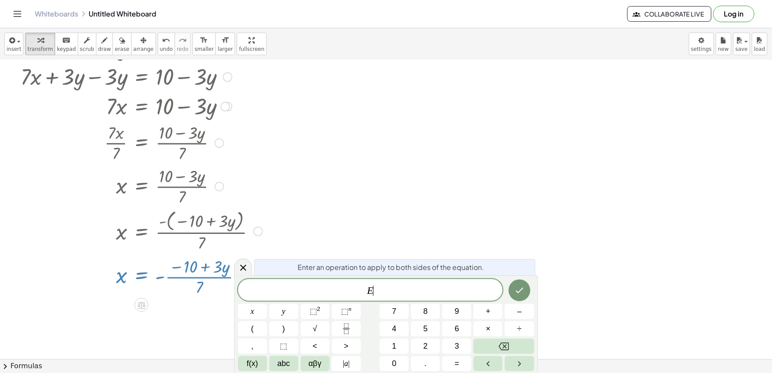
click at [153, 272] on div at bounding box center [141, 274] width 251 height 43
click at [154, 273] on div at bounding box center [141, 274] width 251 height 43
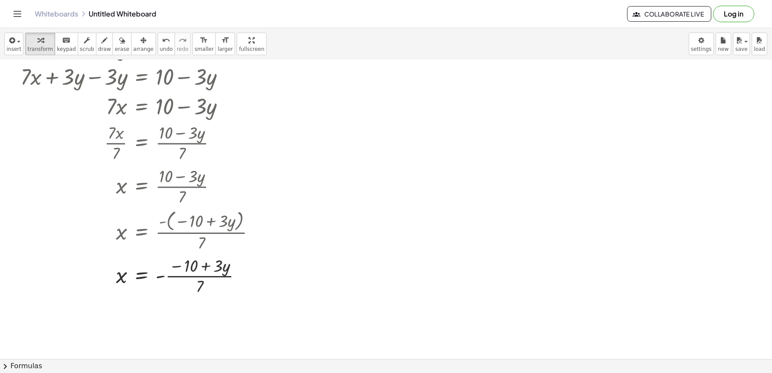
drag, startPoint x: 524, startPoint y: 171, endPoint x: 541, endPoint y: 180, distance: 19.0
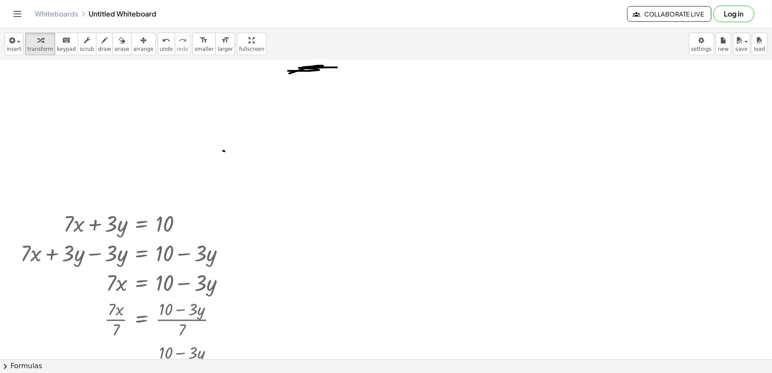
scroll to position [1505, 0]
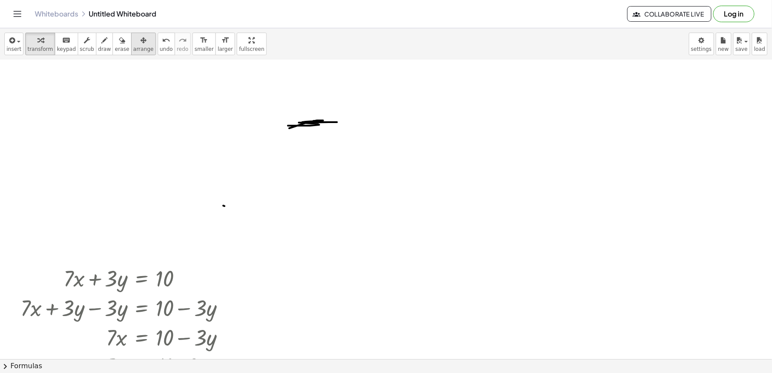
click at [133, 47] on span "arrange" at bounding box center [143, 49] width 20 height 6
drag, startPoint x: 344, startPoint y: 124, endPoint x: 322, endPoint y: 131, distance: 23.4
drag, startPoint x: 312, startPoint y: 136, endPoint x: 318, endPoint y: 264, distance: 128.3
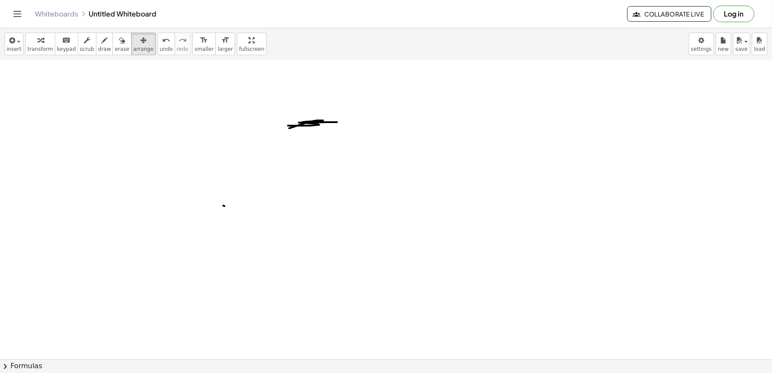
scroll to position [1409, 0]
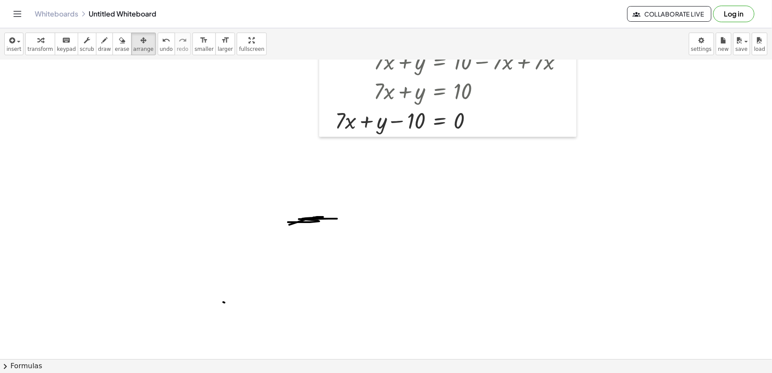
drag, startPoint x: 334, startPoint y: 234, endPoint x: 267, endPoint y: 206, distance: 72.2
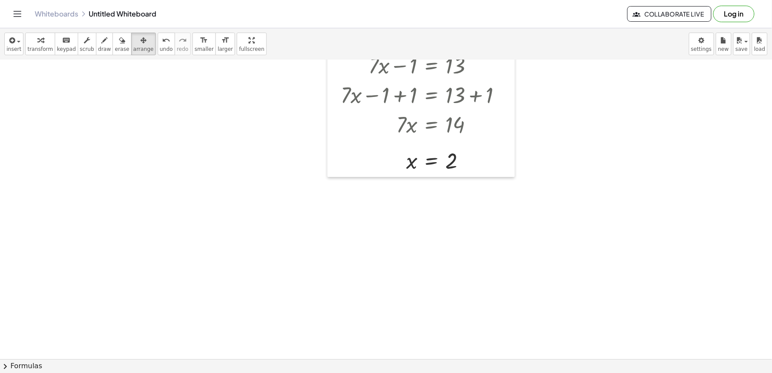
scroll to position [829, 0]
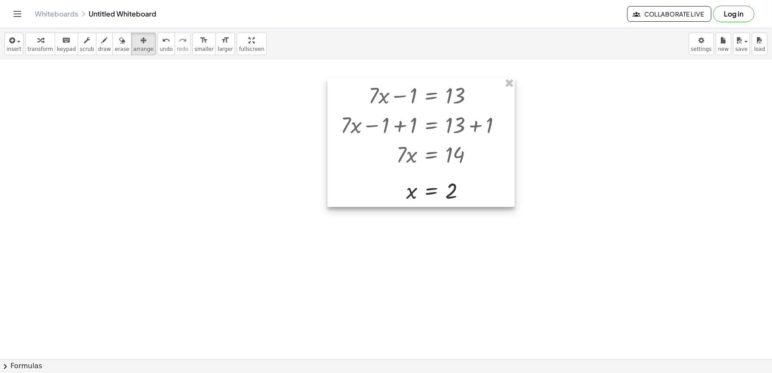
click at [507, 179] on div "+ · 7 · x − 1 = 13 + · 7 · x − 1 + 1 = + 13 + 1 + · 7 · x − 1 + 1 = 14 + · 7 · …" at bounding box center [421, 142] width 187 height 129
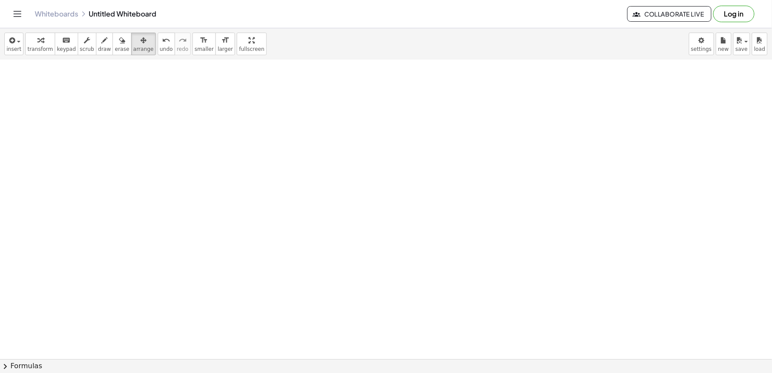
scroll to position [0, 0]
drag, startPoint x: 89, startPoint y: 41, endPoint x: 75, endPoint y: 57, distance: 21.3
click at [96, 43] on button "draw" at bounding box center [104, 44] width 17 height 23
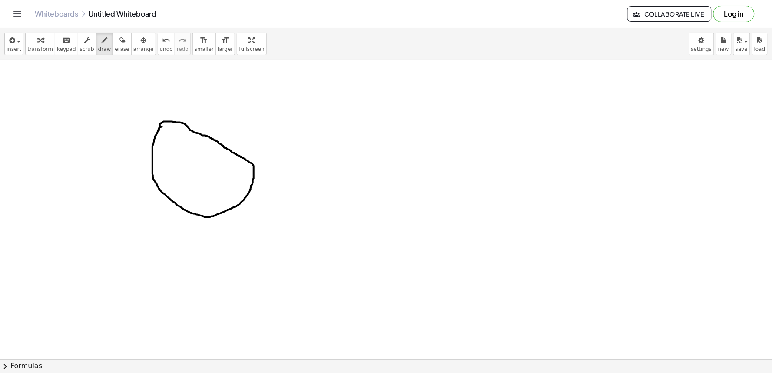
drag, startPoint x: 162, startPoint y: 127, endPoint x: 159, endPoint y: 131, distance: 5.6
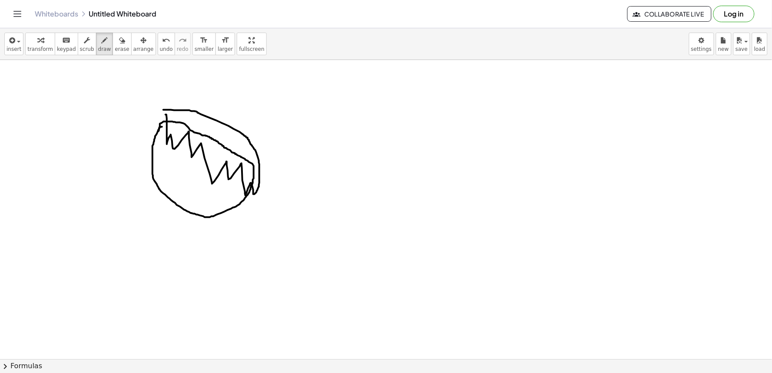
drag, startPoint x: 166, startPoint y: 115, endPoint x: 163, endPoint y: 110, distance: 5.2
drag, startPoint x: 171, startPoint y: 179, endPoint x: 198, endPoint y: 200, distance: 34.0
drag, startPoint x: 194, startPoint y: 179, endPoint x: 190, endPoint y: 185, distance: 7.6
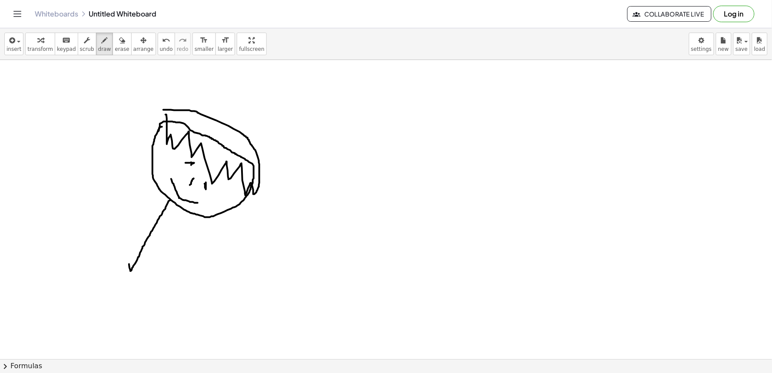
drag, startPoint x: 170, startPoint y: 200, endPoint x: 129, endPoint y: 262, distance: 74.1
drag, startPoint x: 129, startPoint y: 266, endPoint x: 136, endPoint y: 261, distance: 9.4
drag, startPoint x: 127, startPoint y: 261, endPoint x: 115, endPoint y: 272, distance: 16.9
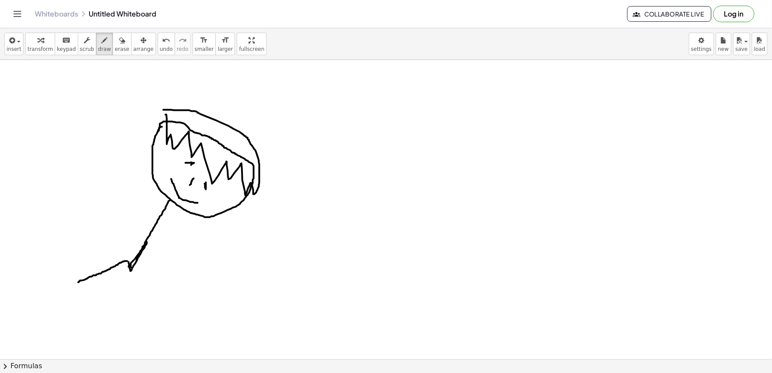
drag, startPoint x: 126, startPoint y: 263, endPoint x: 129, endPoint y: 270, distance: 6.9
drag, startPoint x: 149, startPoint y: 239, endPoint x: 197, endPoint y: 271, distance: 58.1
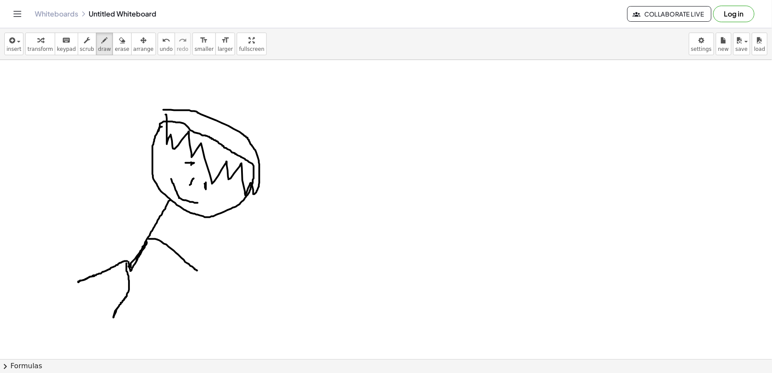
drag, startPoint x: 153, startPoint y: 222, endPoint x: 149, endPoint y: 229, distance: 8.0
drag, startPoint x: 146, startPoint y: 240, endPoint x: 112, endPoint y: 192, distance: 58.5
drag, startPoint x: 194, startPoint y: 271, endPoint x: 200, endPoint y: 262, distance: 11.1
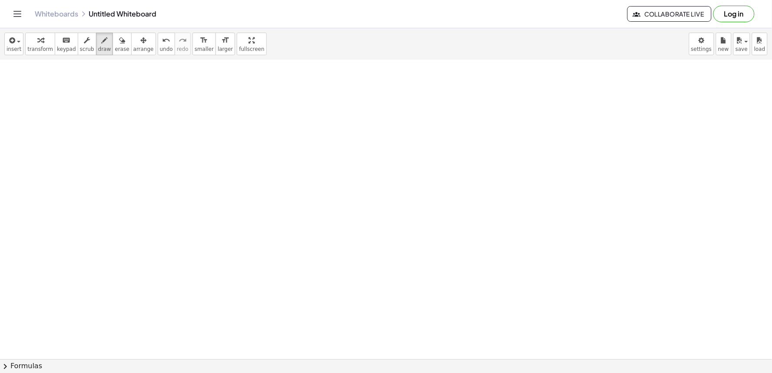
scroll to position [338, 0]
drag, startPoint x: 263, startPoint y: 105, endPoint x: 269, endPoint y: 141, distance: 37.1
drag, startPoint x: 298, startPoint y: 122, endPoint x: 290, endPoint y: 140, distance: 19.9
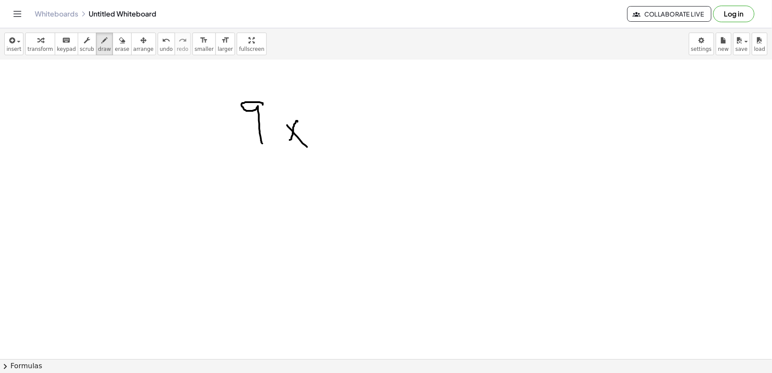
drag, startPoint x: 287, startPoint y: 125, endPoint x: 308, endPoint y: 148, distance: 31.4
drag, startPoint x: 312, startPoint y: 128, endPoint x: 321, endPoint y: 127, distance: 8.7
drag, startPoint x: 342, startPoint y: 96, endPoint x: 319, endPoint y: 140, distance: 49.8
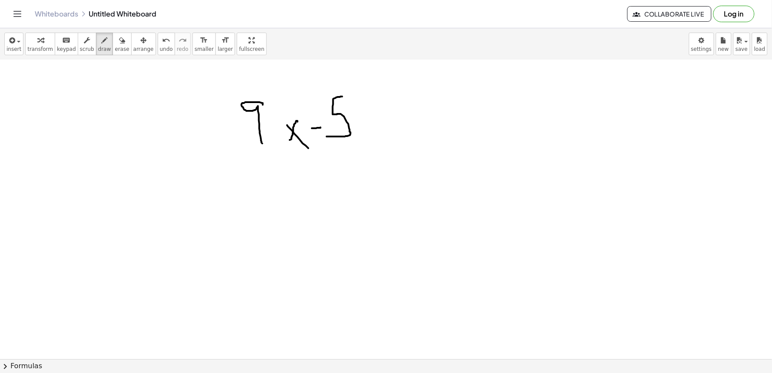
drag, startPoint x: 361, startPoint y: 116, endPoint x: 379, endPoint y: 131, distance: 23.1
drag, startPoint x: 398, startPoint y: 123, endPoint x: 371, endPoint y: 114, distance: 27.9
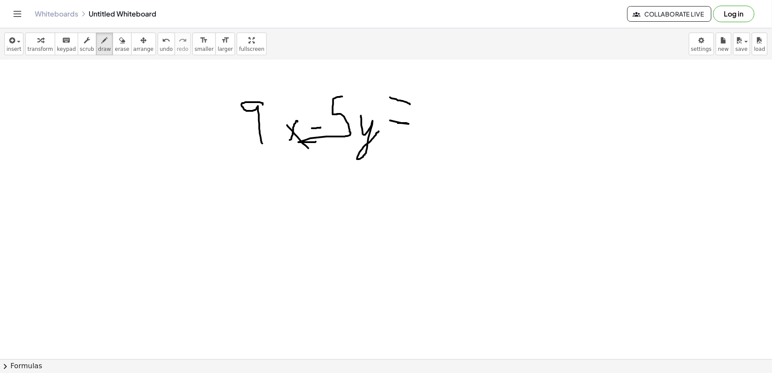
drag, startPoint x: 390, startPoint y: 97, endPoint x: 410, endPoint y: 104, distance: 21.2
drag, startPoint x: 248, startPoint y: 163, endPoint x: 249, endPoint y: 193, distance: 29.6
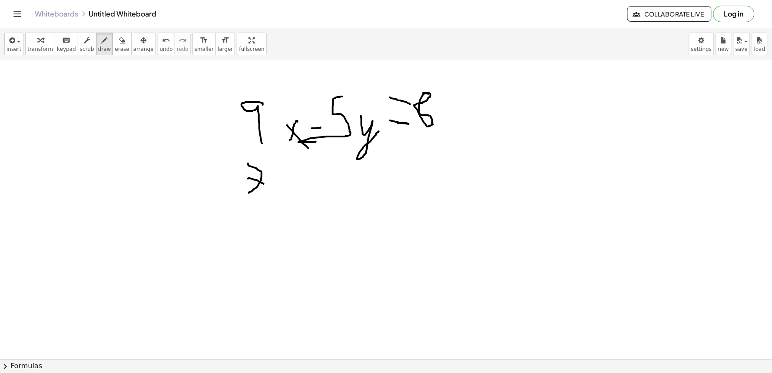
drag, startPoint x: 248, startPoint y: 179, endPoint x: 264, endPoint y: 184, distance: 16.5
drag, startPoint x: 292, startPoint y: 167, endPoint x: 281, endPoint y: 190, distance: 25.9
drag, startPoint x: 283, startPoint y: 176, endPoint x: 291, endPoint y: 185, distance: 12.3
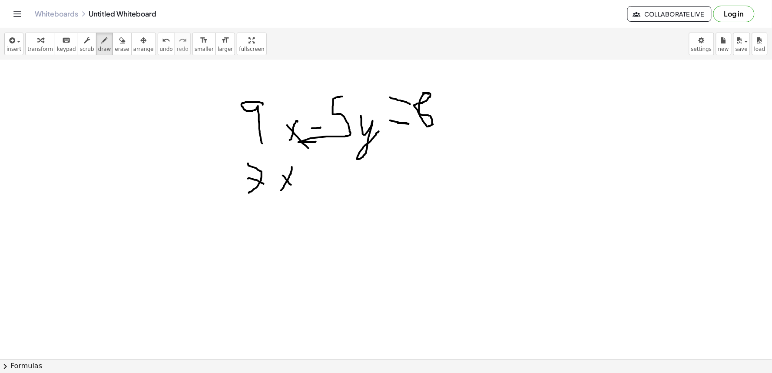
drag, startPoint x: 303, startPoint y: 182, endPoint x: 316, endPoint y: 192, distance: 16.8
drag, startPoint x: 313, startPoint y: 176, endPoint x: 308, endPoint y: 191, distance: 15.5
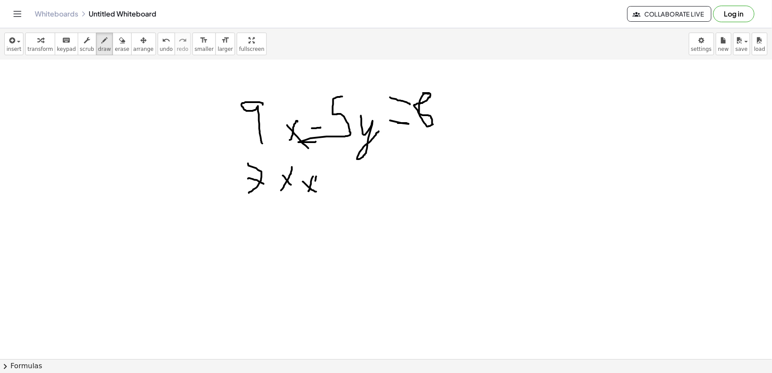
drag, startPoint x: 335, startPoint y: 155, endPoint x: 322, endPoint y: 192, distance: 38.8
drag, startPoint x: 344, startPoint y: 178, endPoint x: 365, endPoint y: 196, distance: 27.5
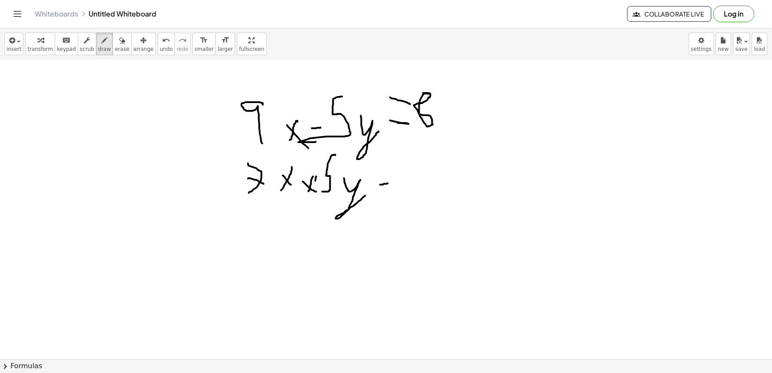
drag, startPoint x: 380, startPoint y: 185, endPoint x: 388, endPoint y: 183, distance: 7.9
drag, startPoint x: 377, startPoint y: 158, endPoint x: 421, endPoint y: 168, distance: 44.6
drag, startPoint x: 415, startPoint y: 154, endPoint x: 424, endPoint y: 187, distance: 34.4
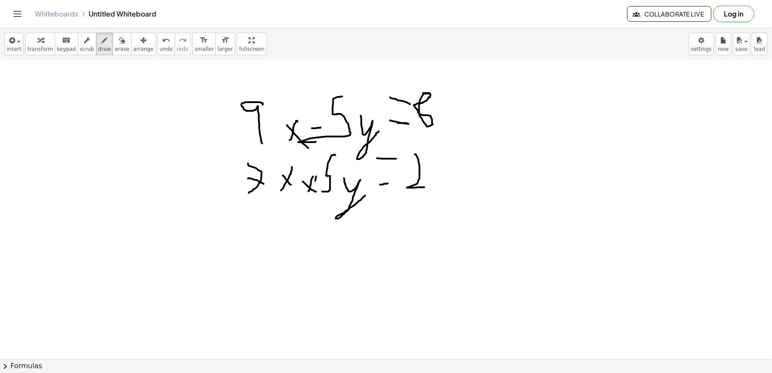
drag, startPoint x: 423, startPoint y: 157, endPoint x: 441, endPoint y: 189, distance: 36.6
drag, startPoint x: 209, startPoint y: 228, endPoint x: 411, endPoint y: 245, distance: 202.7
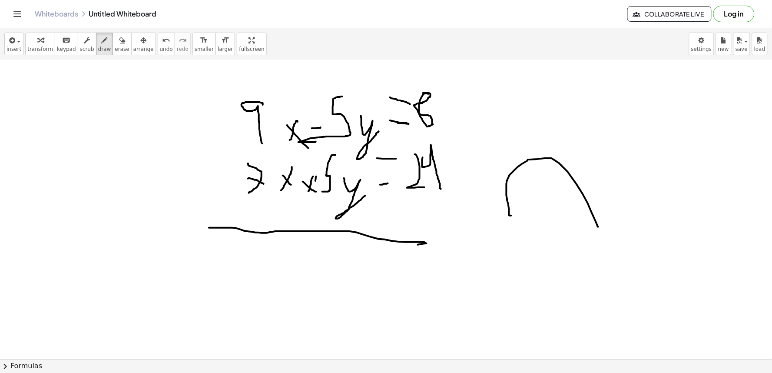
drag, startPoint x: 510, startPoint y: 216, endPoint x: 602, endPoint y: 225, distance: 93.0
drag, startPoint x: 510, startPoint y: 93, endPoint x: 526, endPoint y: 95, distance: 15.8
drag, startPoint x: 580, startPoint y: 96, endPoint x: 578, endPoint y: 106, distance: 9.8
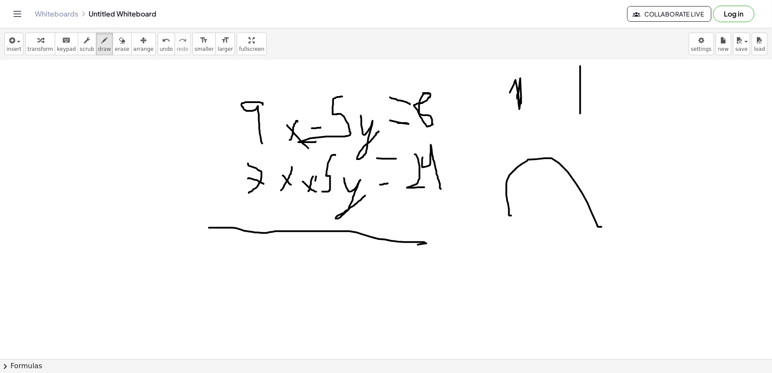
drag, startPoint x: 535, startPoint y: 118, endPoint x: 534, endPoint y: 129, distance: 11.7
drag, startPoint x: 535, startPoint y: 124, endPoint x: 544, endPoint y: 143, distance: 20.6
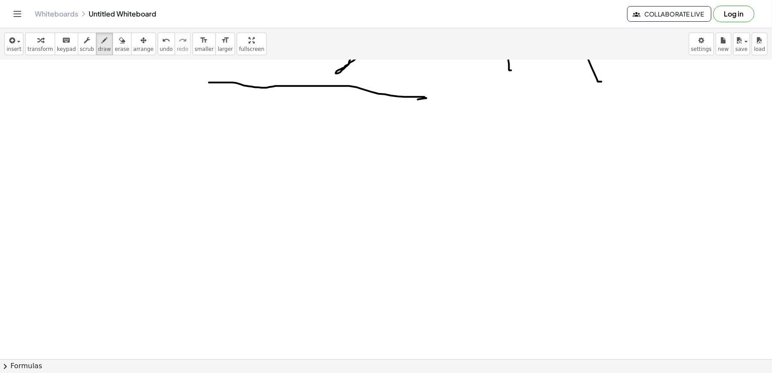
scroll to position [676, 0]
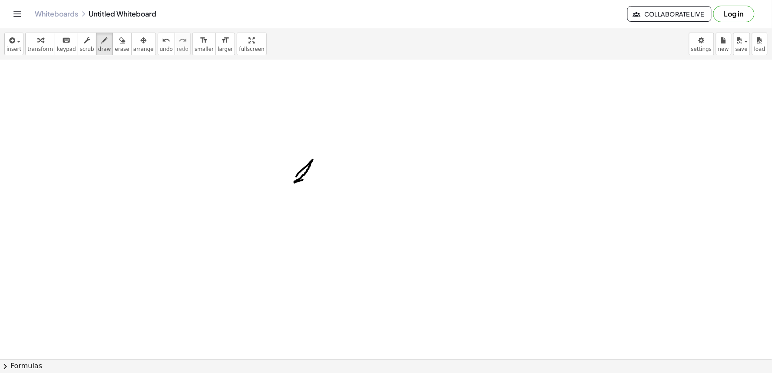
drag, startPoint x: 296, startPoint y: 176, endPoint x: 307, endPoint y: 177, distance: 10.5
drag, startPoint x: 403, startPoint y: 148, endPoint x: 421, endPoint y: 169, distance: 28.3
drag, startPoint x: 444, startPoint y: 170, endPoint x: 475, endPoint y: 150, distance: 37.5
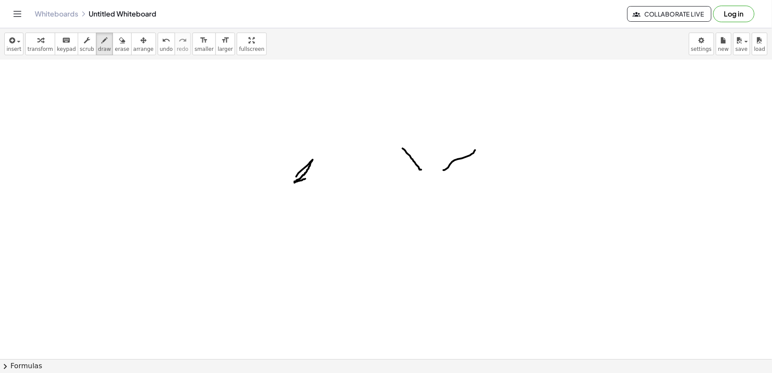
drag, startPoint x: 469, startPoint y: 171, endPoint x: 466, endPoint y: 175, distance: 5.0
drag, startPoint x: 396, startPoint y: 180, endPoint x: 402, endPoint y: 181, distance: 5.7
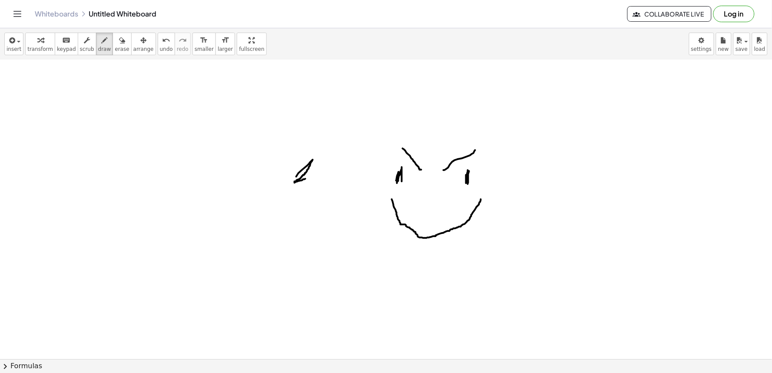
drag, startPoint x: 392, startPoint y: 199, endPoint x: 481, endPoint y: 199, distance: 89.1
drag, startPoint x: 430, startPoint y: 213, endPoint x: 415, endPoint y: 194, distance: 24.5
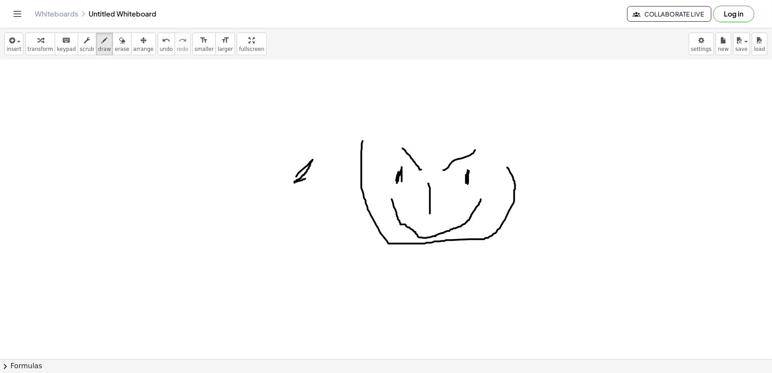
drag, startPoint x: 514, startPoint y: 190, endPoint x: 492, endPoint y: 148, distance: 47.4
drag, startPoint x: 492, startPoint y: 148, endPoint x: 355, endPoint y: 139, distance: 137.1
drag, startPoint x: 364, startPoint y: 151, endPoint x: 467, endPoint y: 149, distance: 102.5
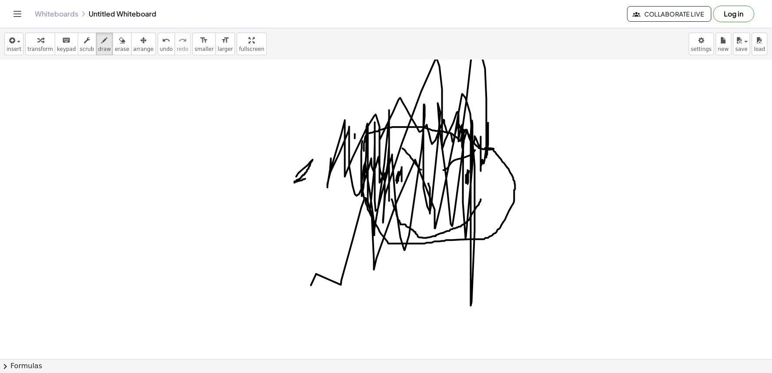
drag, startPoint x: 380, startPoint y: 139, endPoint x: 275, endPoint y: 224, distance: 135.0
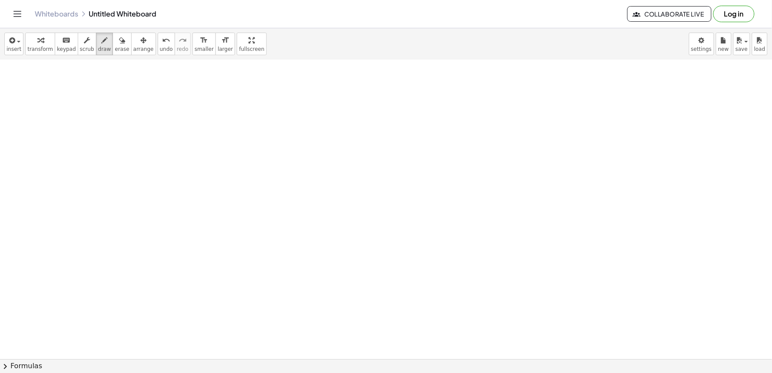
scroll to position [1014, 0]
drag, startPoint x: 95, startPoint y: 124, endPoint x: 238, endPoint y: 231, distance: 179.1
click at [355, 226] on div at bounding box center [386, 93] width 772 height 2094
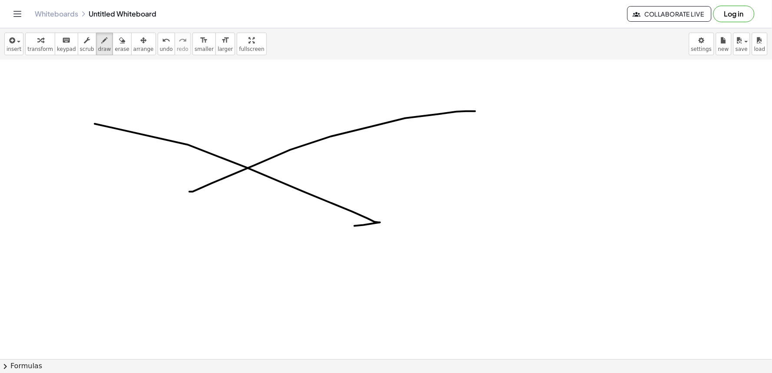
drag, startPoint x: 189, startPoint y: 192, endPoint x: 444, endPoint y: 124, distance: 263.1
click at [472, 116] on div at bounding box center [386, 93] width 772 height 2094
drag, startPoint x: 235, startPoint y: 237, endPoint x: 214, endPoint y: 86, distance: 153.2
click at [259, 50] on div "insert select one: Math Expression Function Text Youtube Video Graphing Geometr…" at bounding box center [386, 200] width 772 height 345
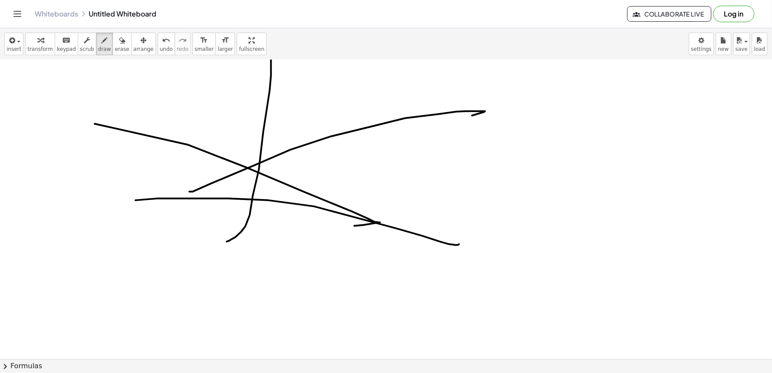
drag, startPoint x: 423, startPoint y: 236, endPoint x: 448, endPoint y: 267, distance: 39.8
click at [450, 248] on div at bounding box center [386, 93] width 772 height 2094
drag, startPoint x: 545, startPoint y: 11, endPoint x: 500, endPoint y: 248, distance: 241.0
click at [511, 171] on div at bounding box center [386, 93] width 772 height 2094
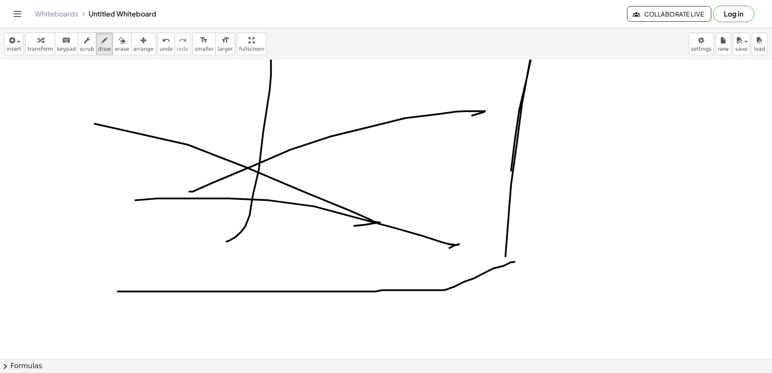
drag, startPoint x: 515, startPoint y: 262, endPoint x: 167, endPoint y: 275, distance: 348.3
click at [99, 290] on div at bounding box center [386, 93] width 772 height 2094
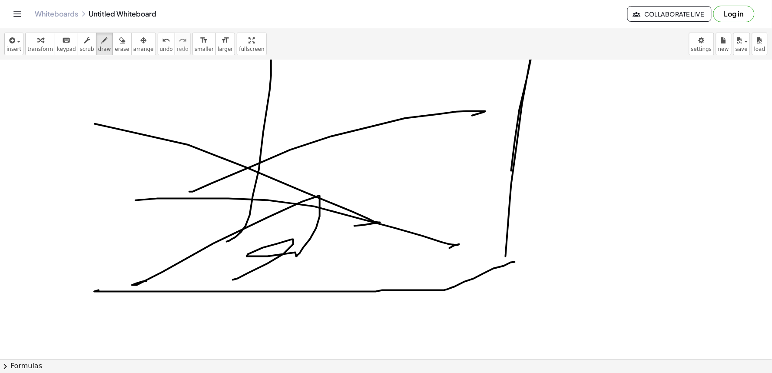
drag, startPoint x: 146, startPoint y: 281, endPoint x: 249, endPoint y: 254, distance: 106.4
click at [232, 264] on div at bounding box center [386, 93] width 772 height 2094
drag, startPoint x: 271, startPoint y: 276, endPoint x: 259, endPoint y: 253, distance: 26.0
click at [259, 258] on div at bounding box center [386, 93] width 772 height 2094
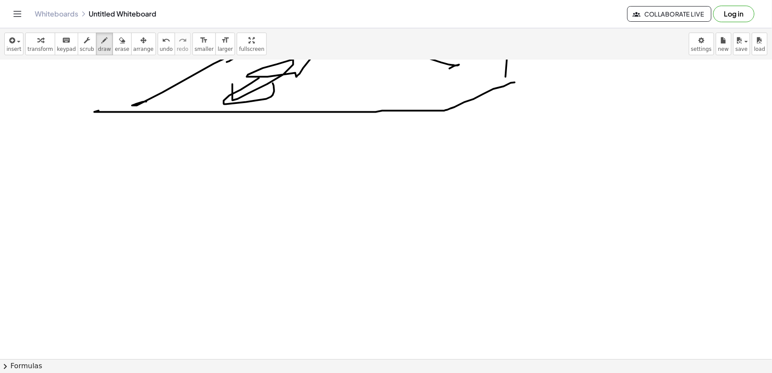
scroll to position [1255, 0]
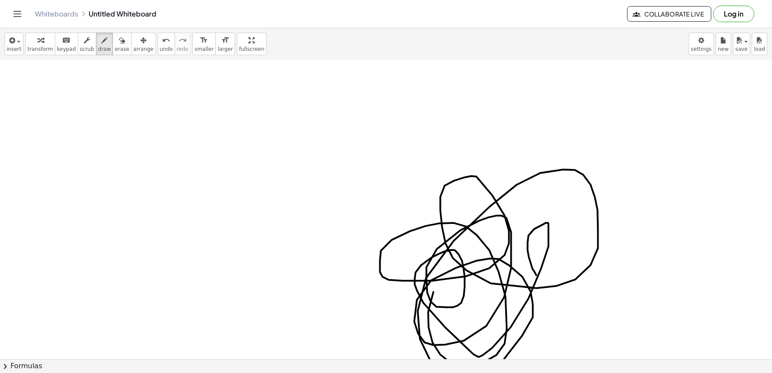
drag, startPoint x: 531, startPoint y: 264, endPoint x: 562, endPoint y: 241, distance: 38.5
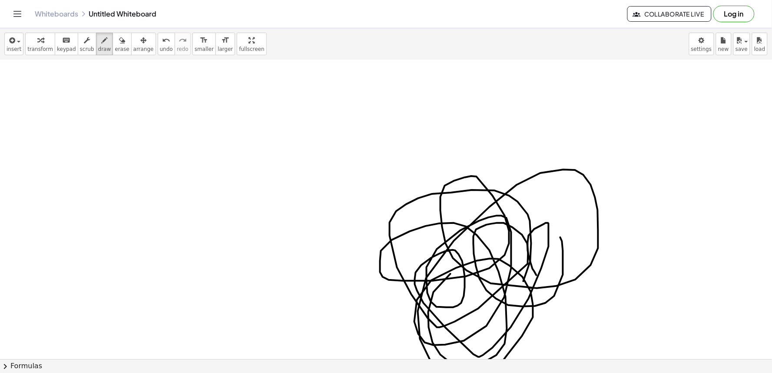
drag, startPoint x: 562, startPoint y: 241, endPoint x: 593, endPoint y: 210, distance: 43.3
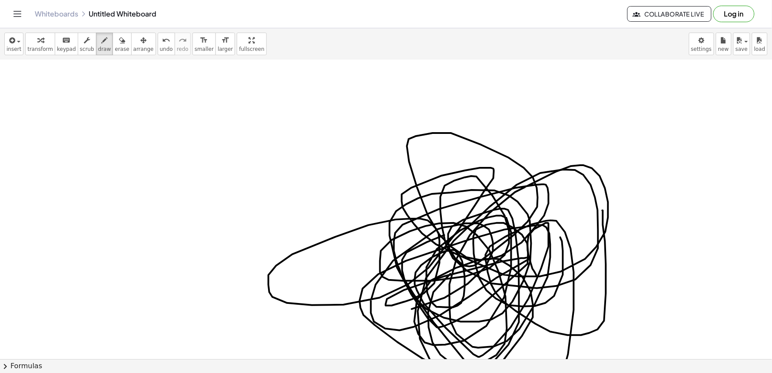
drag, startPoint x: 604, startPoint y: 321, endPoint x: 393, endPoint y: 163, distance: 263.6
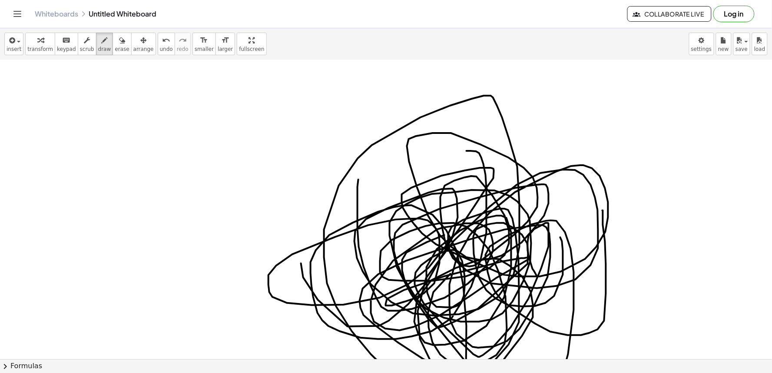
drag, startPoint x: 476, startPoint y: 151, endPoint x: 496, endPoint y: 214, distance: 66.0
drag, startPoint x: 496, startPoint y: 214, endPoint x: 488, endPoint y: 260, distance: 46.2
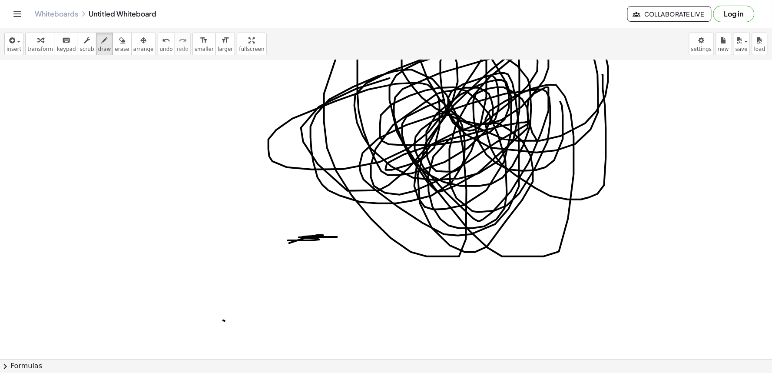
scroll to position [1448, 0]
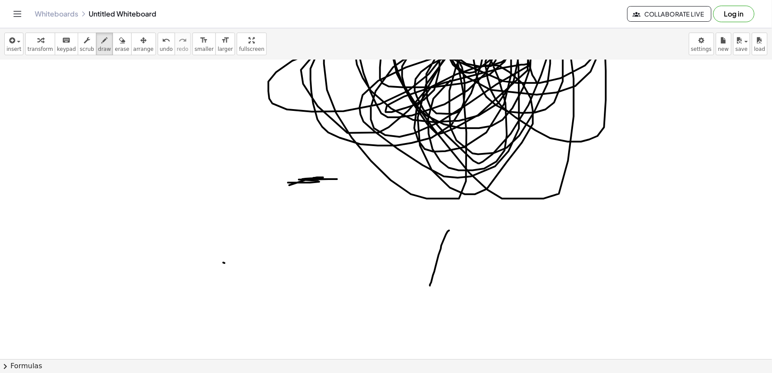
drag, startPoint x: 449, startPoint y: 231, endPoint x: 430, endPoint y: 286, distance: 58.4
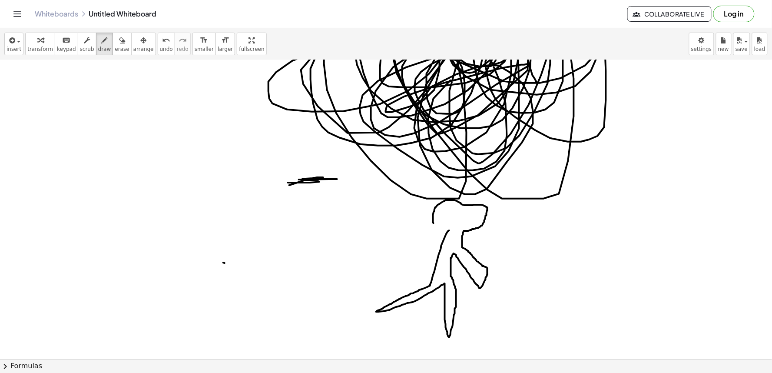
drag, startPoint x: 487, startPoint y: 211, endPoint x: 451, endPoint y: 228, distance: 39.7
drag, startPoint x: 451, startPoint y: 228, endPoint x: 374, endPoint y: 229, distance: 76.9
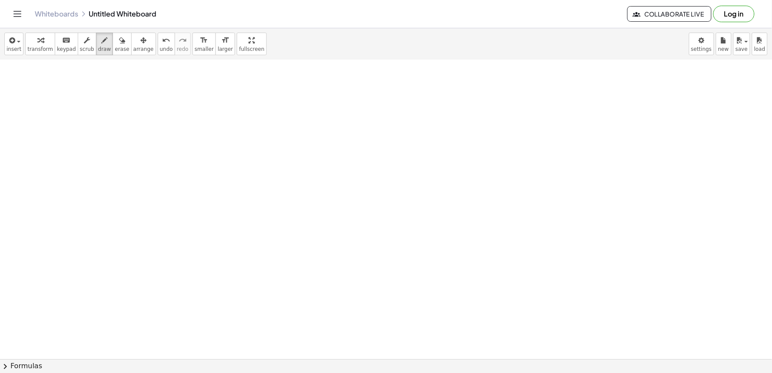
scroll to position [1786, 0]
click at [718, 49] on button "new" at bounding box center [724, 44] width 16 height 23
